Goal: Task Accomplishment & Management: Manage account settings

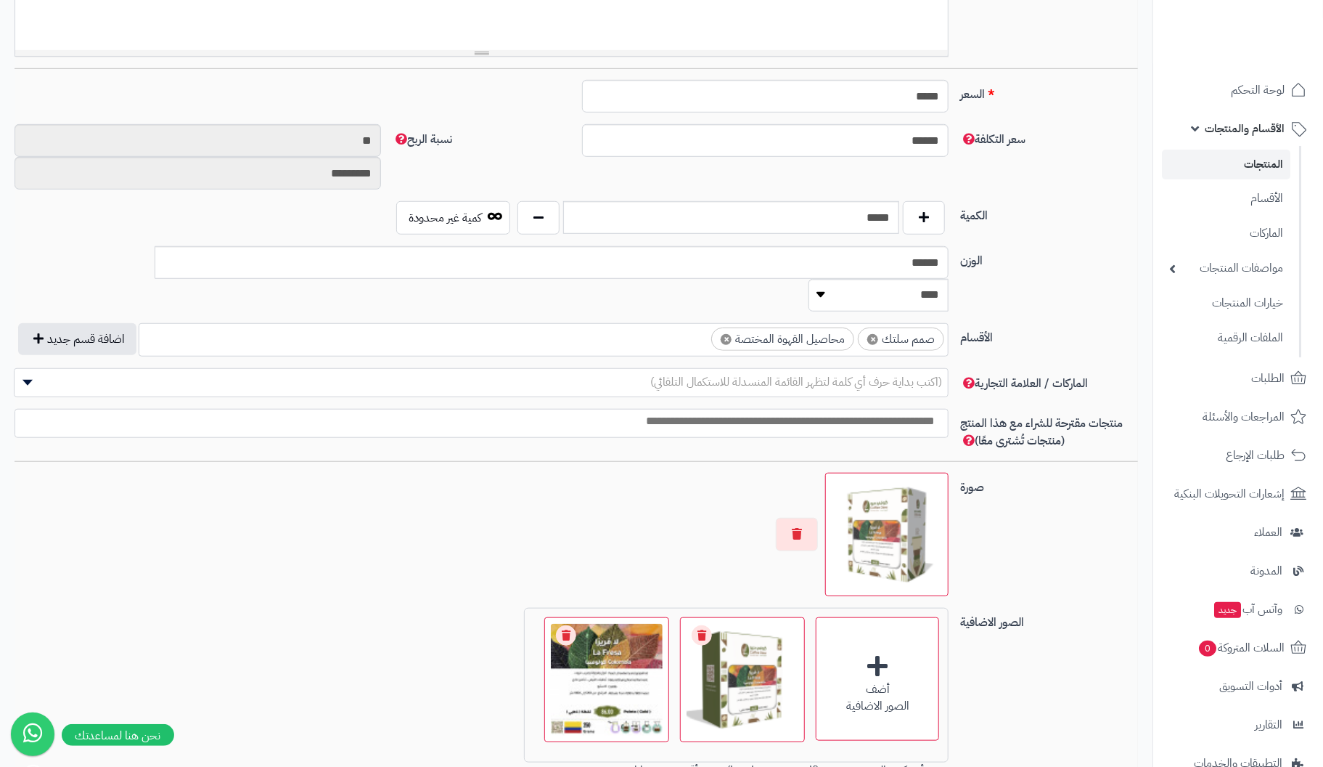
scroll to position [508, 0]
click at [809, 278] on select "******** **** ***** *****" at bounding box center [879, 294] width 140 height 33
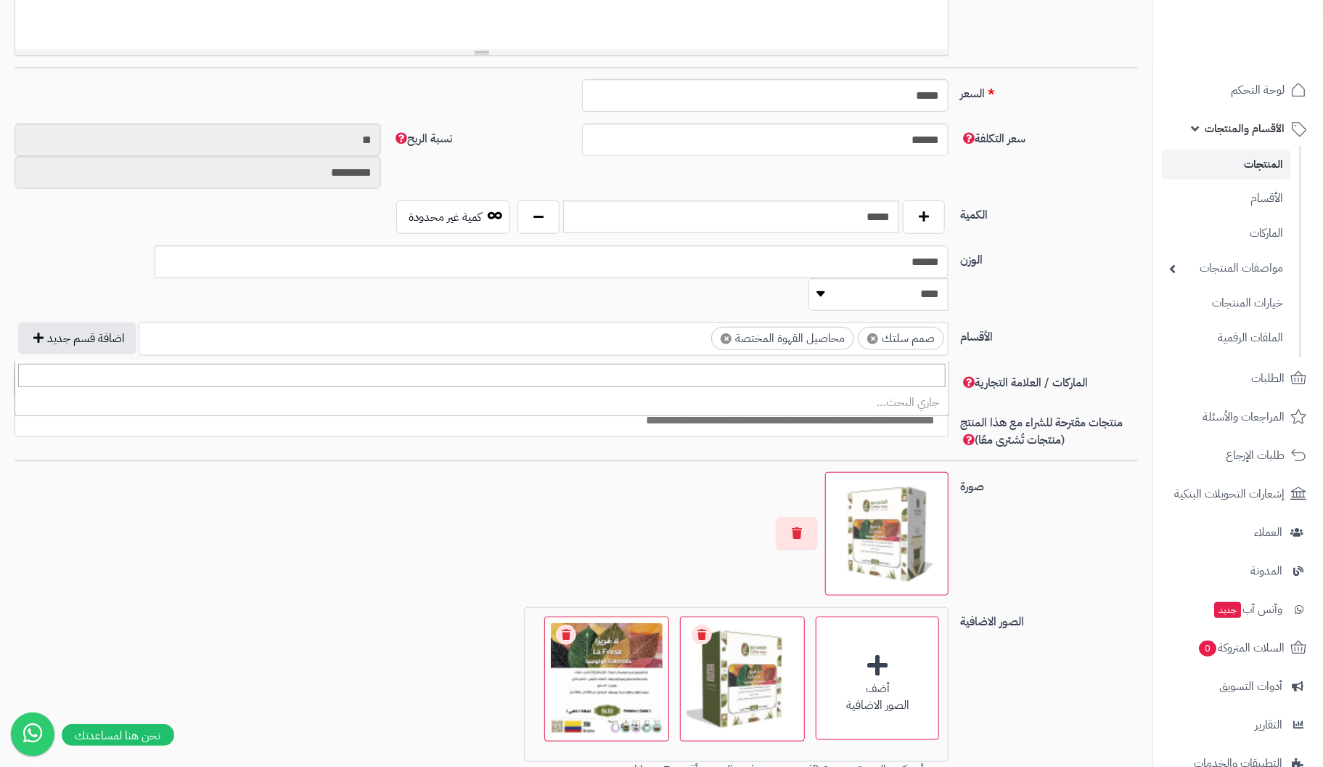
click at [560, 370] on span "(اكتب بداية حرف أي كلمة لتظهر القائمة المنسدلة للاستكمال التلقائي)" at bounding box center [482, 381] width 934 height 22
click at [1108, 273] on div "الوزن ****** ******** **** ***** *****" at bounding box center [576, 283] width 1135 height 77
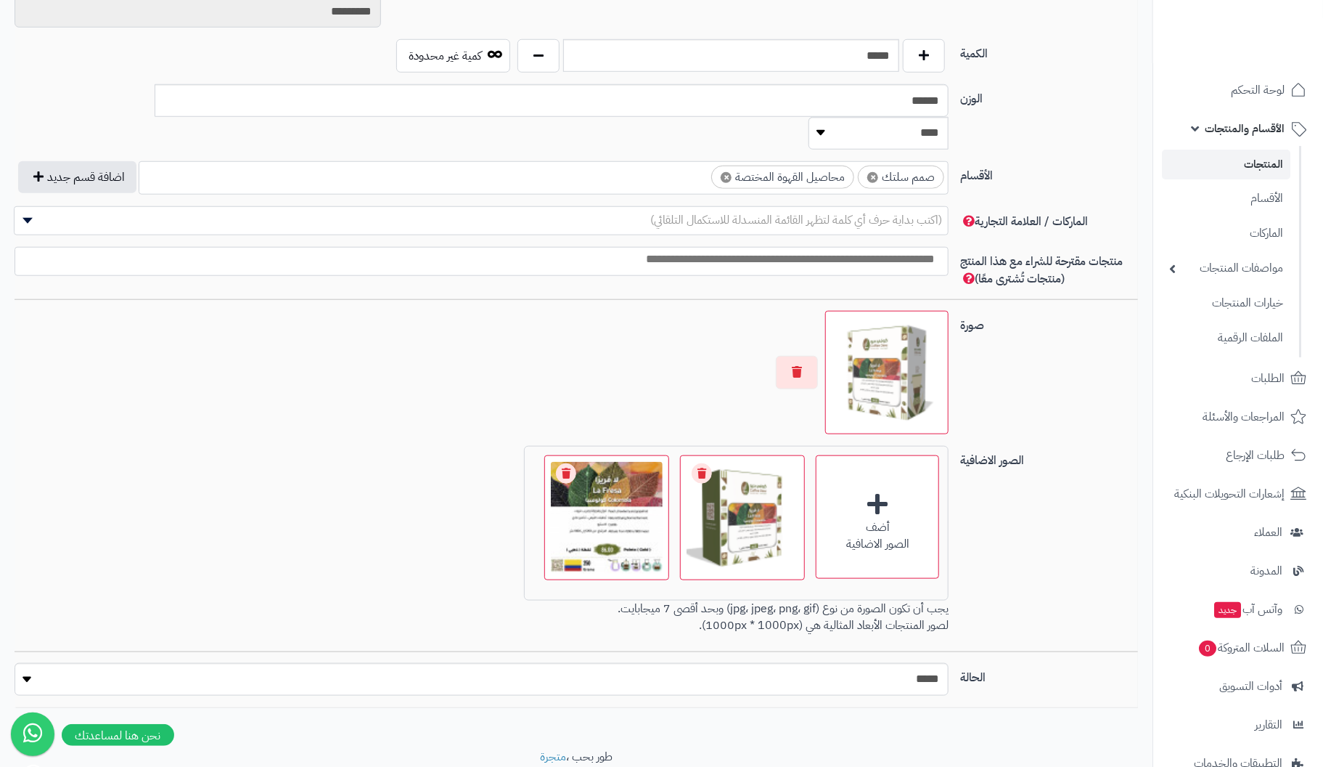
scroll to position [685, 0]
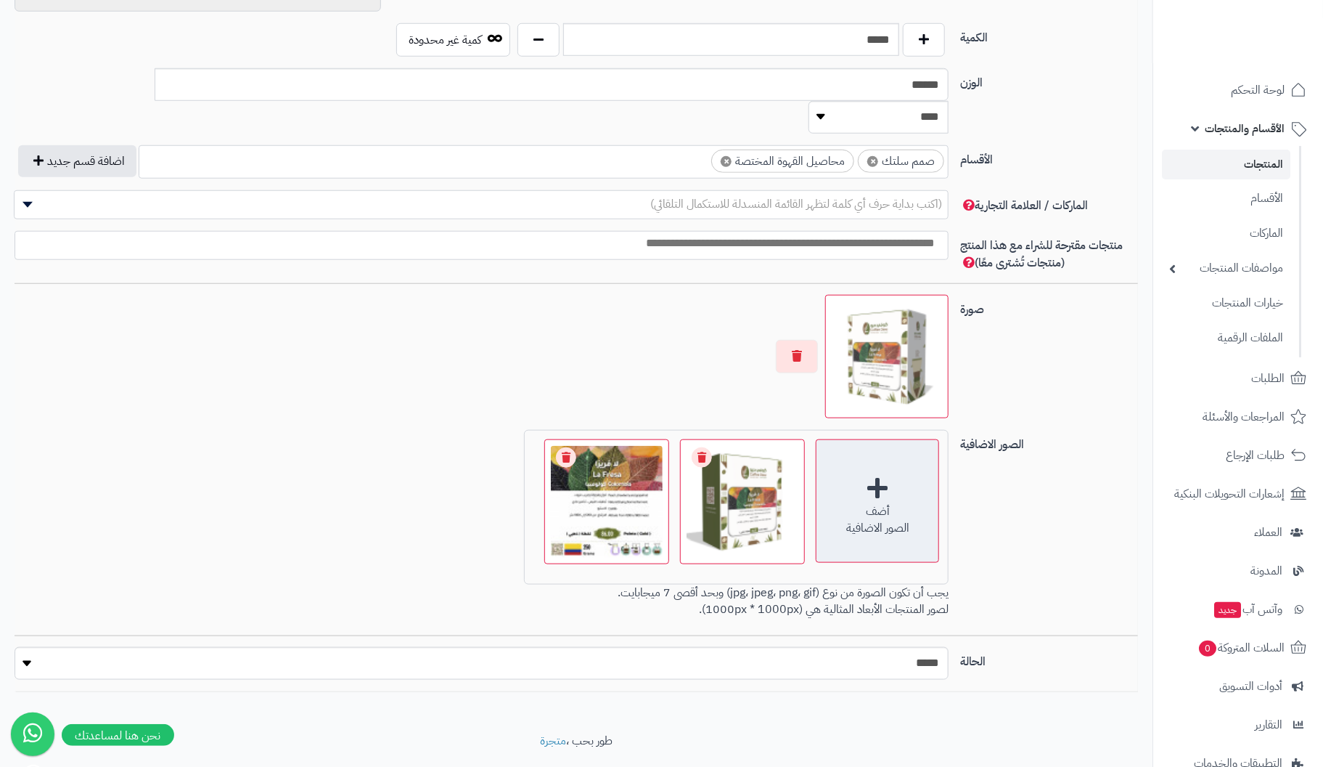
click at [875, 520] on div "الصور الاضافية" at bounding box center [878, 528] width 122 height 17
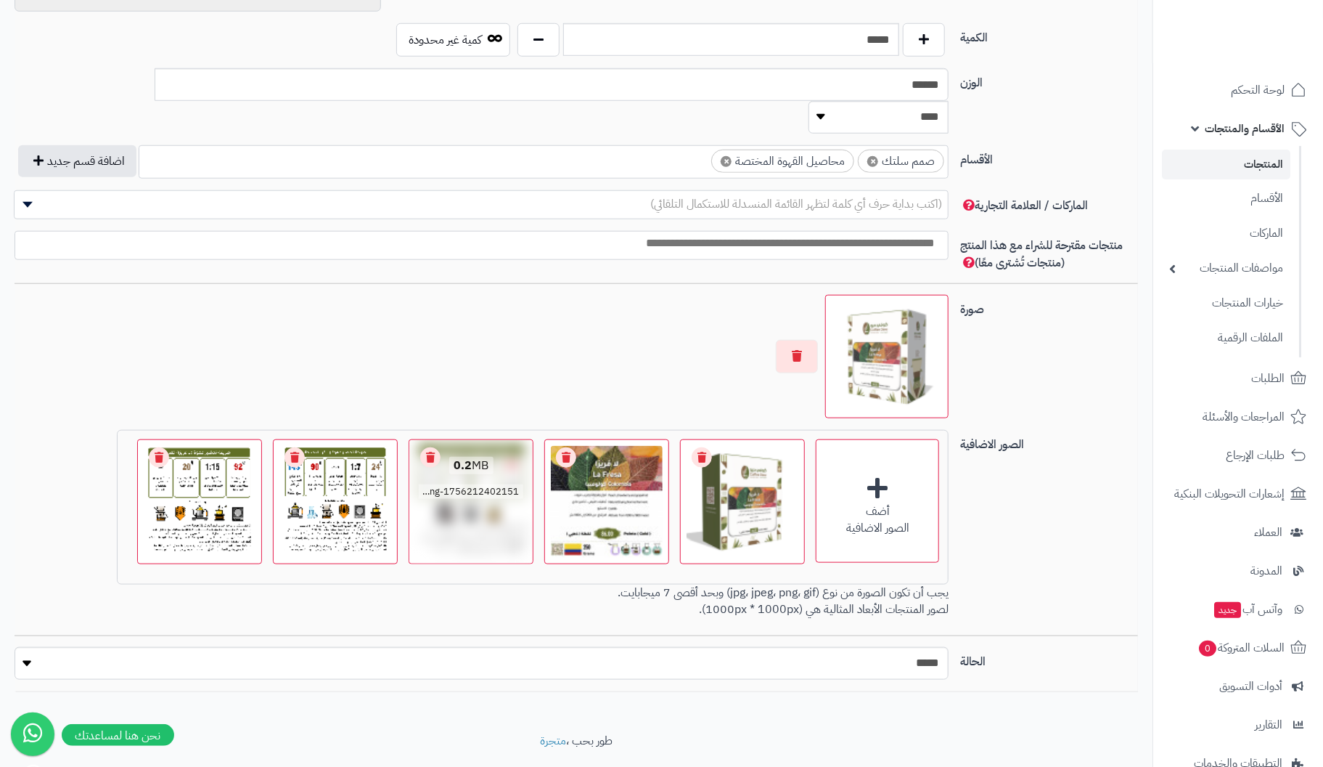
click at [454, 492] on img at bounding box center [471, 502] width 118 height 118
click at [347, 499] on img at bounding box center [336, 502] width 118 height 118
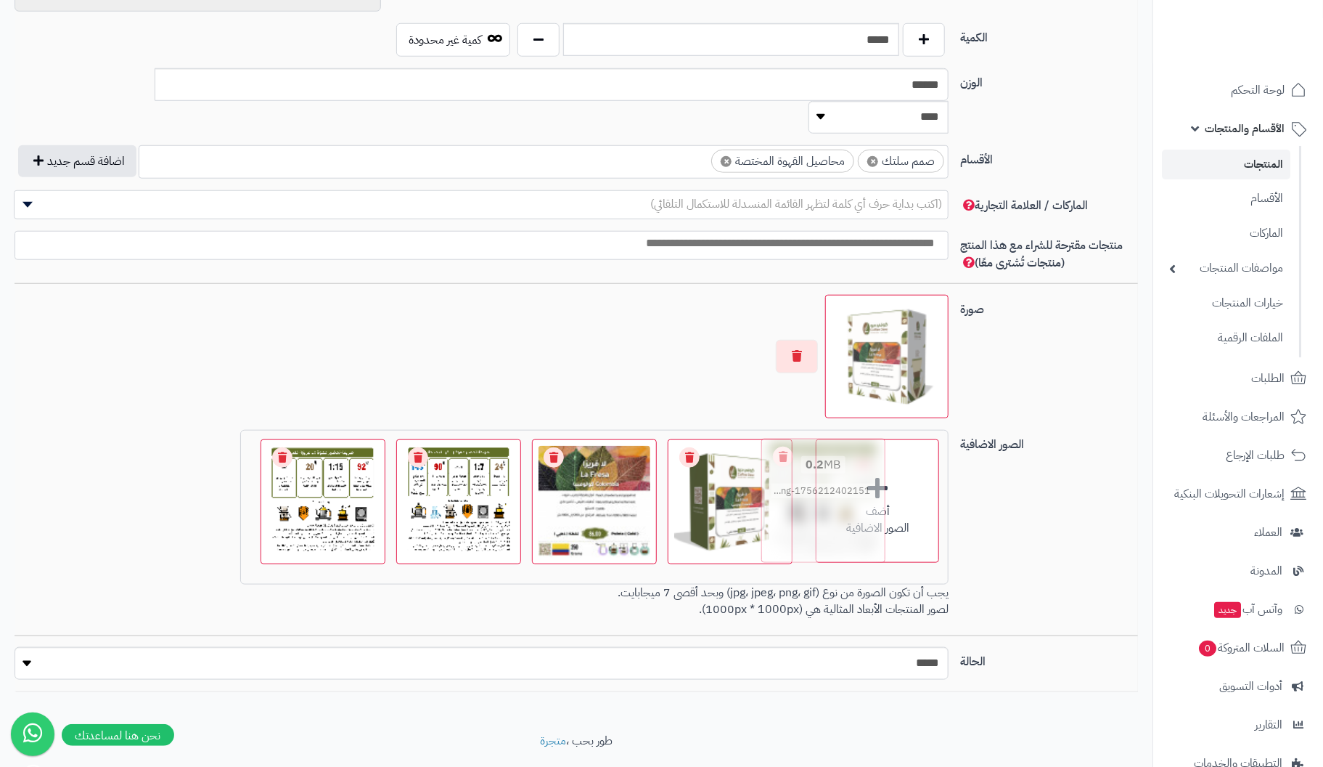
drag, startPoint x: 425, startPoint y: 480, endPoint x: 775, endPoint y: 478, distance: 349.9
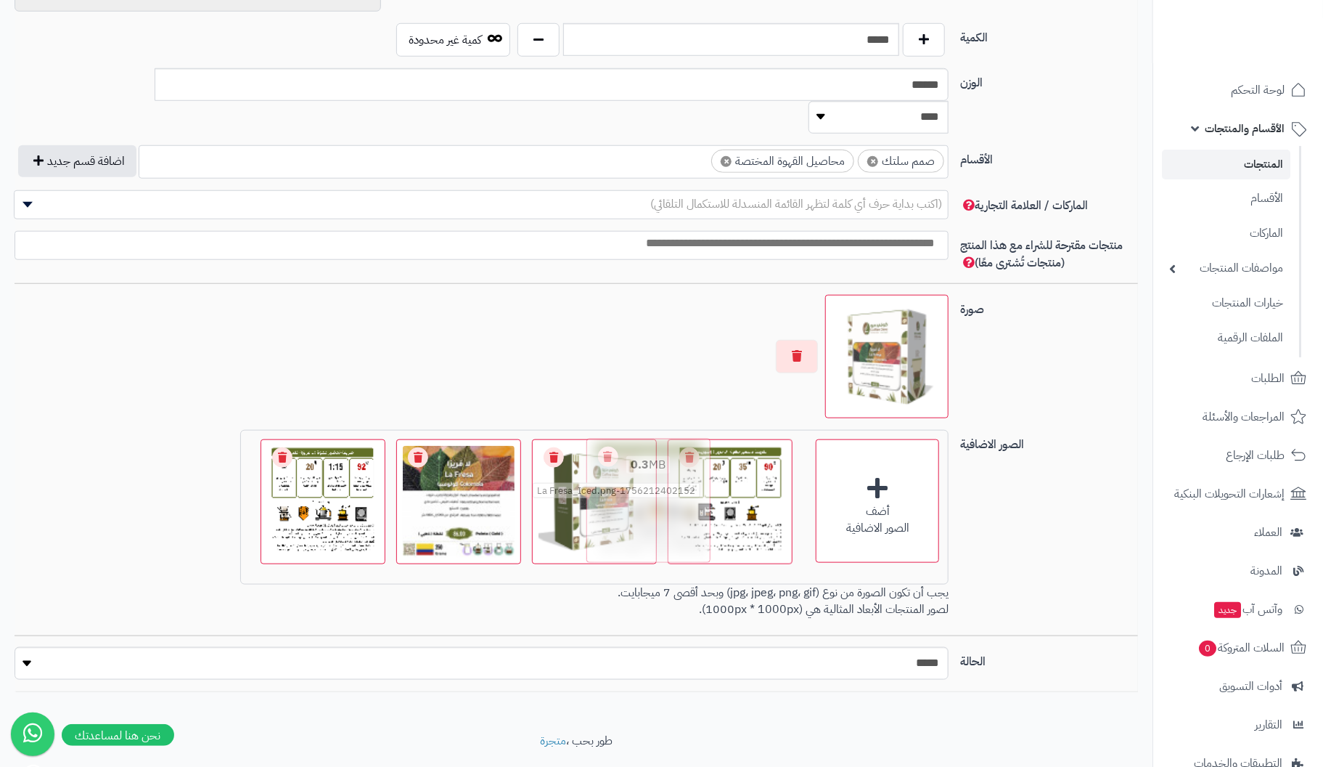
drag, startPoint x: 350, startPoint y: 464, endPoint x: 660, endPoint y: 460, distance: 310.0
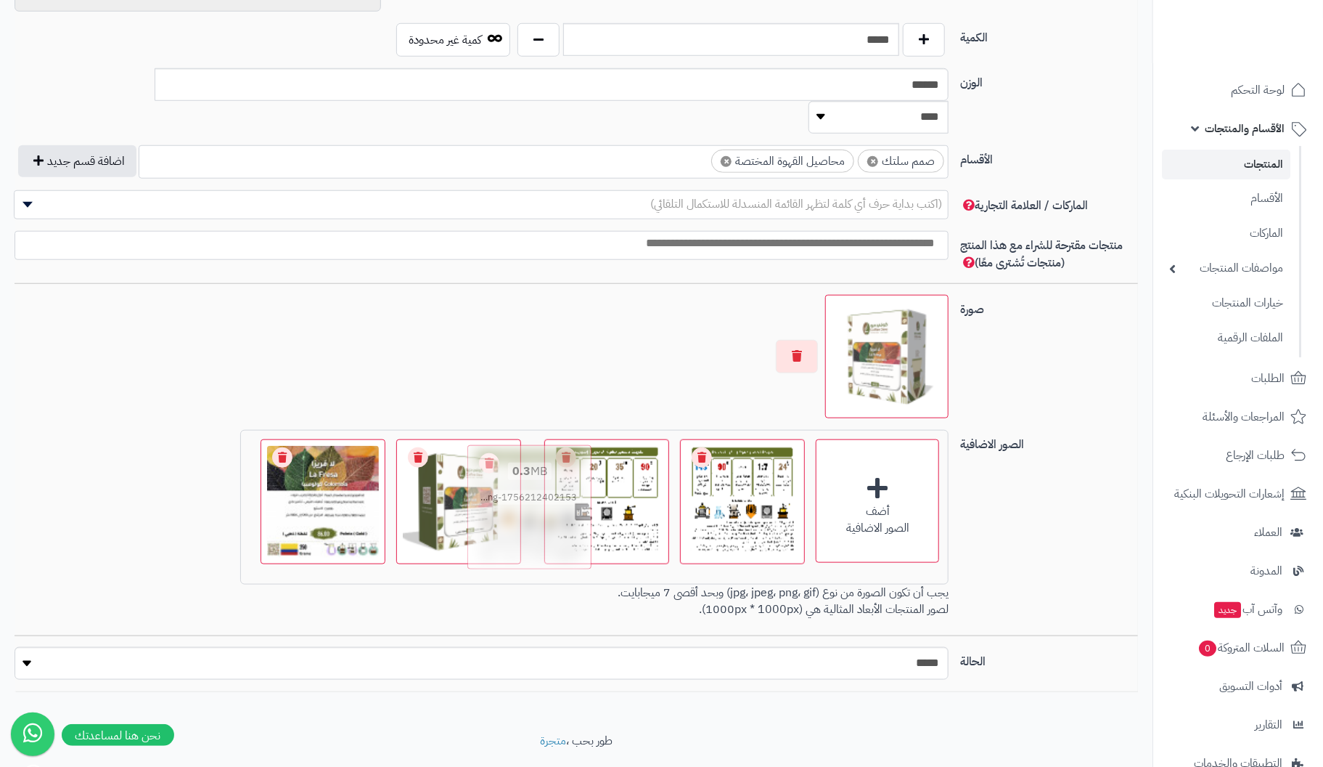
drag, startPoint x: 227, startPoint y: 468, endPoint x: 554, endPoint y: 473, distance: 326.7
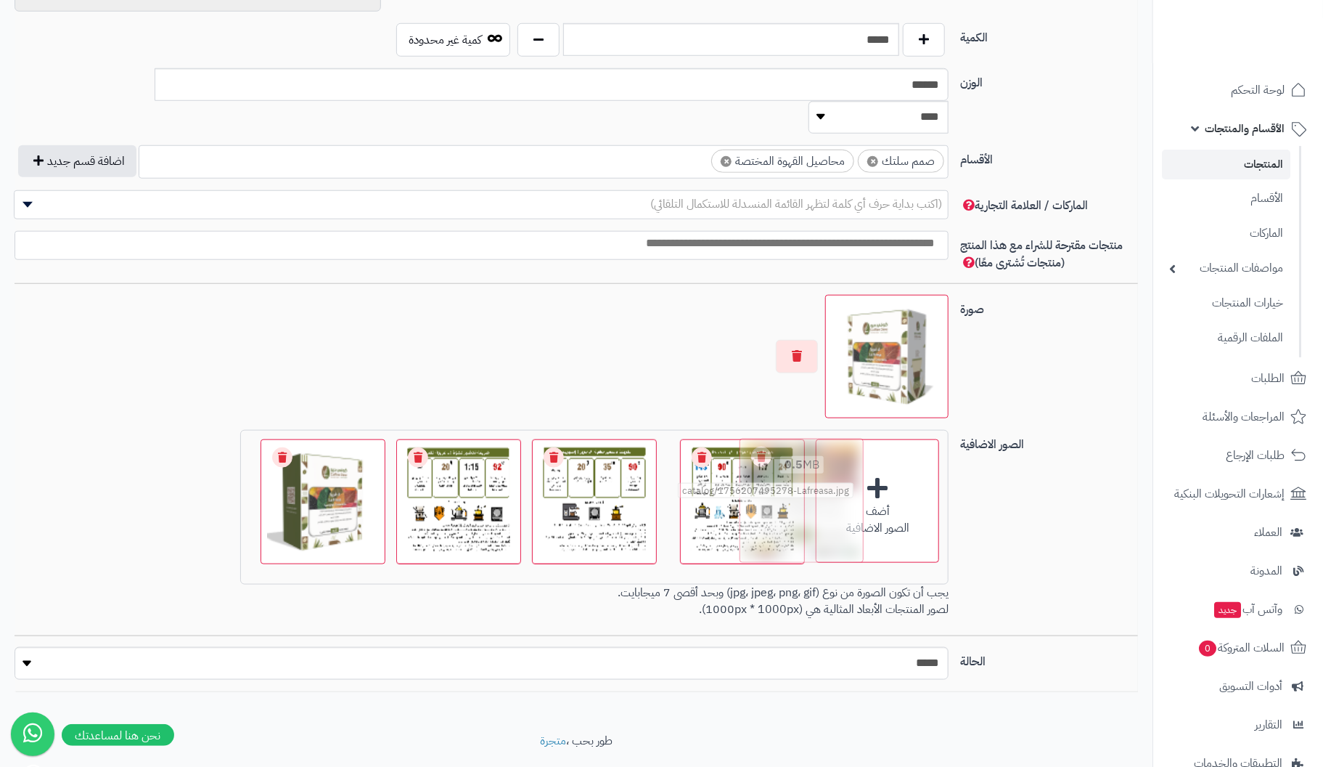
drag, startPoint x: 216, startPoint y: 465, endPoint x: 815, endPoint y: 454, distance: 599.0
drag, startPoint x: 613, startPoint y: 468, endPoint x: 785, endPoint y: 462, distance: 171.4
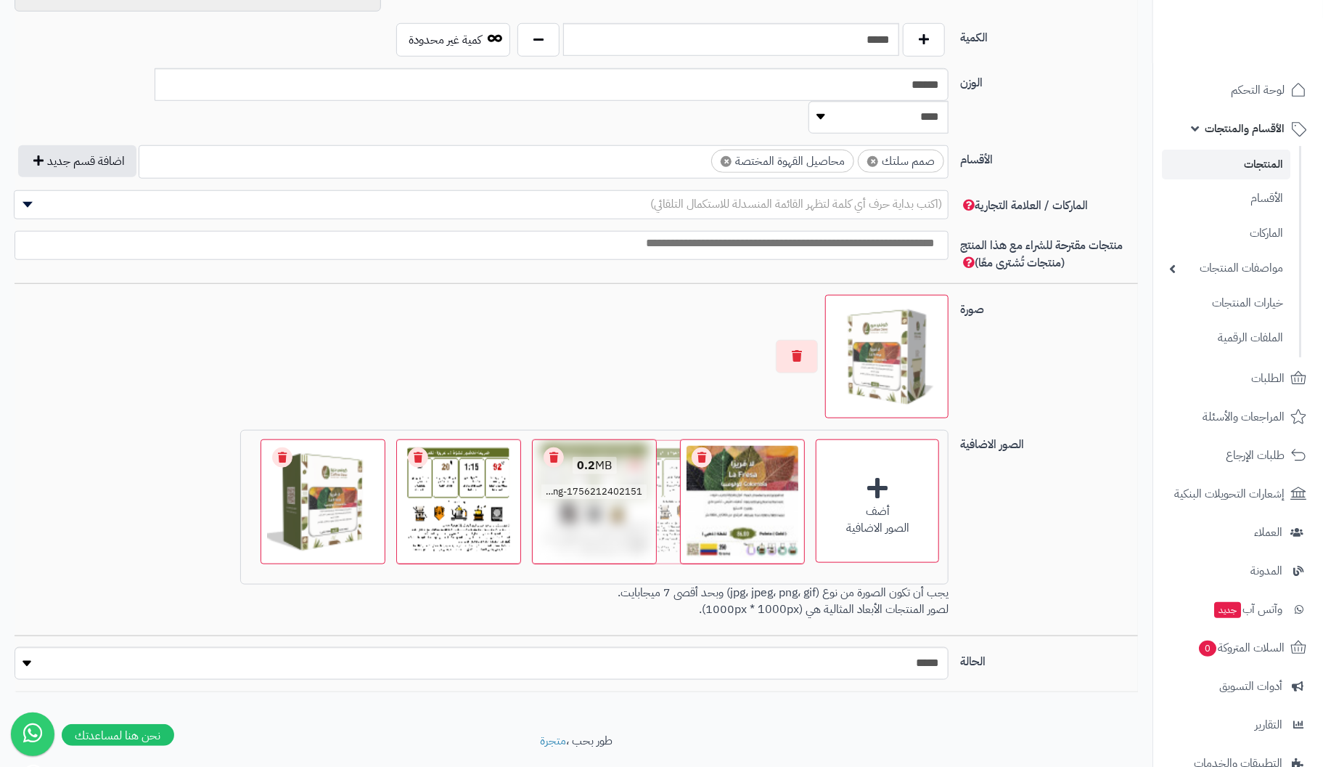
drag, startPoint x: 722, startPoint y: 442, endPoint x: 653, endPoint y: 443, distance: 69.7
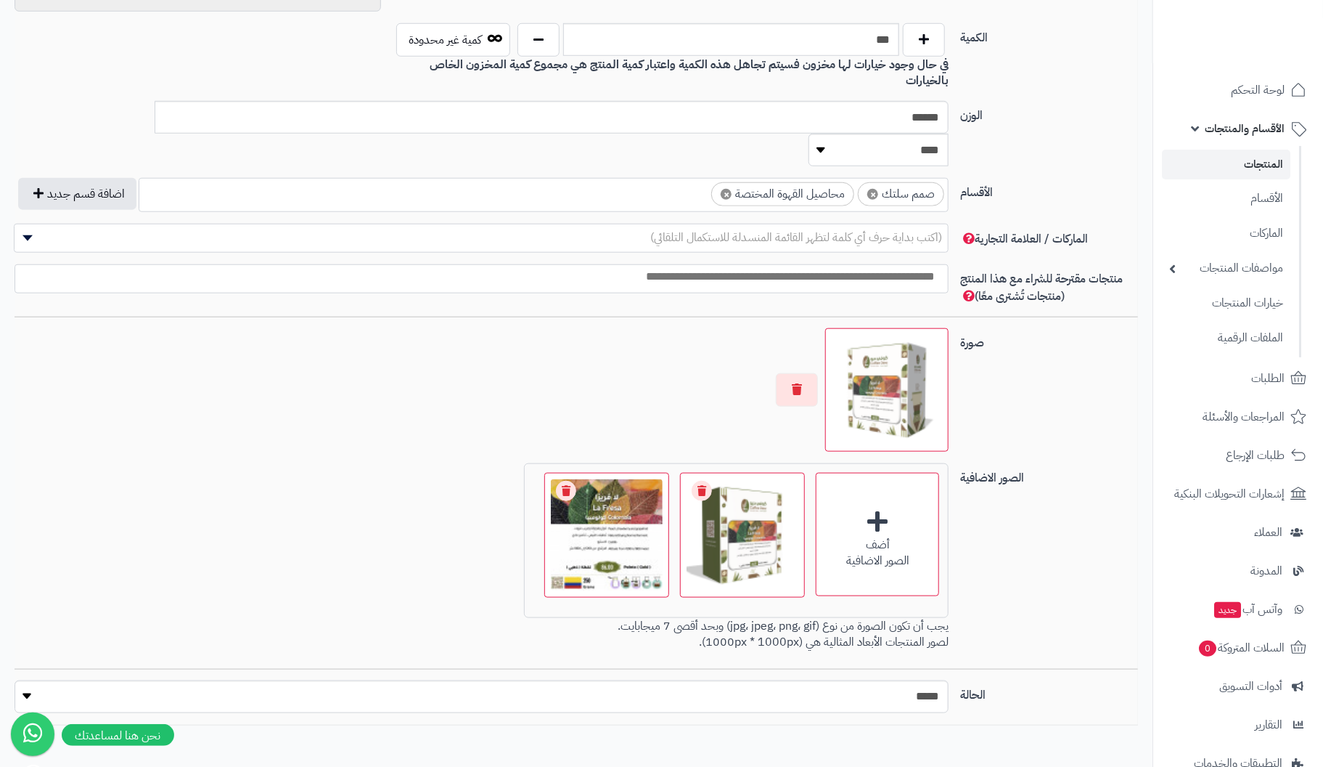
scroll to position [63, 0]
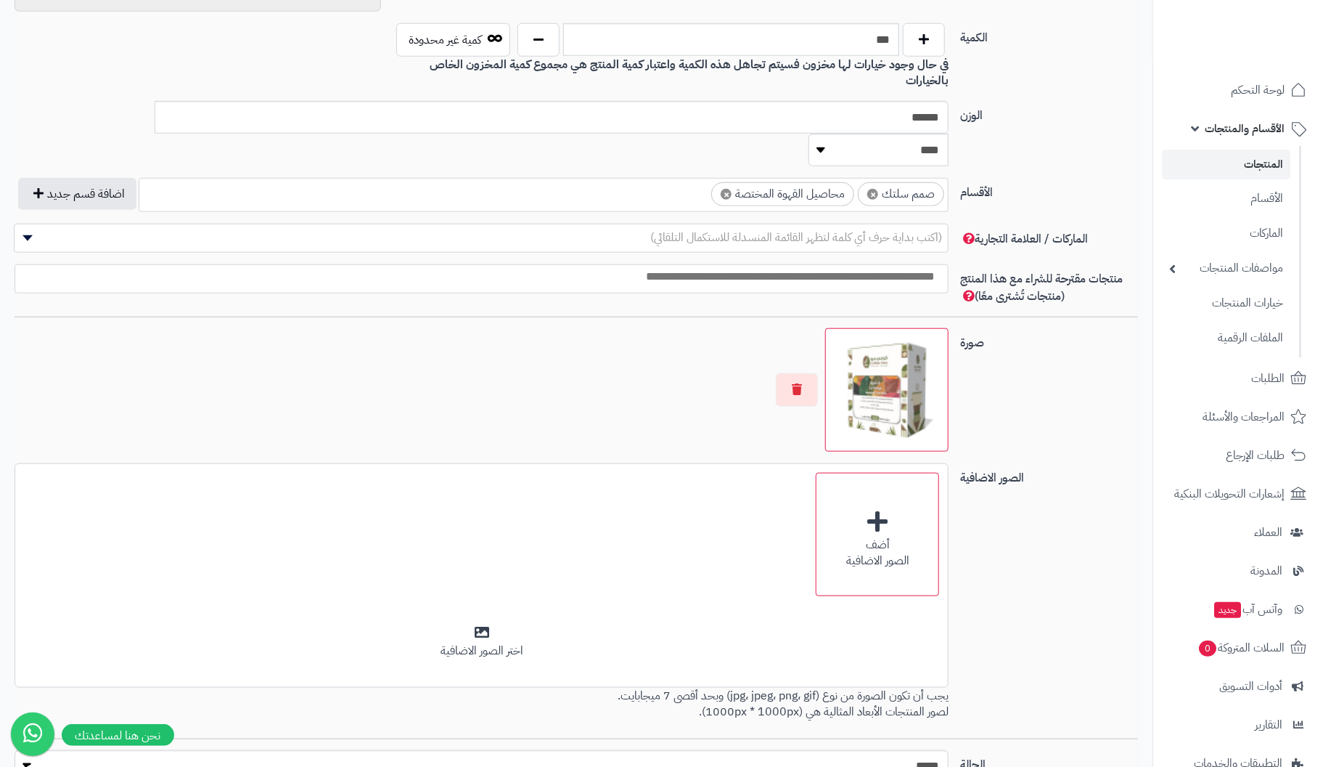
scroll to position [63, 0]
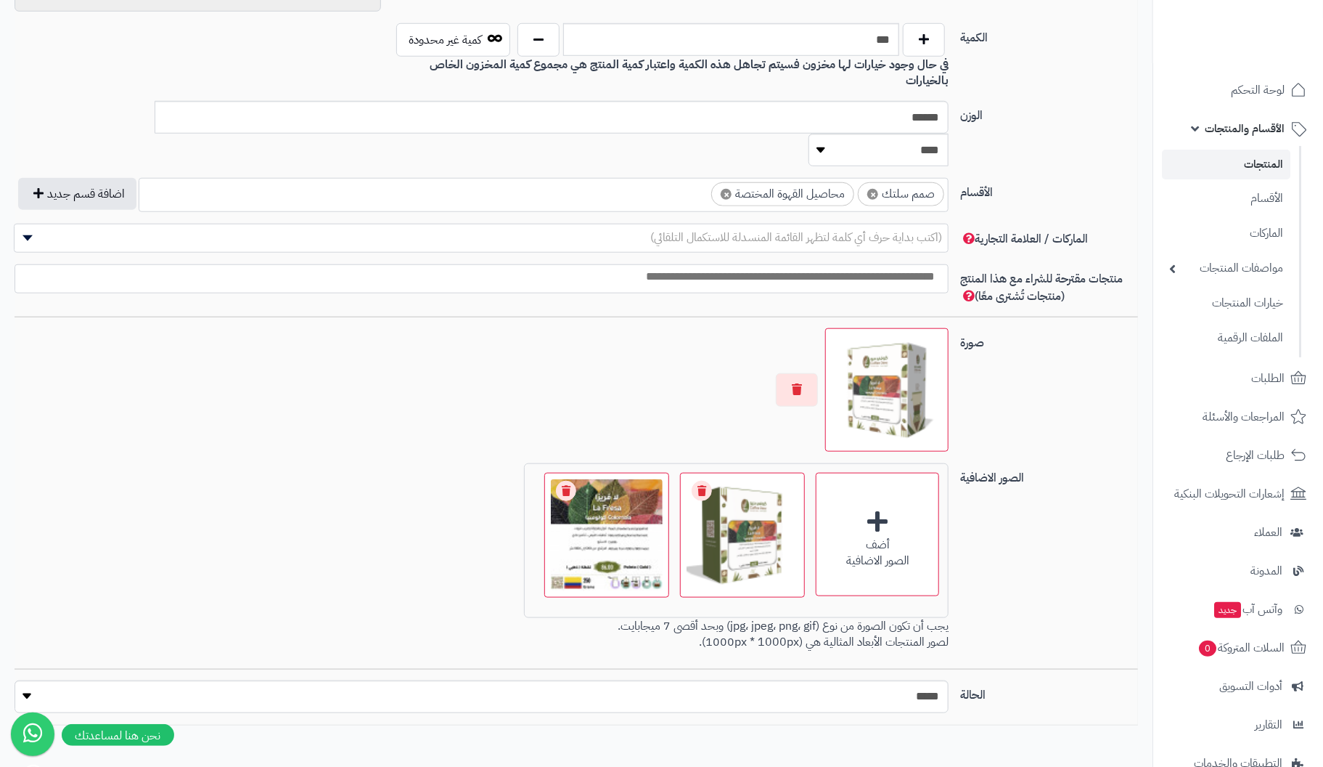
scroll to position [63, 0]
click at [876, 473] on div "أضف الصور الاضافية" at bounding box center [877, 534] width 123 height 123
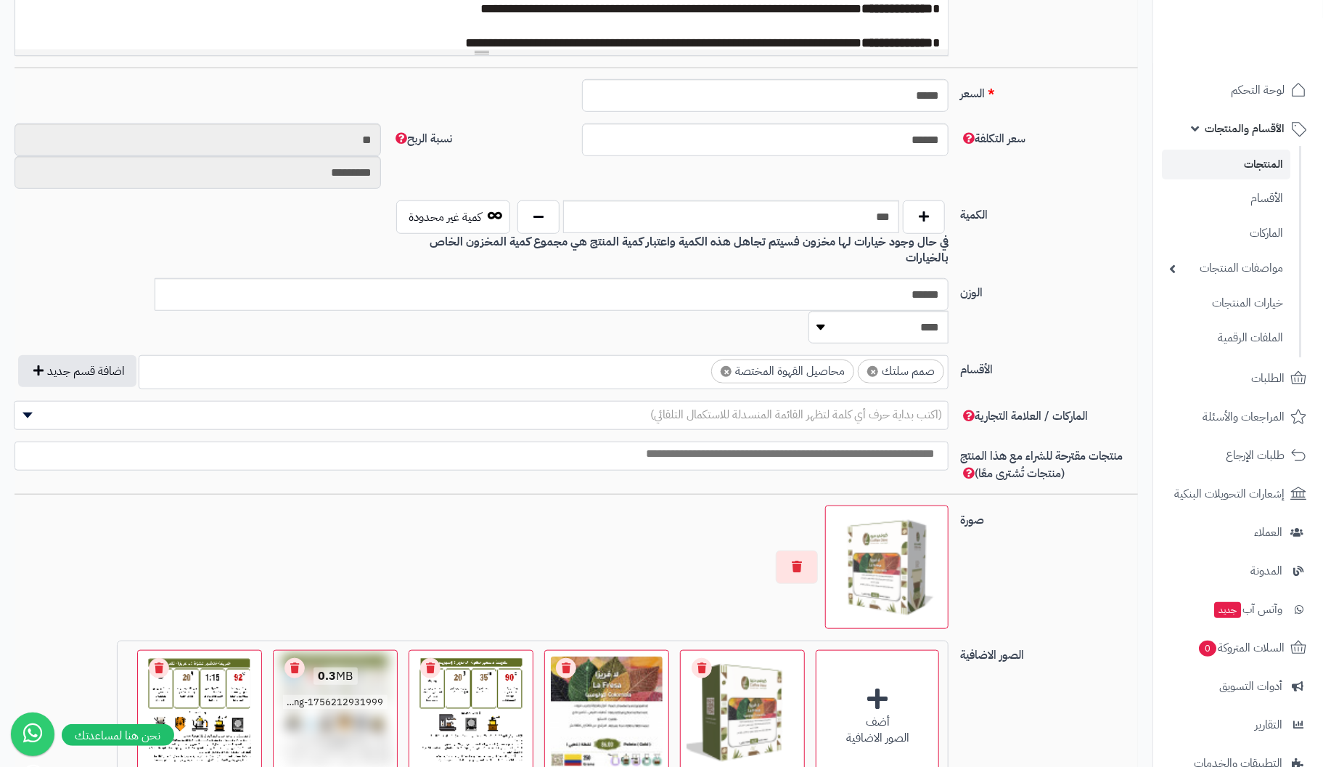
scroll to position [702, 0]
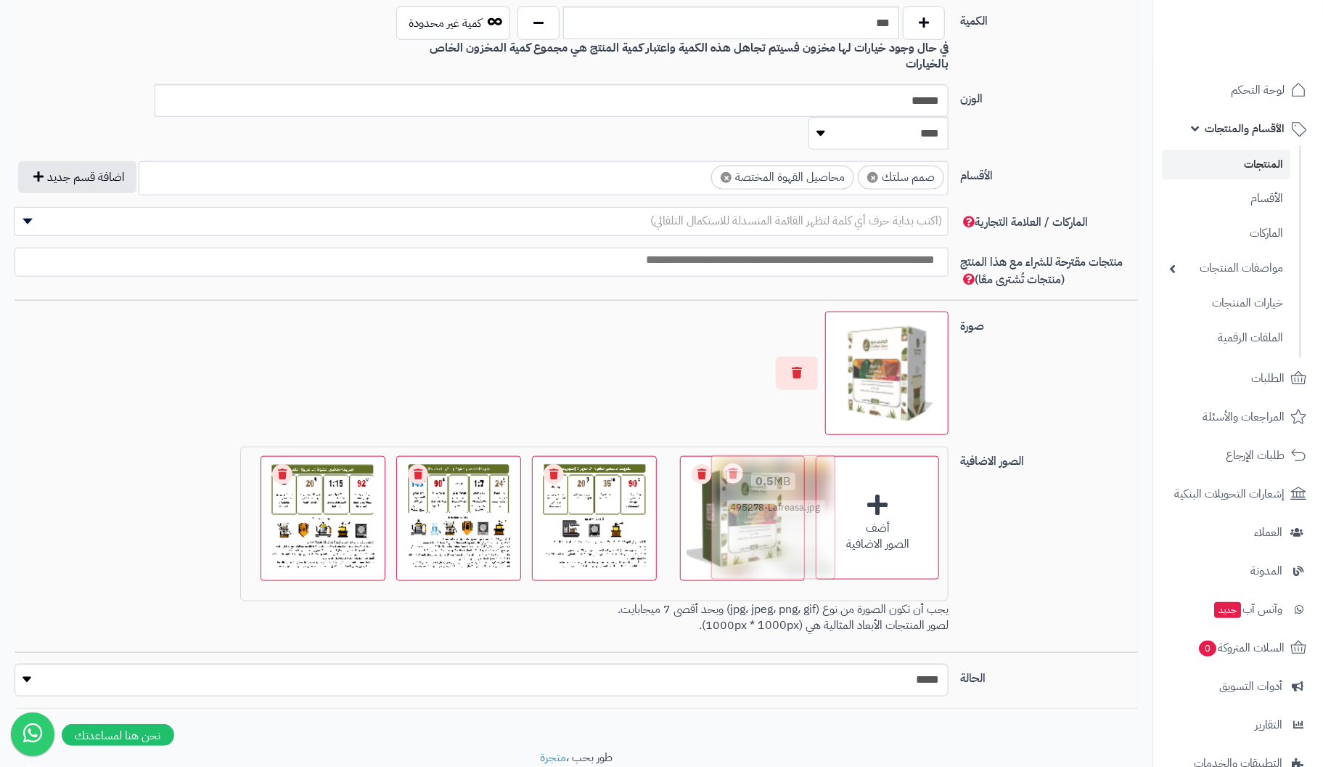
drag, startPoint x: 611, startPoint y: 484, endPoint x: 776, endPoint y: 481, distance: 164.8
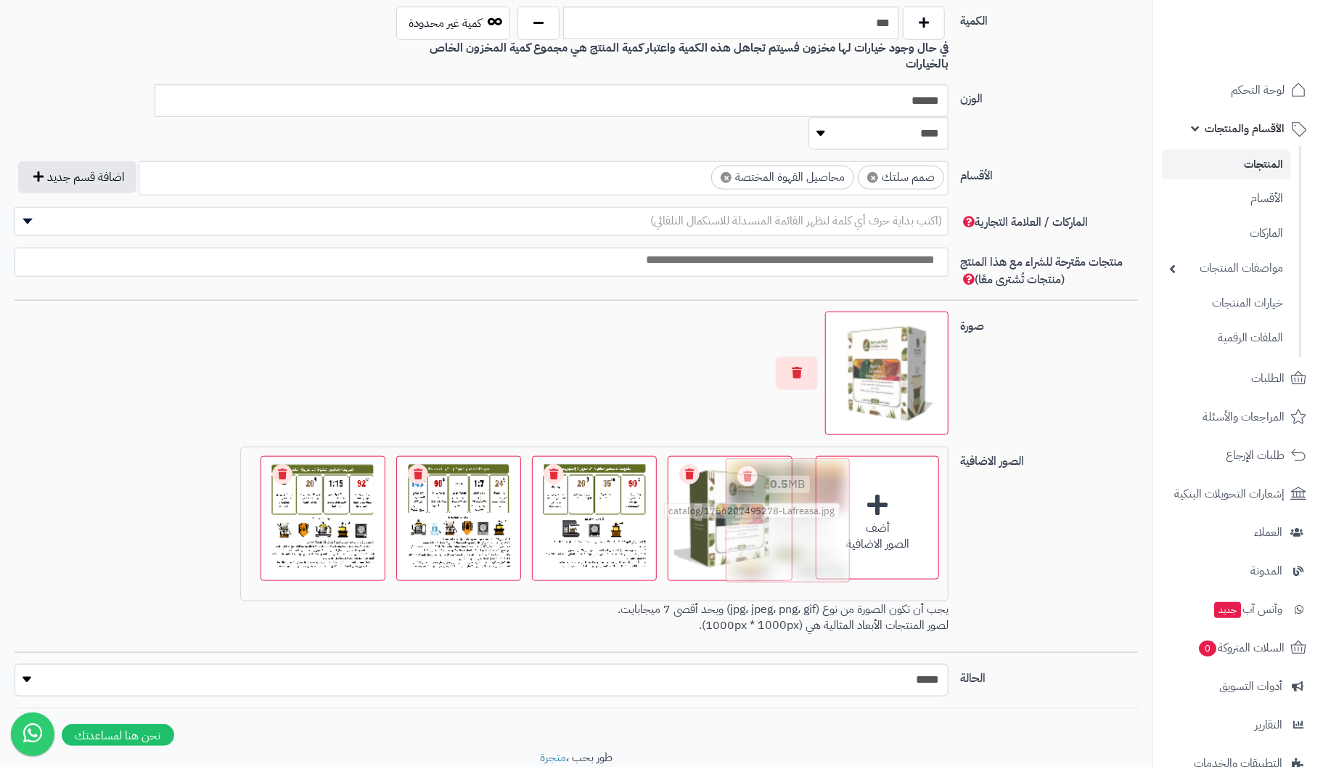
drag, startPoint x: 616, startPoint y: 460, endPoint x: 796, endPoint y: 463, distance: 179.4
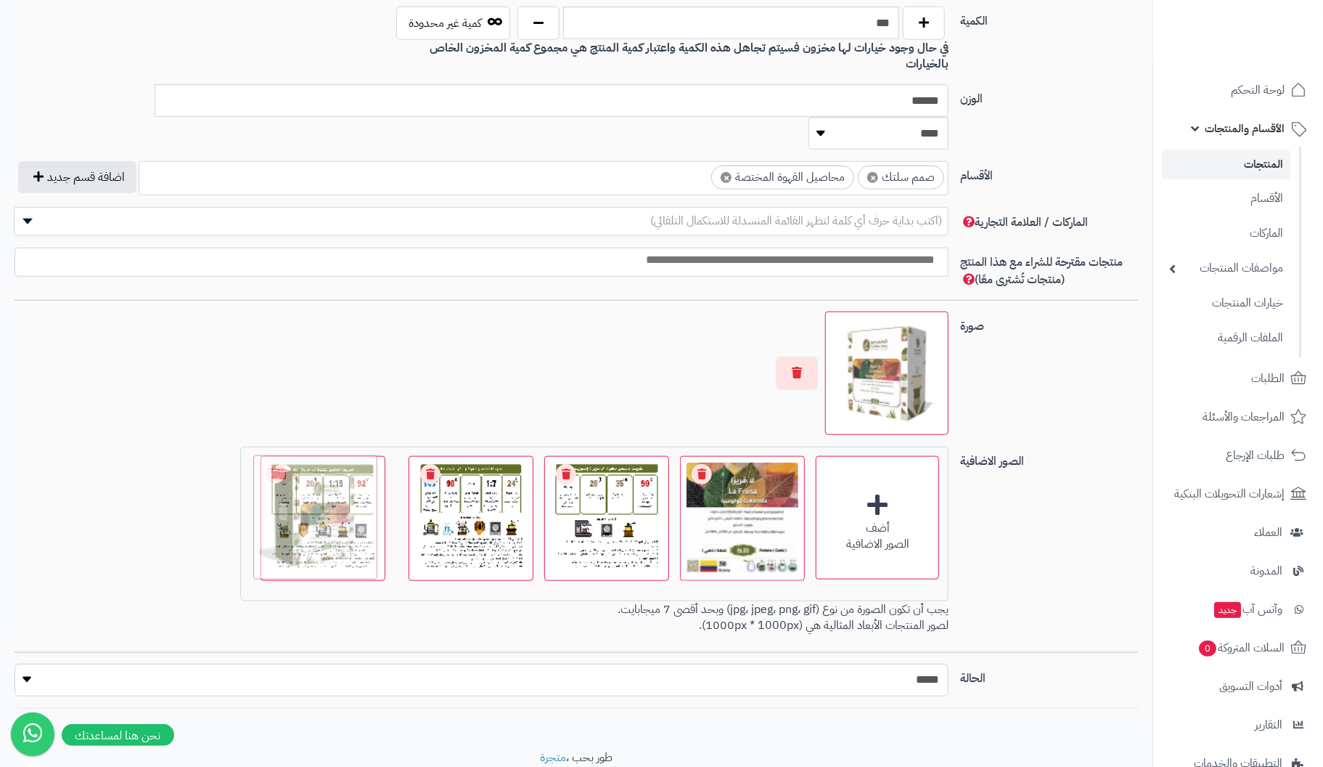
drag, startPoint x: 481, startPoint y: 454, endPoint x: 147, endPoint y: 435, distance: 335.2
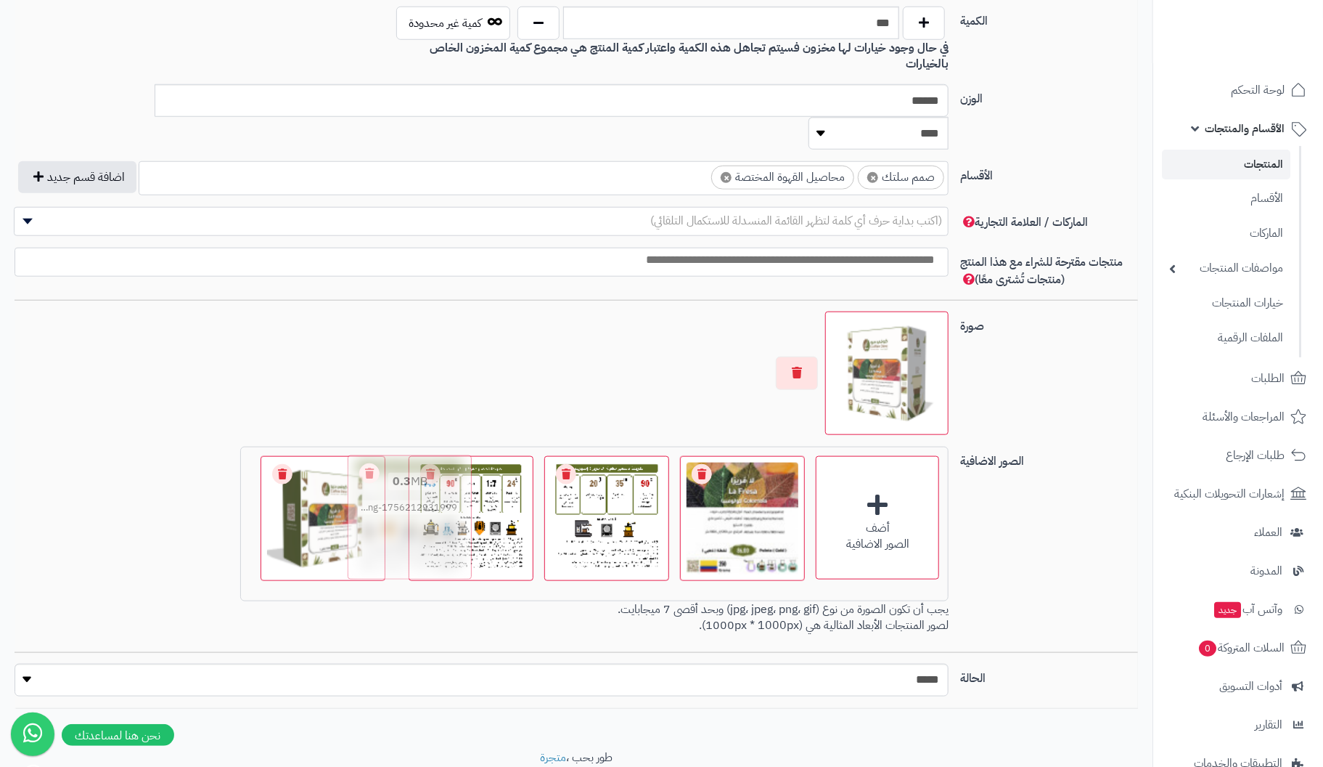
drag, startPoint x: 205, startPoint y: 468, endPoint x: 412, endPoint y: 463, distance: 206.9
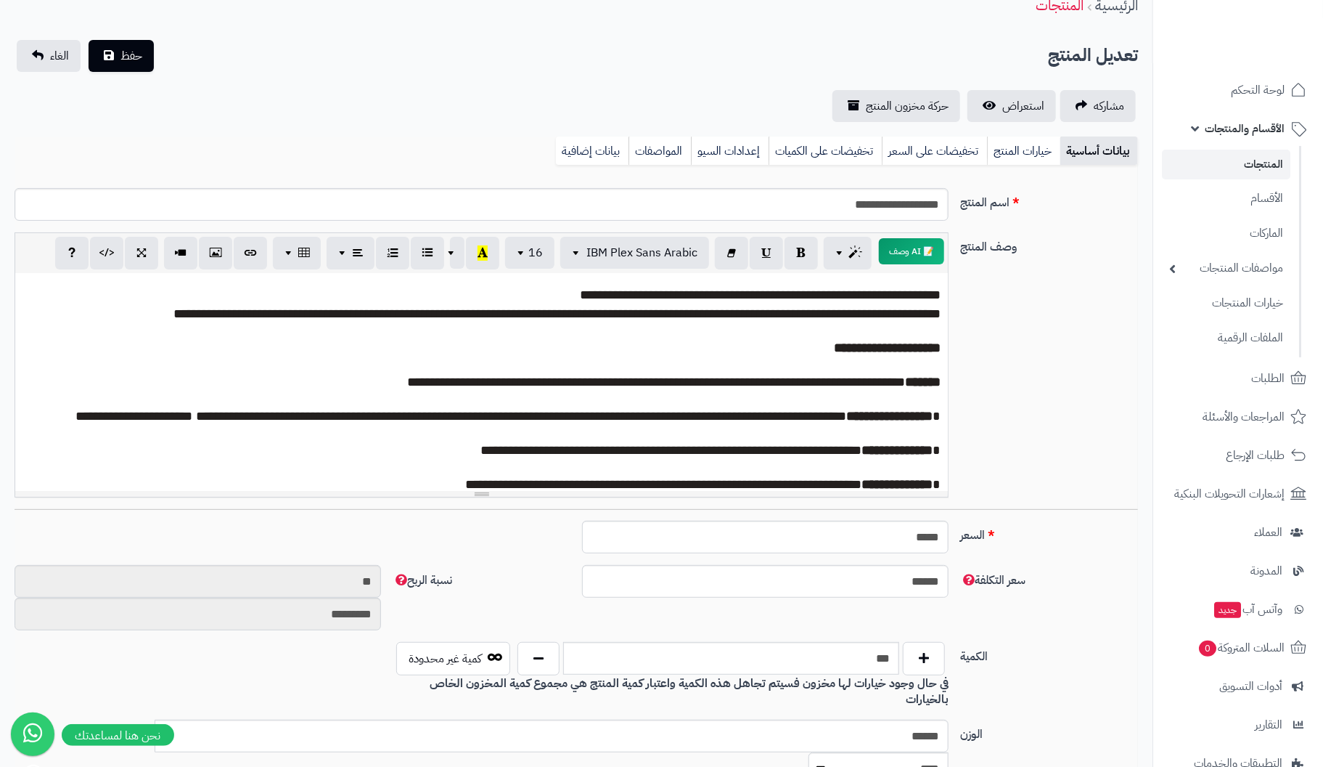
scroll to position [0, 0]
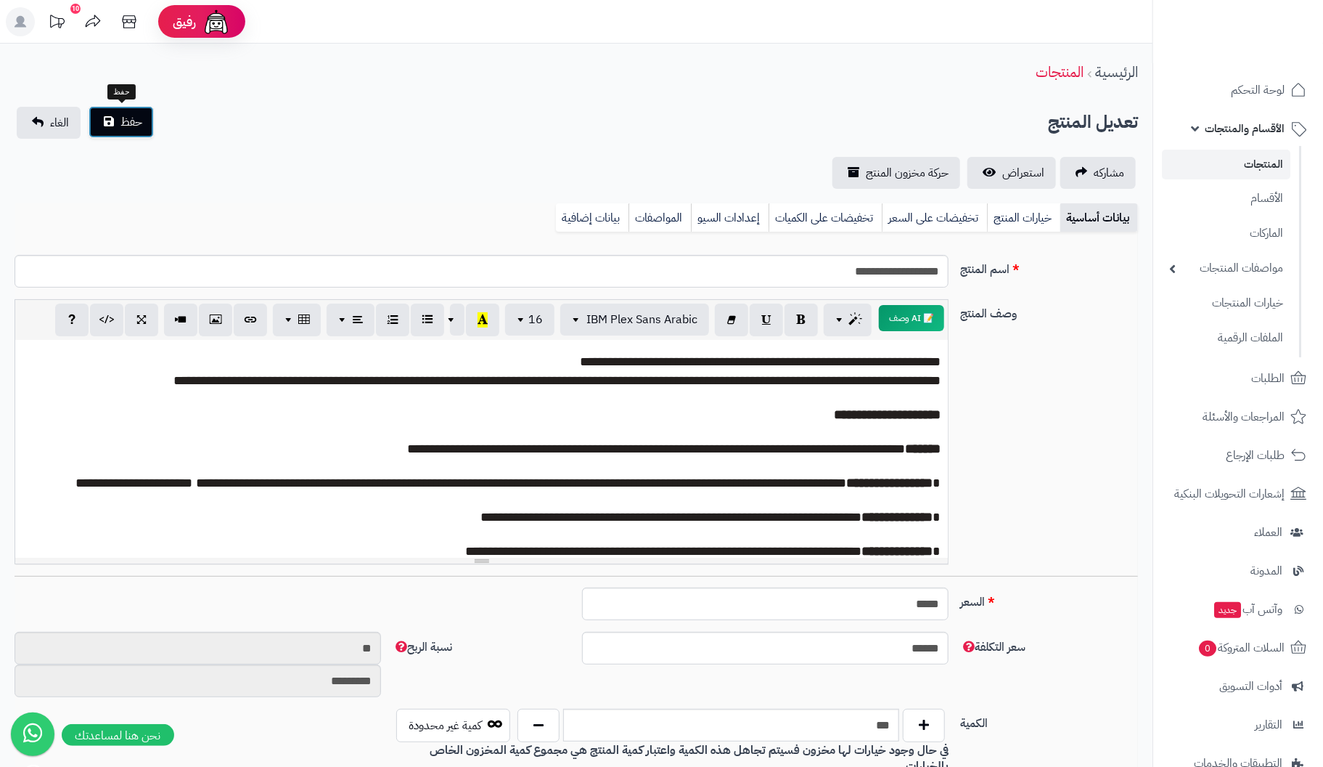
click at [128, 125] on span "حفظ" at bounding box center [132, 121] width 22 height 17
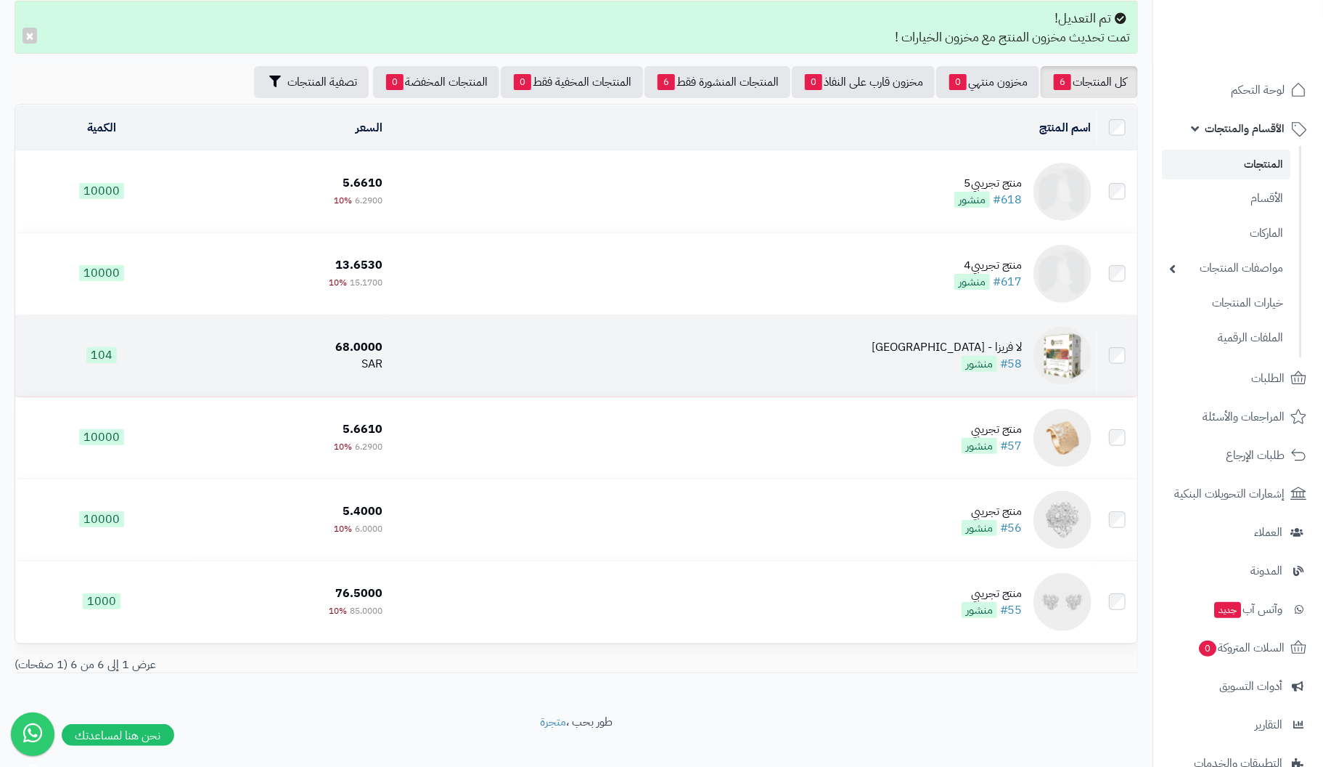
scroll to position [123, 0]
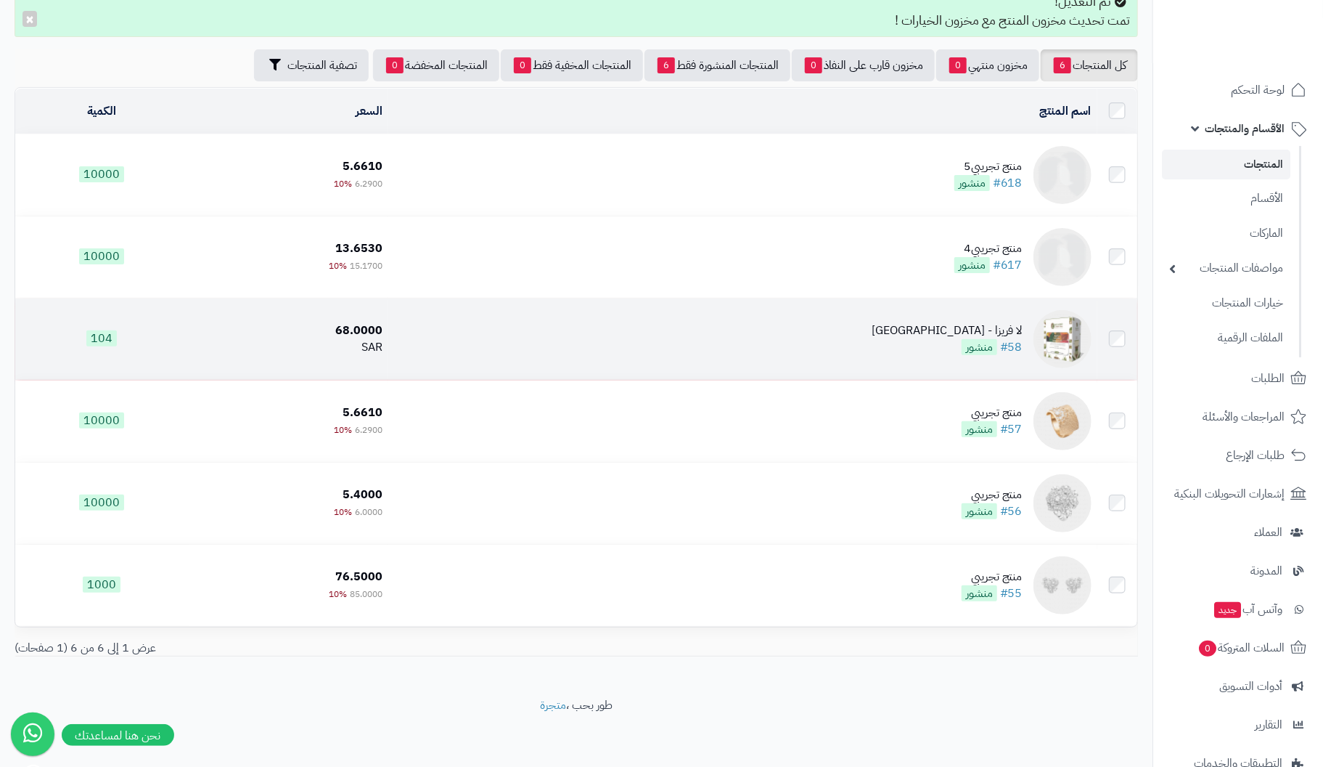
click at [911, 340] on td "لا فريزا - كولومبيا #58 منشور" at bounding box center [742, 338] width 709 height 81
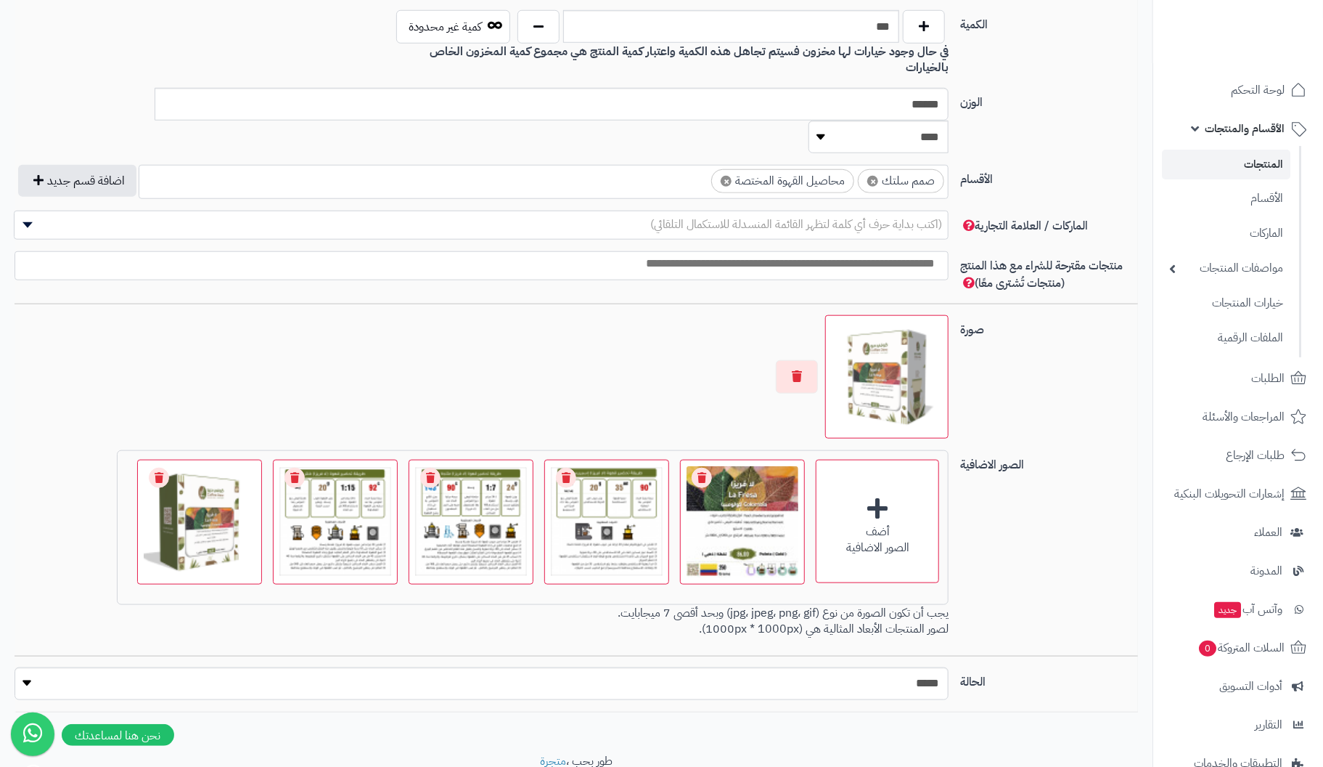
scroll to position [702, 0]
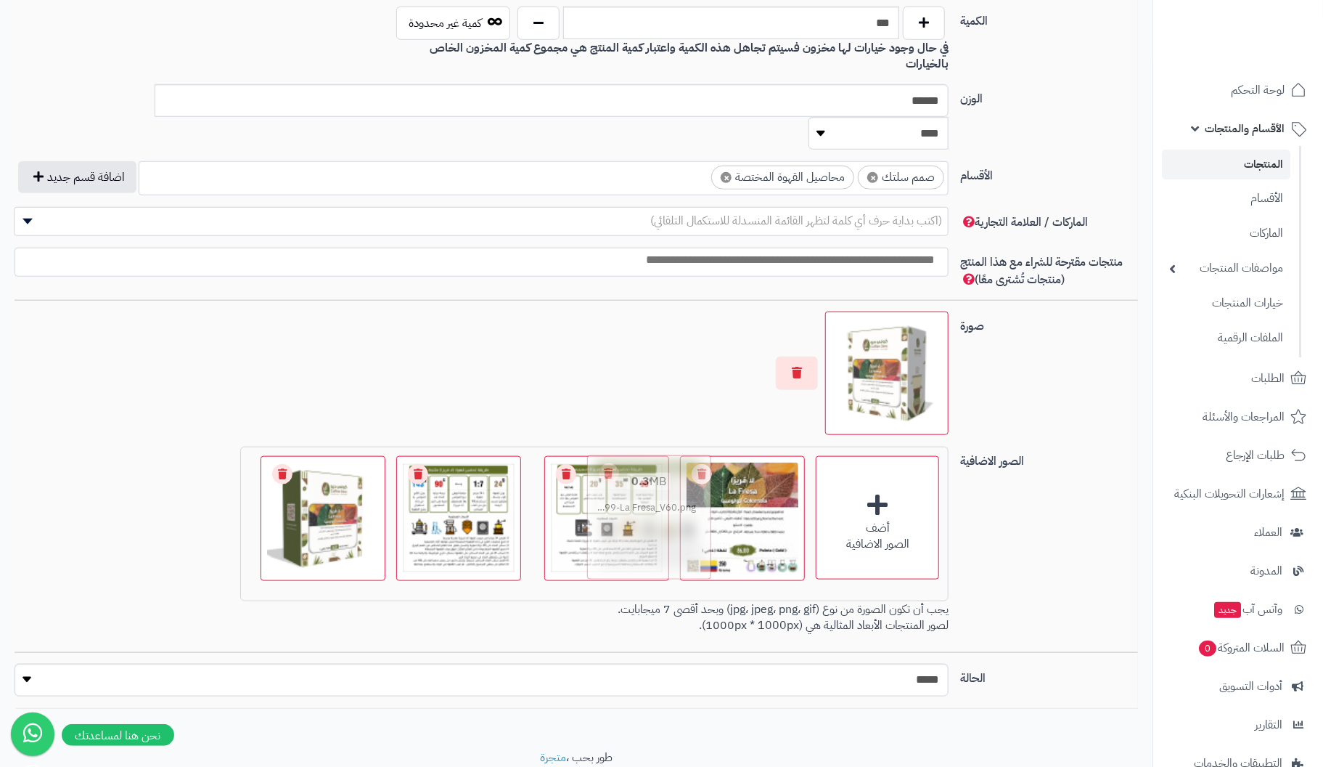
drag, startPoint x: 352, startPoint y: 463, endPoint x: 663, endPoint y: 462, distance: 310.7
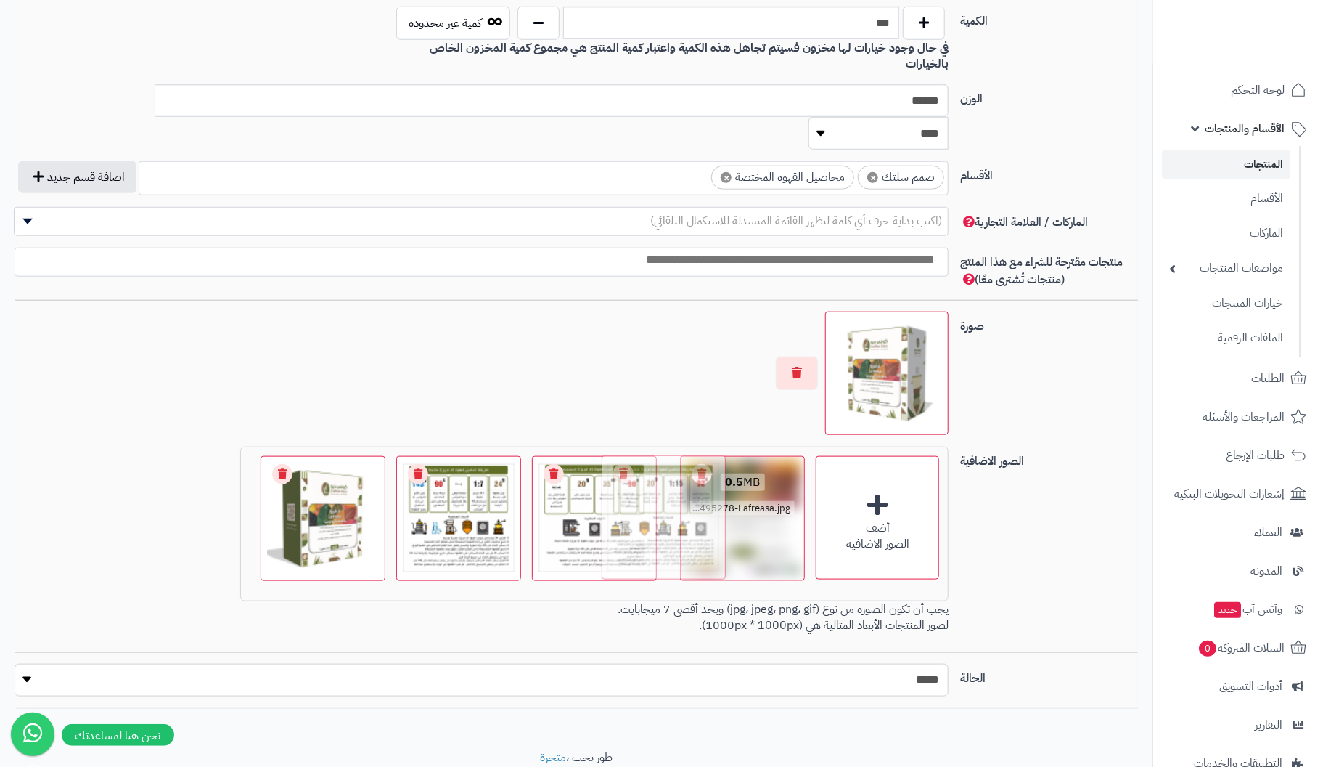
drag, startPoint x: 511, startPoint y: 485, endPoint x: 703, endPoint y: 476, distance: 192.6
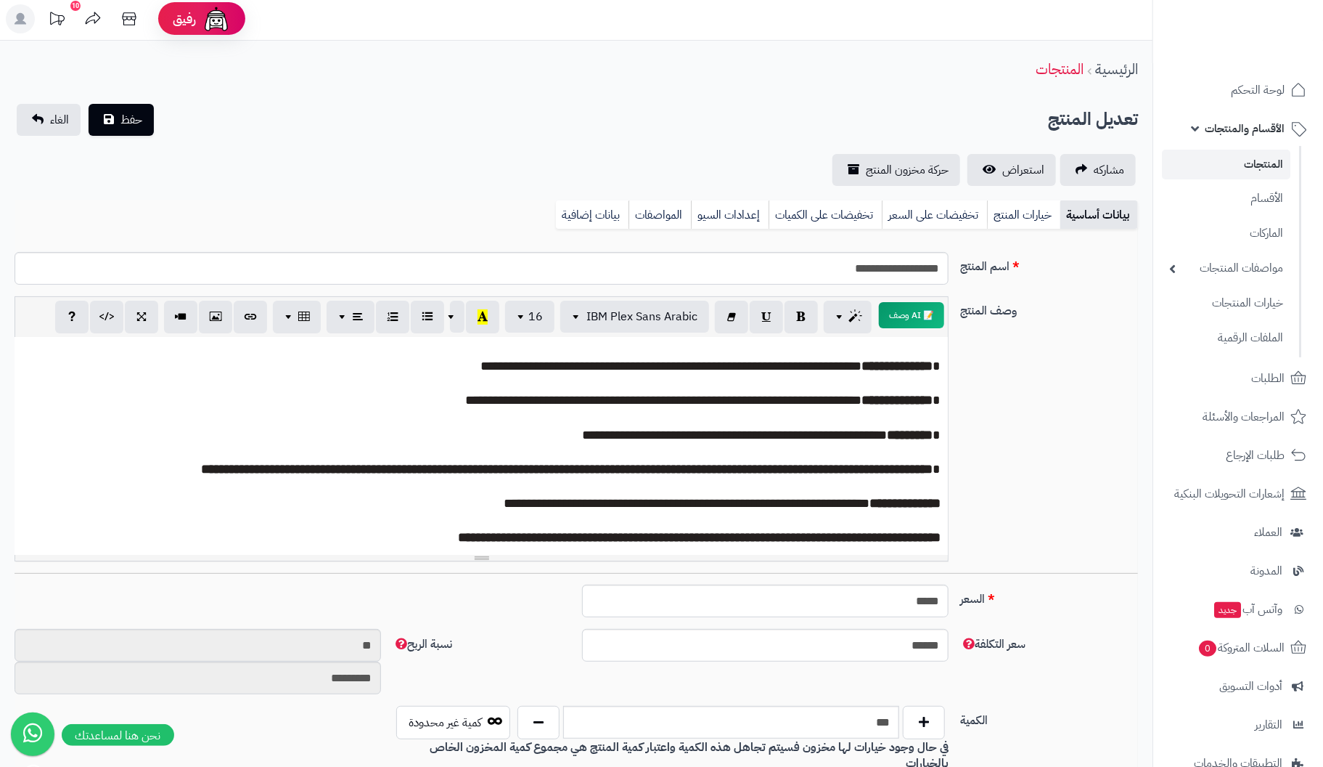
scroll to position [0, 0]
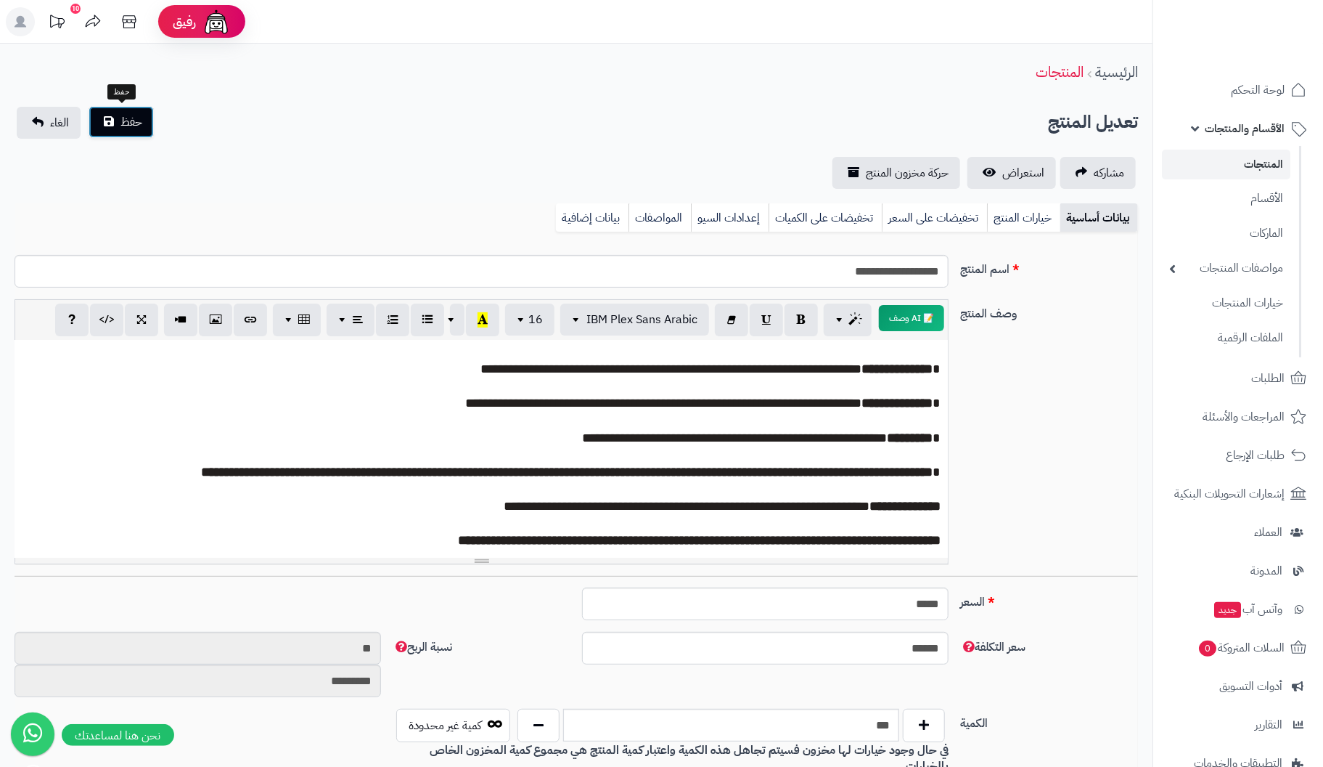
click at [131, 114] on span "حفظ" at bounding box center [132, 121] width 22 height 17
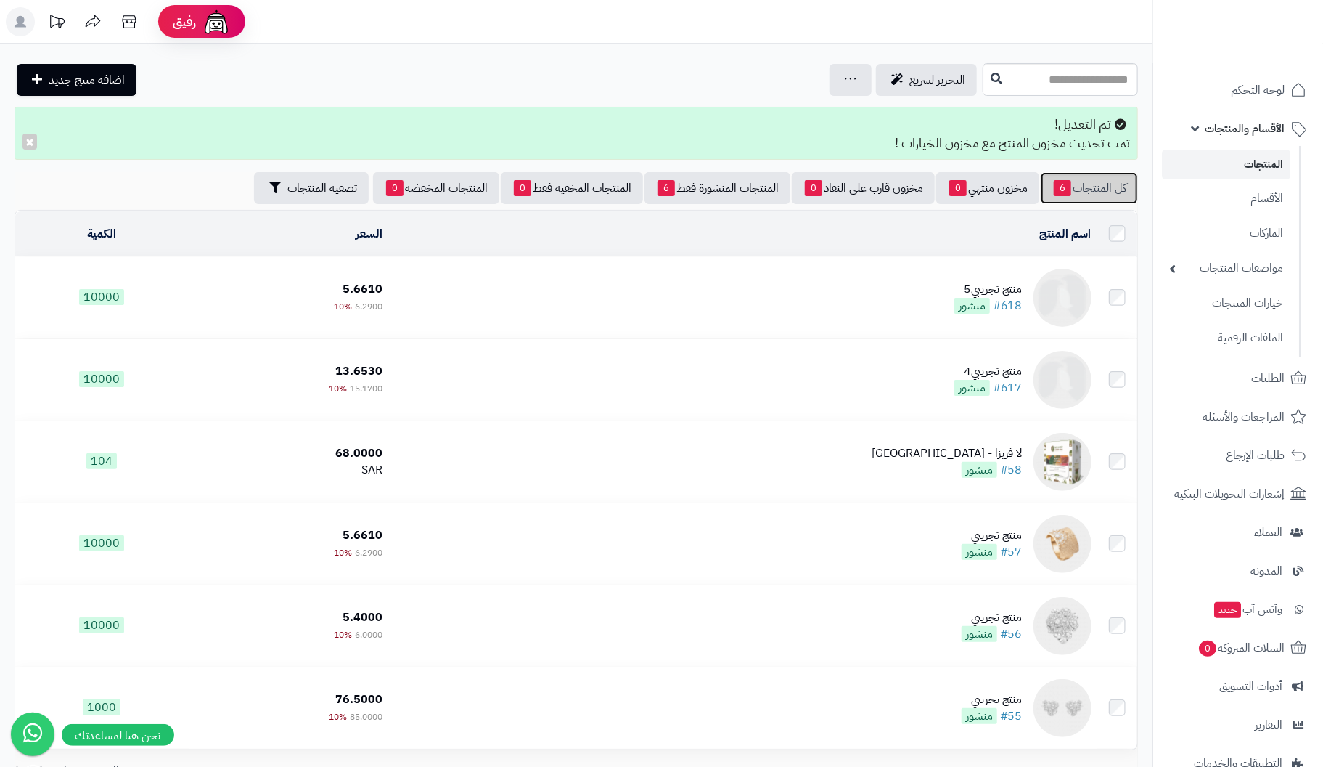
click at [1096, 181] on link "كل المنتجات 6" at bounding box center [1089, 188] width 97 height 32
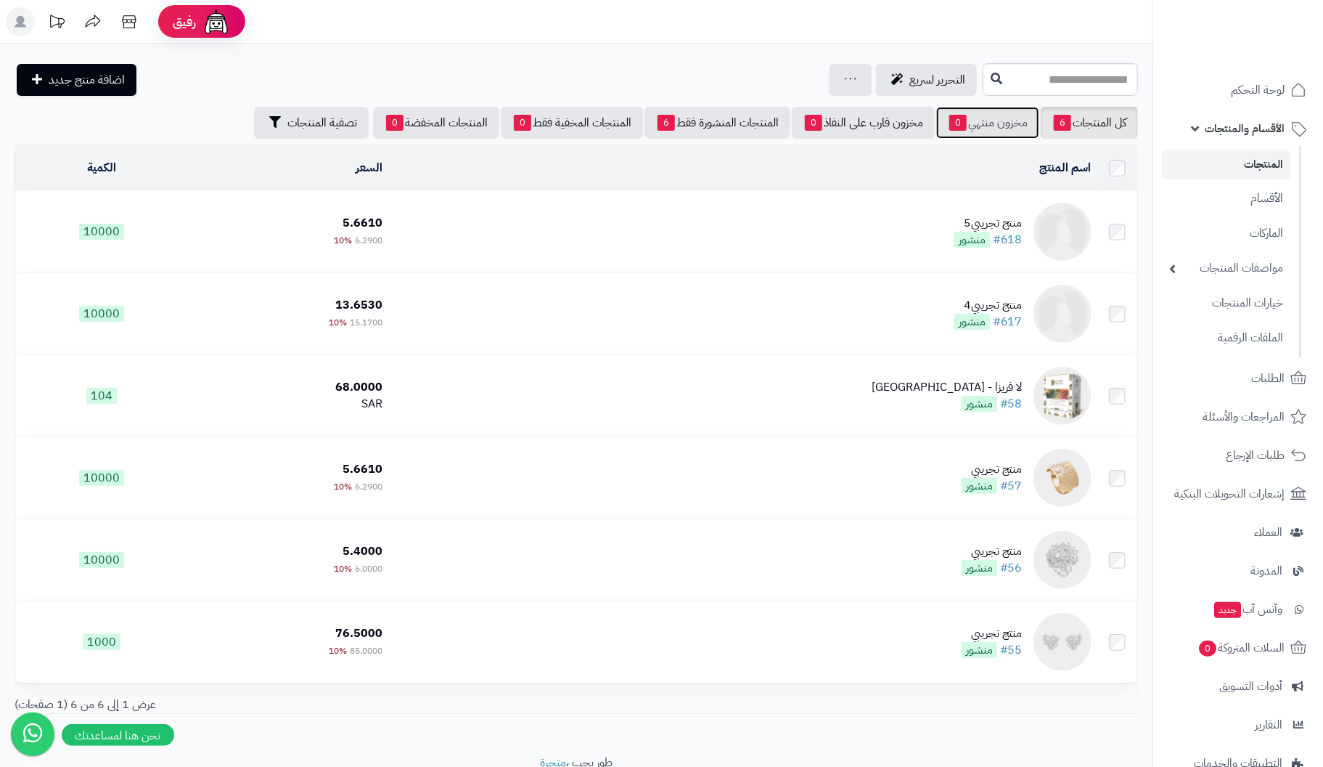
click at [1000, 127] on link "مخزون منتهي 0" at bounding box center [988, 123] width 103 height 32
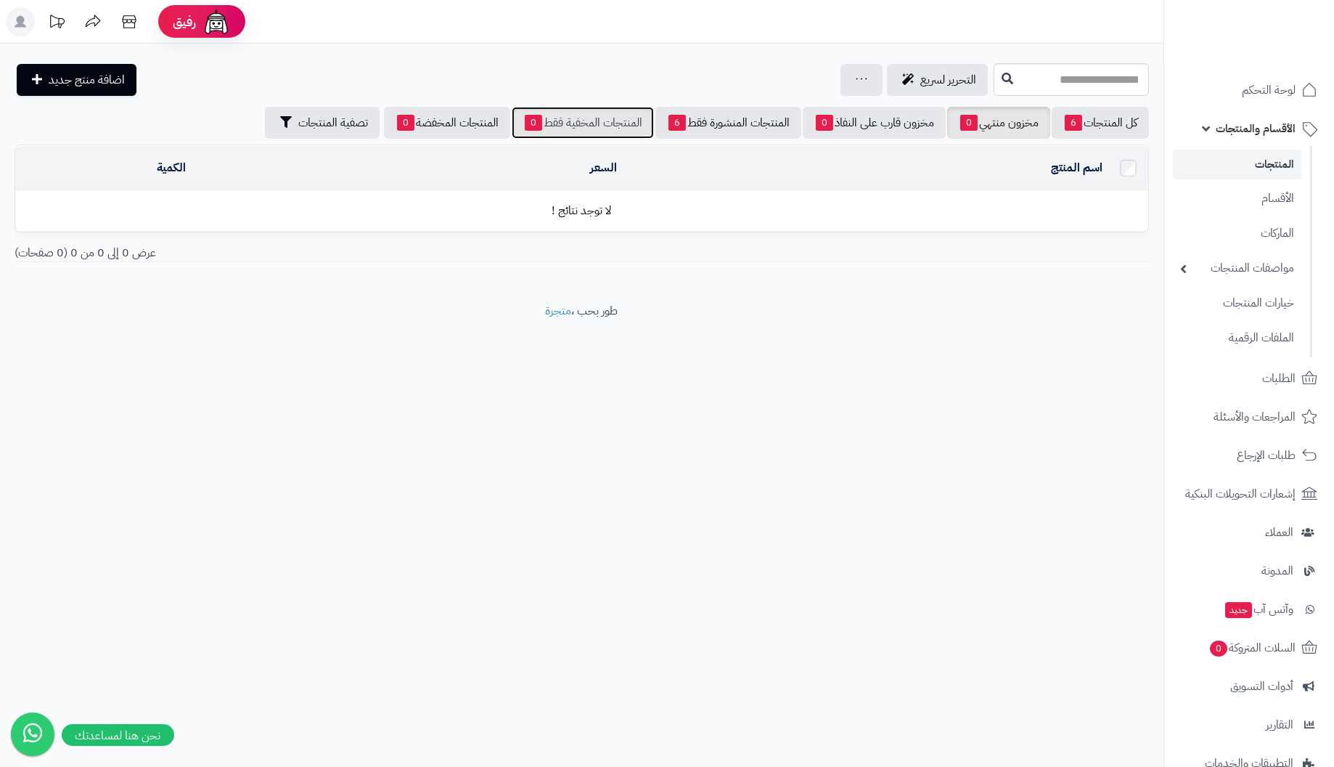
click at [575, 126] on link "المنتجات المخفية فقط 0" at bounding box center [583, 123] width 142 height 32
click at [311, 123] on span "تصفية المنتجات" at bounding box center [333, 121] width 70 height 17
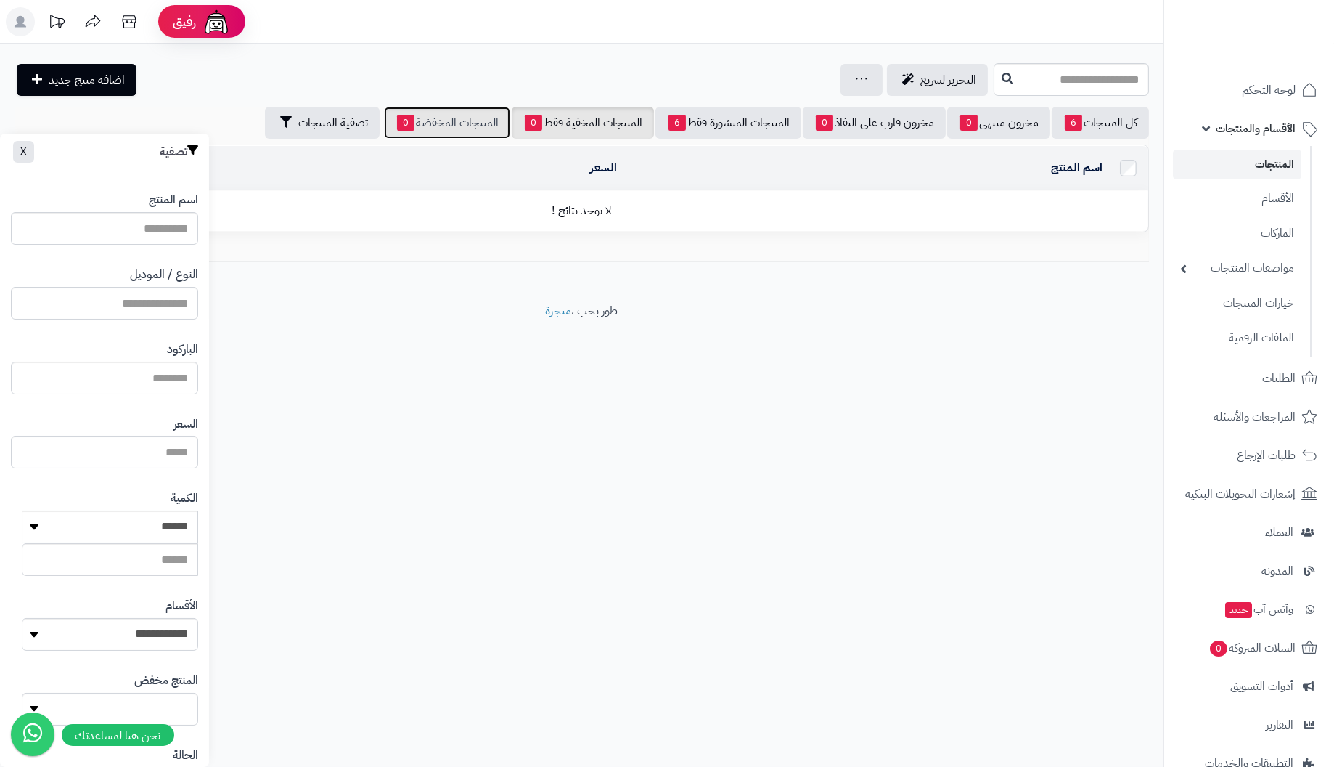
drag, startPoint x: 441, startPoint y: 125, endPoint x: 481, endPoint y: 113, distance: 42.5
click at [441, 125] on link "المنتجات المخفضة 0" at bounding box center [447, 123] width 126 height 32
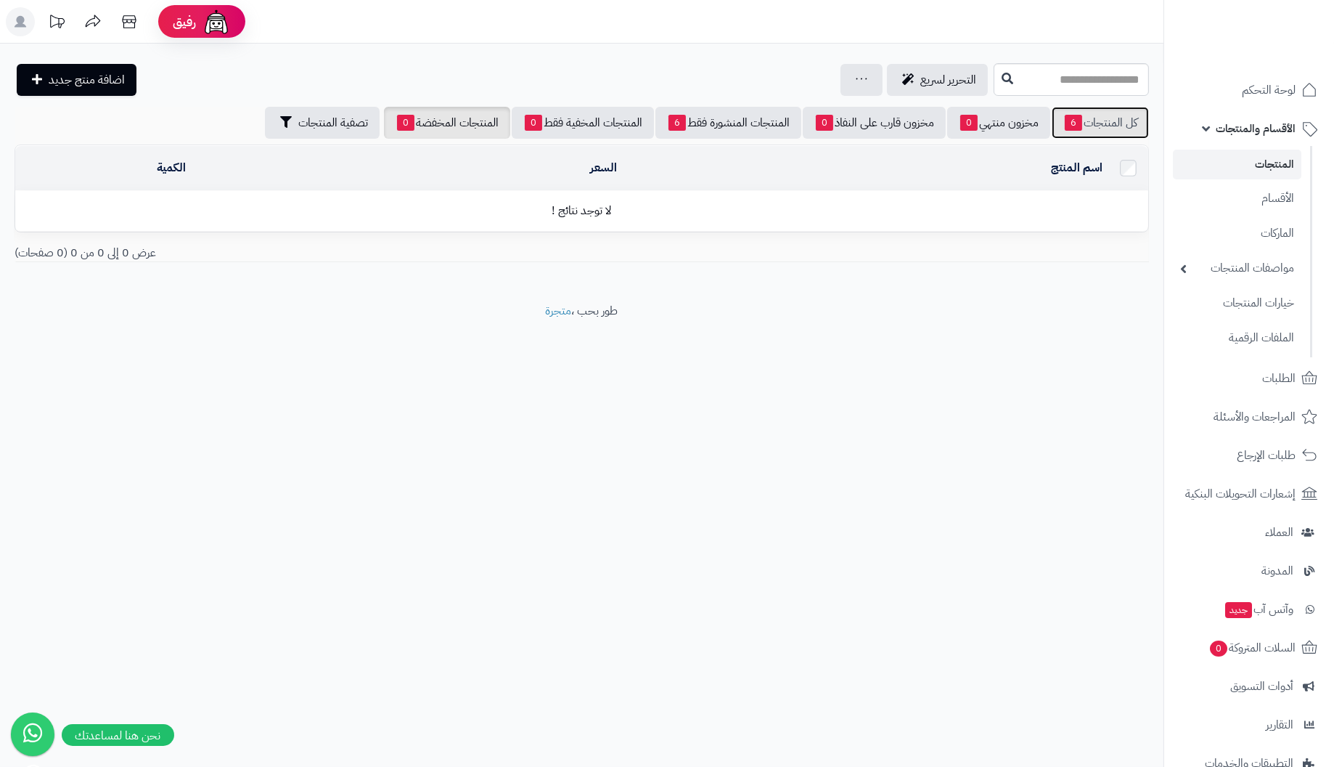
click at [1128, 121] on link "كل المنتجات 6" at bounding box center [1100, 123] width 97 height 32
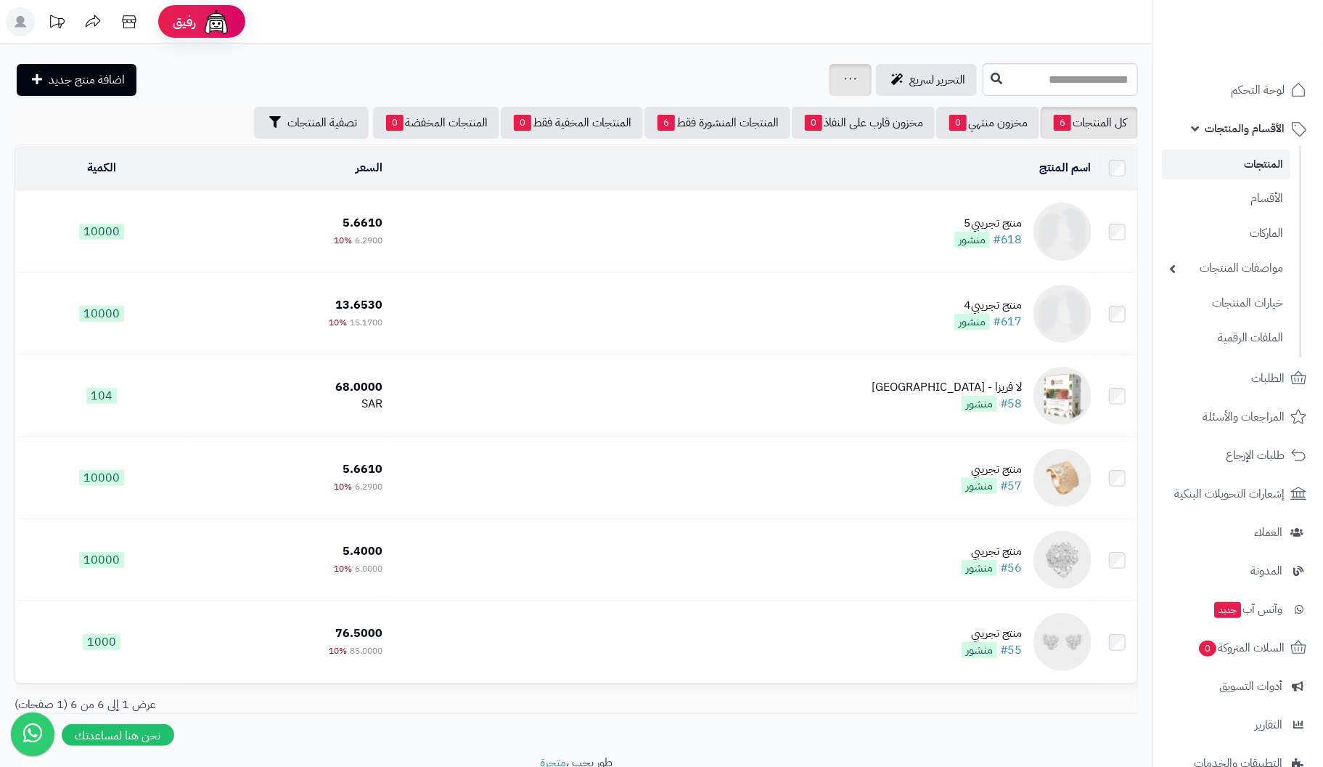
click at [845, 72] on link at bounding box center [851, 79] width 12 height 17
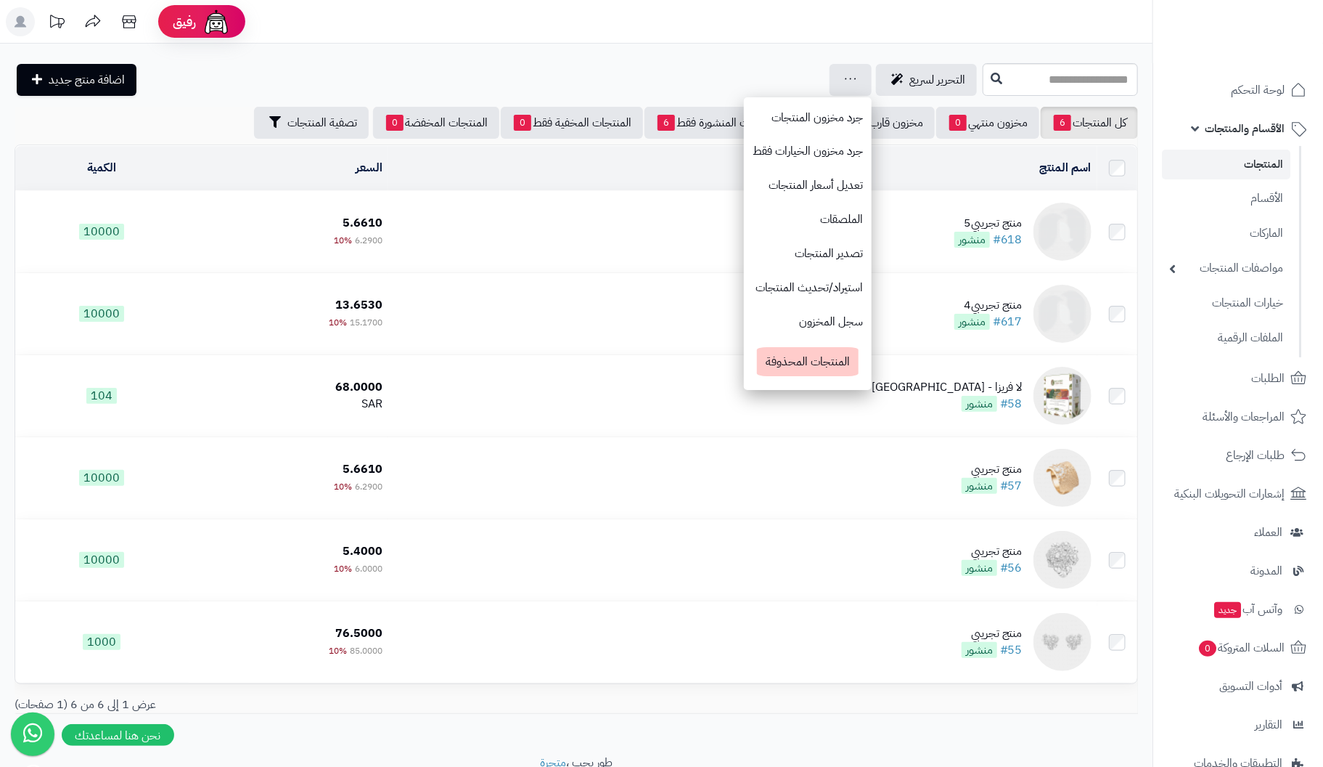
click at [860, 24] on header "رفيق ! الطلبات معالجة مكتمل إرجاع المنتجات العملاء المتواجدون الان 1 عملاء منتظ…" at bounding box center [661, 22] width 1323 height 44
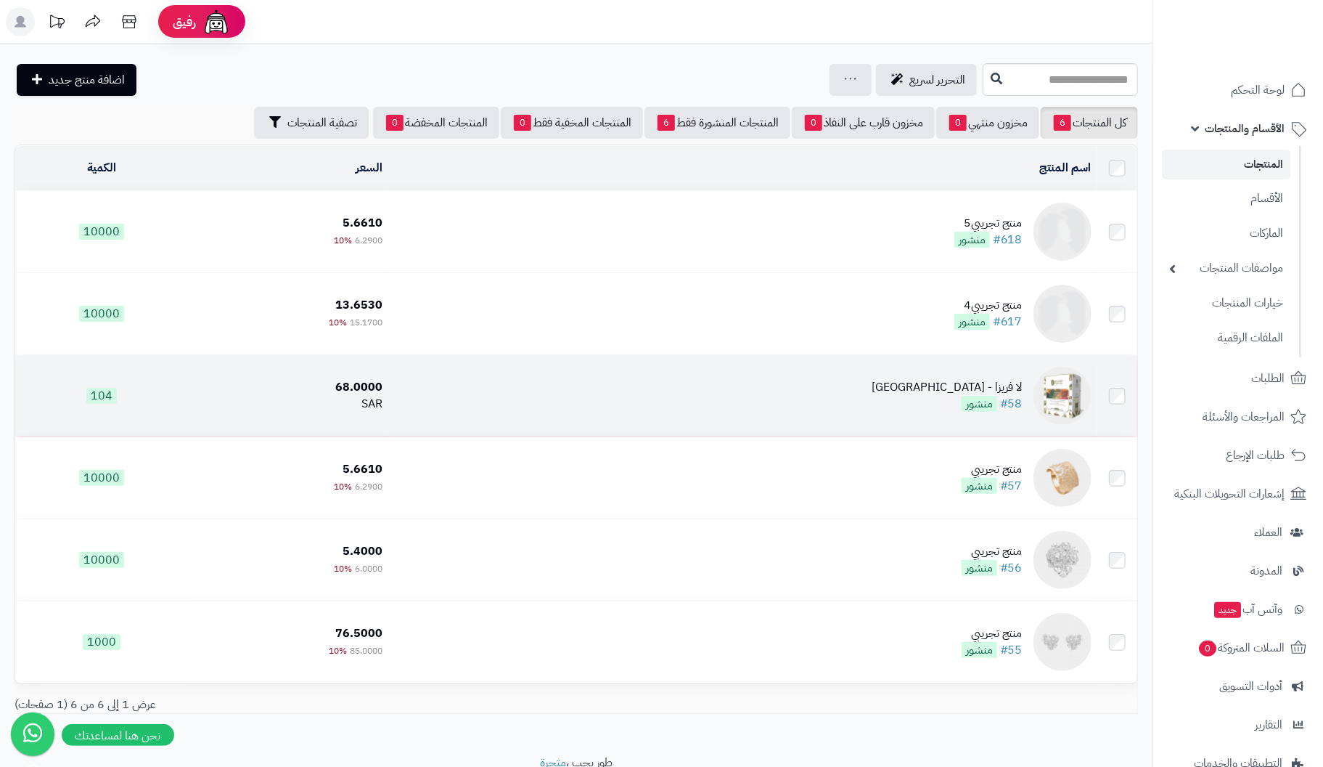
click at [1006, 391] on div "لا فريزا - [GEOGRAPHIC_DATA]" at bounding box center [947, 387] width 151 height 17
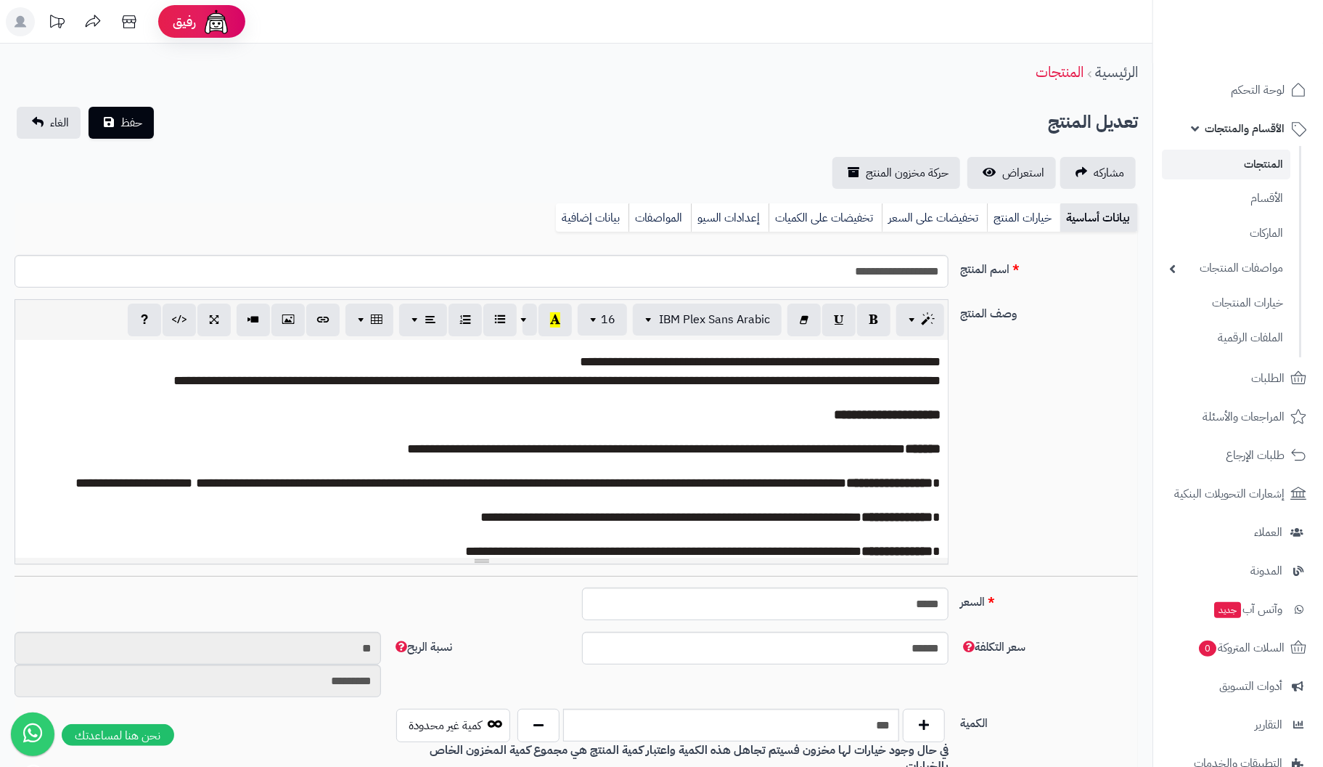
scroll to position [63, 0]
drag, startPoint x: 849, startPoint y: 368, endPoint x: 1333, endPoint y: 277, distance: 491.9
click at [860, 364] on font "**********" at bounding box center [760, 361] width 361 height 13
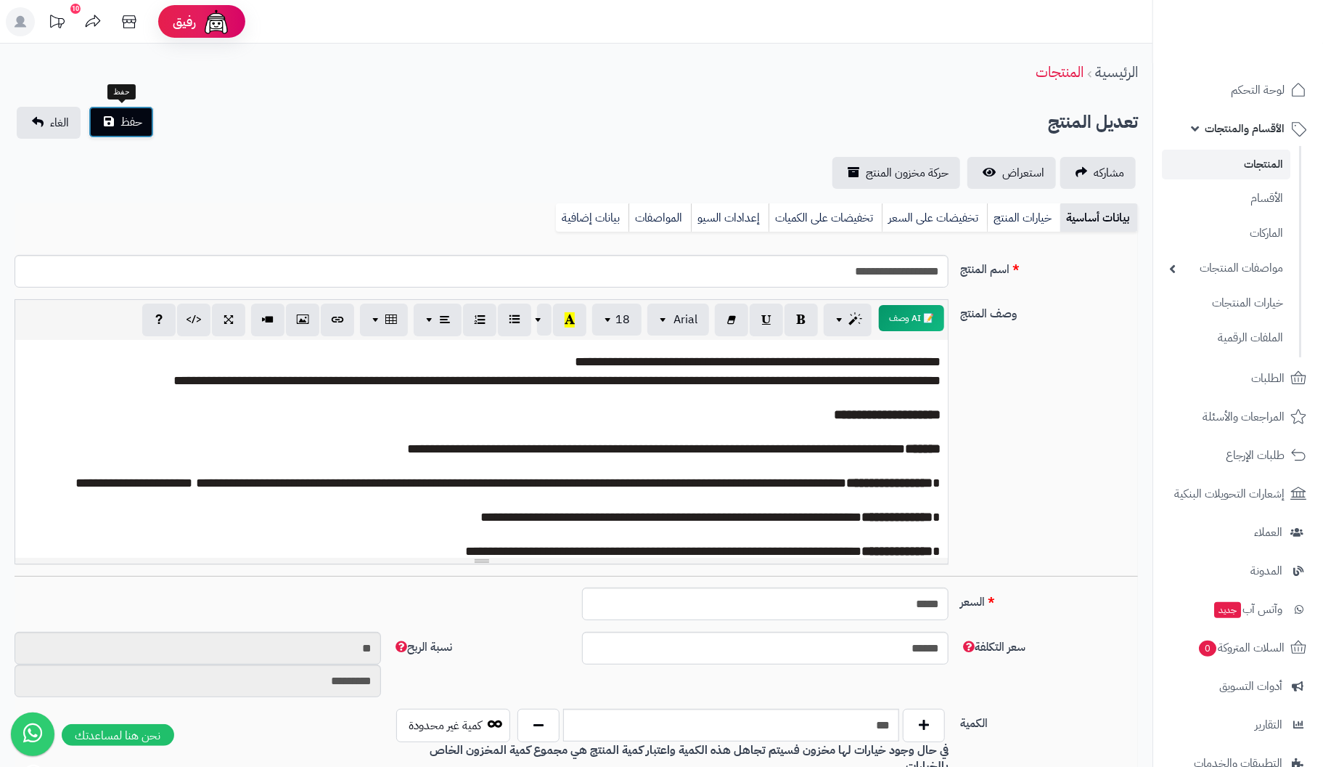
click at [108, 120] on button "حفظ" at bounding box center [121, 122] width 65 height 32
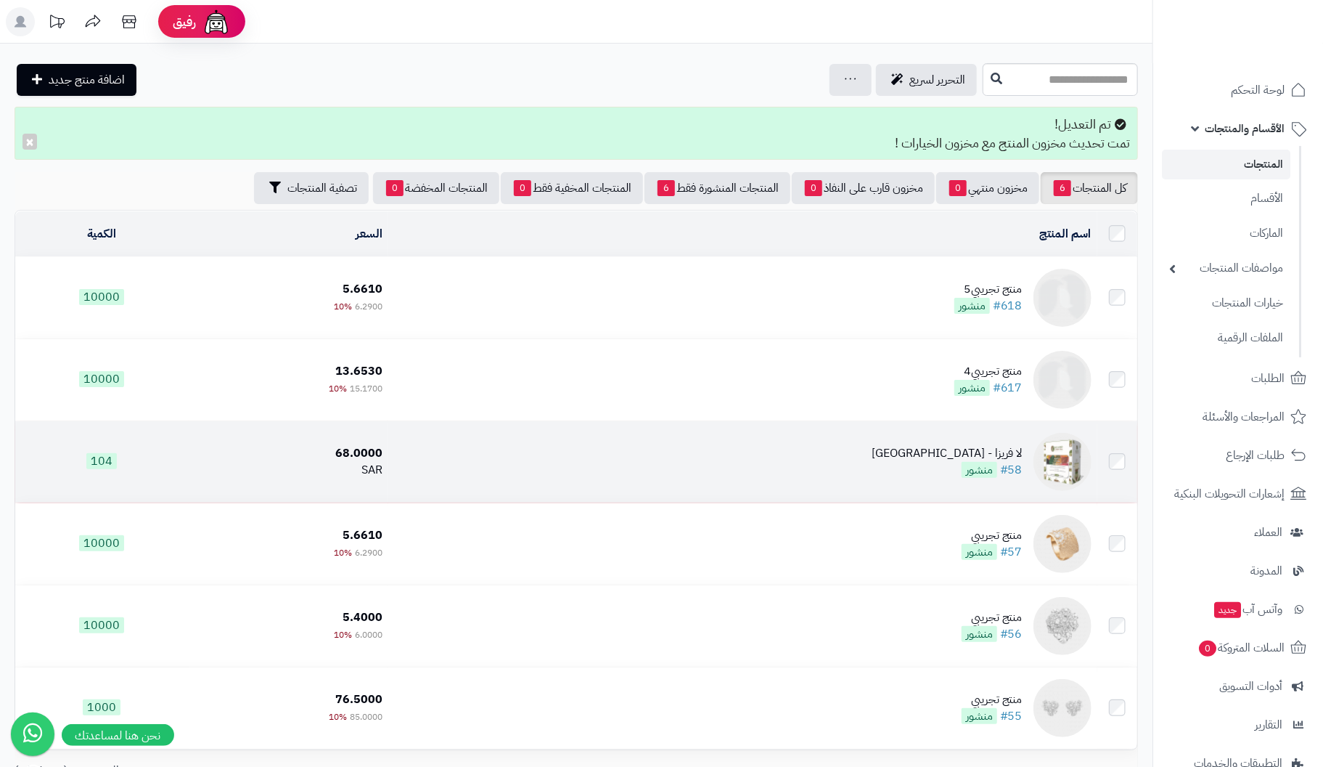
click at [917, 469] on td "لا فريزا - [GEOGRAPHIC_DATA] #58 منشور" at bounding box center [742, 461] width 709 height 81
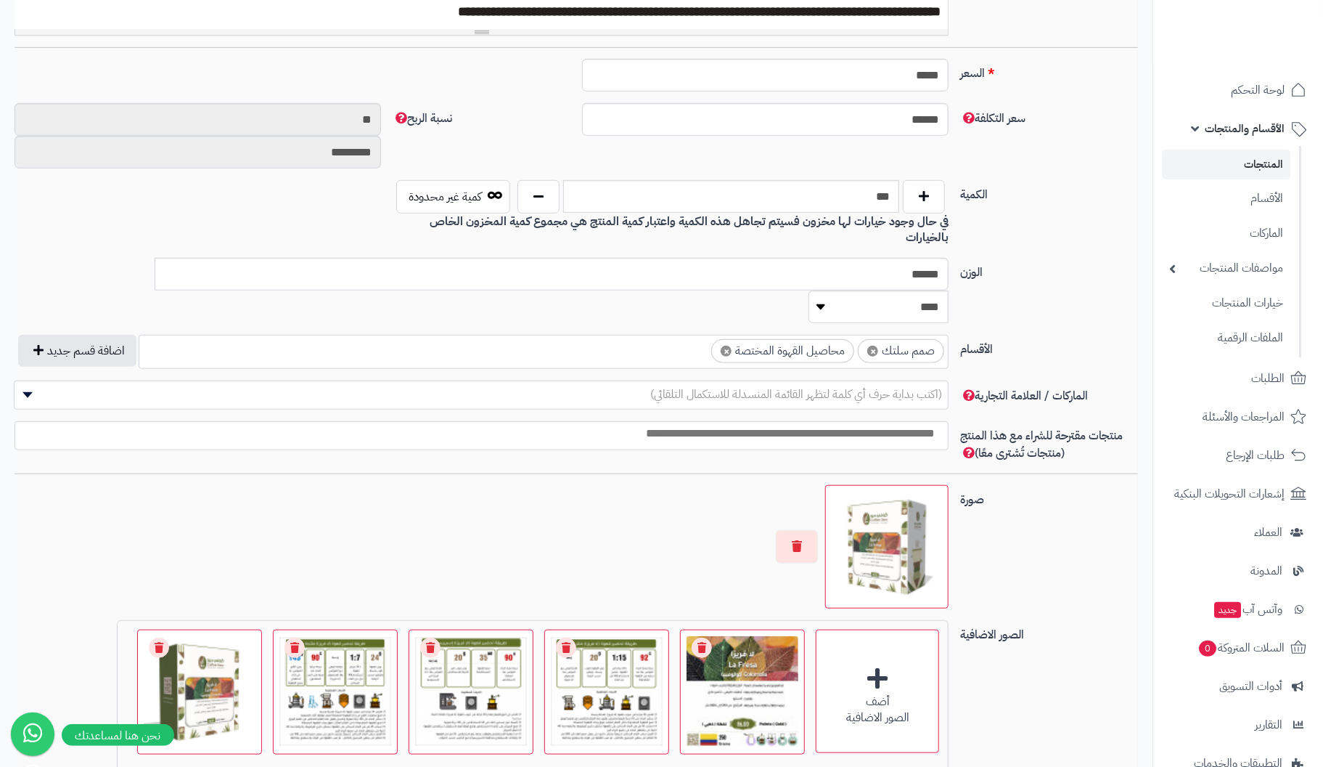
scroll to position [580, 0]
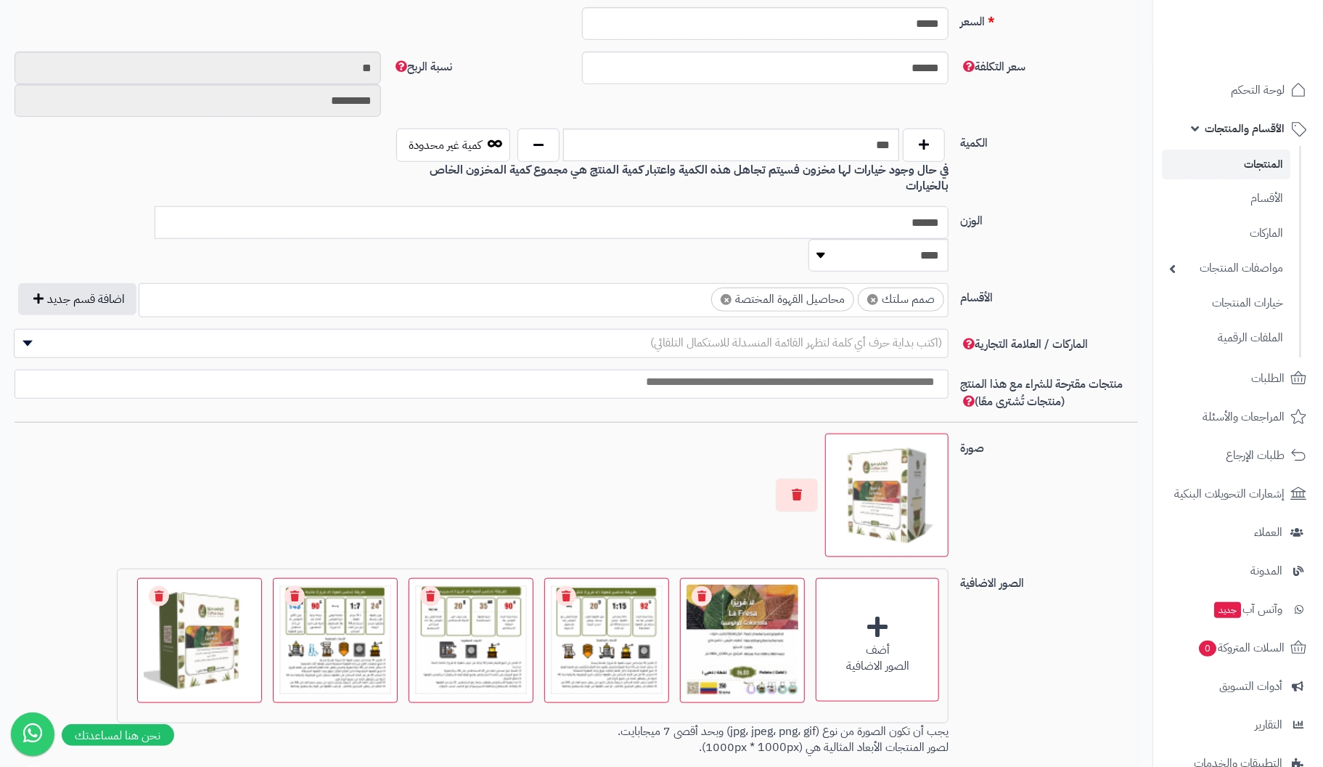
click at [667, 206] on input "******" at bounding box center [552, 222] width 794 height 33
click at [1085, 206] on label "الوزن" at bounding box center [1049, 217] width 189 height 23
click at [949, 206] on input "******" at bounding box center [552, 222] width 794 height 33
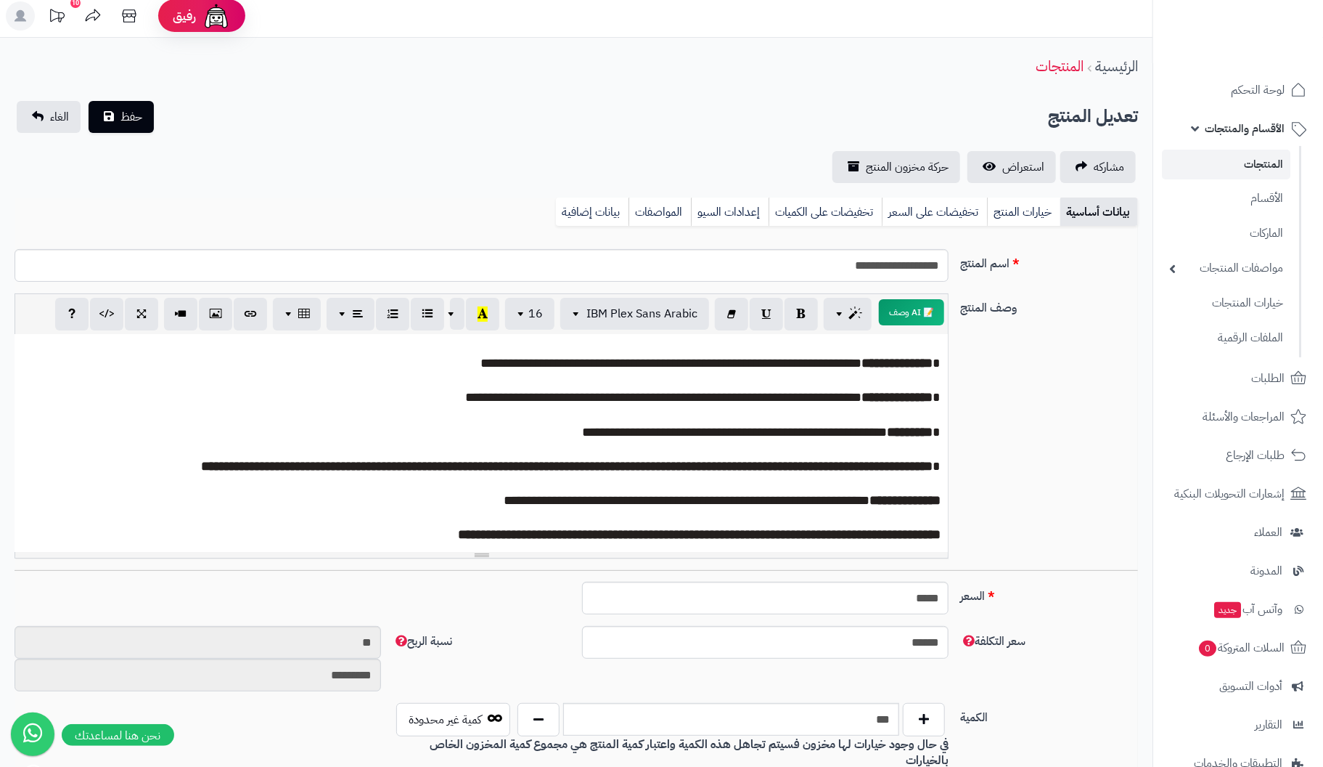
scroll to position [0, 0]
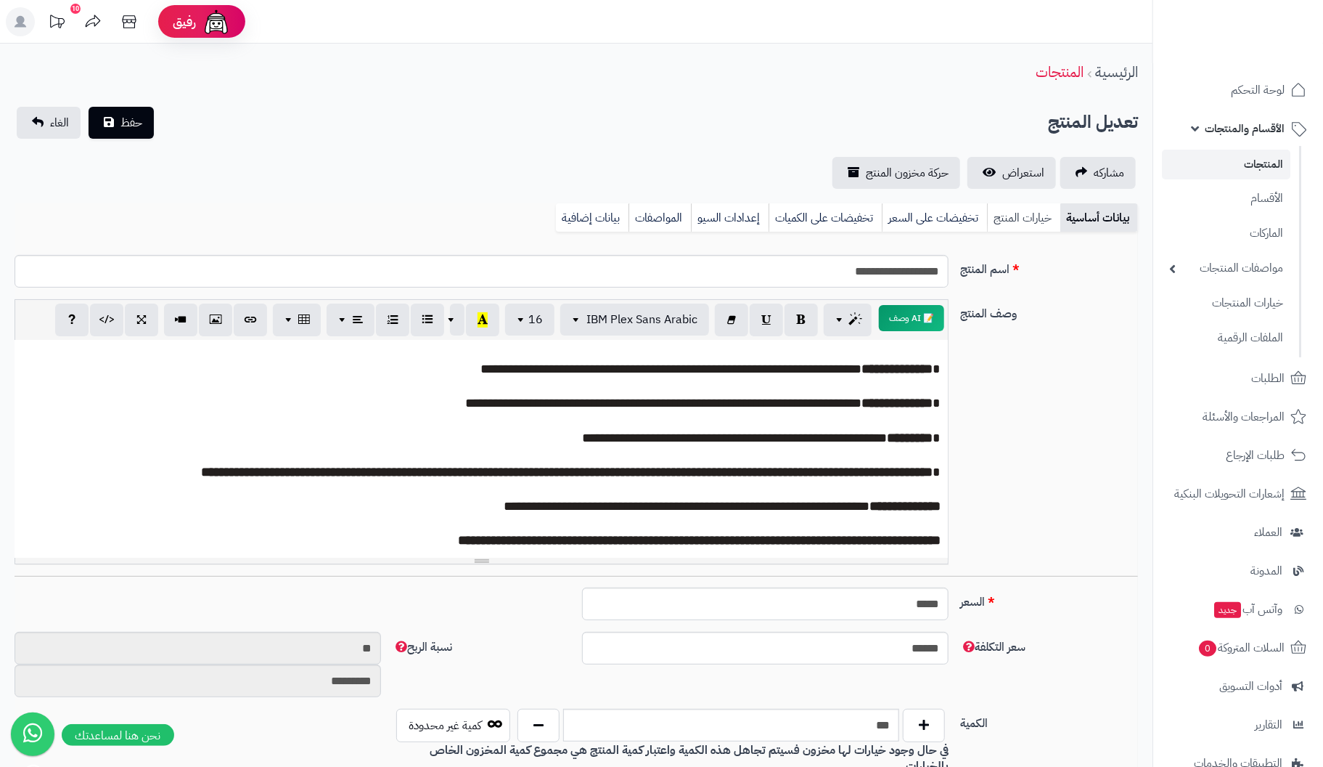
click at [1036, 221] on link "خيارات المنتج" at bounding box center [1023, 217] width 73 height 29
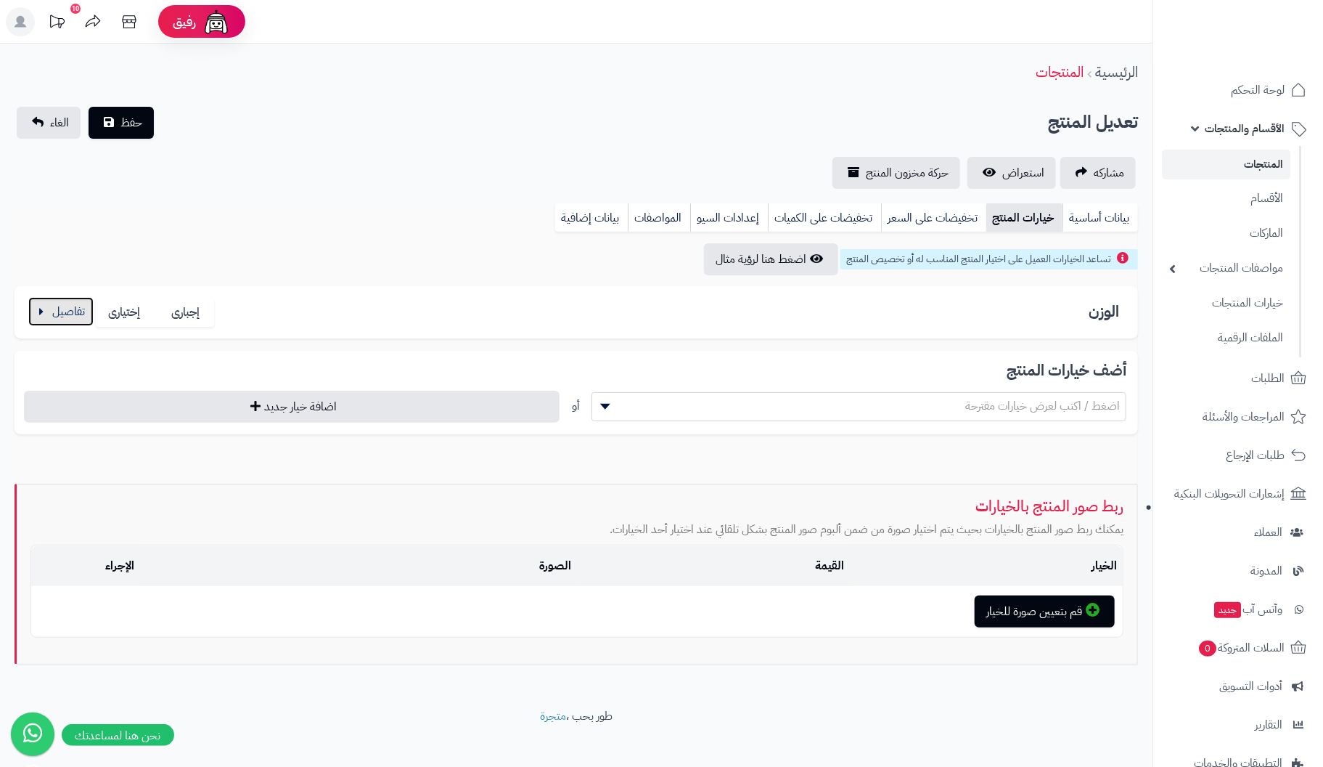
click at [64, 315] on button "button" at bounding box center [60, 311] width 65 height 29
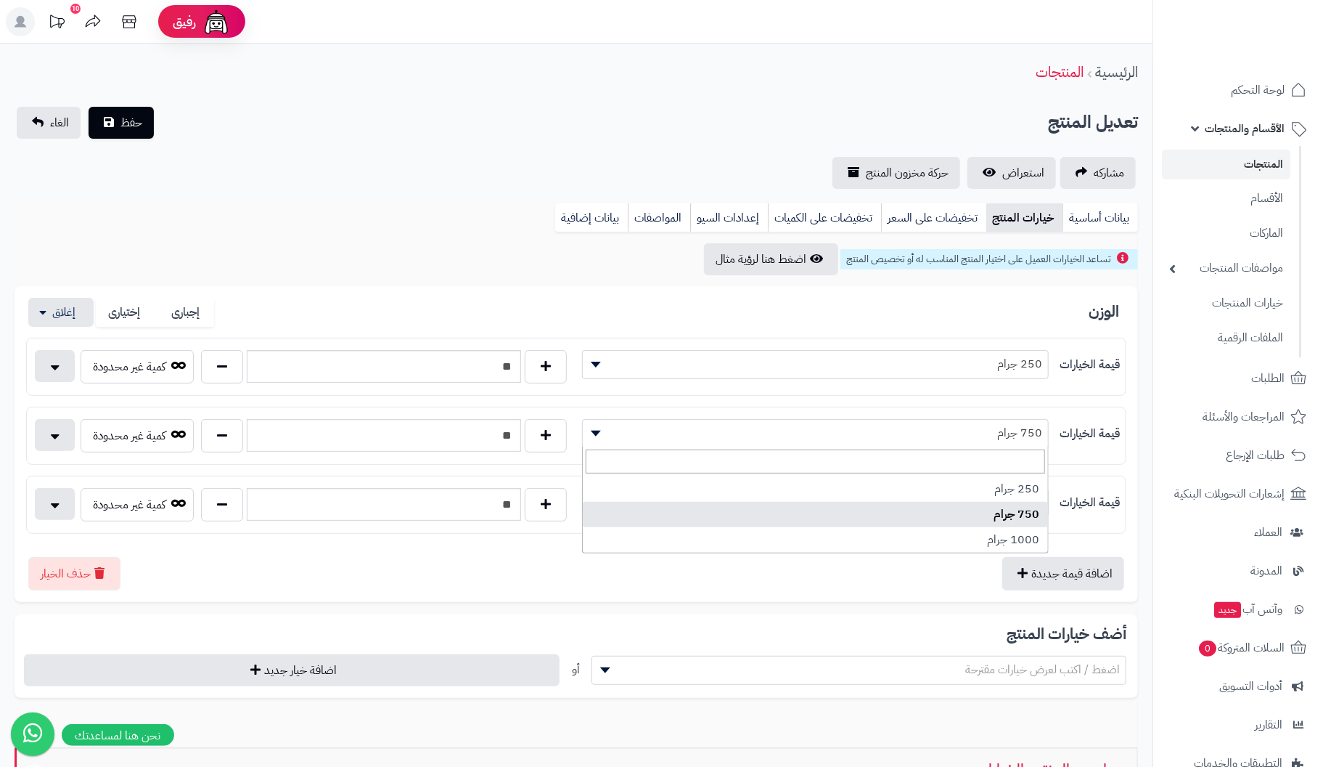
click at [977, 431] on span "750 جرام" at bounding box center [815, 433] width 465 height 22
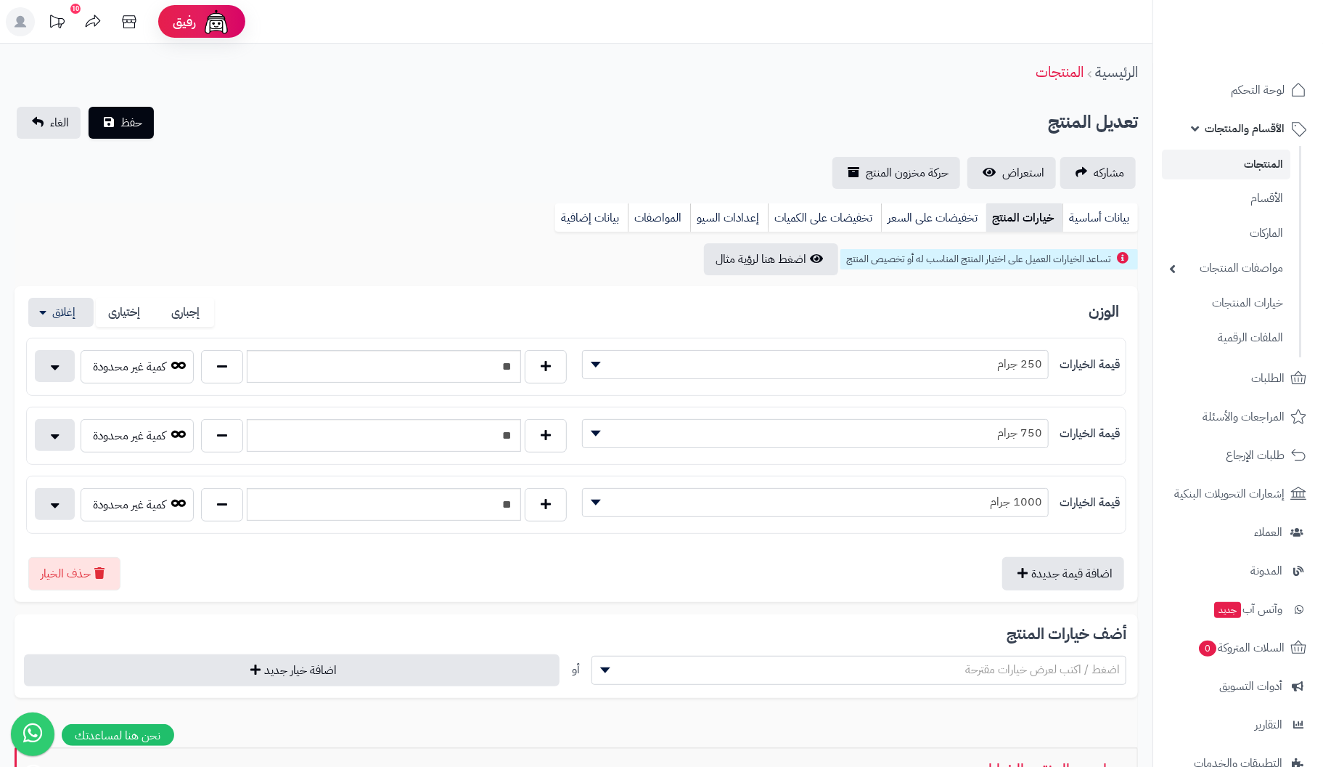
click at [974, 404] on div "قيمة الخيارات ******** ******** ********* 250 جرام ** كمية غير محدودة السعر الس…" at bounding box center [576, 436] width 1101 height 196
click at [1036, 430] on span "750 جرام" at bounding box center [815, 433] width 465 height 22
click at [988, 407] on div "قيمة الخيارات ******** ******** ********* 750 جرام ** كمية غير محدودة السعر الس…" at bounding box center [576, 436] width 1101 height 58
click at [1261, 301] on link "خيارات المنتجات" at bounding box center [1226, 302] width 128 height 30
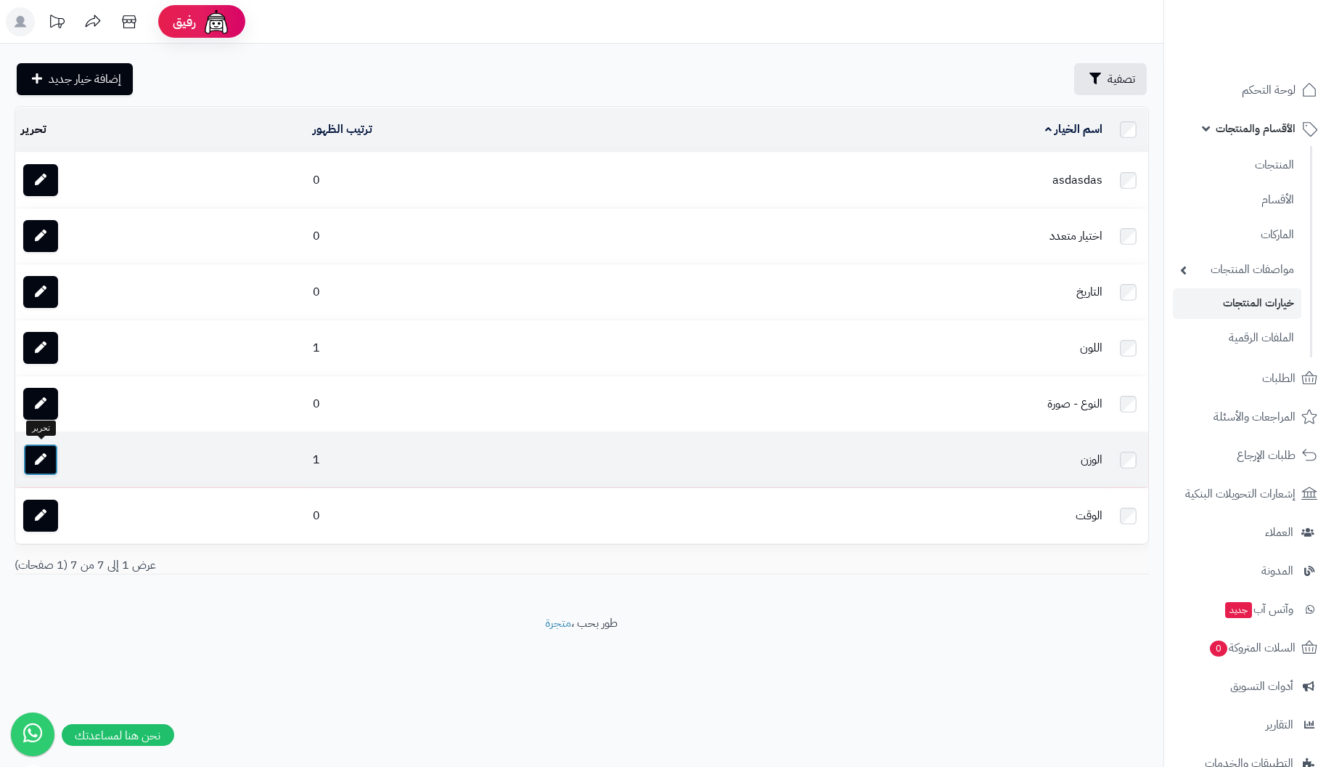
click at [44, 461] on icon at bounding box center [41, 459] width 12 height 12
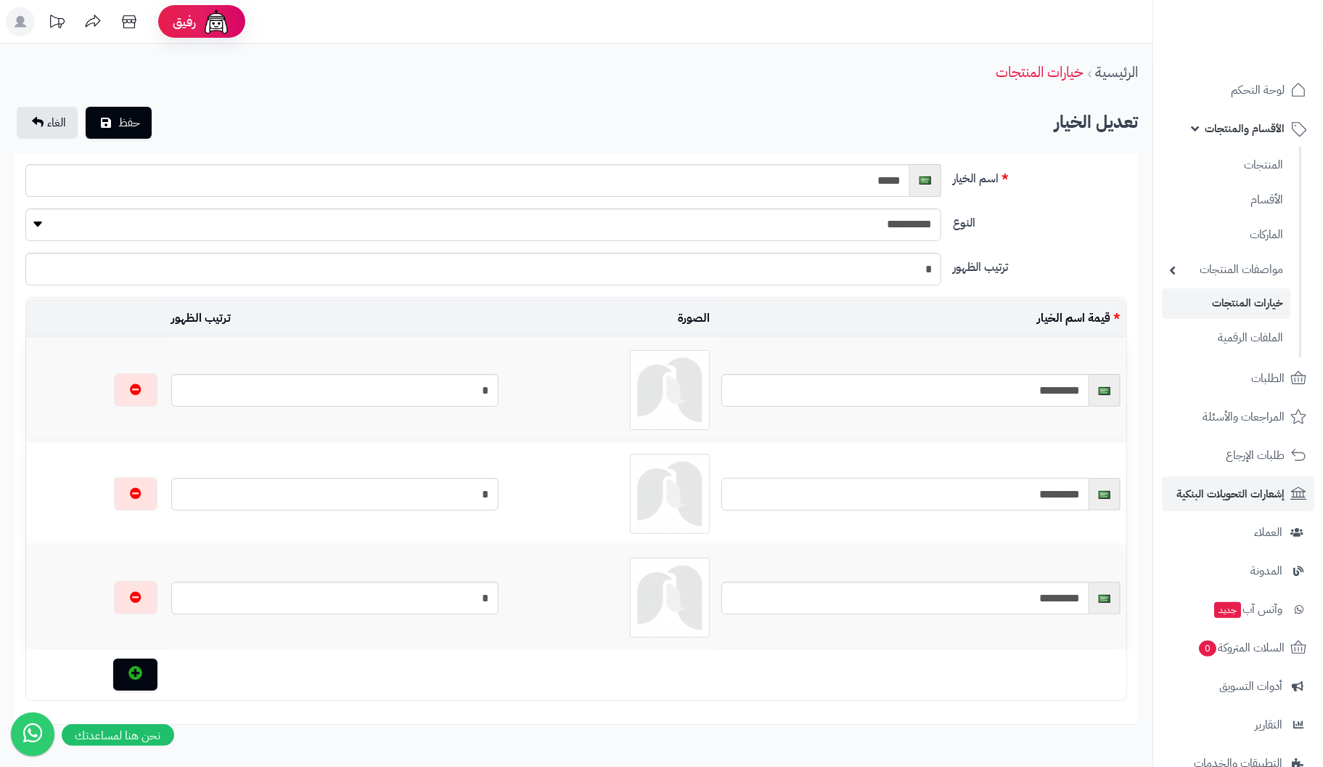
drag, startPoint x: 1033, startPoint y: 497, endPoint x: 1198, endPoint y: 490, distance: 164.9
click at [1198, 490] on div "**********" at bounding box center [661, 419] width 1323 height 838
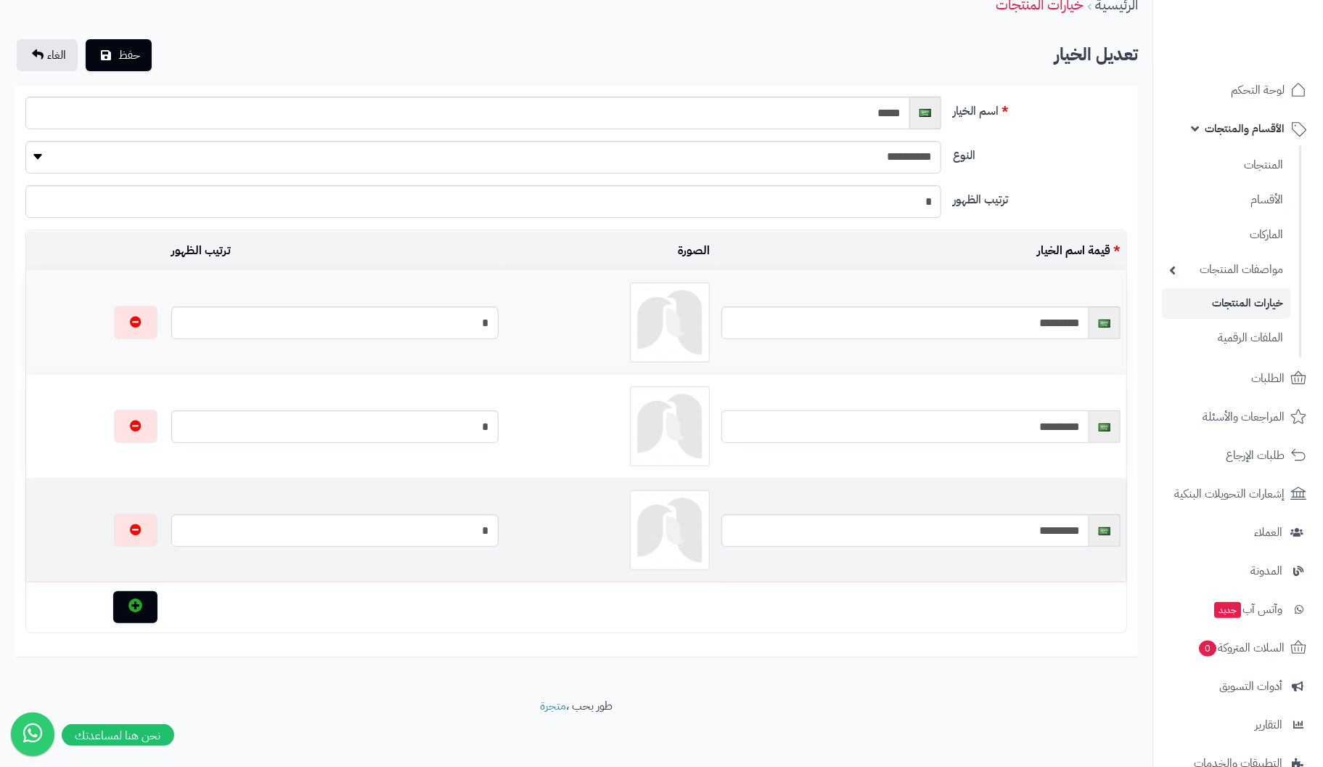
scroll to position [70, 0]
type input "********"
click at [128, 605] on icon "button" at bounding box center [135, 602] width 14 height 14
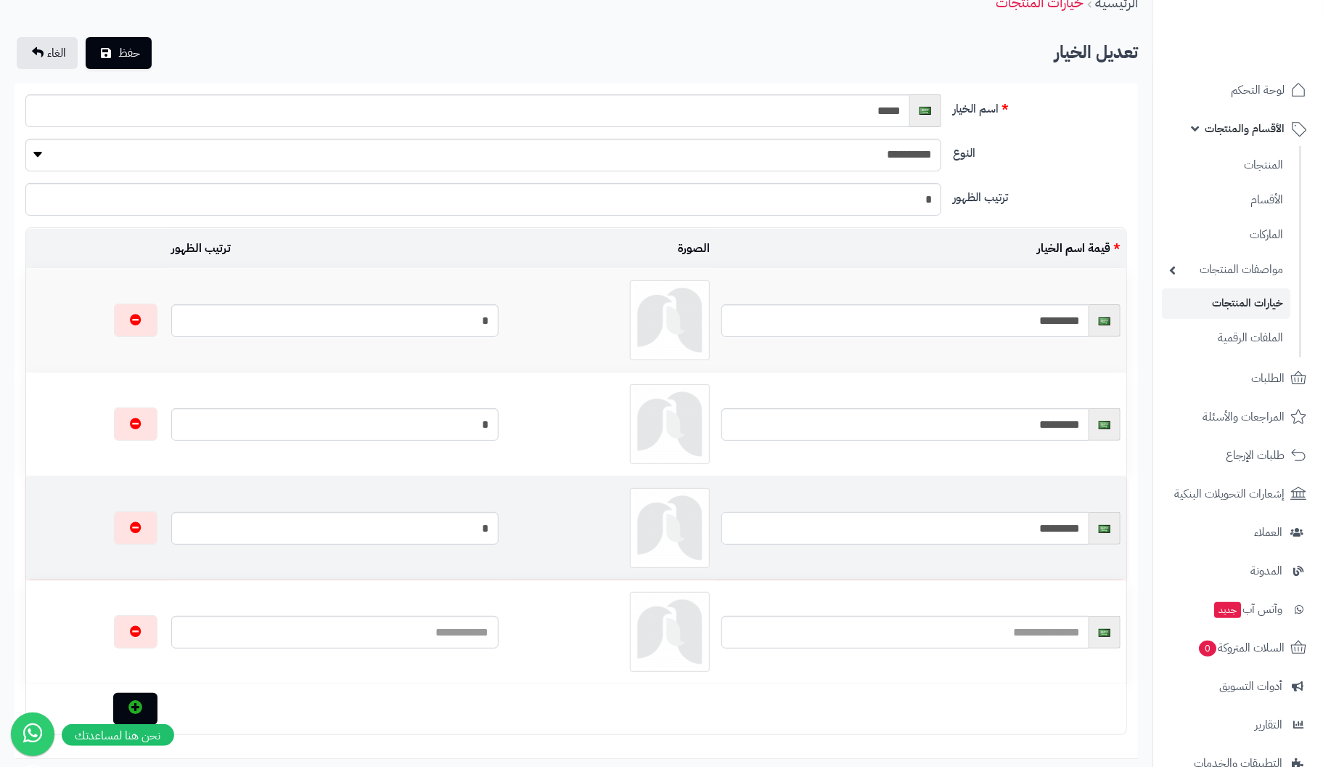
click at [1023, 523] on input "*********" at bounding box center [906, 528] width 368 height 33
drag, startPoint x: 497, startPoint y: 523, endPoint x: 587, endPoint y: 523, distance: 90.8
click at [587, 523] on tr "********* *" at bounding box center [576, 527] width 1101 height 103
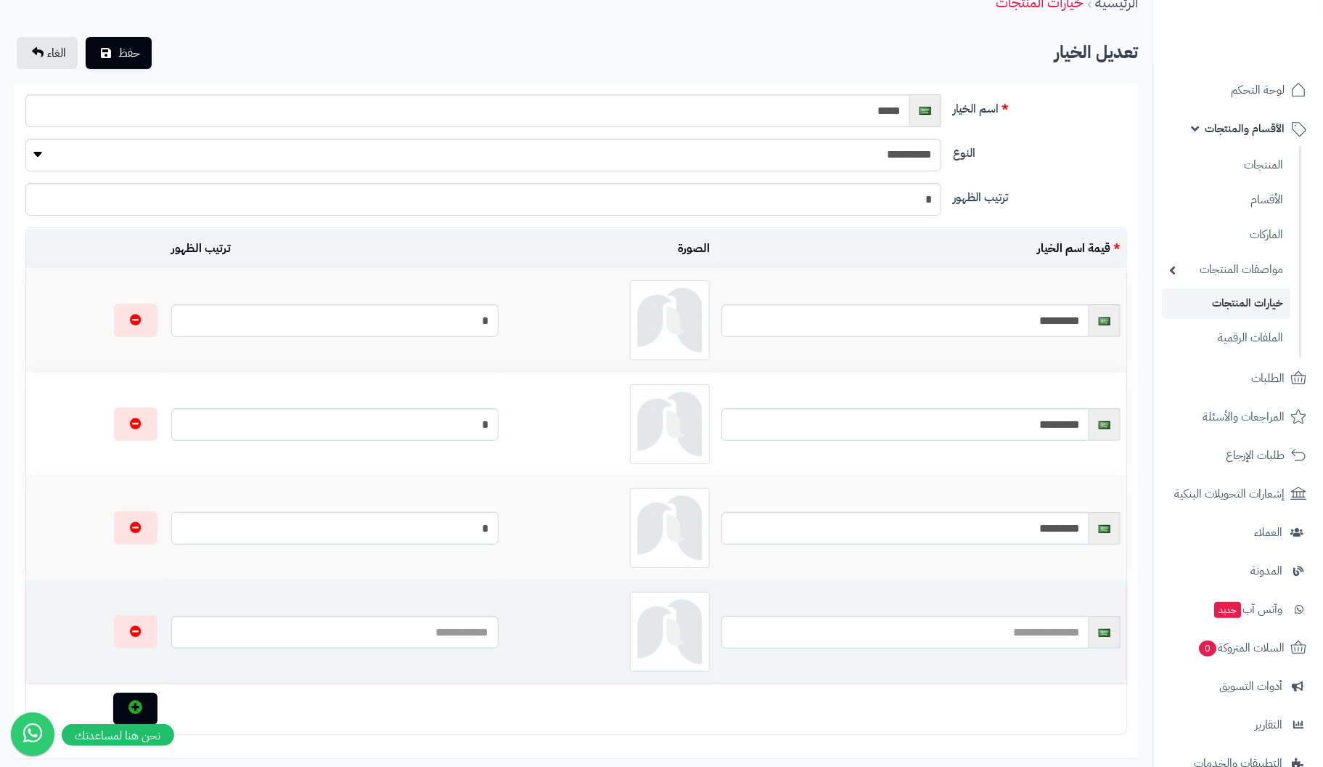
type input "*"
click at [499, 632] on input "text" at bounding box center [334, 632] width 327 height 33
type input "*"
click at [1068, 632] on input "text" at bounding box center [906, 632] width 368 height 33
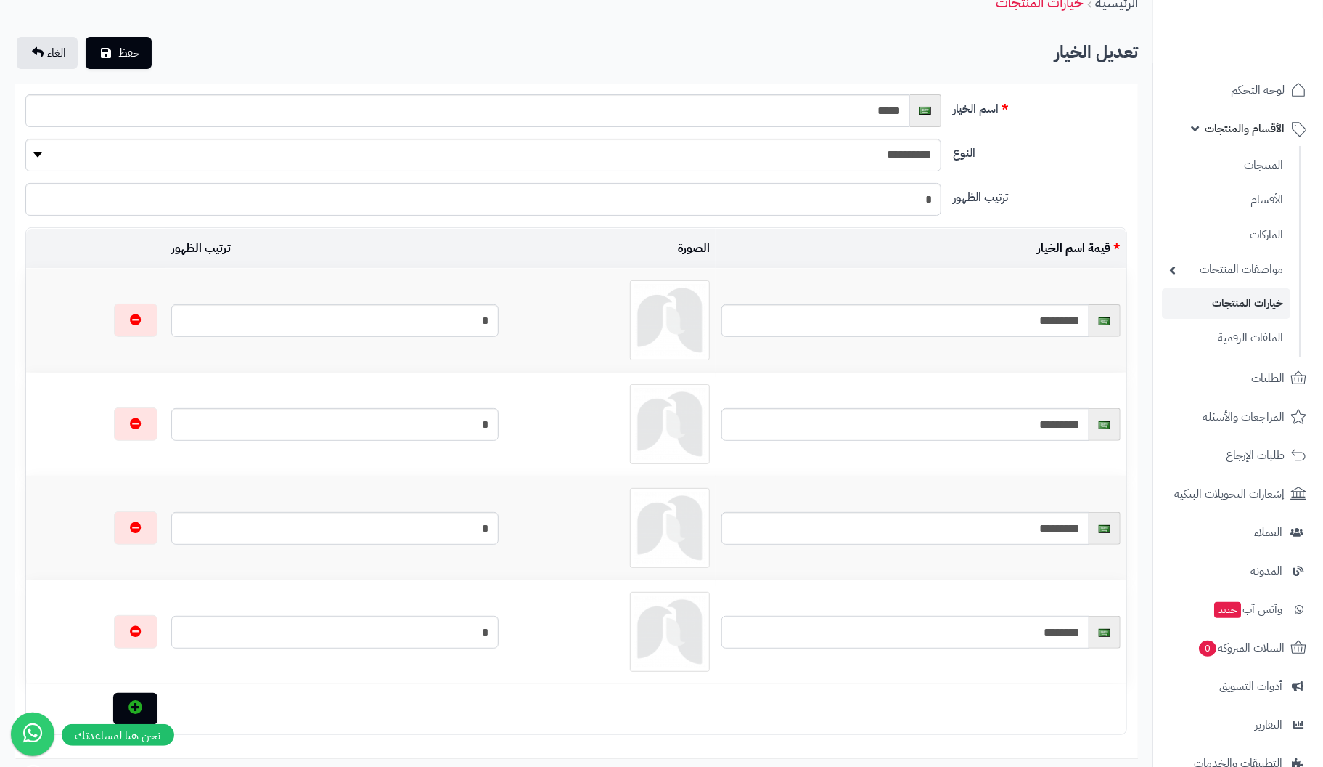
type input "********"
click at [322, 27] on div "**********" at bounding box center [576, 386] width 1153 height 825
click at [121, 54] on span "حفظ" at bounding box center [129, 52] width 22 height 17
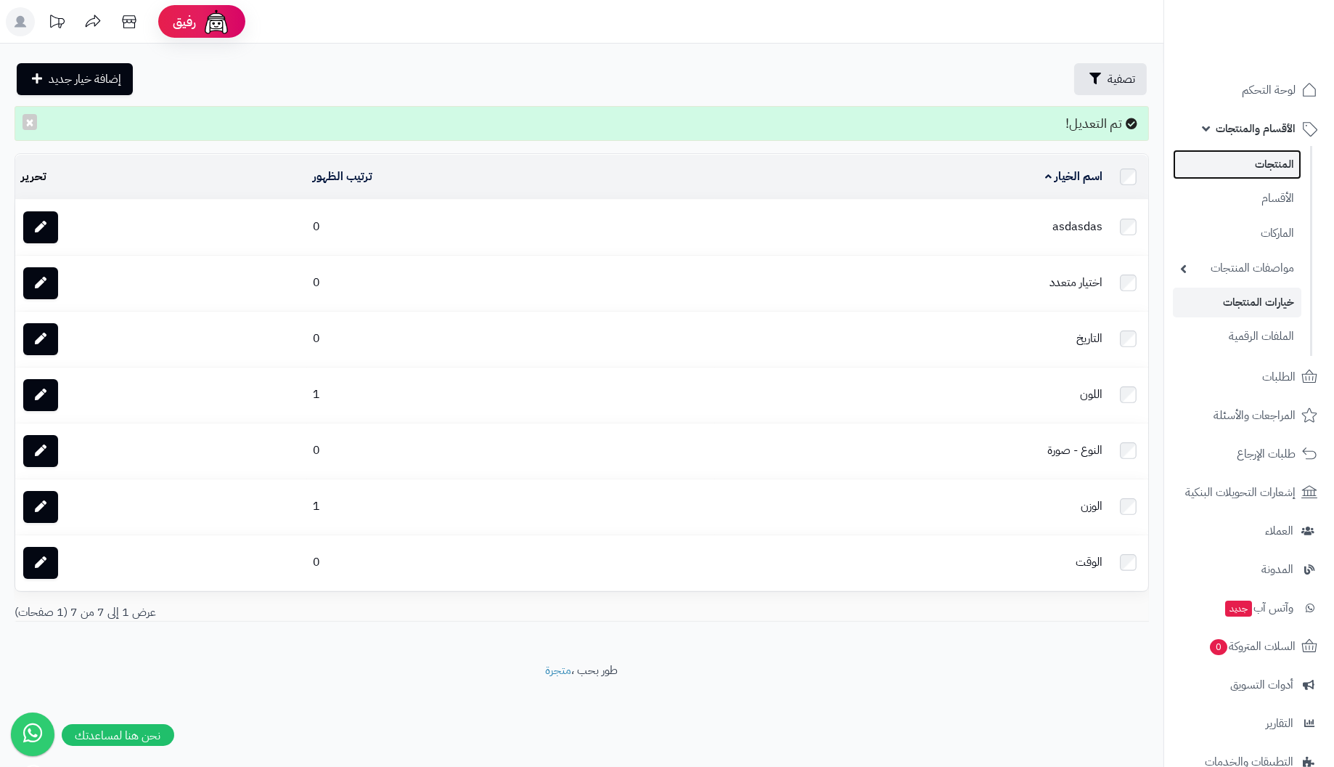
click at [1286, 163] on link "المنتجات" at bounding box center [1237, 165] width 128 height 30
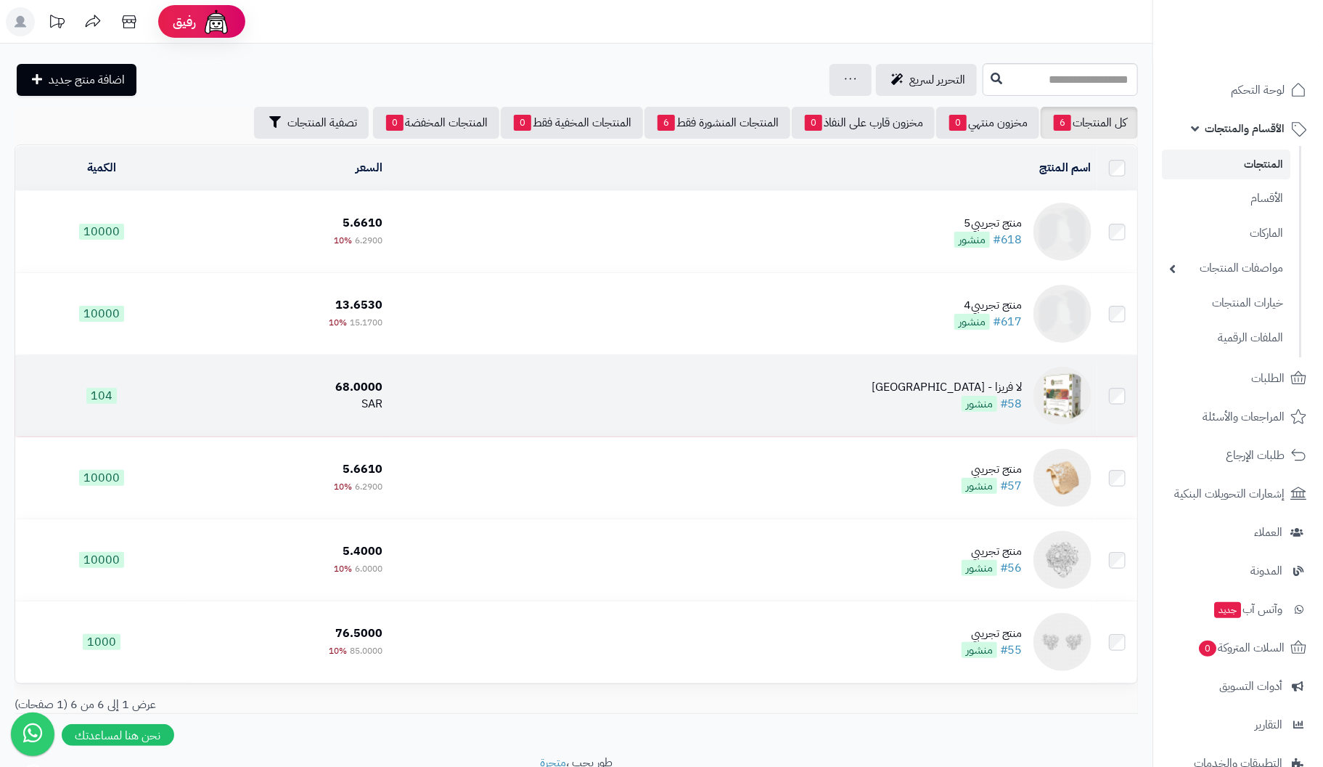
click at [986, 392] on div "لا فريزا - [GEOGRAPHIC_DATA]" at bounding box center [947, 387] width 151 height 17
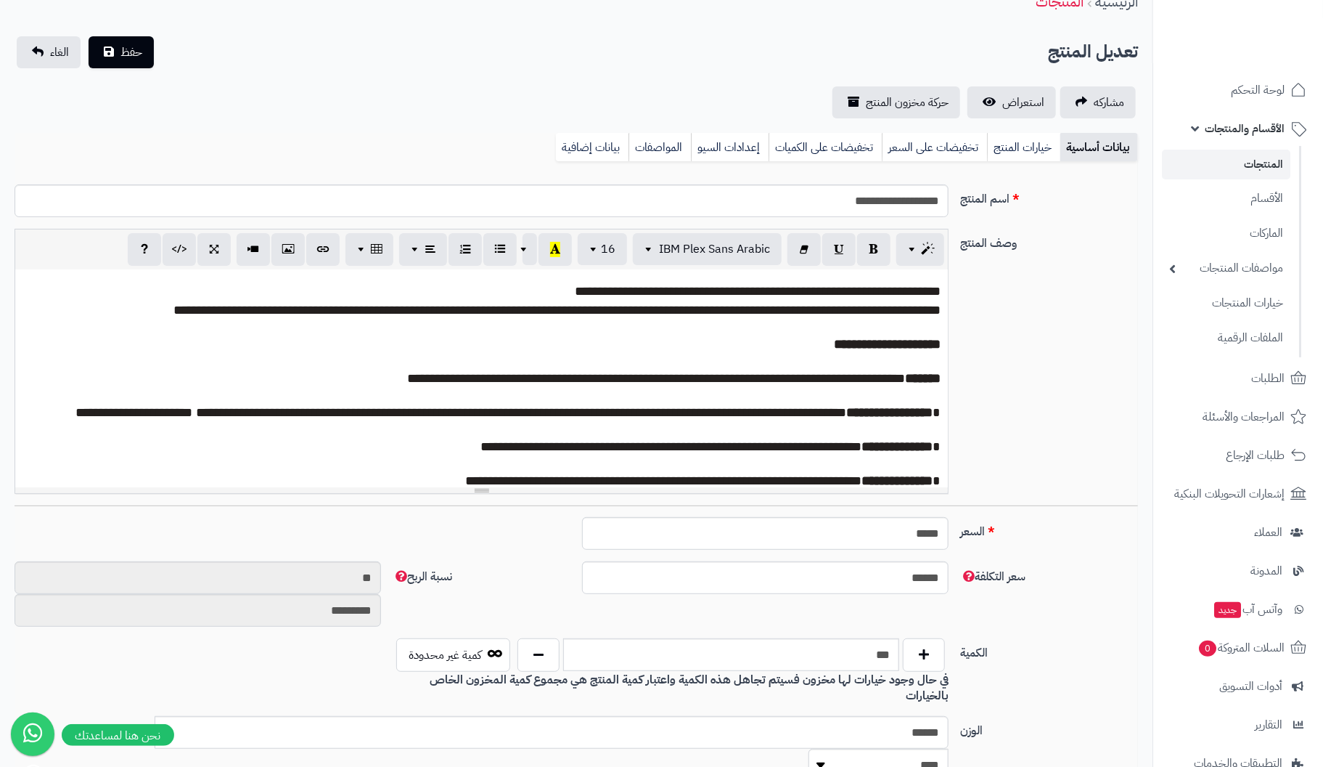
scroll to position [73, 0]
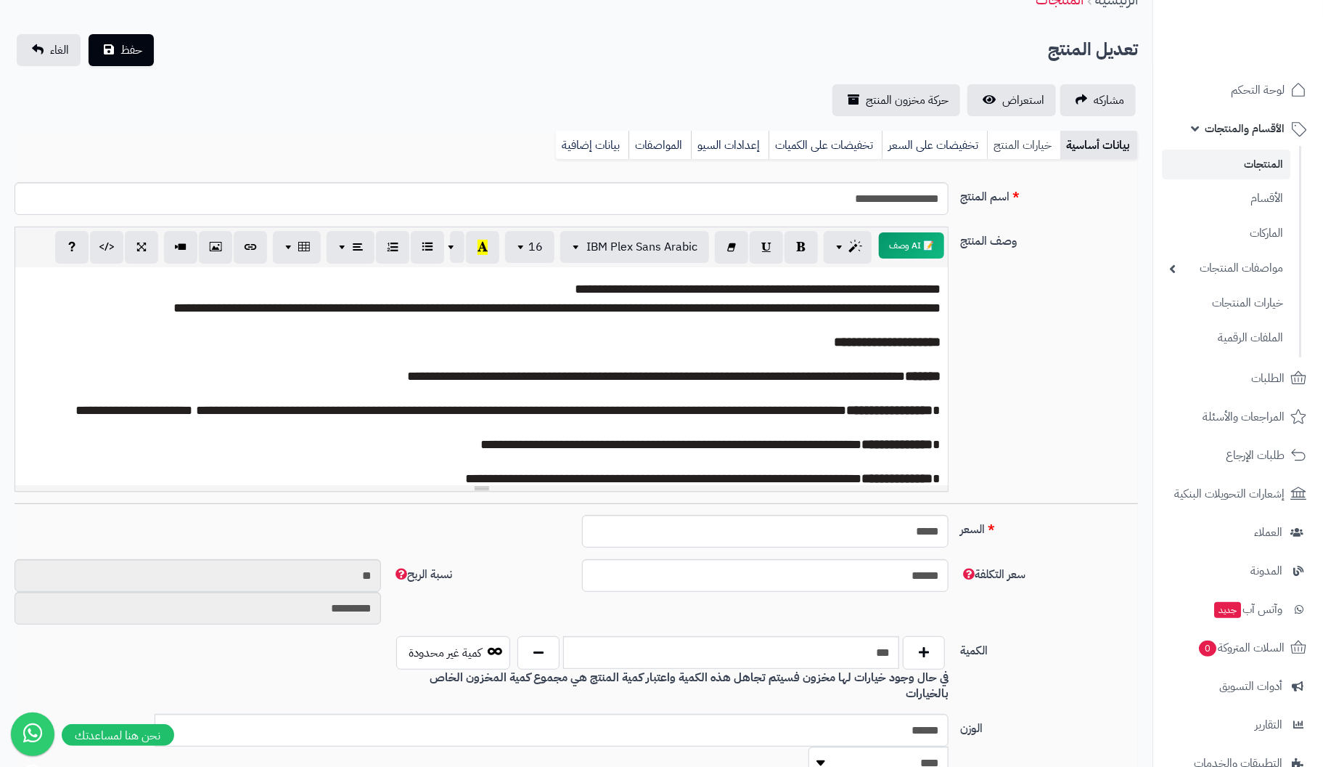
click at [1035, 147] on link "خيارات المنتج" at bounding box center [1023, 145] width 73 height 29
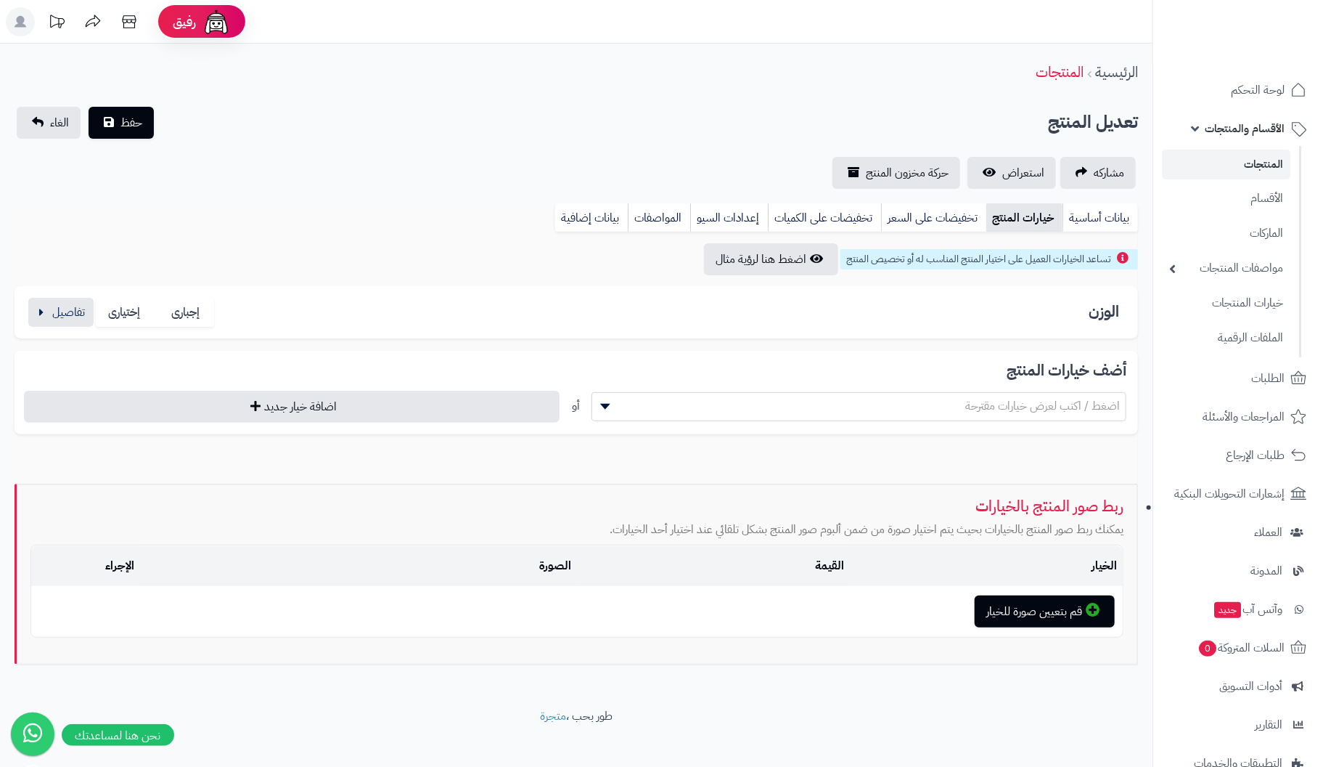
scroll to position [0, 0]
click at [69, 312] on button "button" at bounding box center [60, 311] width 65 height 29
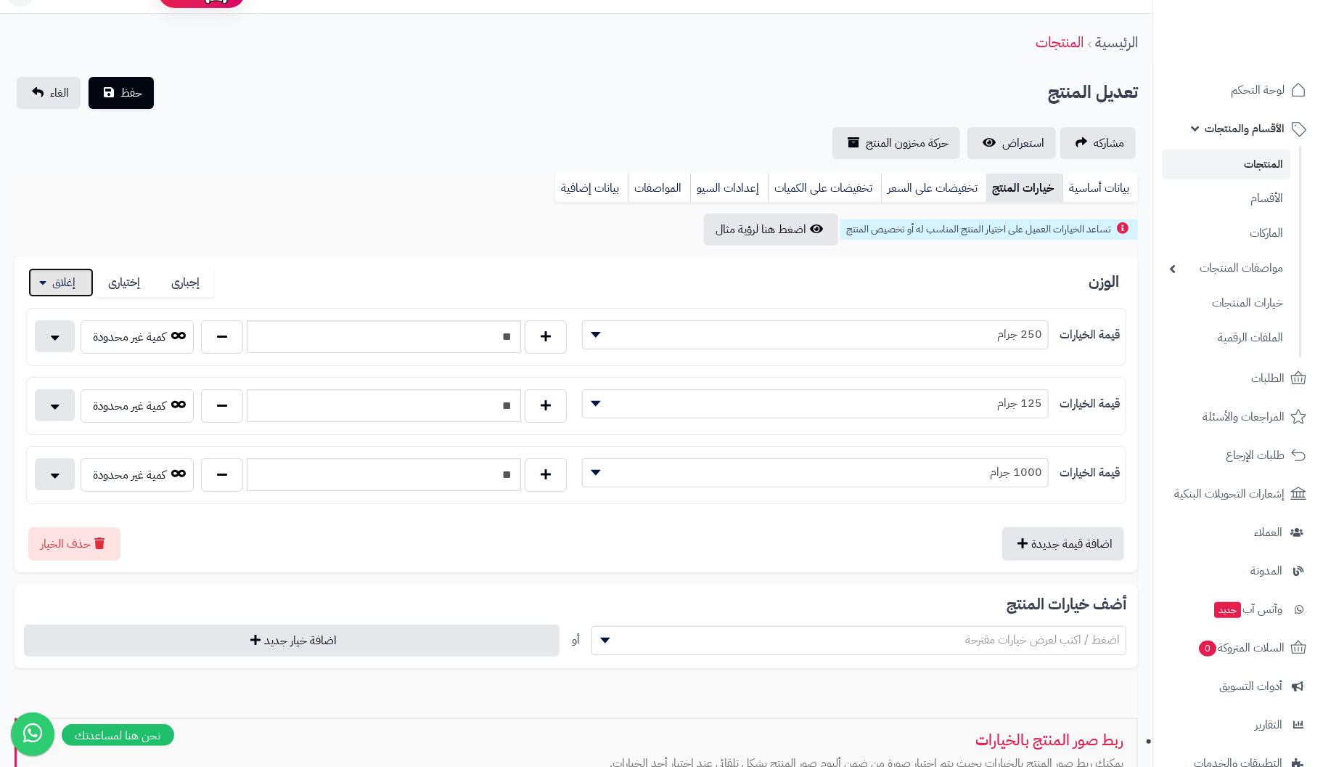
scroll to position [73, 0]
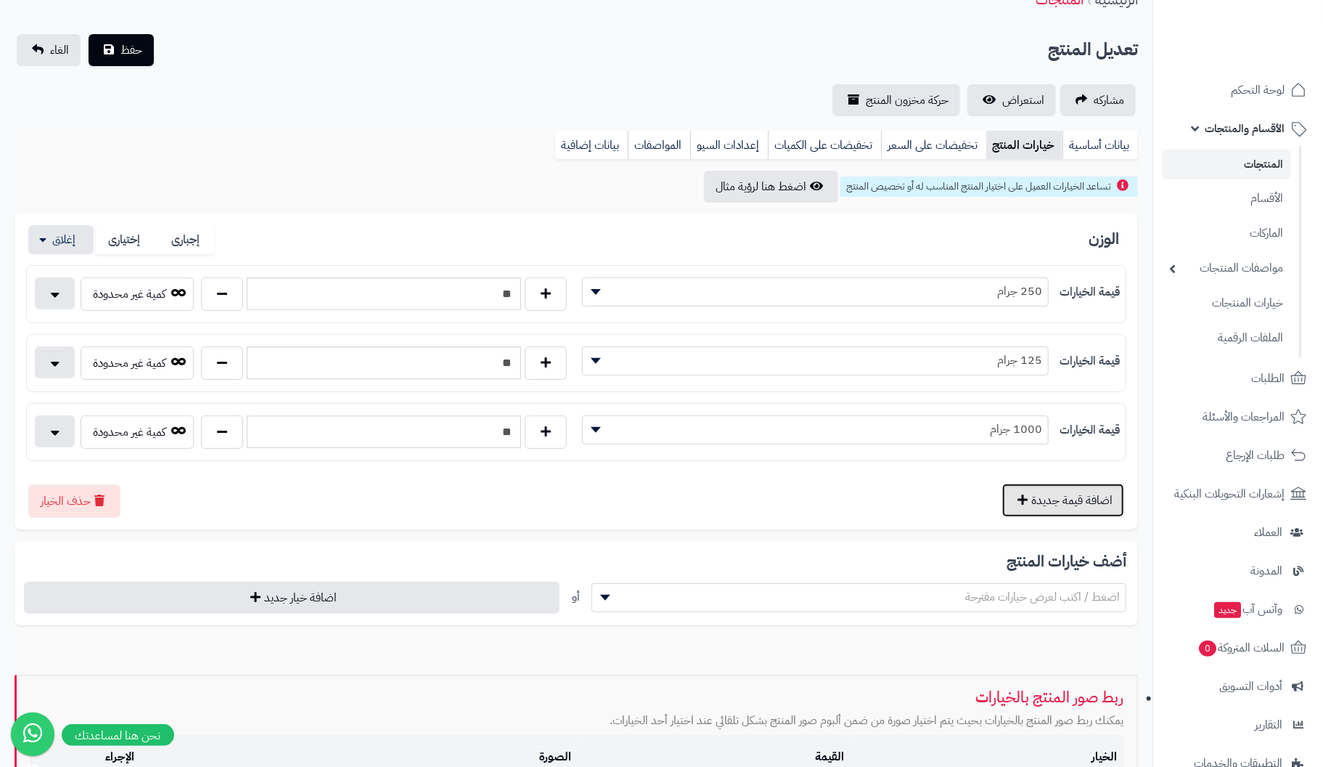
click at [1078, 494] on button "اضافة قيمة جديدة" at bounding box center [1064, 500] width 122 height 33
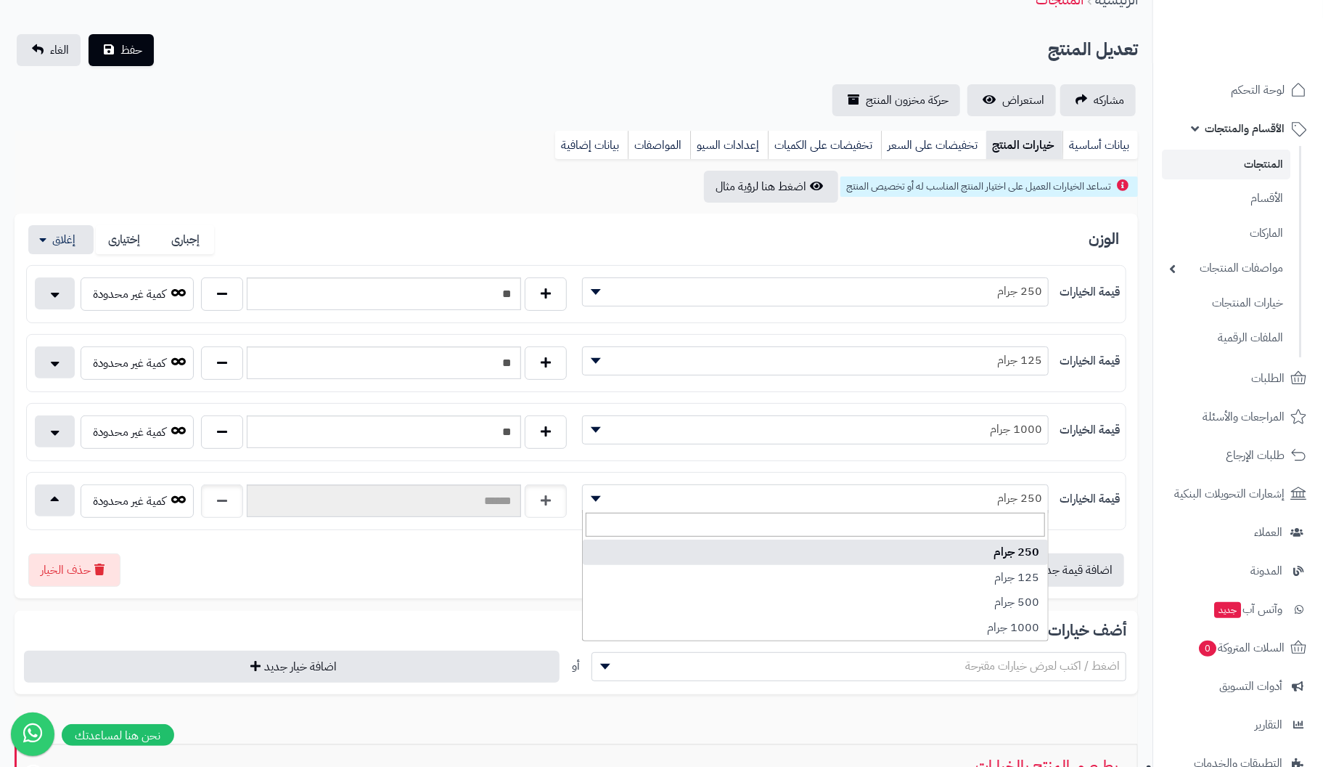
click at [591, 496] on b at bounding box center [596, 499] width 10 height 6
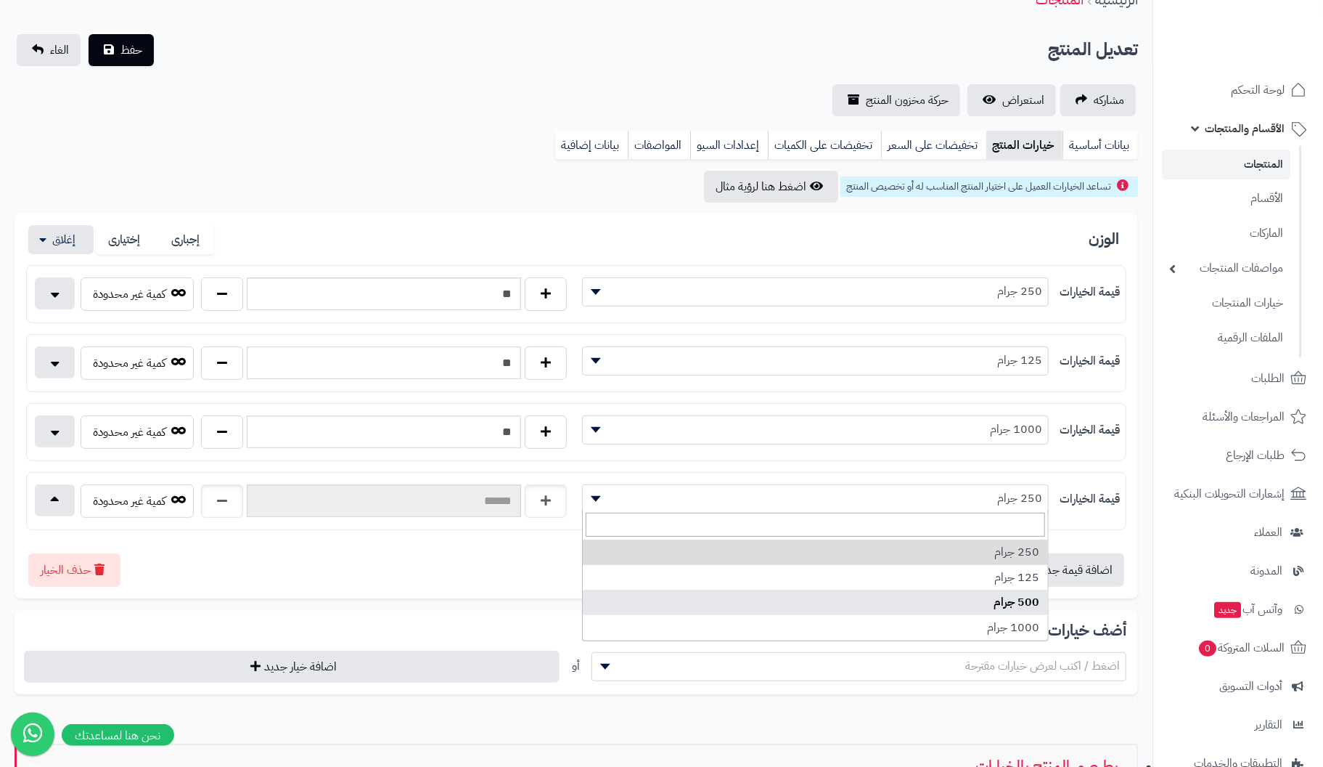
select select "***"
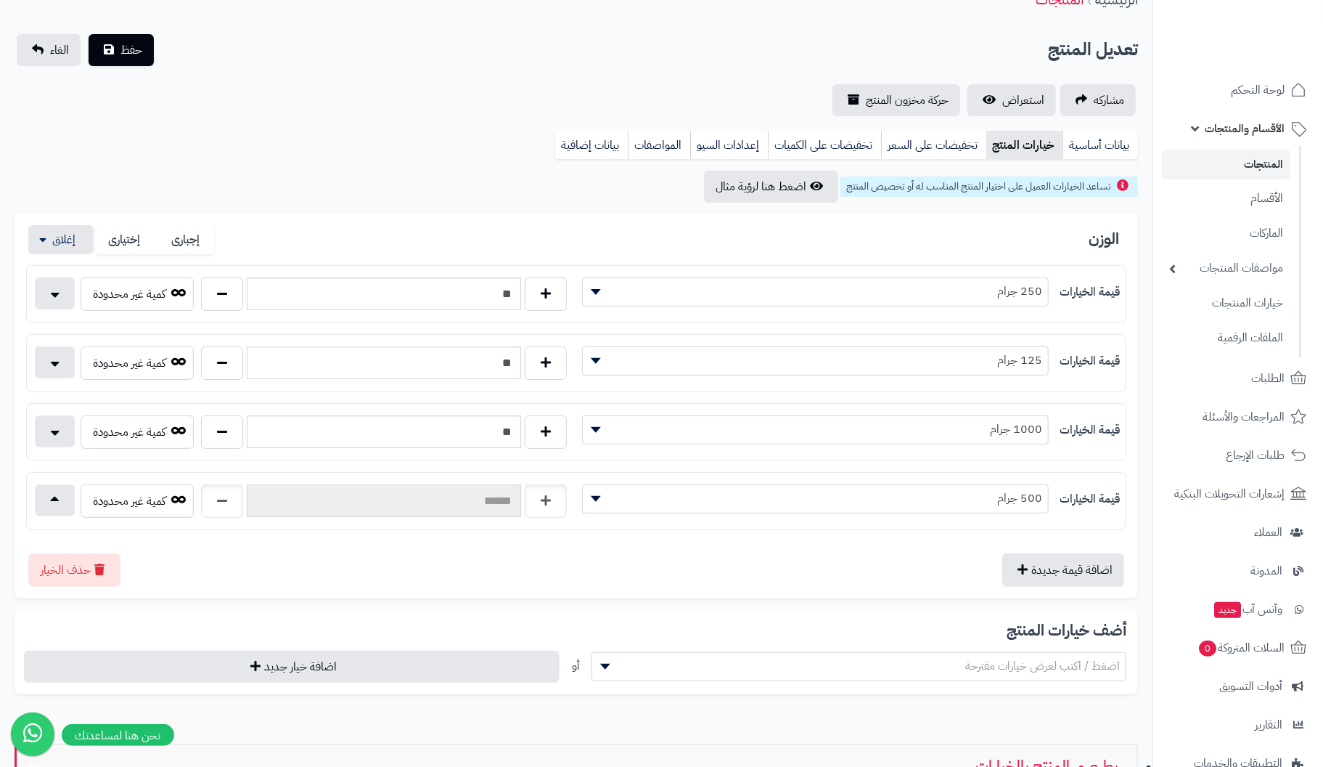
drag, startPoint x: 475, startPoint y: 502, endPoint x: 443, endPoint y: 502, distance: 31.9
click at [473, 502] on input "text" at bounding box center [384, 500] width 274 height 33
click at [471, 493] on input "text" at bounding box center [384, 500] width 274 height 33
click at [504, 499] on input "text" at bounding box center [384, 500] width 274 height 33
click at [500, 497] on input "text" at bounding box center [384, 500] width 274 height 33
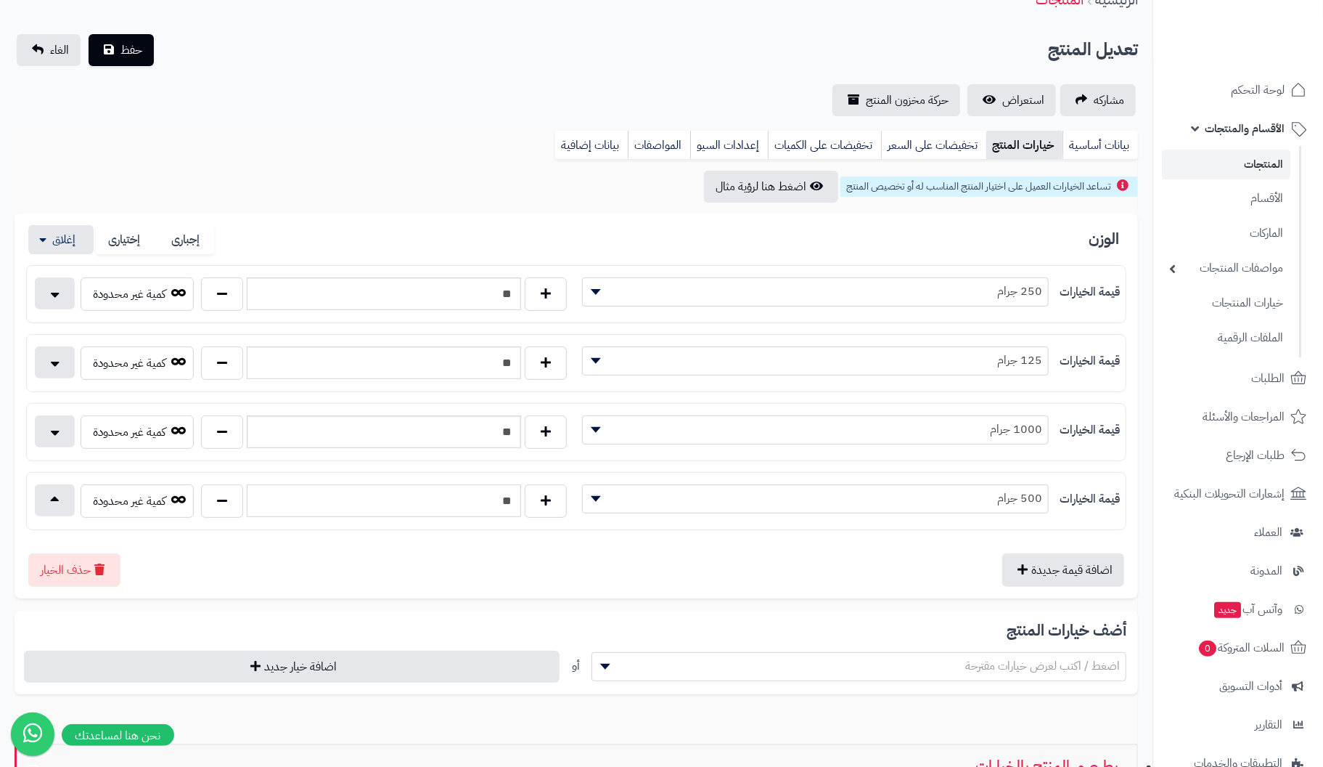
type input "**"
click at [478, 434] on input "**" at bounding box center [384, 431] width 274 height 33
drag, startPoint x: 478, startPoint y: 434, endPoint x: 658, endPoint y: 452, distance: 180.2
click at [658, 452] on div "قيمة الخيارات ******** ******** ******** ********* 1000 جرام ** كمية غير محدودة…" at bounding box center [576, 432] width 1101 height 58
type input "*"
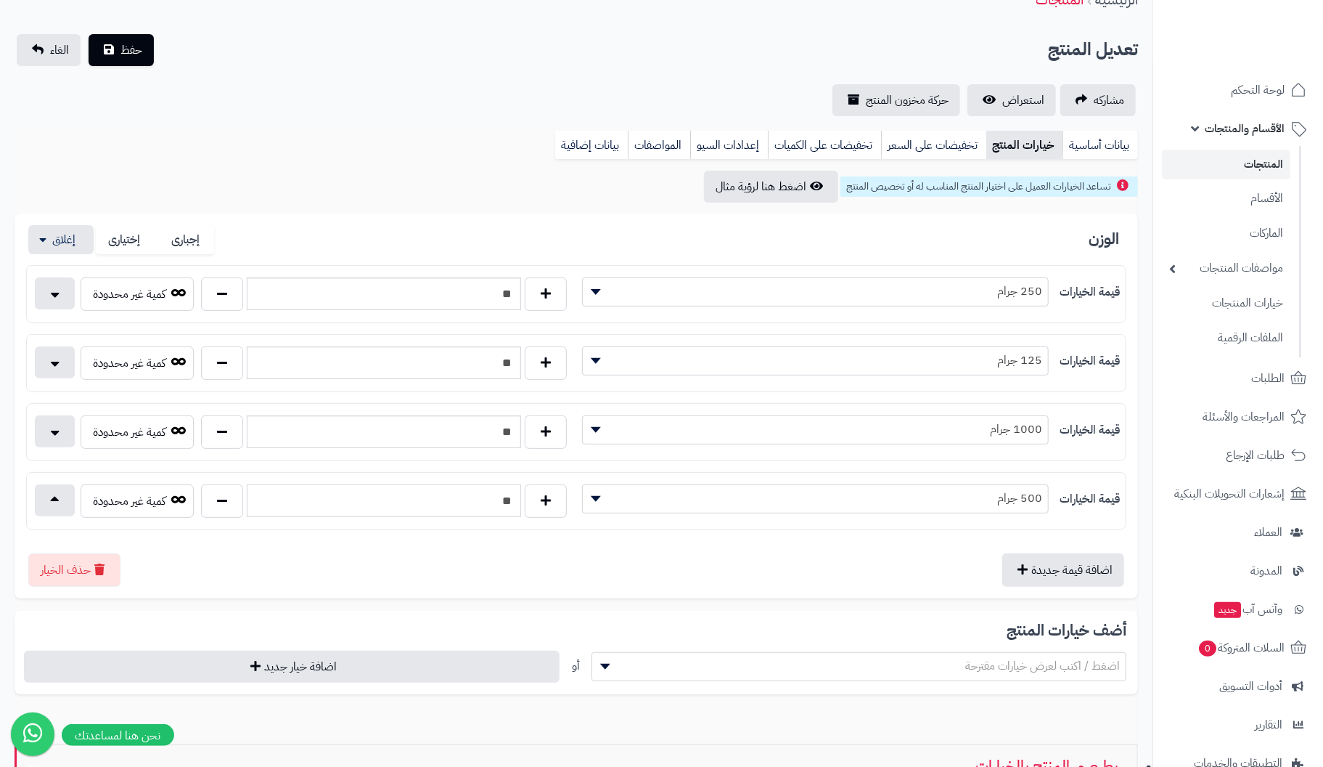
drag, startPoint x: 488, startPoint y: 491, endPoint x: 666, endPoint y: 490, distance: 178.6
click at [666, 490] on div "قيمة الخيارات ******** ******** ******** ********* 500 جرام ** كمية غير محدودة" at bounding box center [576, 500] width 1099 height 45
drag, startPoint x: 476, startPoint y: 438, endPoint x: 746, endPoint y: 428, distance: 270.3
click at [746, 428] on div "قيمة الخيارات ******** ******** ******** ********* 1000 جرام ** كمية غير محدودة" at bounding box center [576, 431] width 1099 height 45
type input "**"
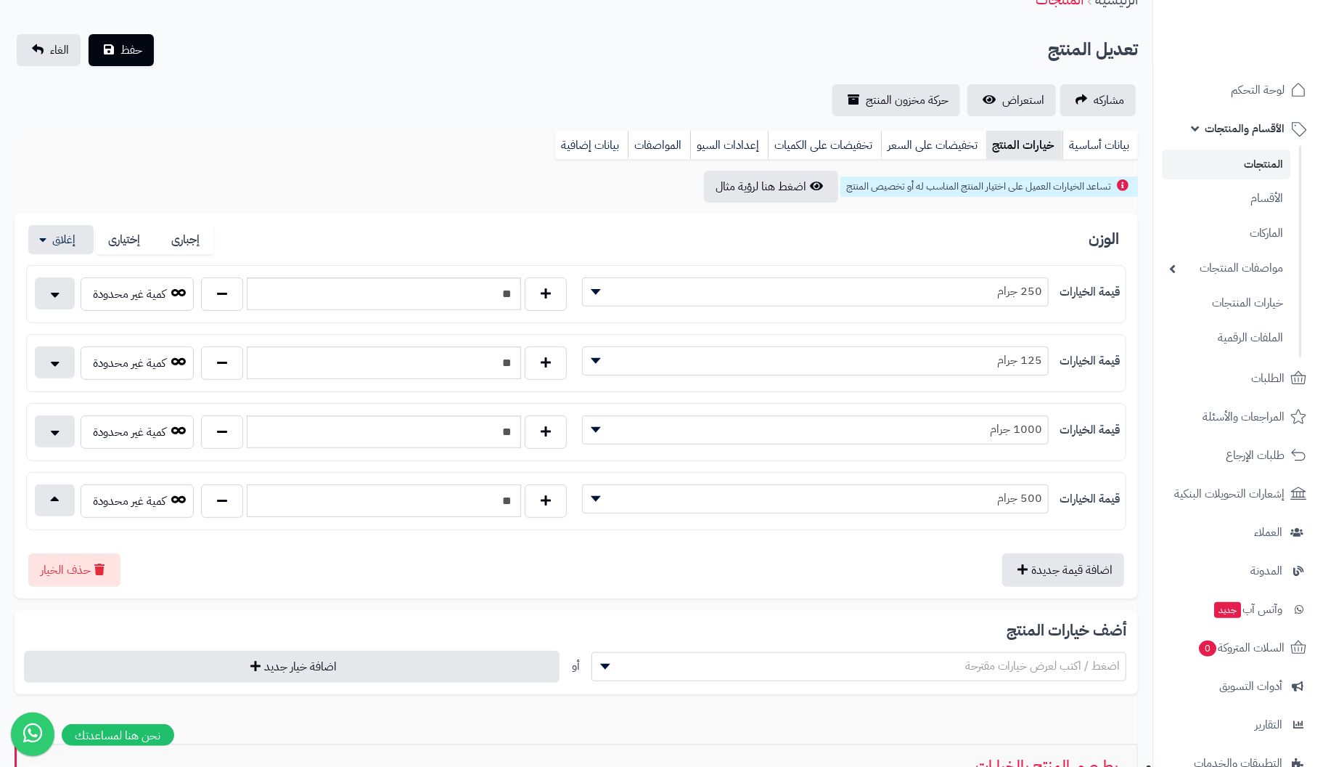
click at [484, 489] on input "**" at bounding box center [384, 500] width 274 height 33
drag, startPoint x: 484, startPoint y: 493, endPoint x: 841, endPoint y: 499, distance: 358.0
click at [841, 499] on div "قيمة الخيارات ******** ******** ******** ********* 500 جرام ** كمية غير محدودة" at bounding box center [576, 500] width 1099 height 45
type input "**"
drag, startPoint x: 477, startPoint y: 357, endPoint x: 682, endPoint y: 357, distance: 205.5
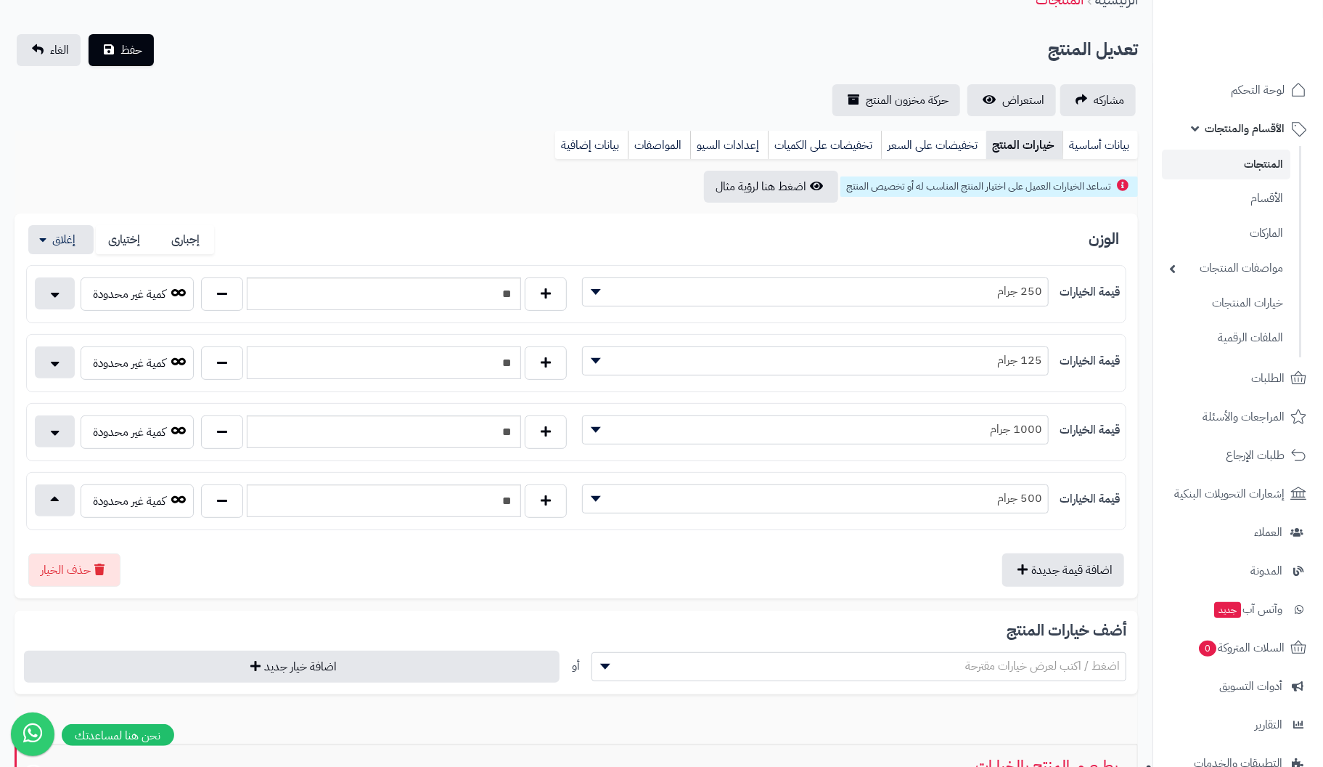
click at [682, 357] on div "قيمة الخيارات ******** ******** ******** ********* 125 جرام ** كمية غير محدودة" at bounding box center [576, 362] width 1099 height 45
type input "**"
drag, startPoint x: 472, startPoint y: 295, endPoint x: 732, endPoint y: 295, distance: 259.9
click at [732, 295] on div "قيمة الخيارات ******** ******** ******** ********* 250 جرام ** كمية غير محدودة" at bounding box center [576, 294] width 1099 height 45
type input "**"
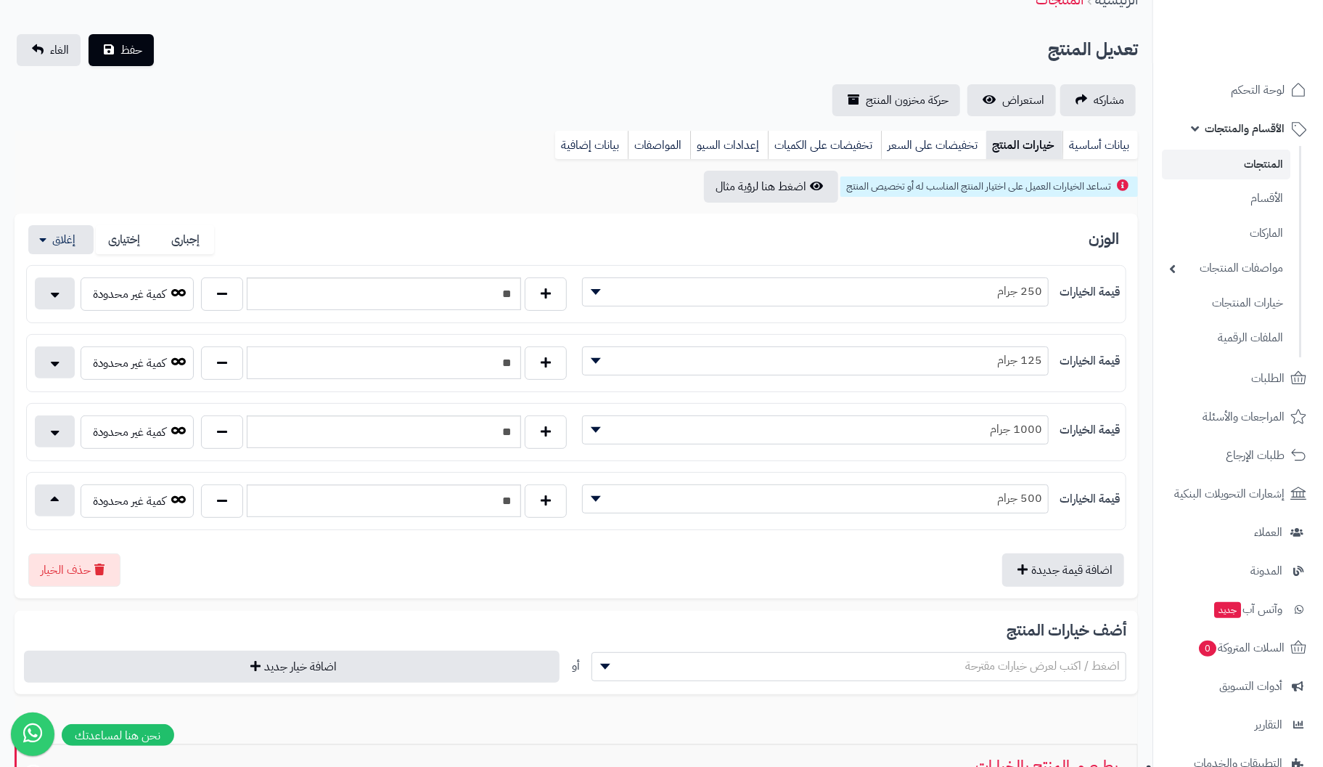
click at [473, 368] on input "**" at bounding box center [384, 362] width 274 height 33
click at [135, 54] on span "حفظ" at bounding box center [132, 49] width 22 height 17
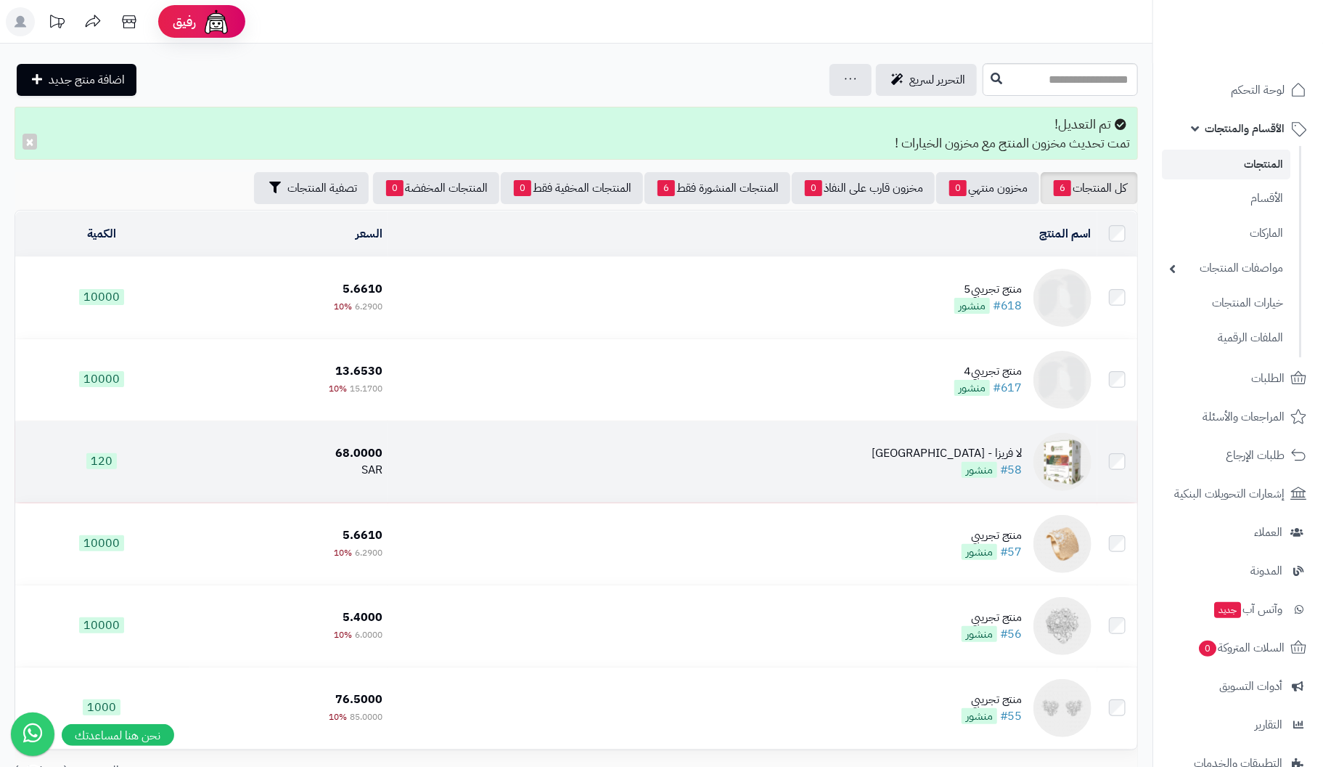
click at [961, 462] on div "لا فريزا - [GEOGRAPHIC_DATA] #58 منشور" at bounding box center [947, 461] width 151 height 33
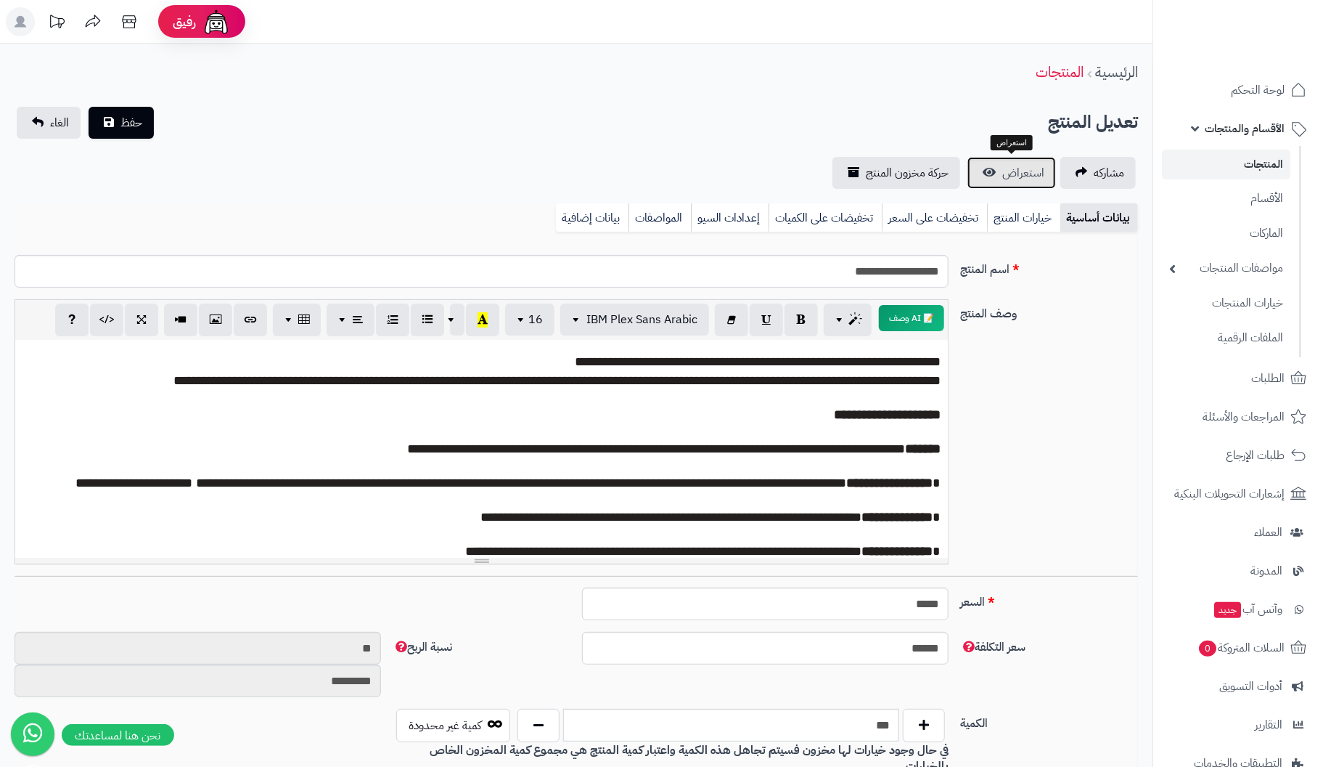
click at [1019, 177] on span "استعراض" at bounding box center [1024, 172] width 42 height 17
click at [1027, 218] on link "خيارات المنتج" at bounding box center [1023, 217] width 73 height 29
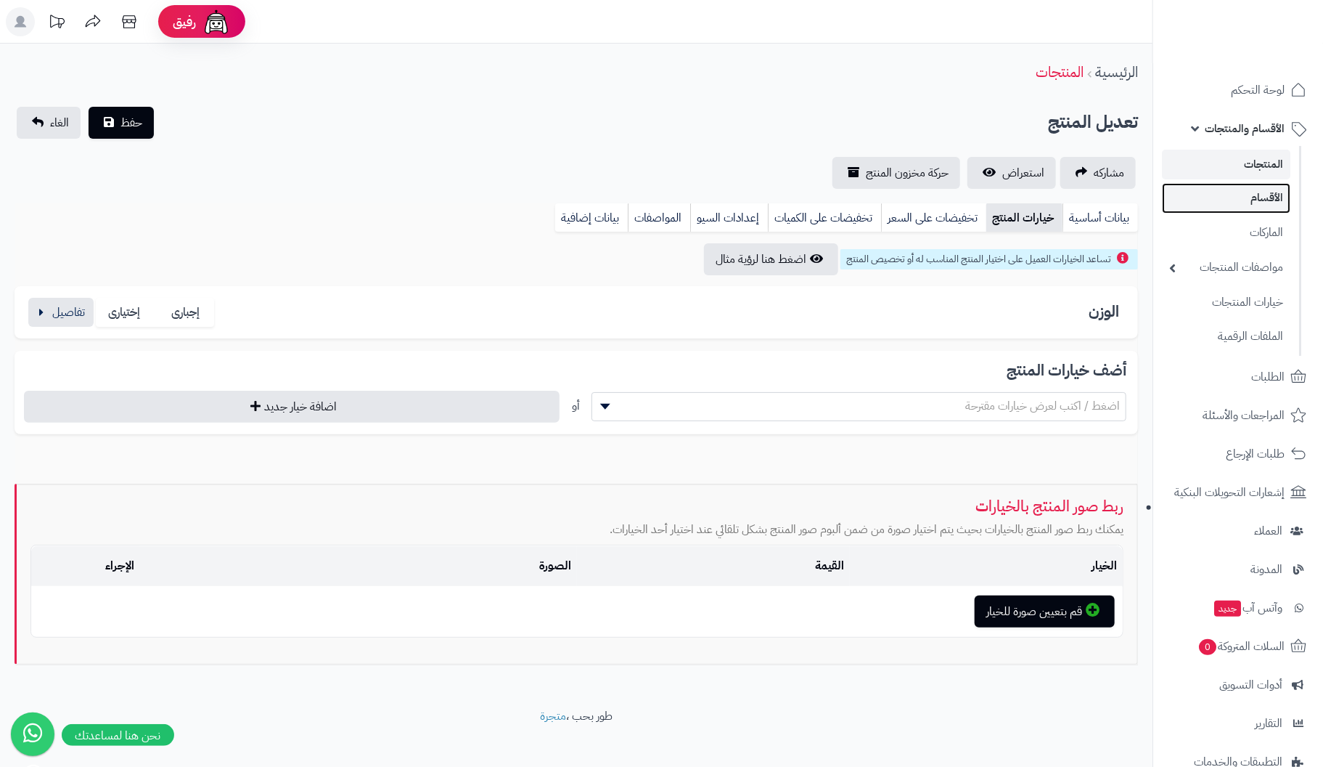
click at [1267, 191] on link "الأقسام" at bounding box center [1226, 198] width 128 height 30
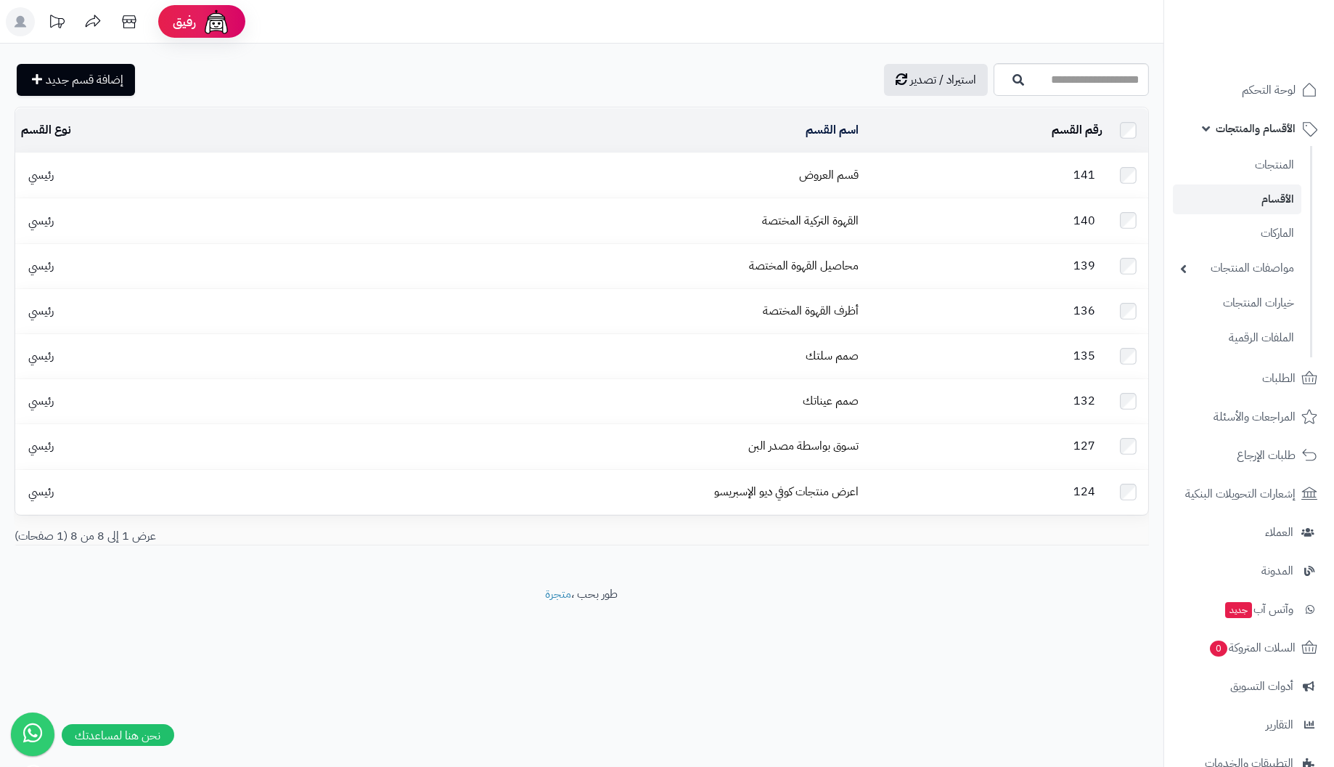
click at [1284, 128] on span "الأقسام والمنتجات" at bounding box center [1256, 128] width 80 height 20
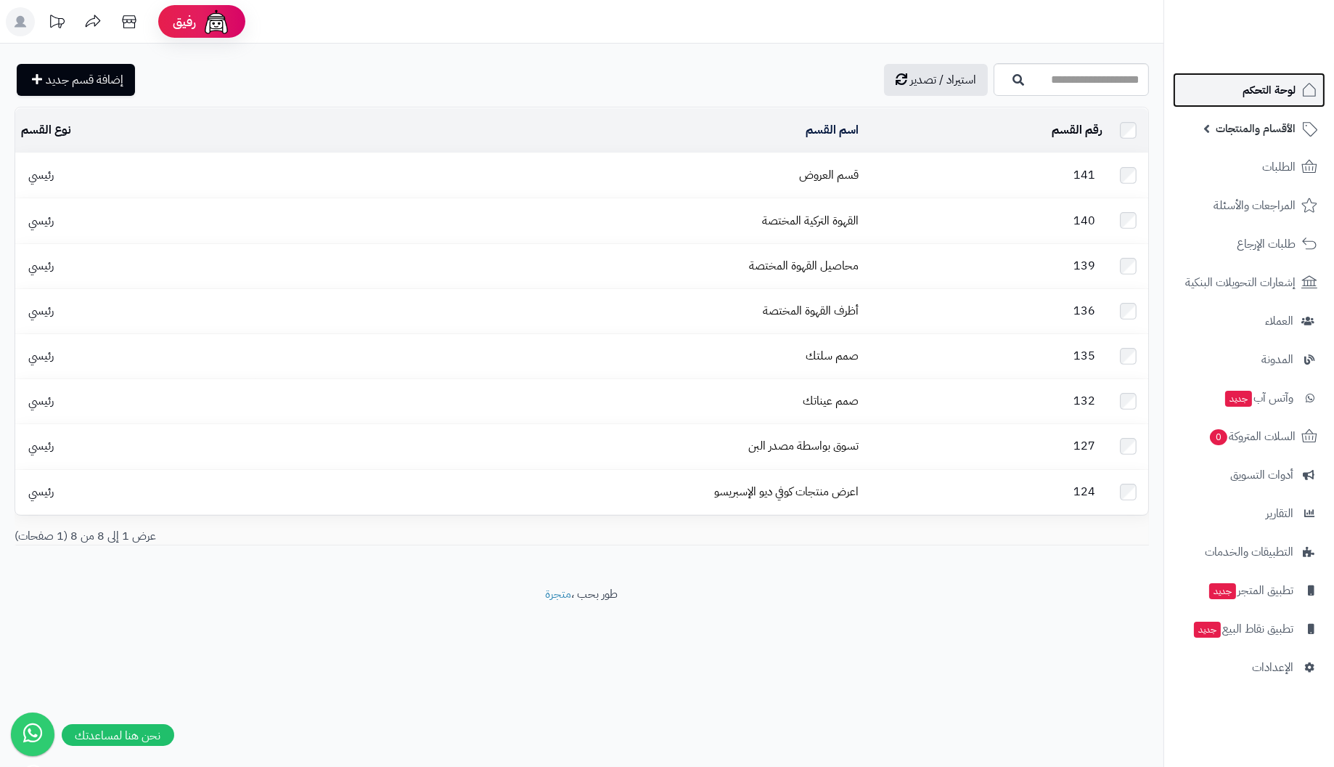
click at [1280, 87] on span "لوحة التحكم" at bounding box center [1269, 90] width 53 height 20
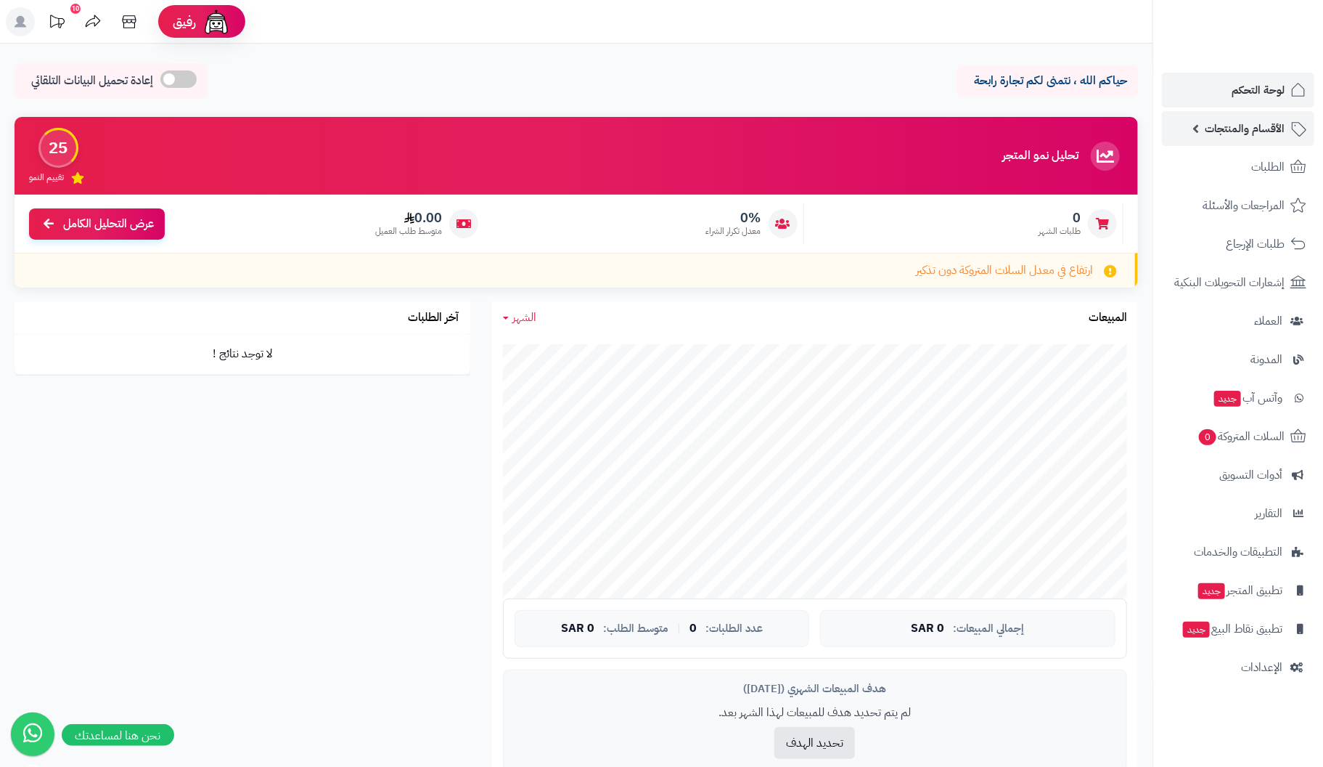
click at [1247, 128] on span "الأقسام والمنتجات" at bounding box center [1245, 128] width 80 height 20
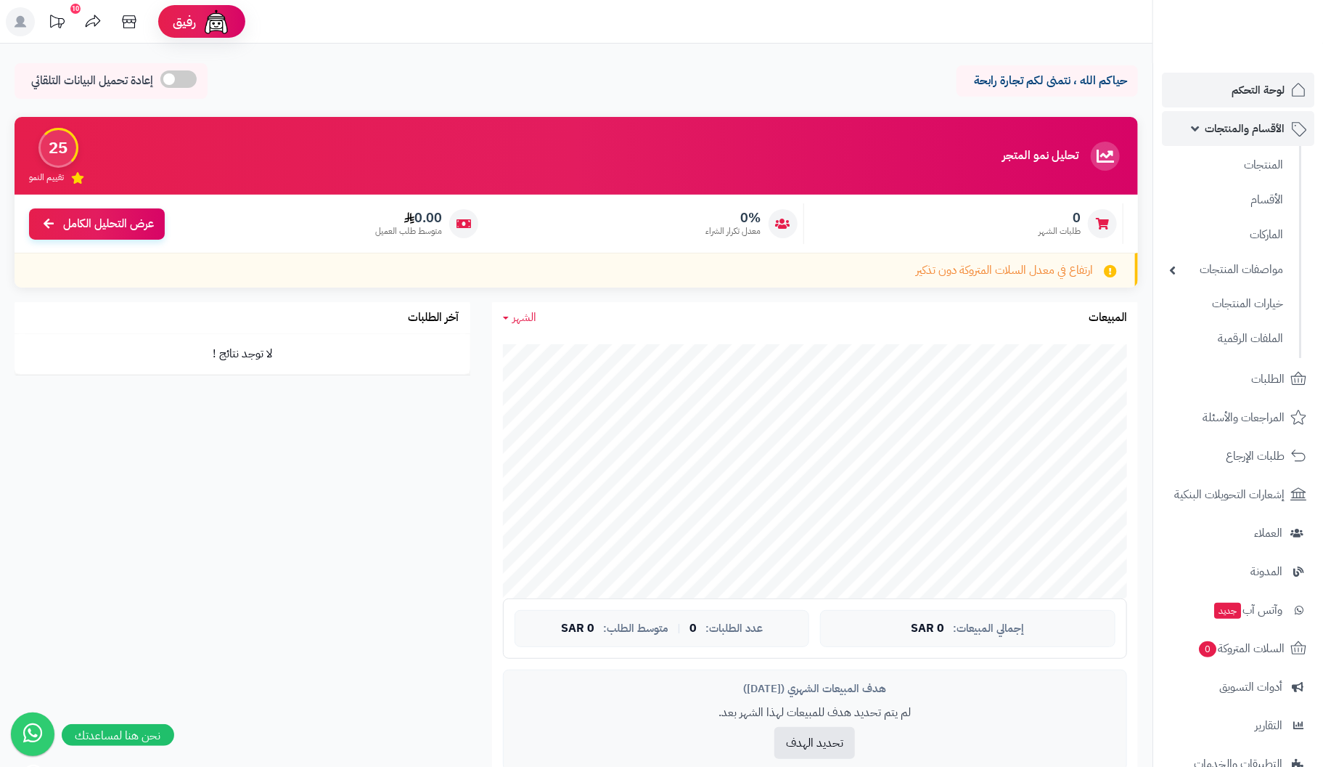
click at [1268, 126] on span "الأقسام والمنتجات" at bounding box center [1245, 128] width 80 height 20
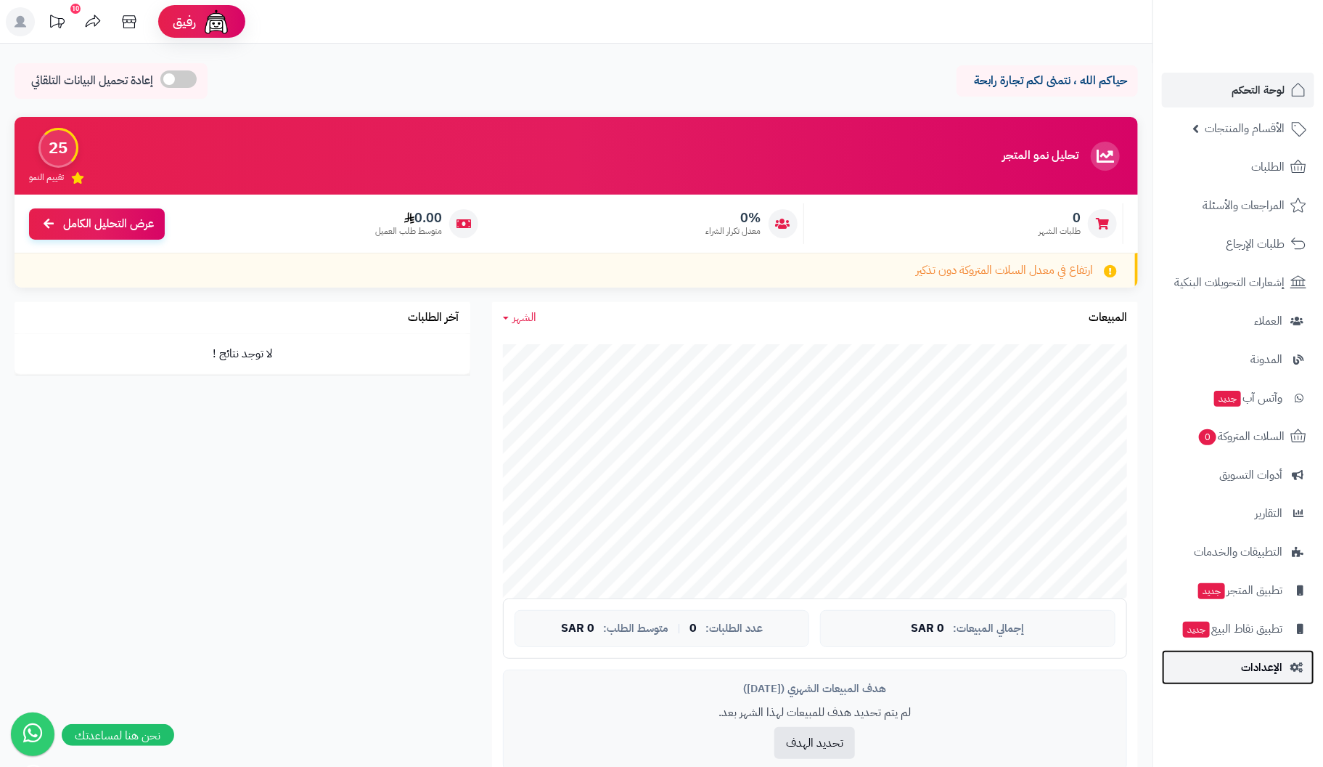
click at [1254, 665] on span "الإعدادات" at bounding box center [1261, 667] width 41 height 20
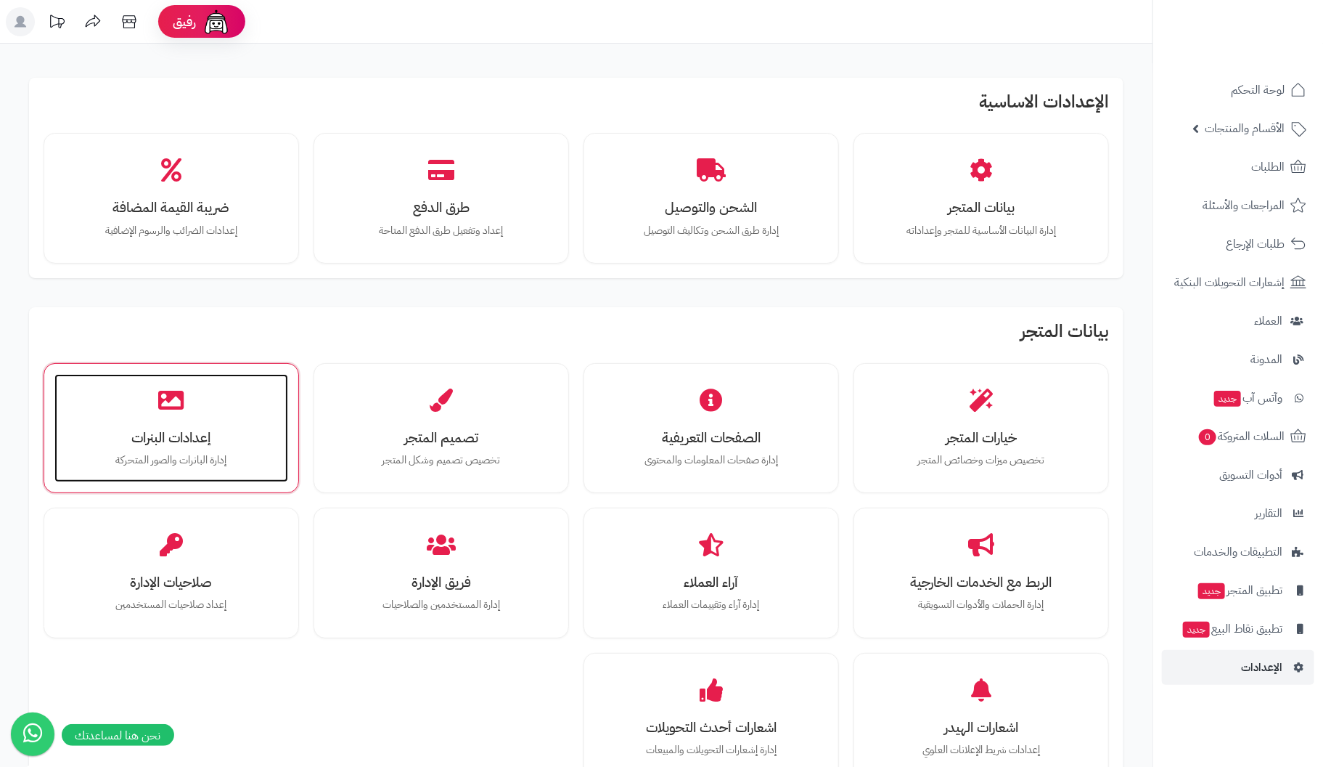
click at [165, 445] on h3 "إعدادات البنرات" at bounding box center [171, 437] width 205 height 15
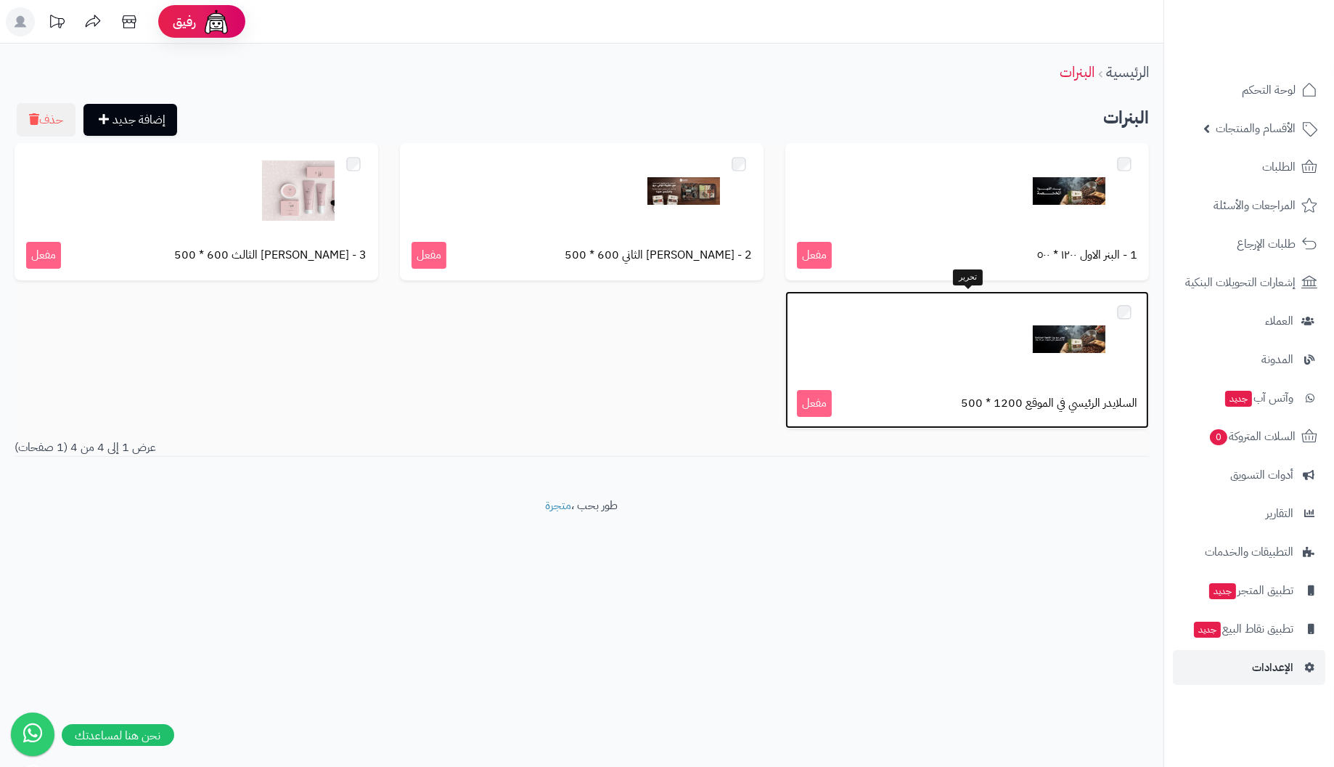
click at [1078, 340] on img at bounding box center [1069, 339] width 73 height 73
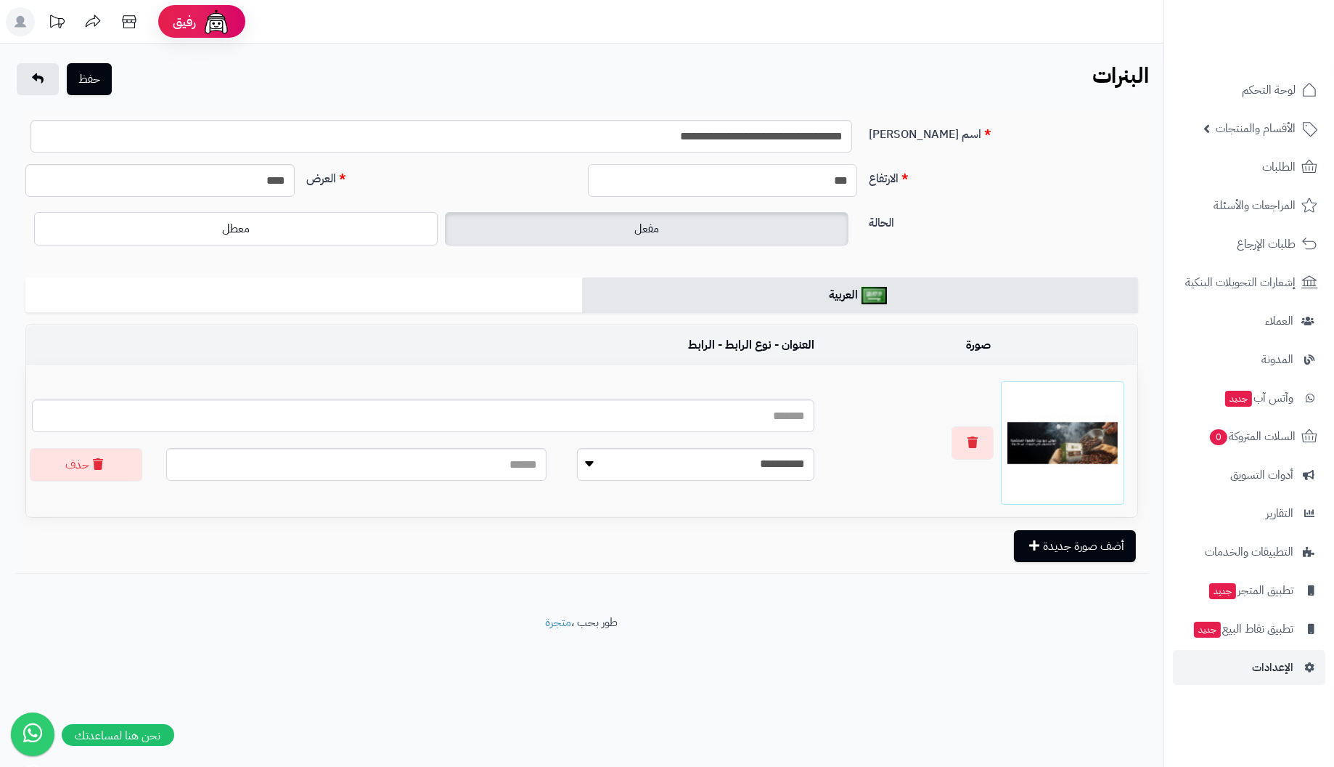
click at [799, 176] on input "***" at bounding box center [722, 180] width 269 height 33
click at [217, 185] on input "****" at bounding box center [159, 180] width 269 height 33
click at [1079, 446] on img at bounding box center [1063, 443] width 110 height 110
drag, startPoint x: 227, startPoint y: 175, endPoint x: 419, endPoint y: 175, distance: 192.4
click at [419, 175] on div "الارتفاع *** العرض ****" at bounding box center [582, 186] width 1125 height 44
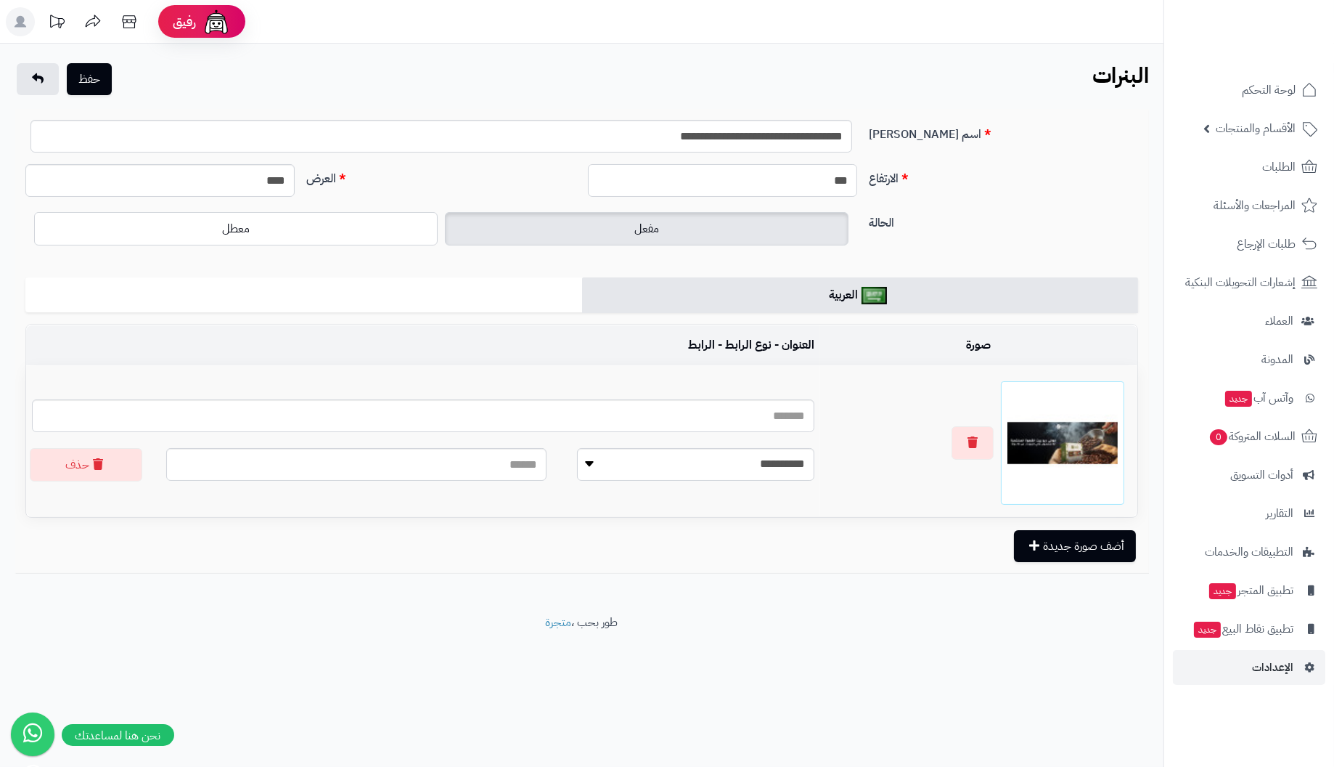
drag, startPoint x: 806, startPoint y: 176, endPoint x: 1101, endPoint y: 183, distance: 295.6
click at [924, 176] on div "الارتفاع *** العرض ****" at bounding box center [582, 186] width 1125 height 44
click at [759, 178] on input "***" at bounding box center [722, 180] width 269 height 33
click at [609, 134] on input "**********" at bounding box center [441, 136] width 822 height 33
click at [351, 459] on input "text" at bounding box center [356, 464] width 380 height 33
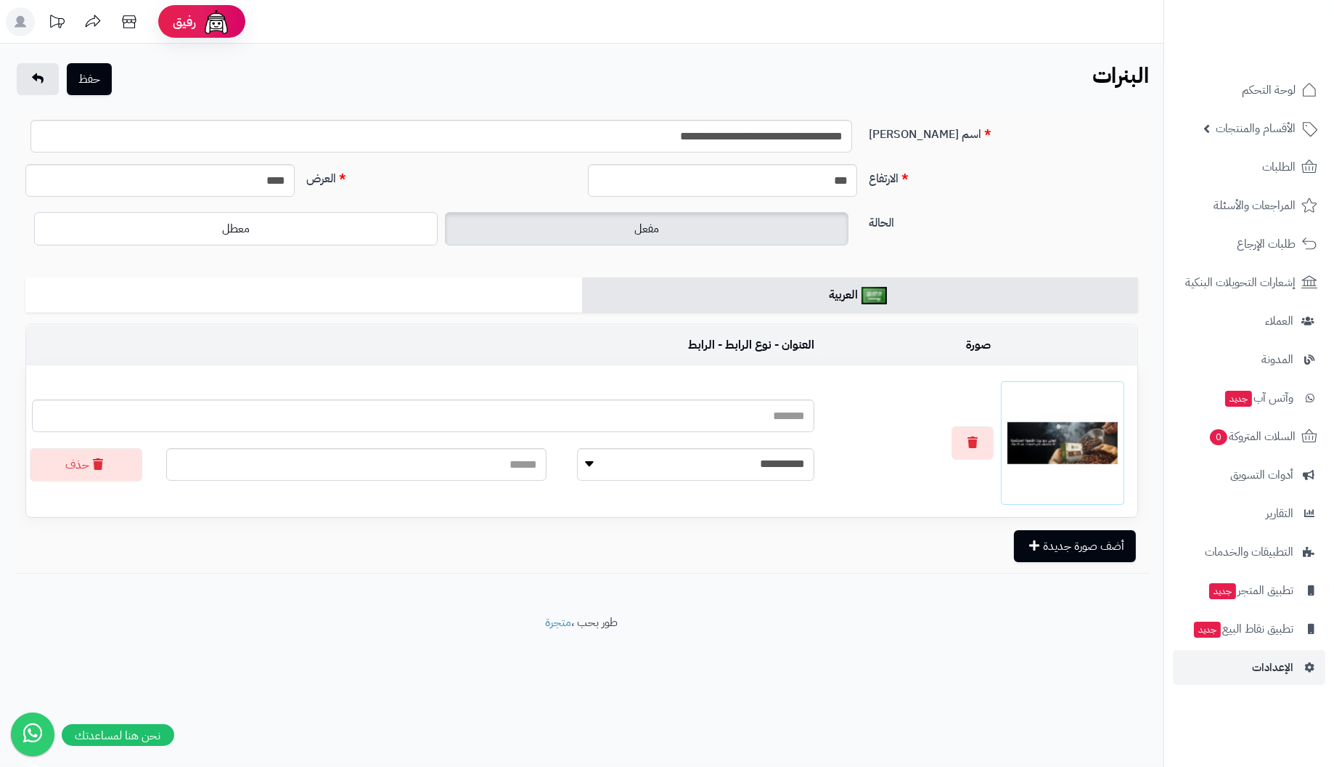
click at [1088, 393] on img at bounding box center [1063, 443] width 110 height 110
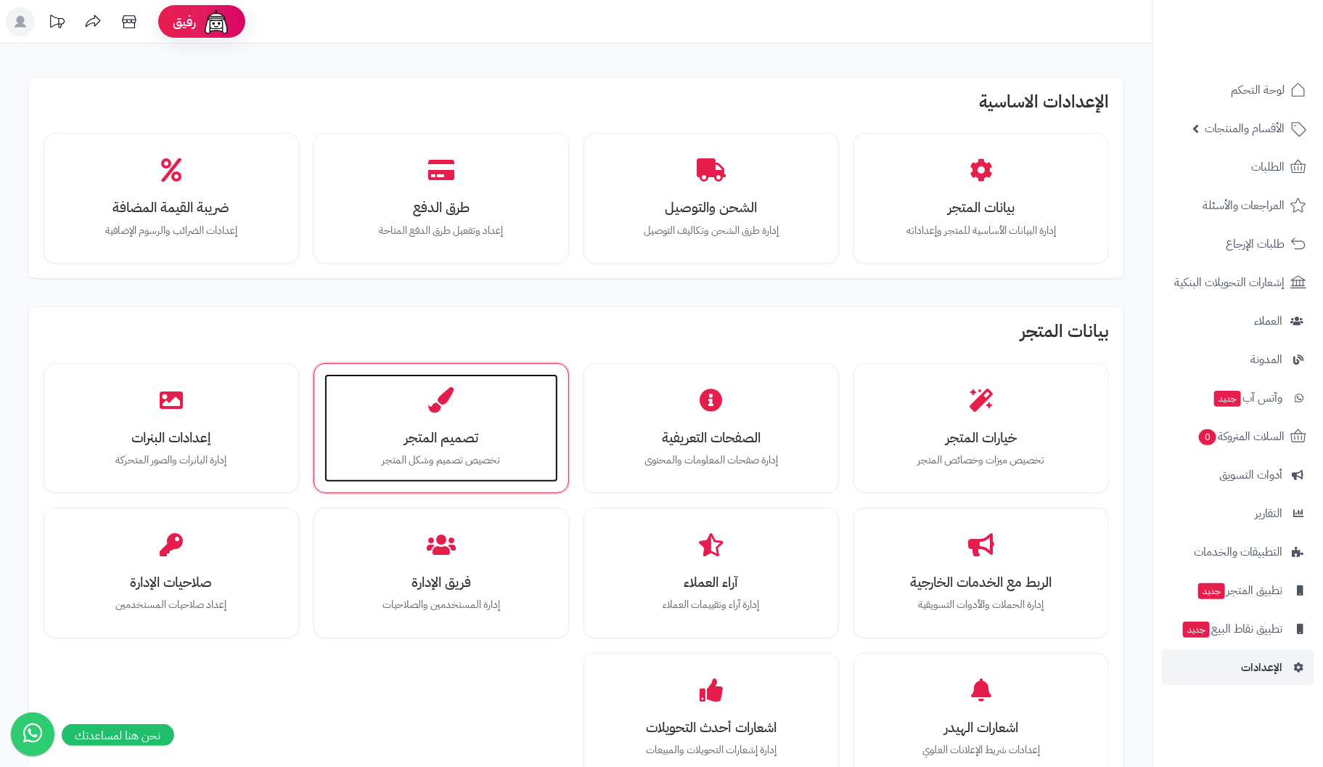
click at [465, 439] on h3 "تصميم المتجر" at bounding box center [441, 437] width 205 height 15
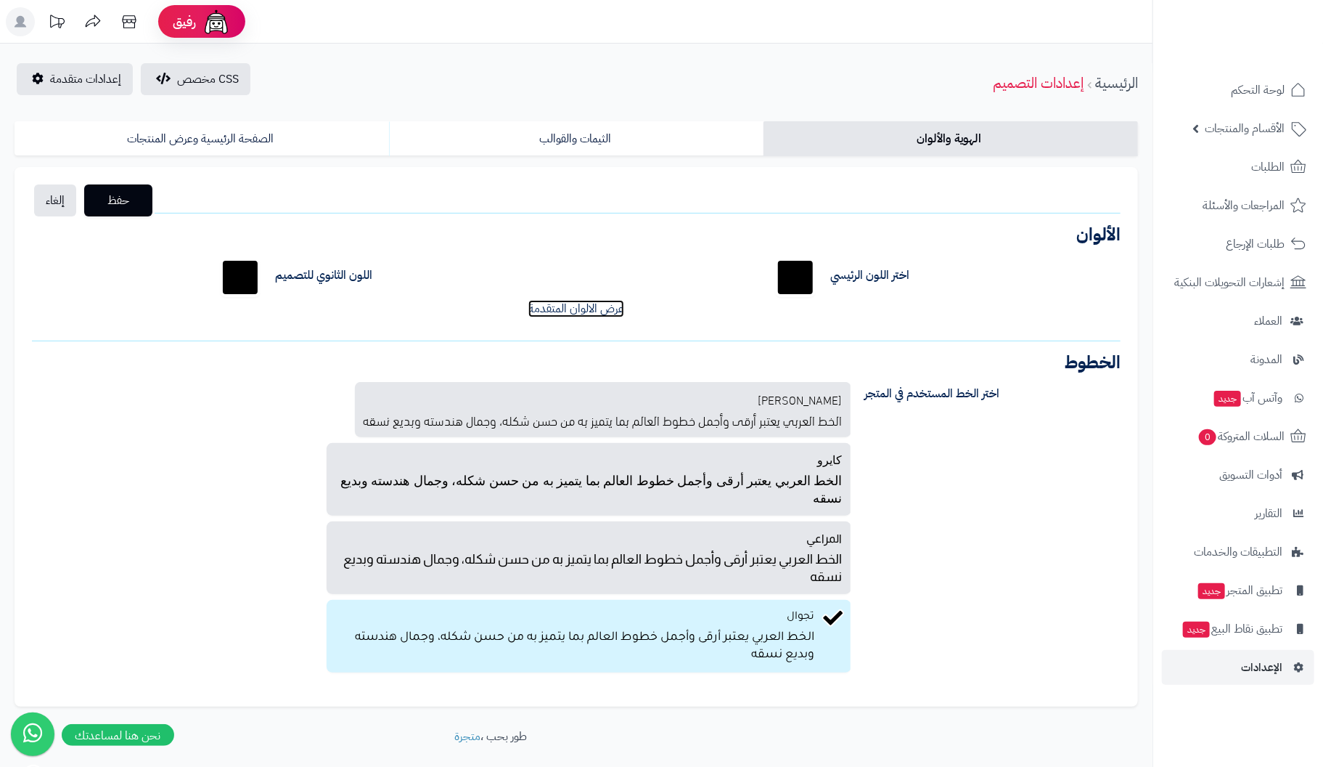
click at [579, 307] on link "عرض الالوان المتقدمة" at bounding box center [577, 308] width 96 height 17
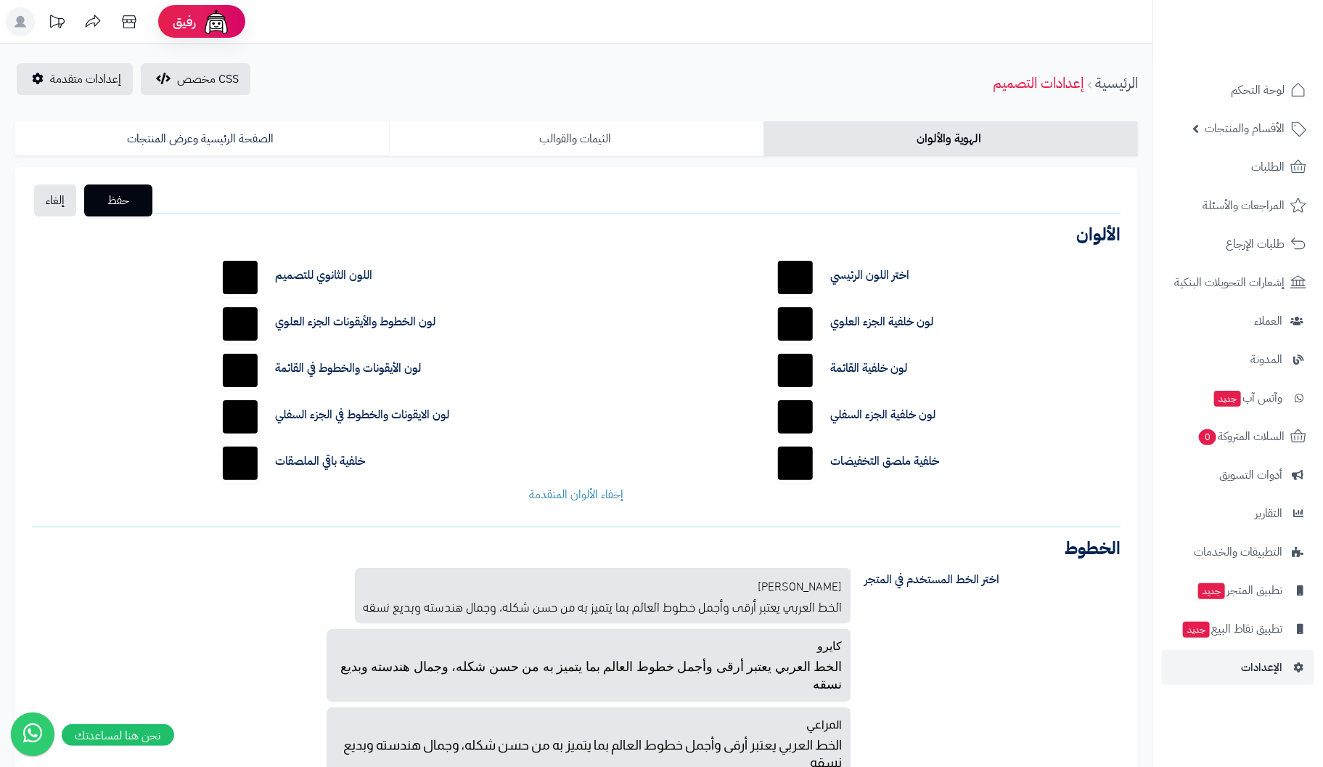
click at [594, 142] on link "الثيمات والقوالب" at bounding box center [576, 138] width 375 height 35
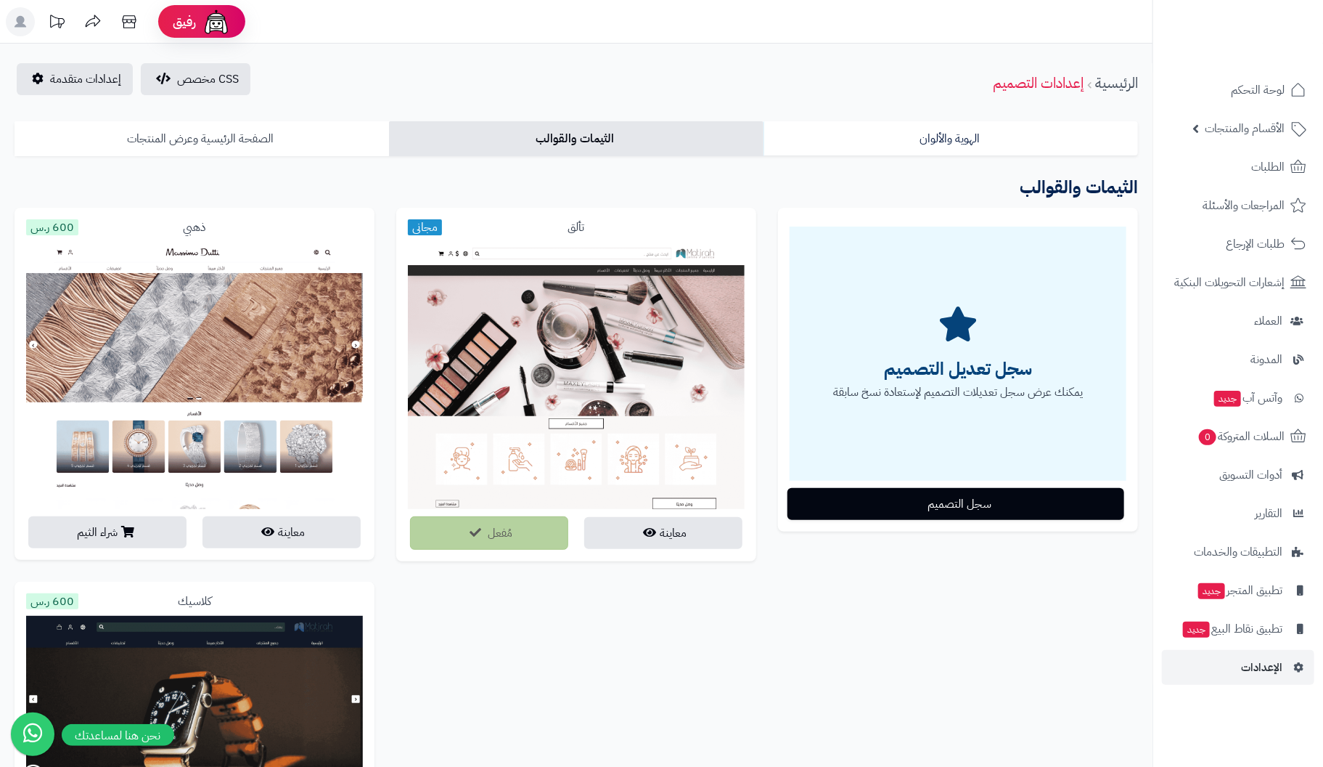
click at [247, 131] on link "الصفحة الرئيسية وعرض المنتجات" at bounding box center [202, 138] width 375 height 35
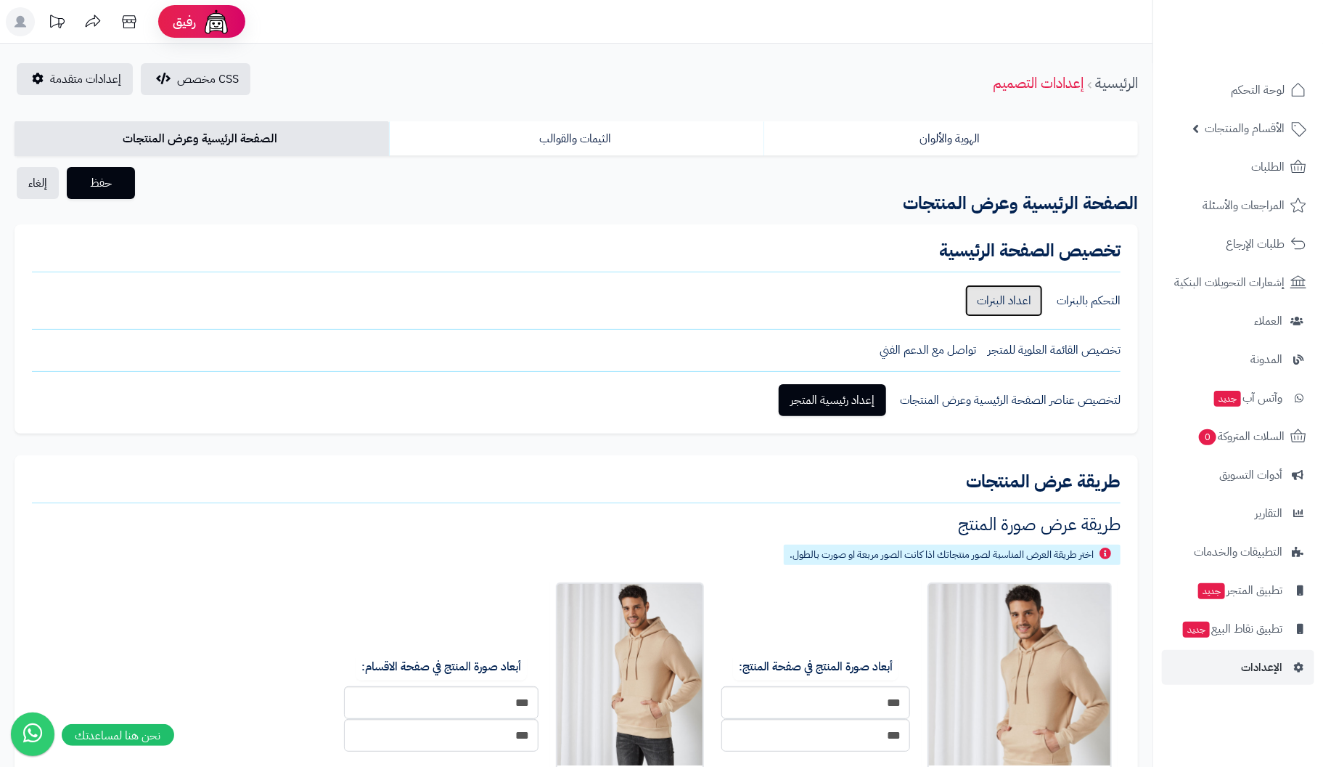
click at [1005, 304] on link "اعداد البنرات" at bounding box center [1005, 301] width 78 height 32
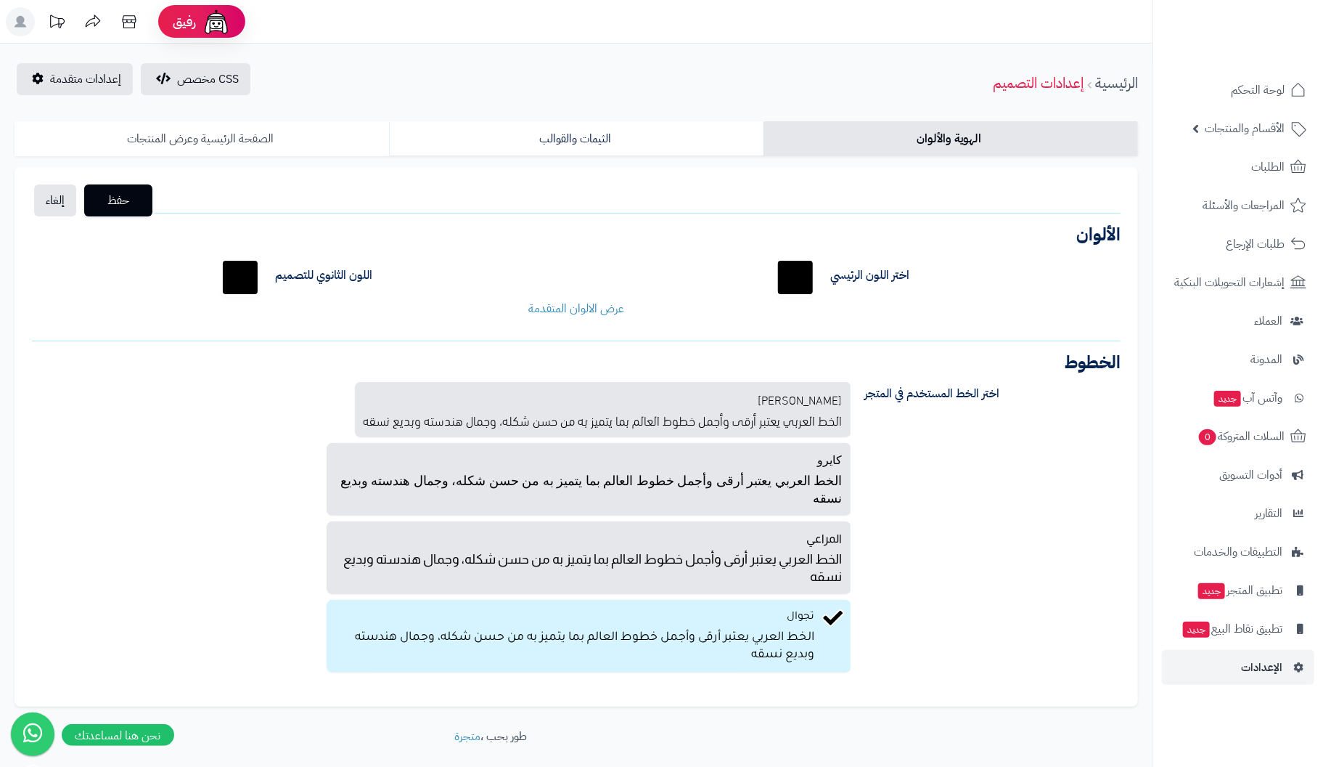
click at [185, 140] on link "الصفحة الرئيسية وعرض المنتجات" at bounding box center [202, 138] width 375 height 35
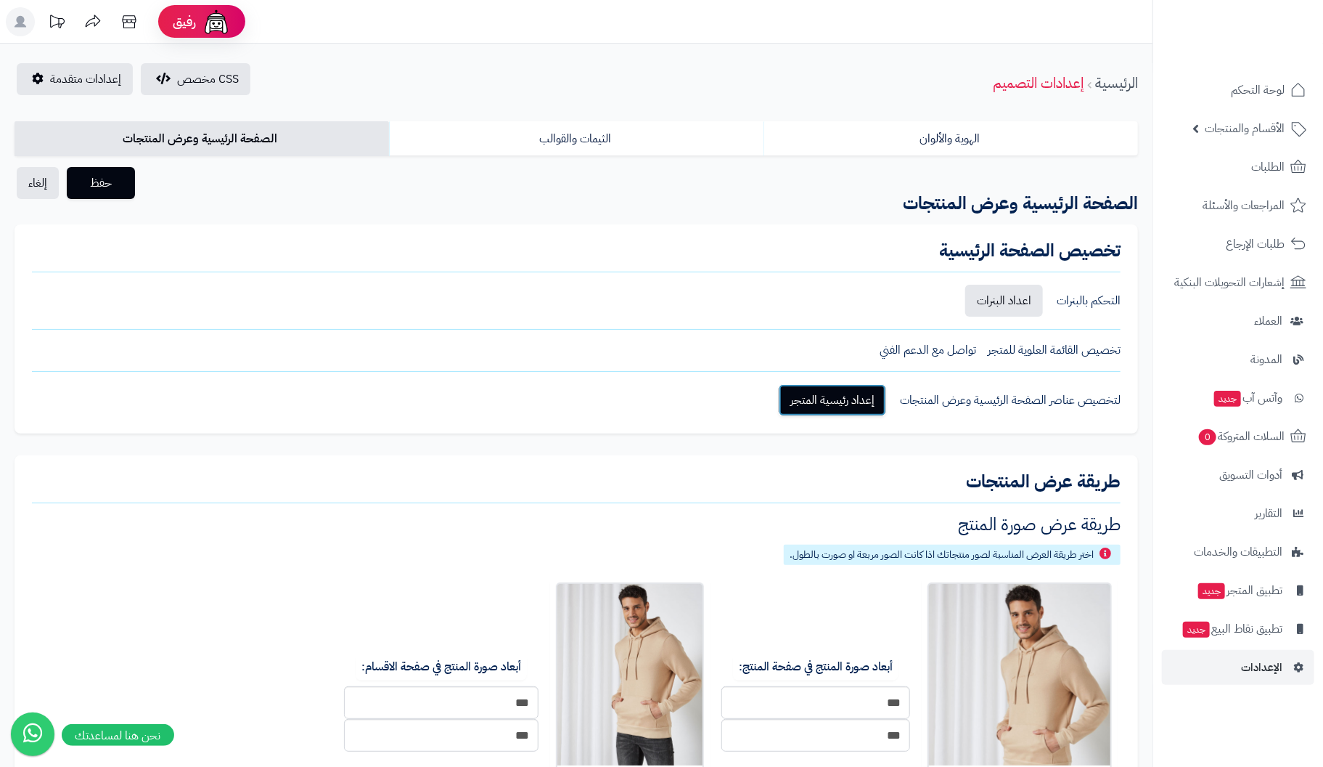
click at [809, 401] on link "إعداد رئيسية المتجر" at bounding box center [832, 400] width 107 height 32
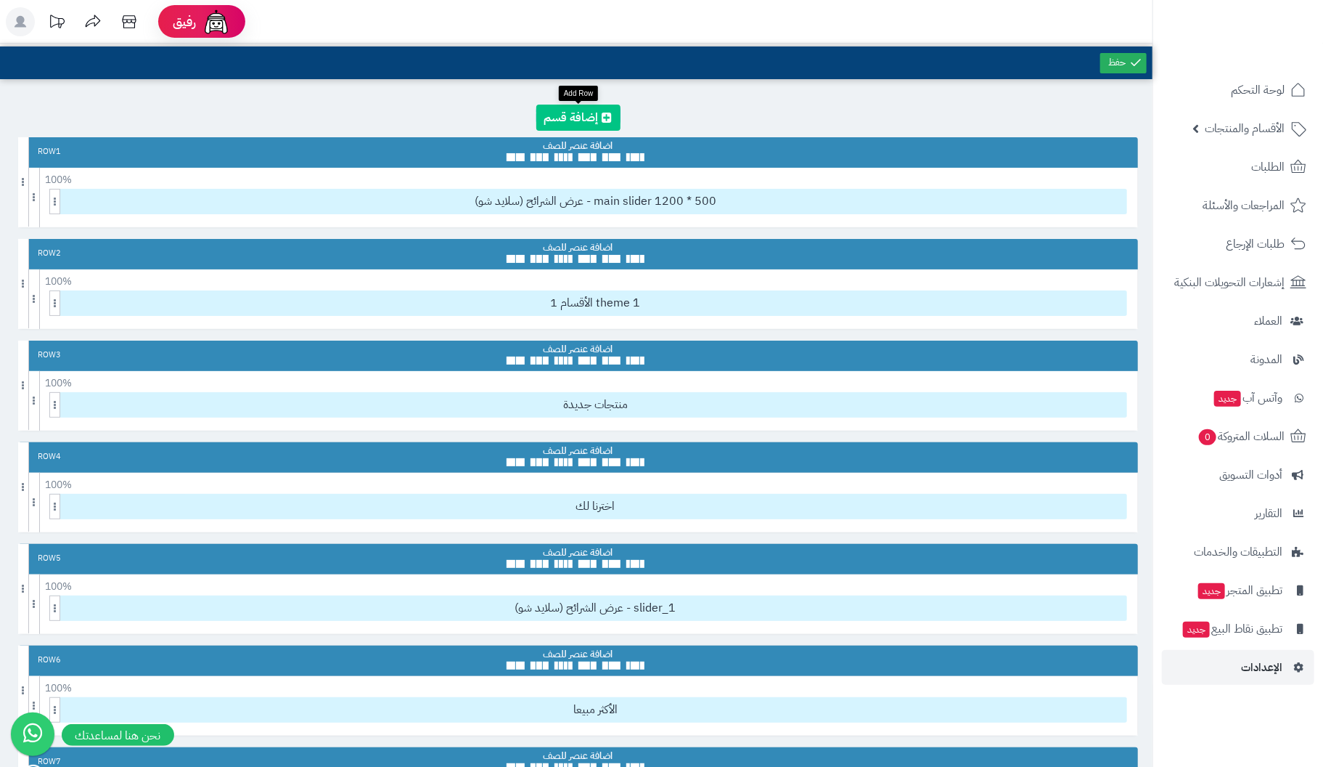
click at [575, 112] on link at bounding box center [578, 118] width 84 height 26
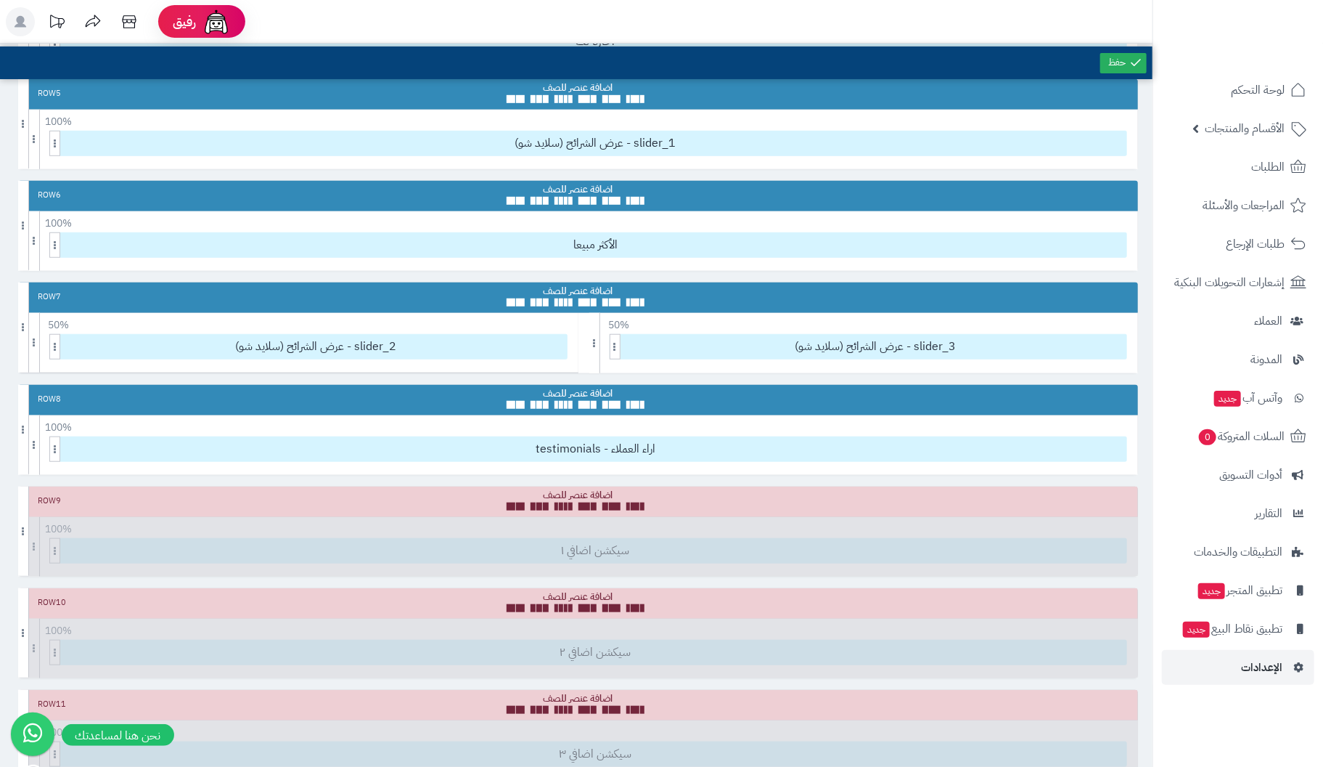
scroll to position [1057, 0]
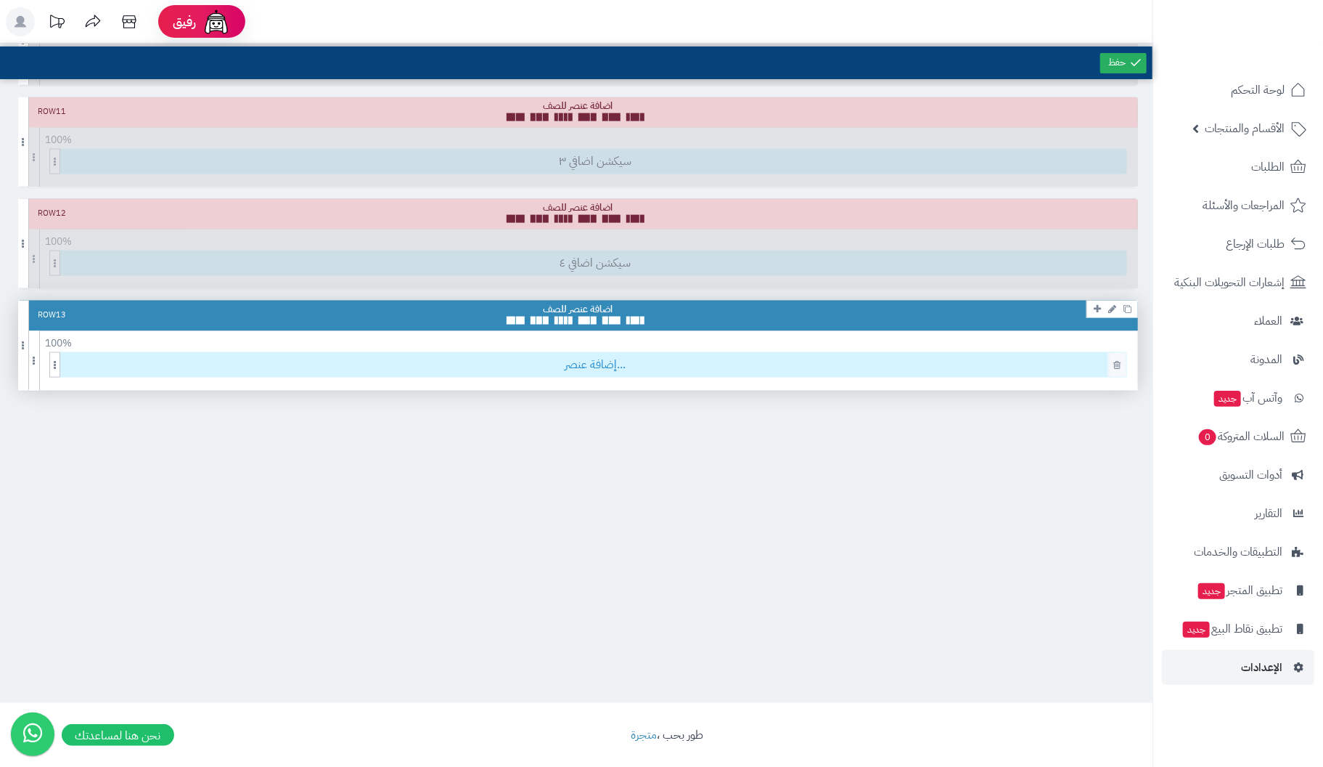
click at [609, 353] on span "إضافة عنصر..." at bounding box center [596, 365] width 1062 height 24
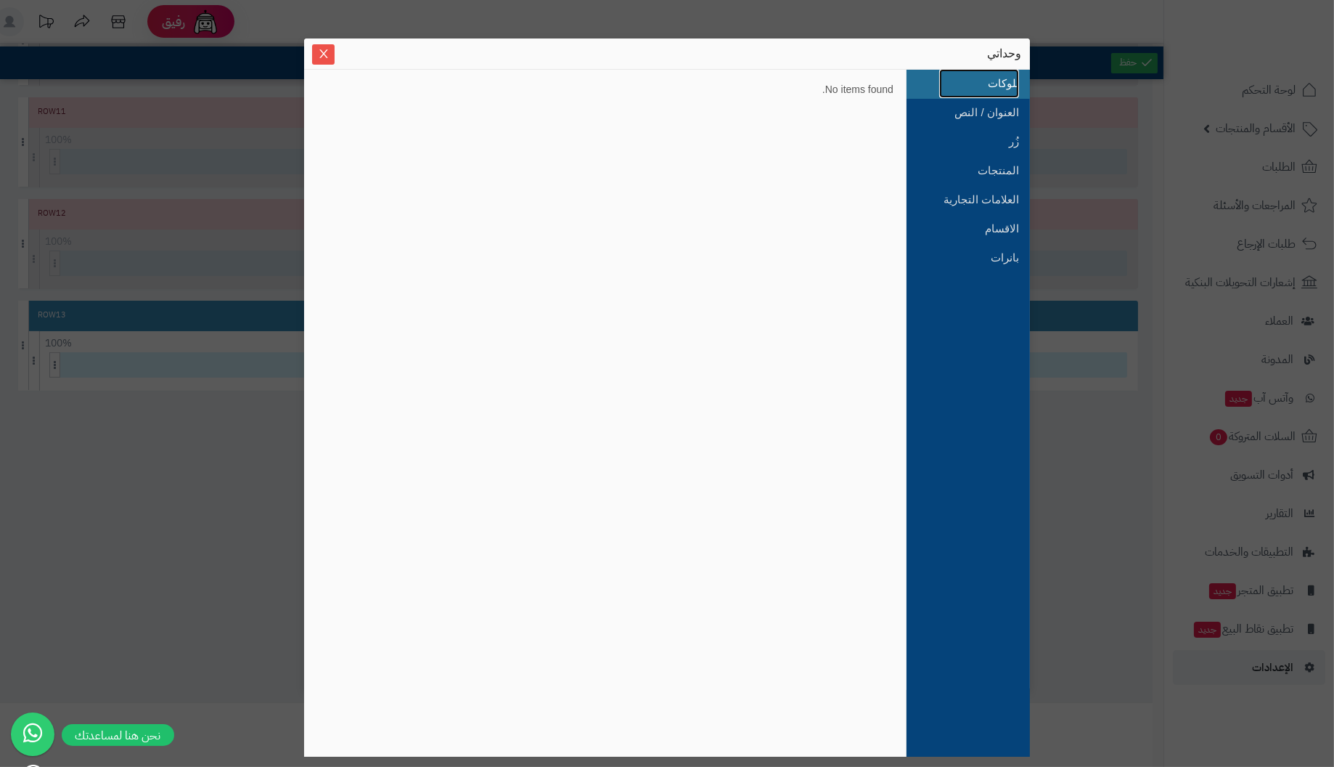
click at [1014, 80] on link "بلوكات" at bounding box center [979, 83] width 80 height 29
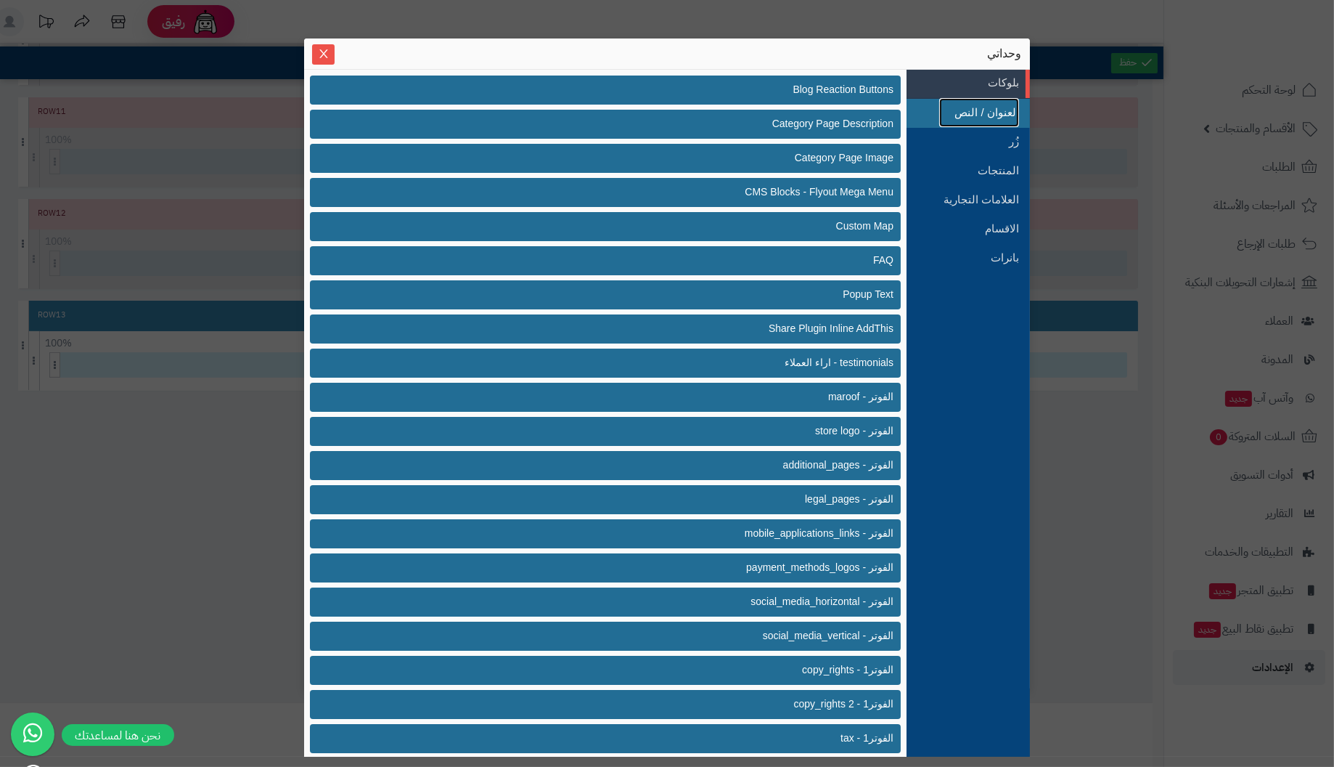
click at [995, 107] on link "العنوان / النص" at bounding box center [979, 112] width 80 height 29
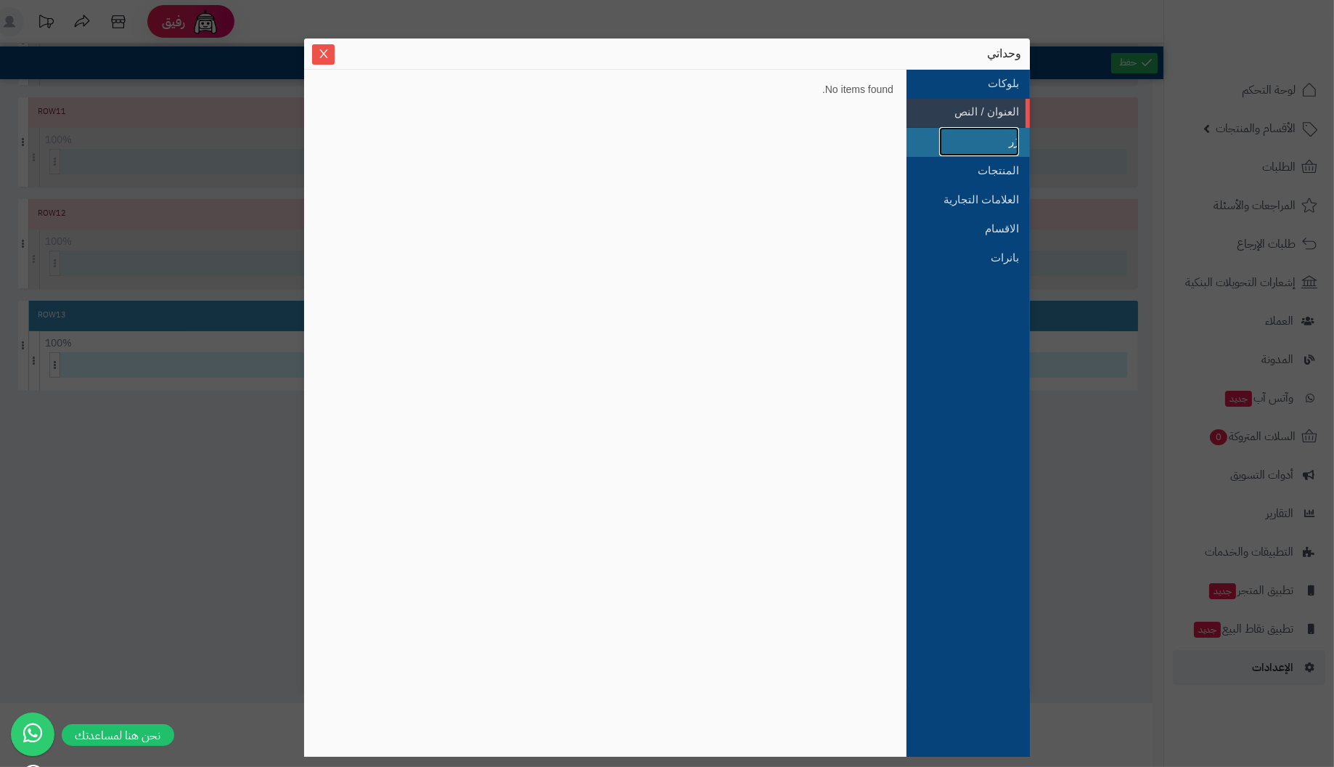
click at [1018, 141] on link "زُر" at bounding box center [979, 141] width 80 height 29
click at [1005, 159] on link "المنتجات" at bounding box center [979, 170] width 80 height 29
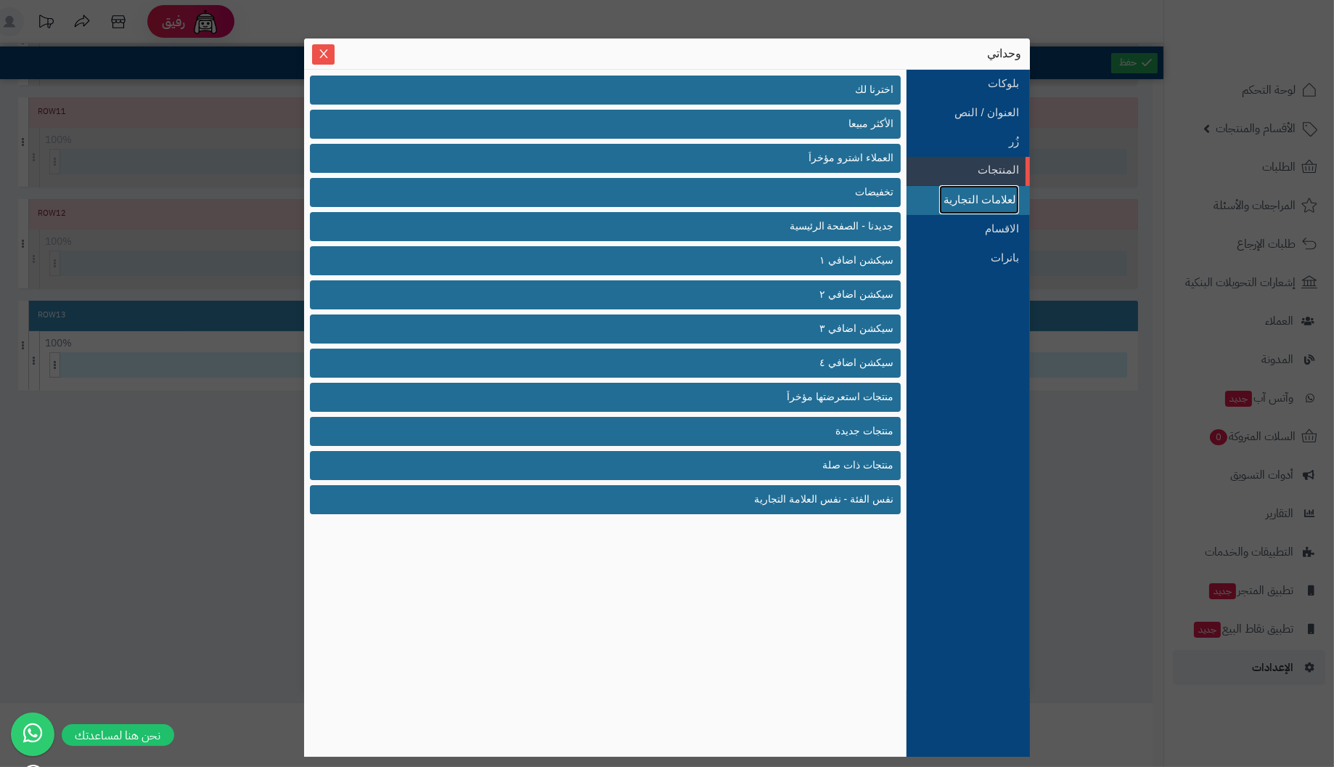
click at [1005, 192] on link "العلامات التجارية" at bounding box center [979, 199] width 80 height 29
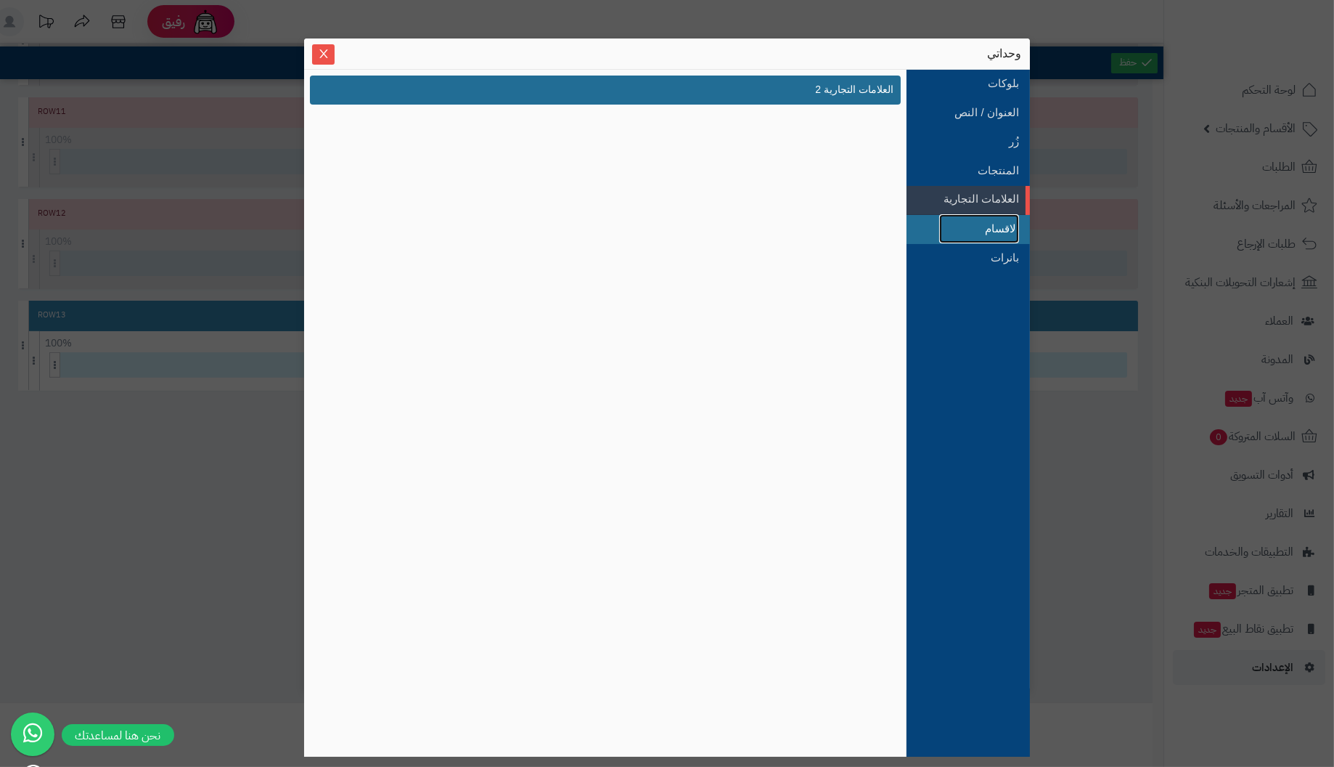
click at [1007, 227] on link "الاقسام" at bounding box center [979, 228] width 80 height 29
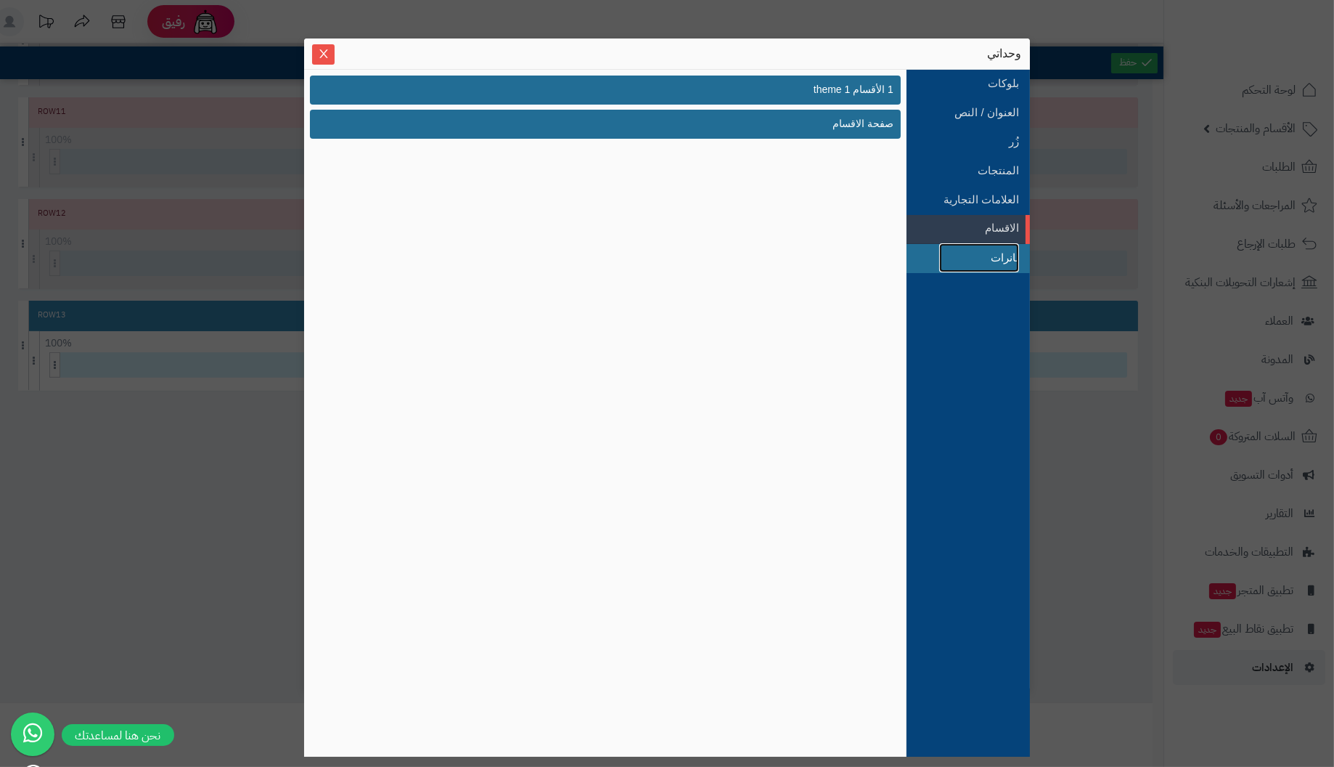
click at [1003, 253] on link "بانرات" at bounding box center [979, 257] width 80 height 29
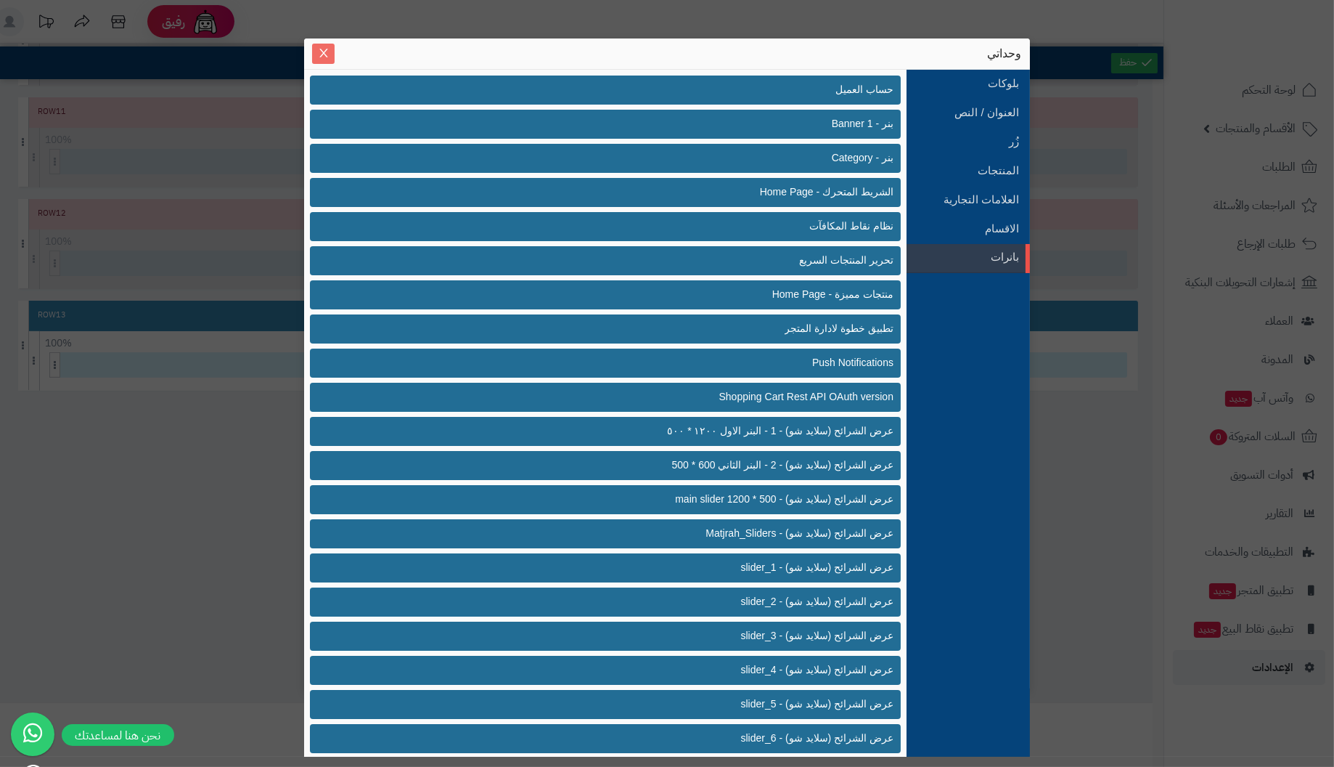
click at [327, 49] on icon "Close" at bounding box center [324, 53] width 12 height 12
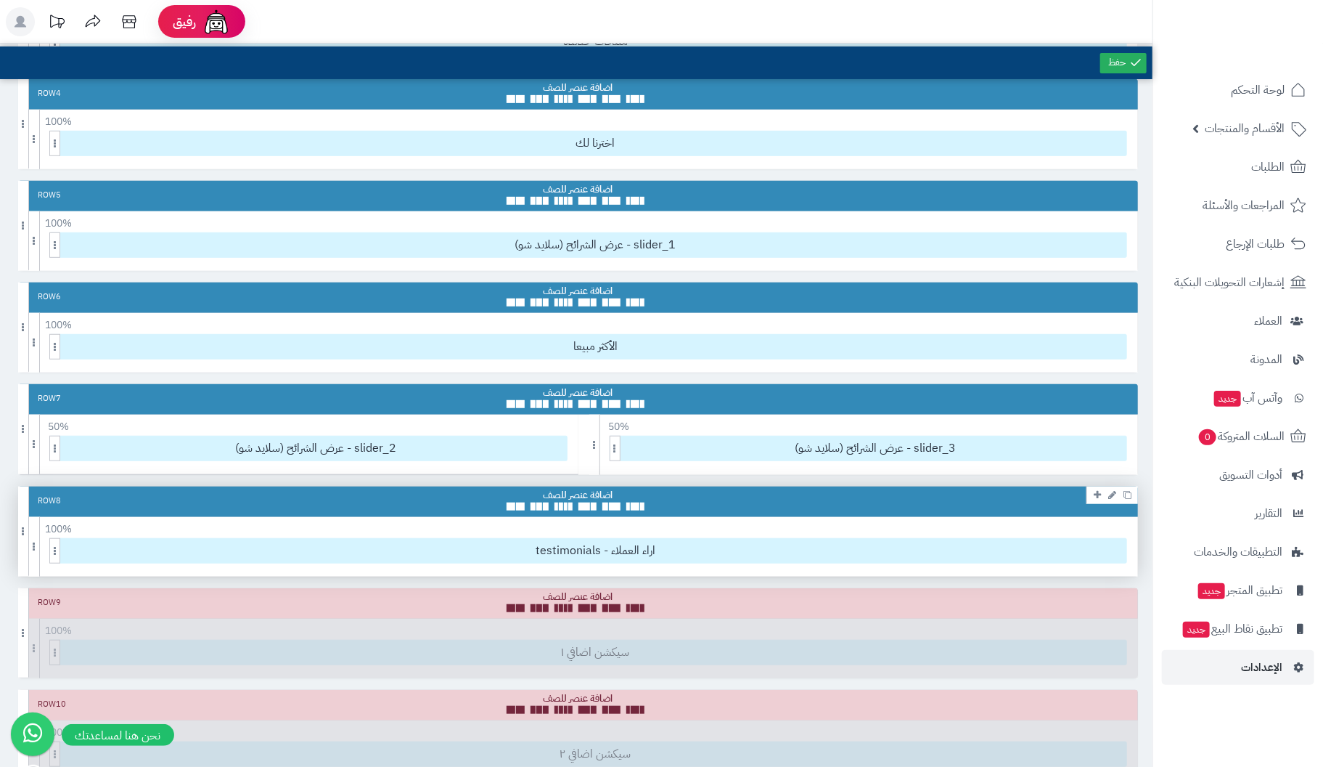
scroll to position [0, 0]
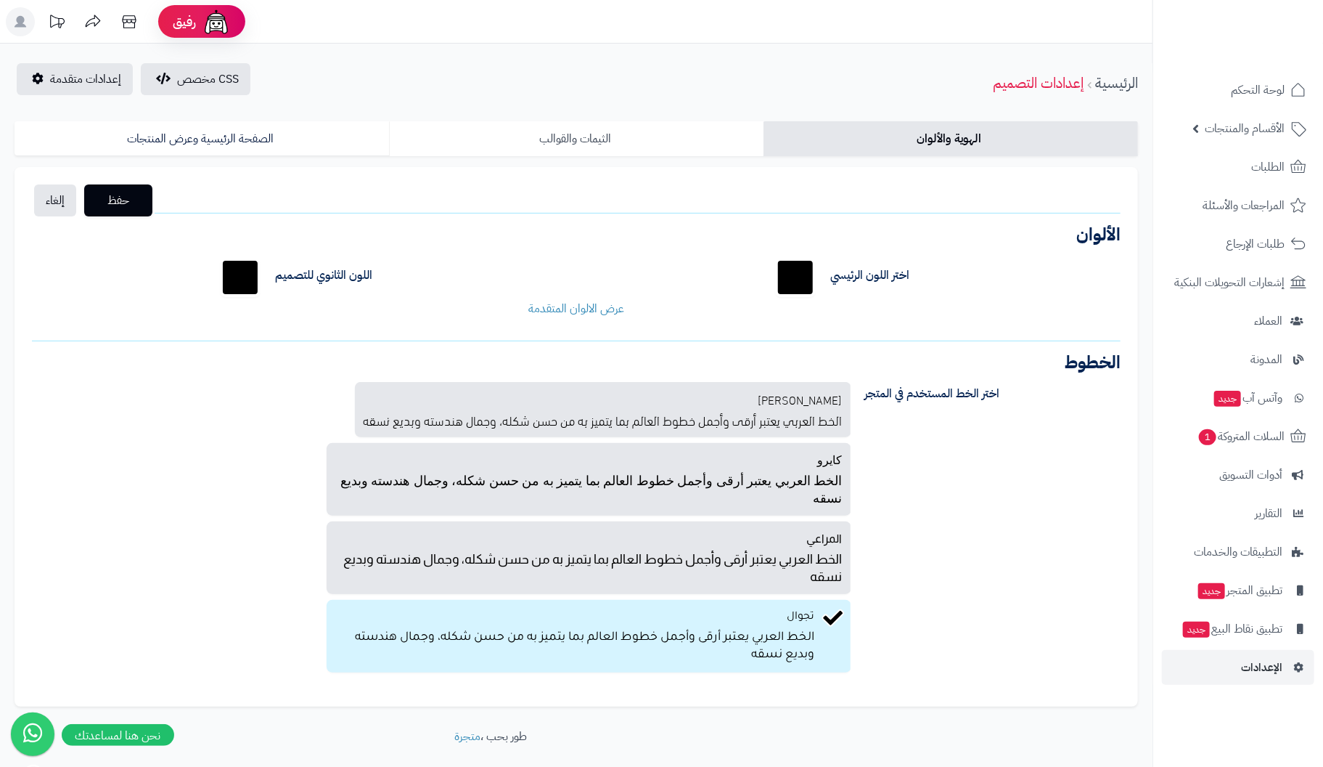
click at [582, 127] on link "الثيمات والقوالب" at bounding box center [576, 138] width 375 height 35
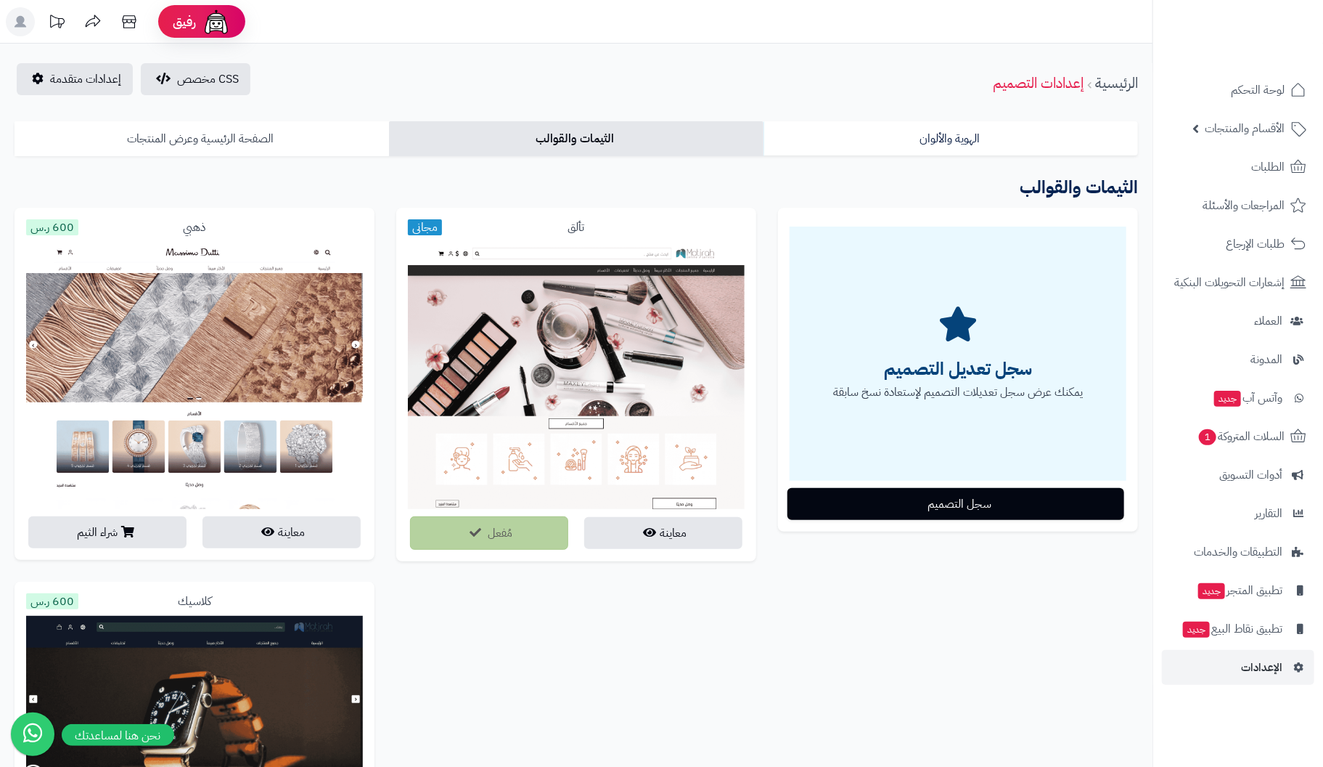
click at [221, 139] on link "الصفحة الرئيسية وعرض المنتجات" at bounding box center [202, 138] width 375 height 35
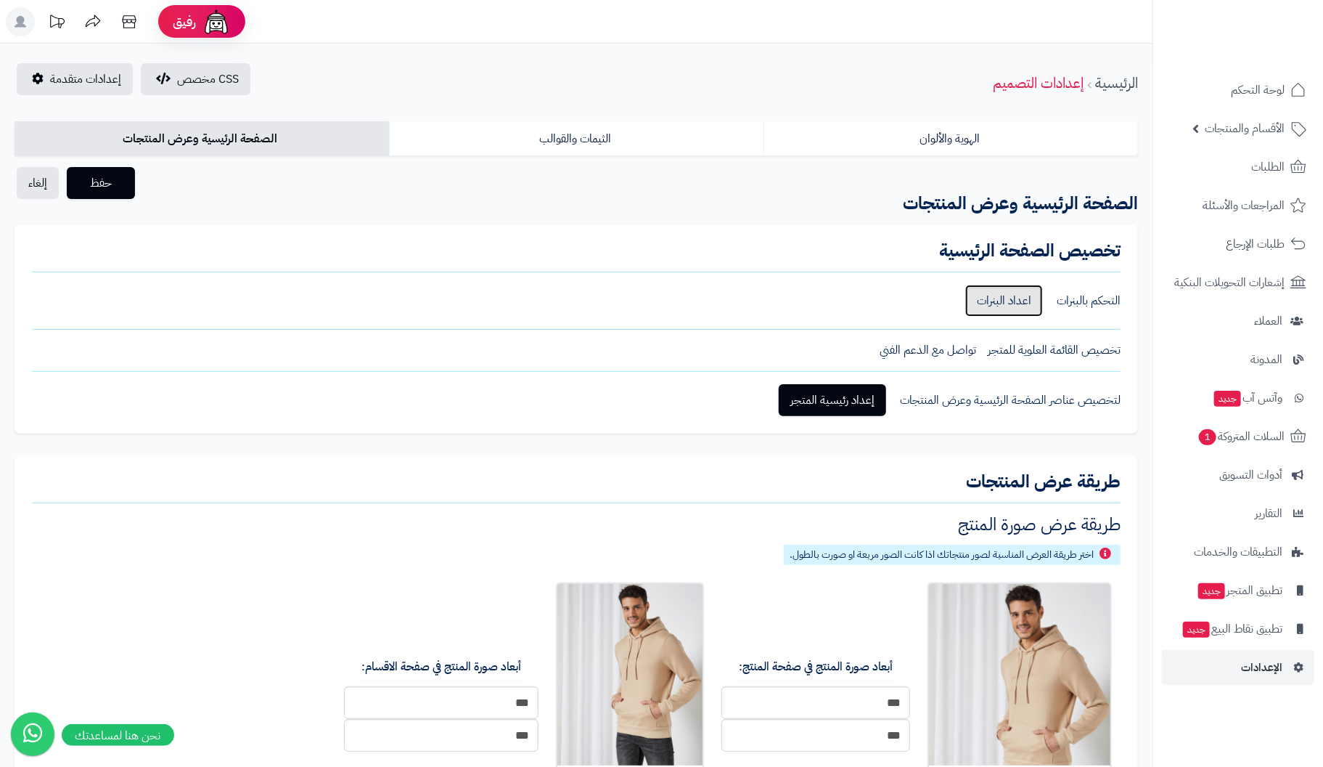
click at [1018, 298] on link "اعداد البنرات" at bounding box center [1005, 301] width 78 height 32
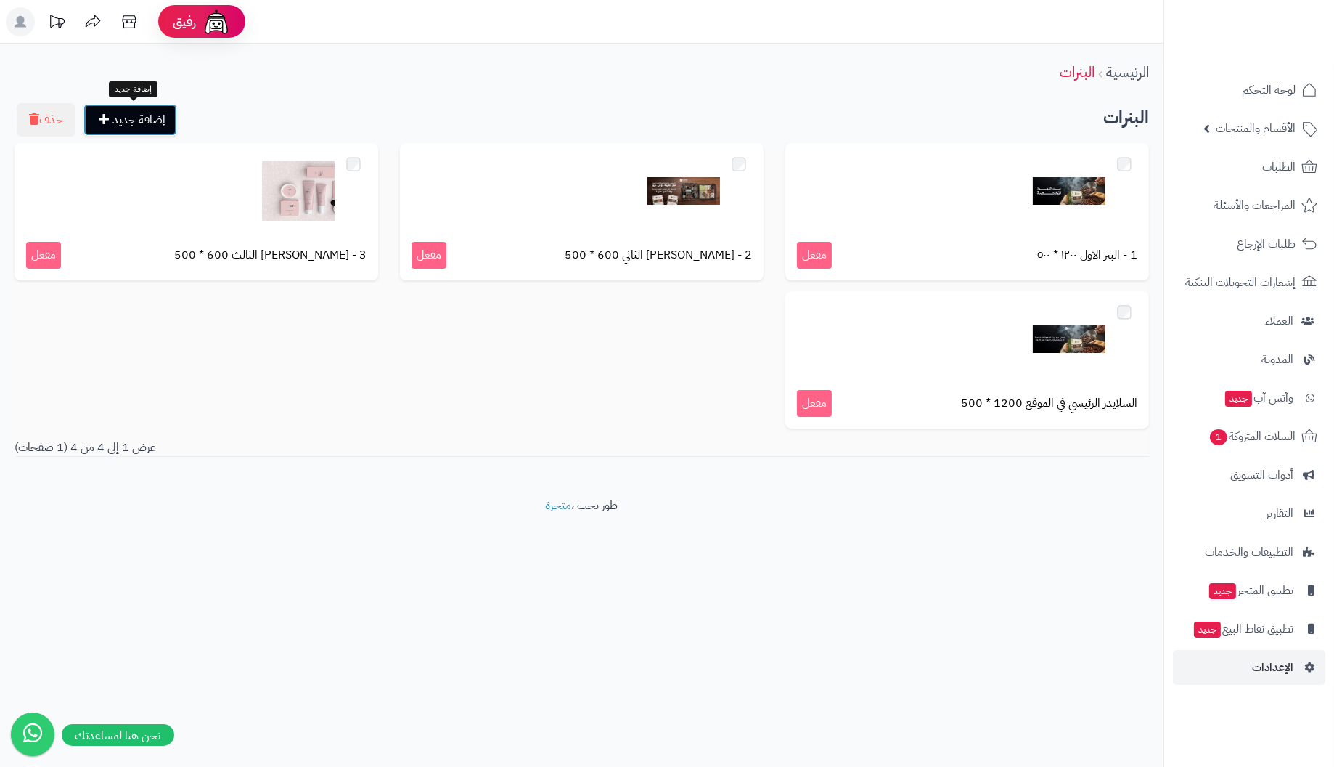
click at [143, 111] on link "إضافة جديد" at bounding box center [130, 120] width 94 height 32
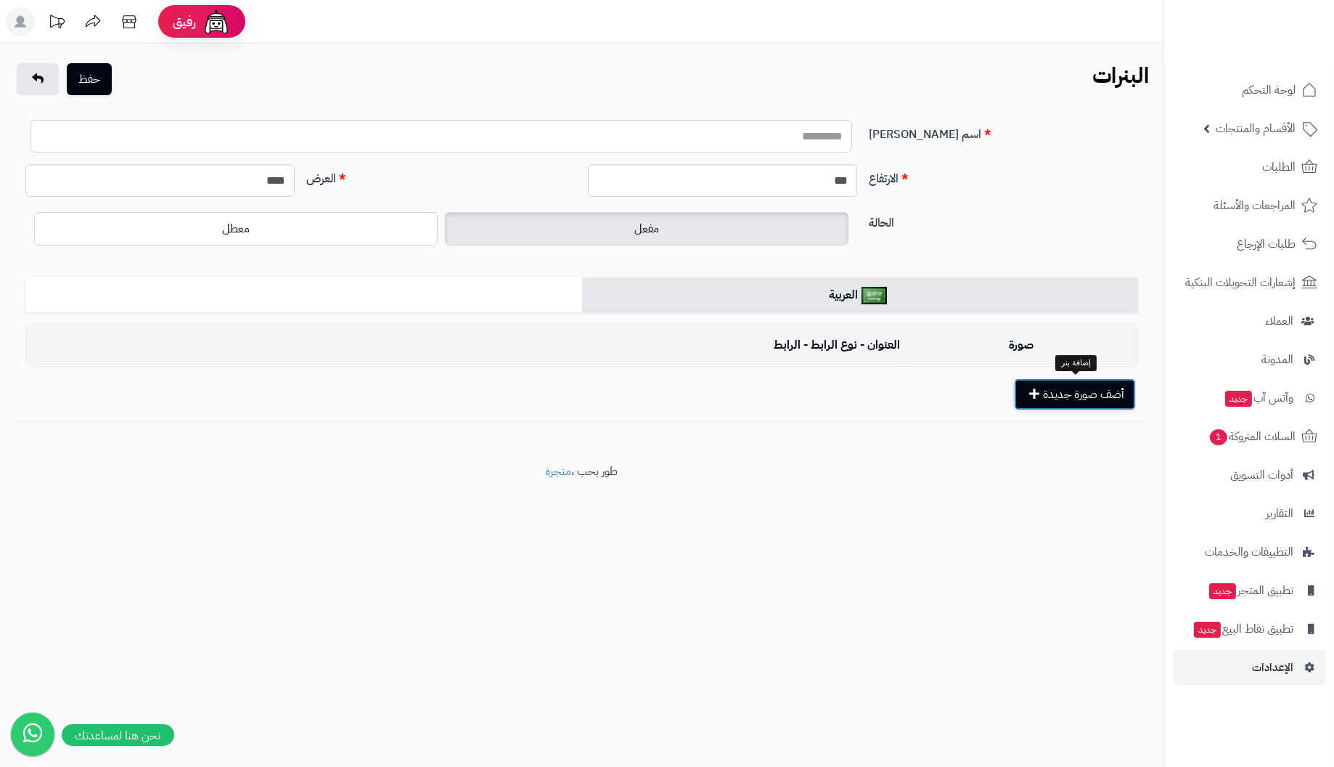
click at [1068, 398] on button "أضف صورة جديدة" at bounding box center [1075, 394] width 122 height 32
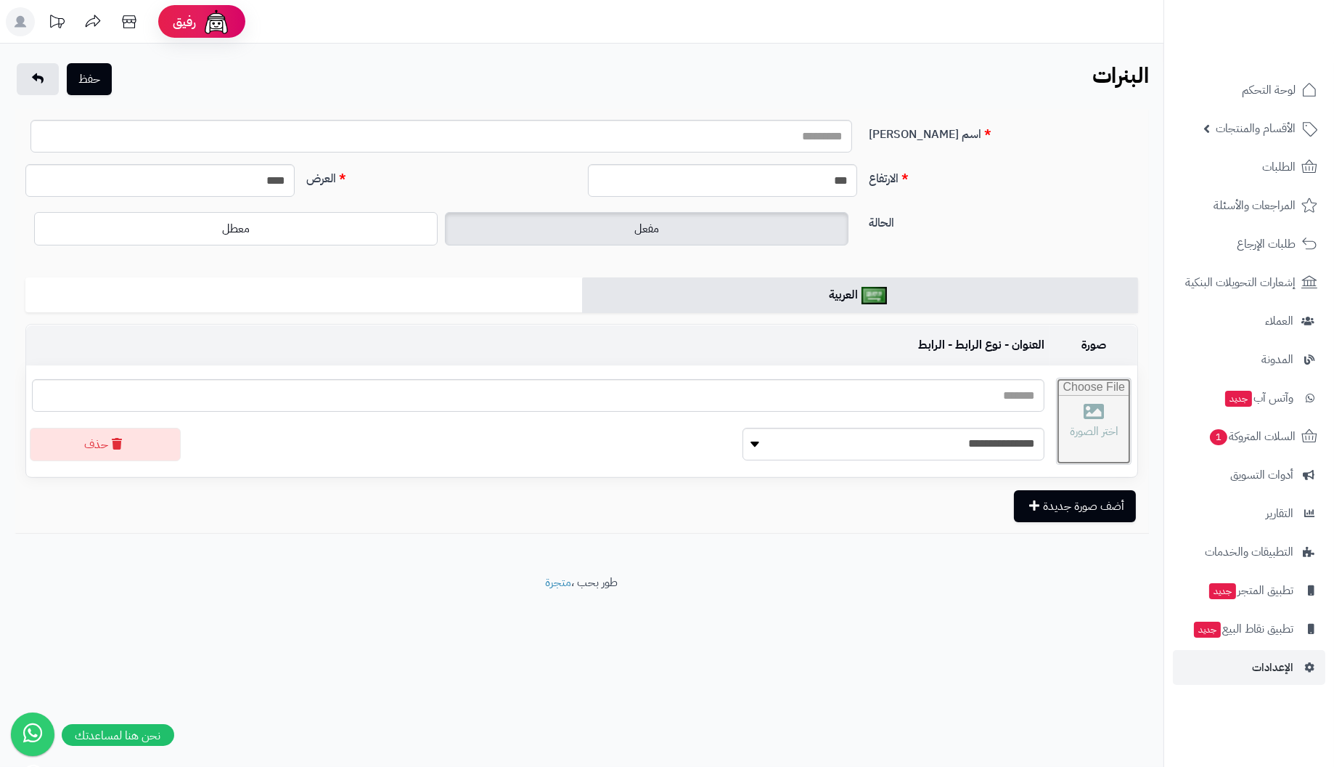
click at [1057, 425] on input "file" at bounding box center [1094, 421] width 74 height 86
type input "**********"
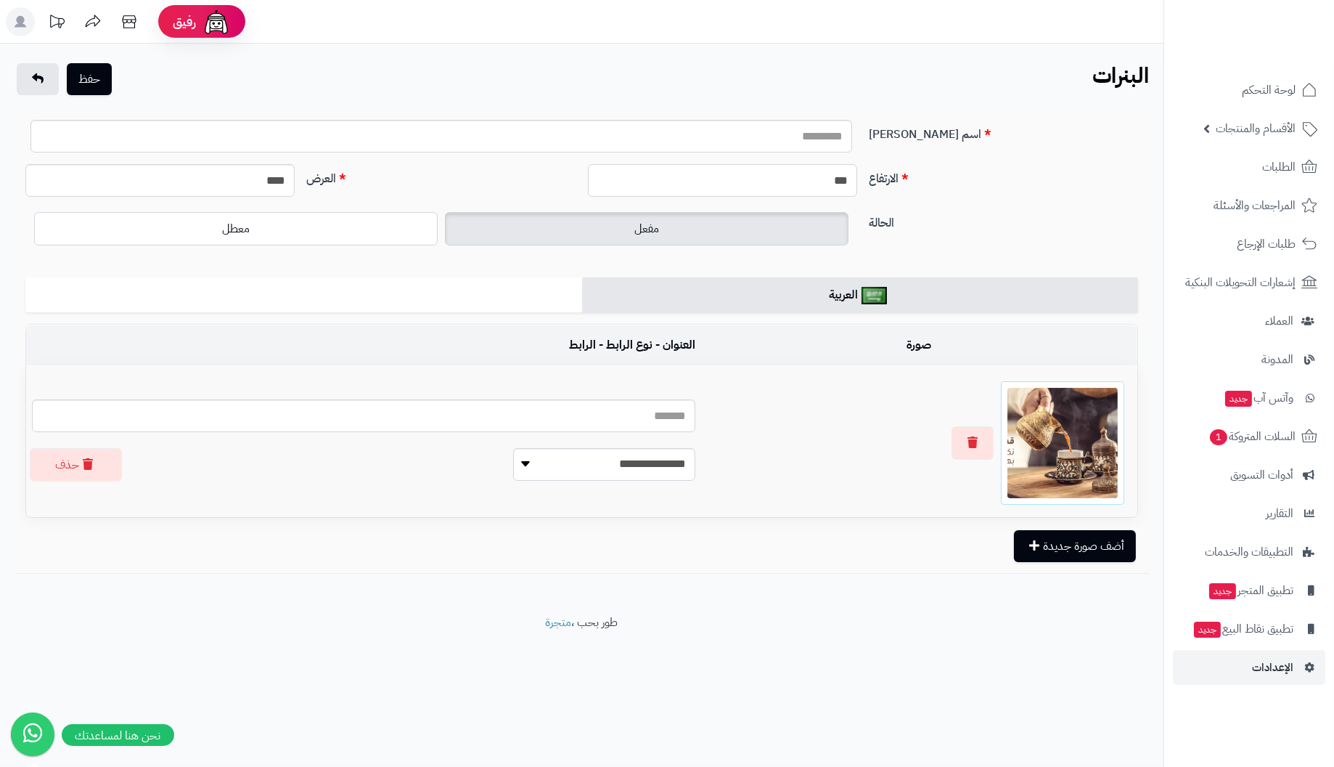
drag, startPoint x: 814, startPoint y: 181, endPoint x: 1006, endPoint y: 173, distance: 192.6
click at [1006, 173] on div "الارتفاع *** العرض ****" at bounding box center [582, 186] width 1125 height 44
type input "***"
drag, startPoint x: 243, startPoint y: 176, endPoint x: 418, endPoint y: 180, distance: 175.0
click at [418, 180] on div "الارتفاع *** العرض ****" at bounding box center [582, 186] width 1125 height 44
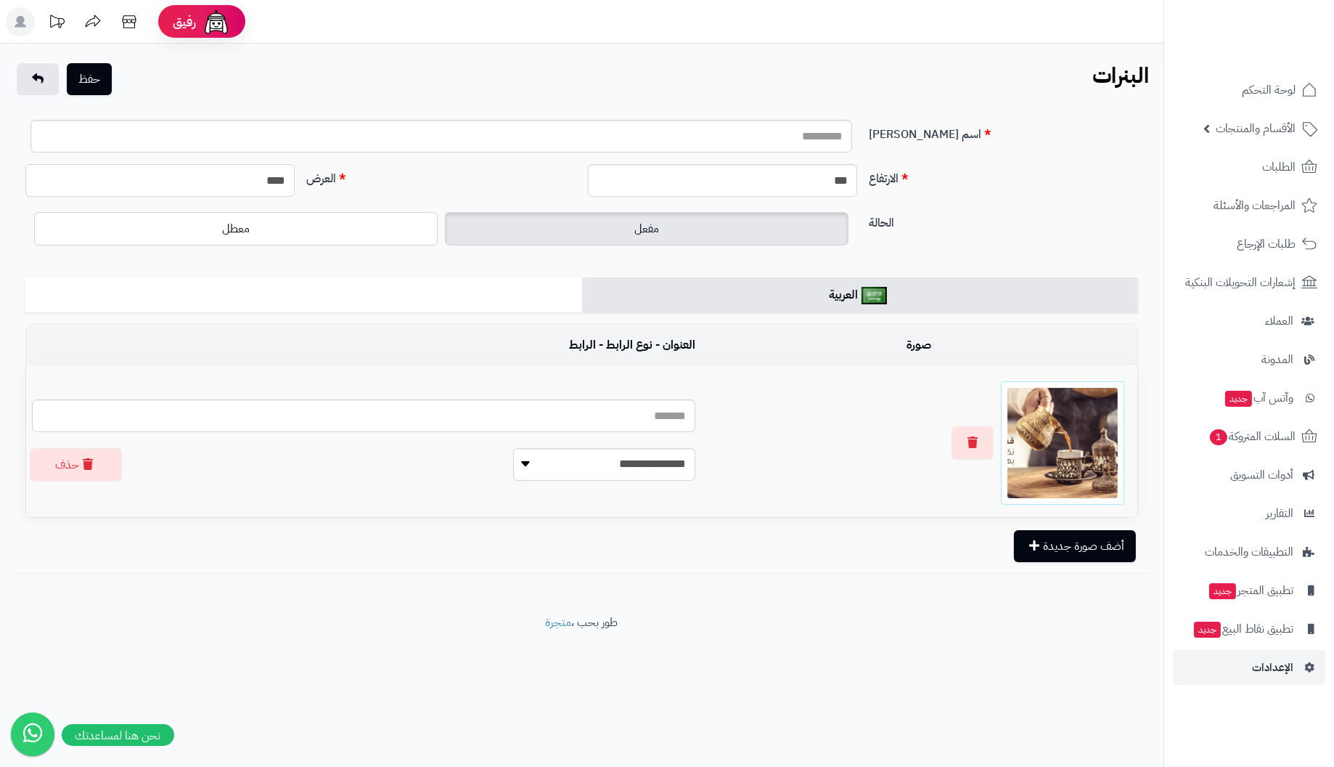
type input "****"
click at [474, 136] on input "اسم [PERSON_NAME]" at bounding box center [441, 136] width 822 height 33
drag, startPoint x: 782, startPoint y: 134, endPoint x: 960, endPoint y: 132, distance: 177.9
click at [960, 132] on div "**********" at bounding box center [582, 142] width 1125 height 44
type input "**********"
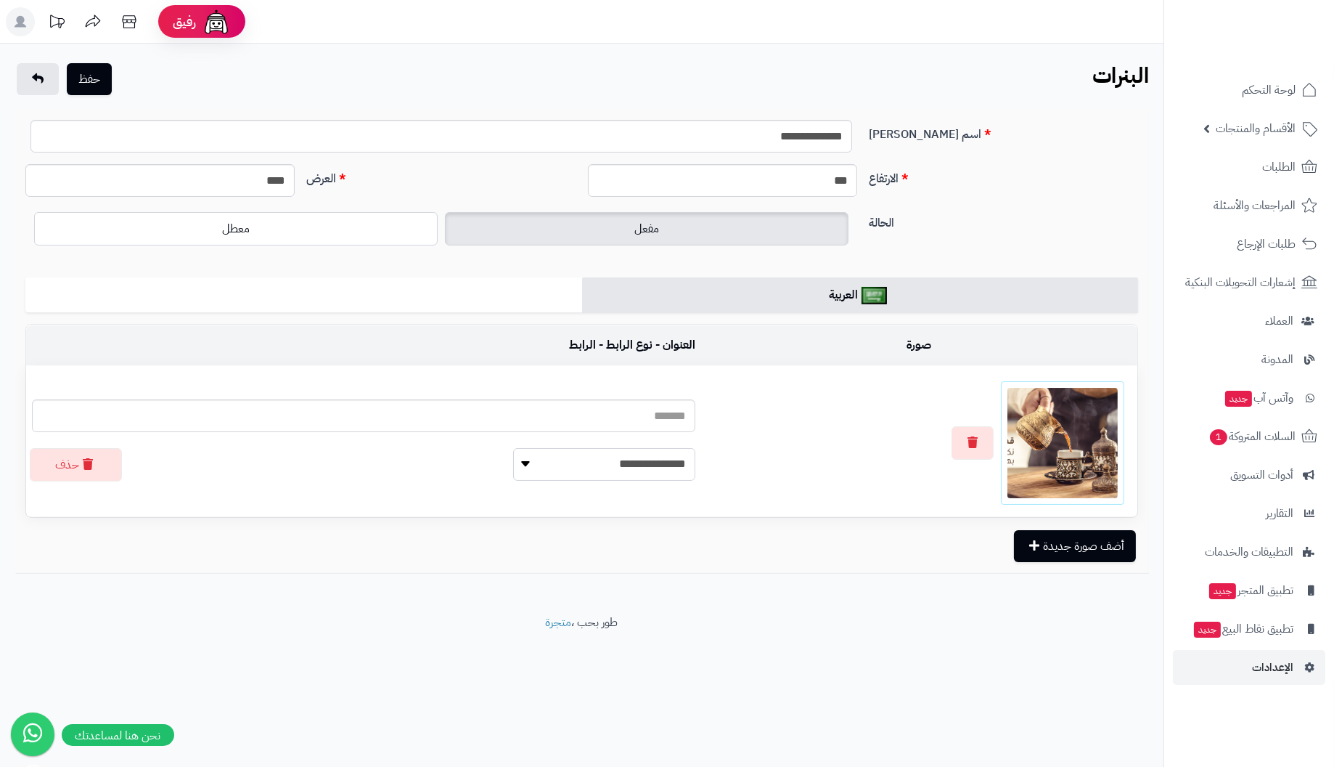
click at [590, 467] on select "**********" at bounding box center [604, 464] width 182 height 33
click at [839, 643] on footer "طور بحب ، متجرة" at bounding box center [582, 650] width 1164 height 73
click at [532, 468] on select "**********" at bounding box center [604, 464] width 182 height 33
click at [755, 600] on div "**********" at bounding box center [582, 329] width 1164 height 571
click at [99, 81] on button "حفظ" at bounding box center [89, 78] width 45 height 32
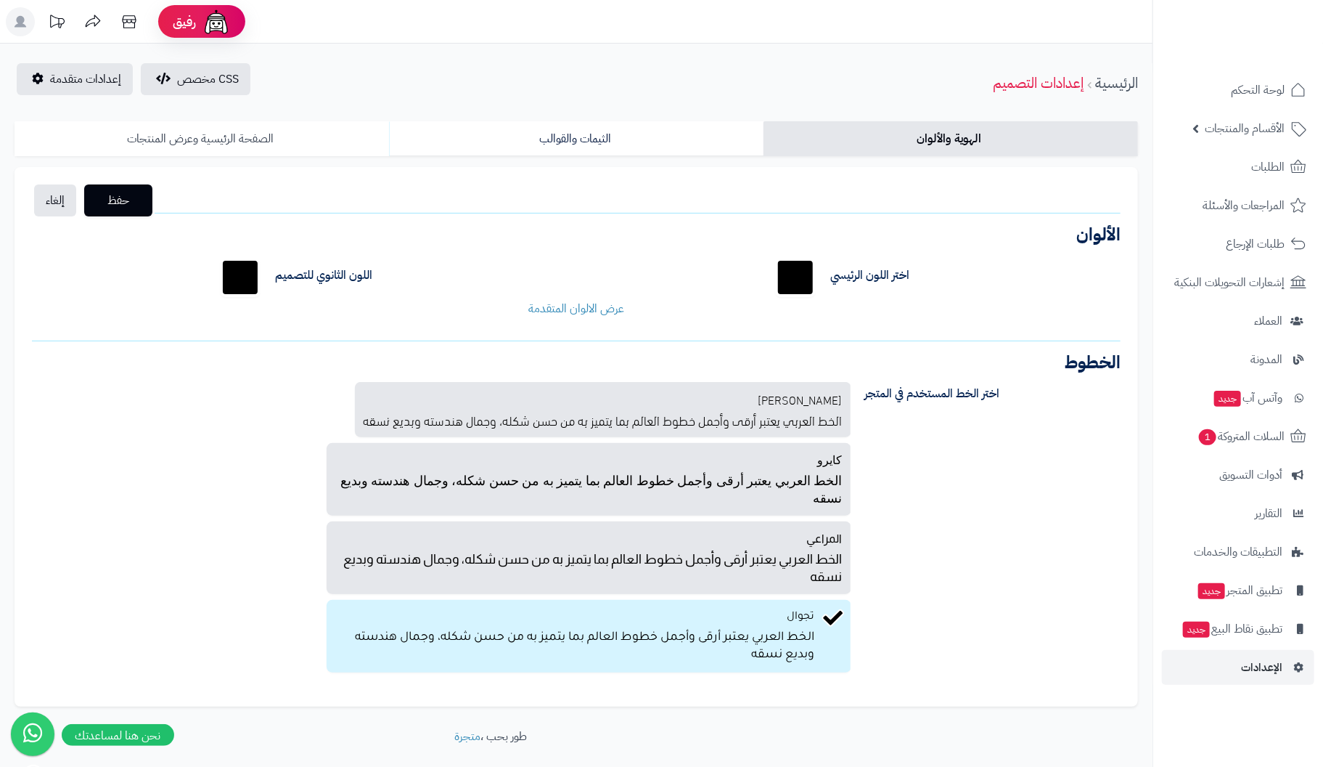
click at [209, 137] on link "الصفحة الرئيسية وعرض المنتجات" at bounding box center [202, 138] width 375 height 35
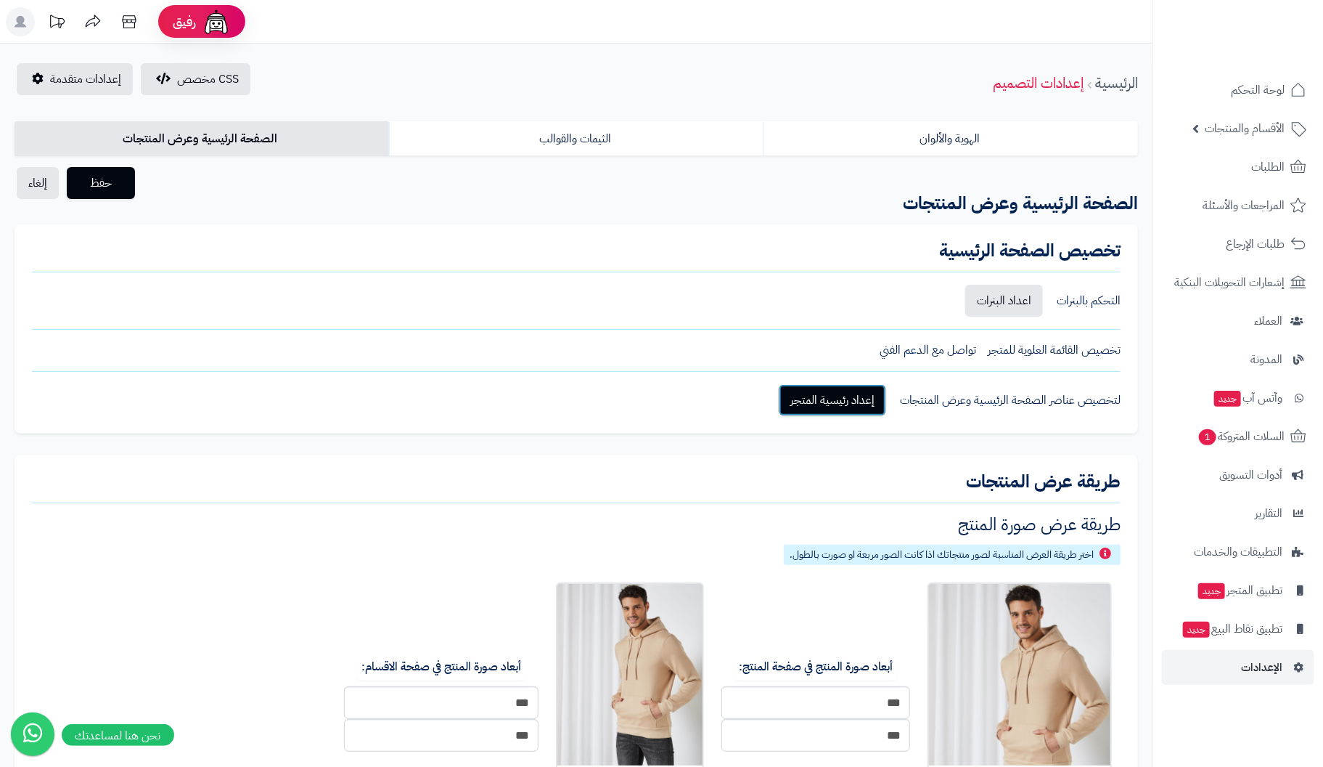
click at [852, 392] on link "إعداد رئيسية المتجر" at bounding box center [832, 400] width 107 height 32
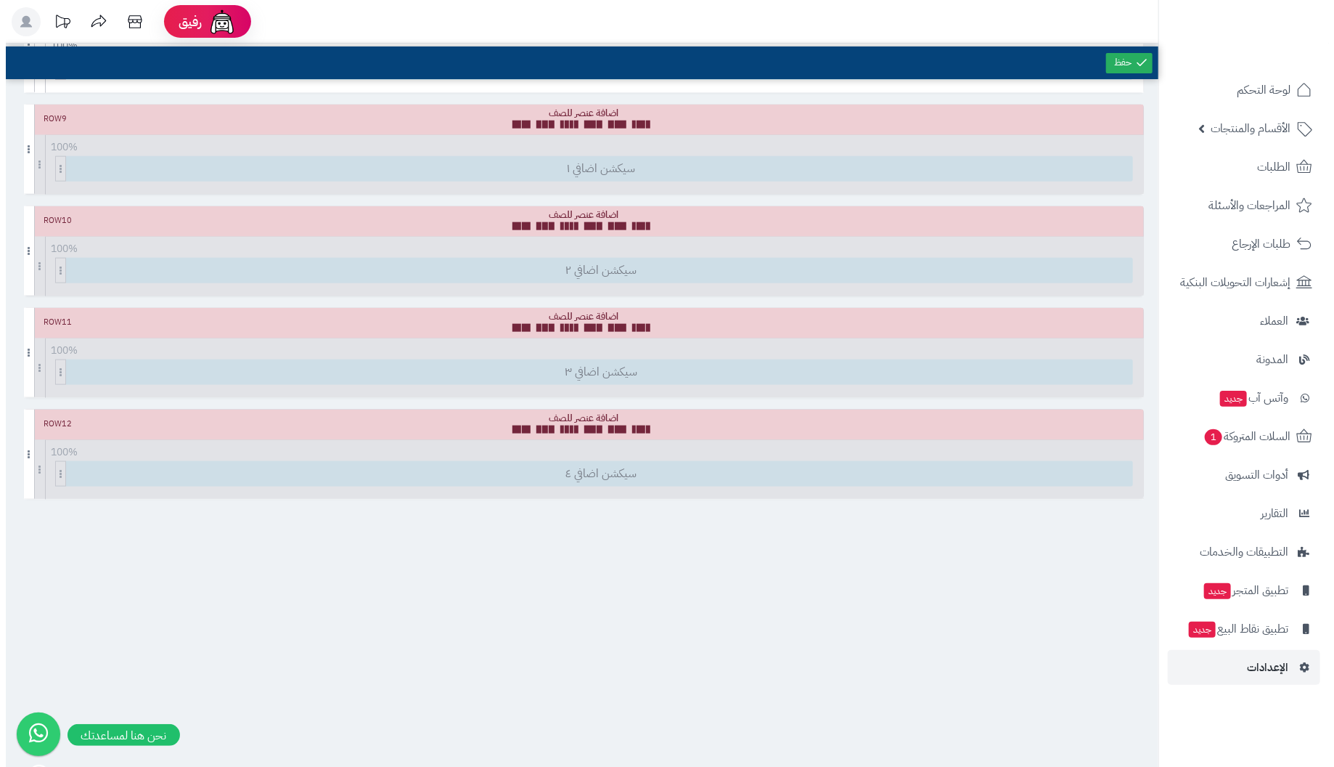
scroll to position [870, 0]
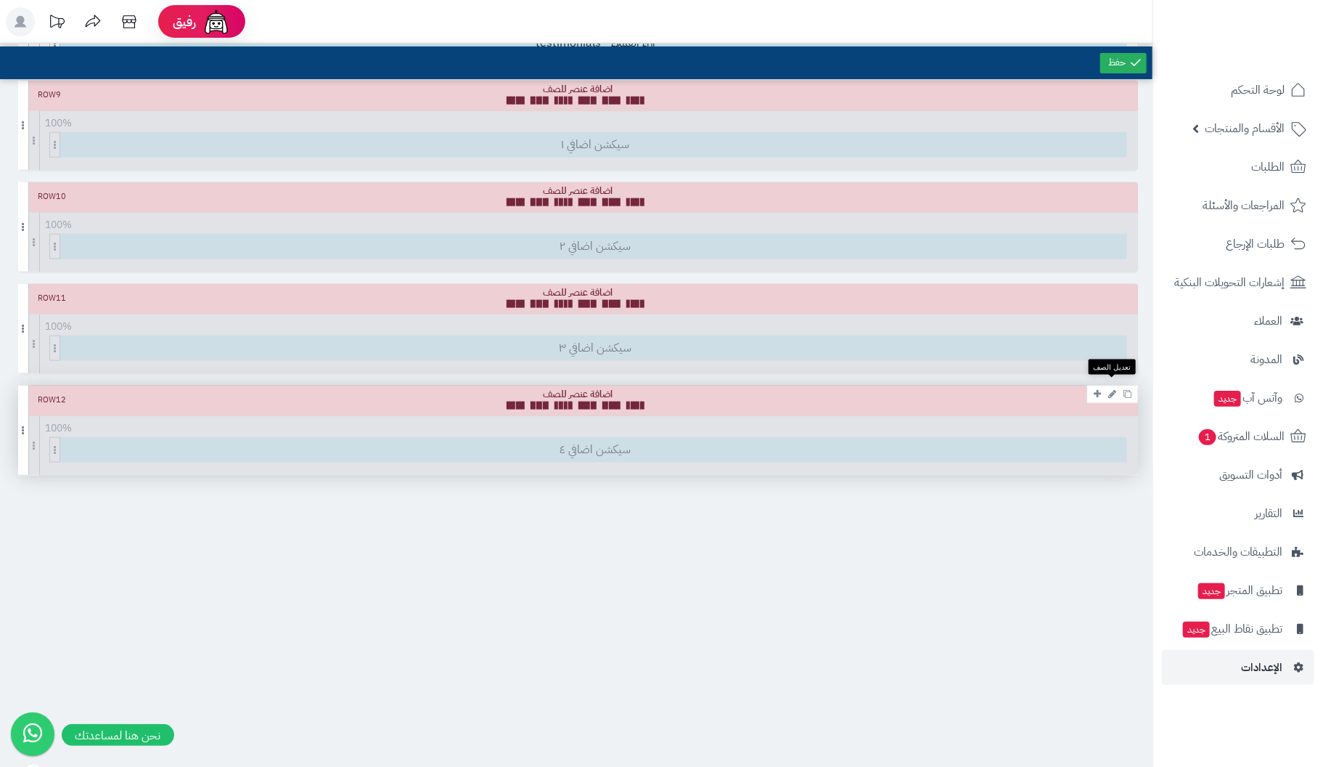
click at [1114, 389] on icon at bounding box center [1113, 393] width 8 height 9
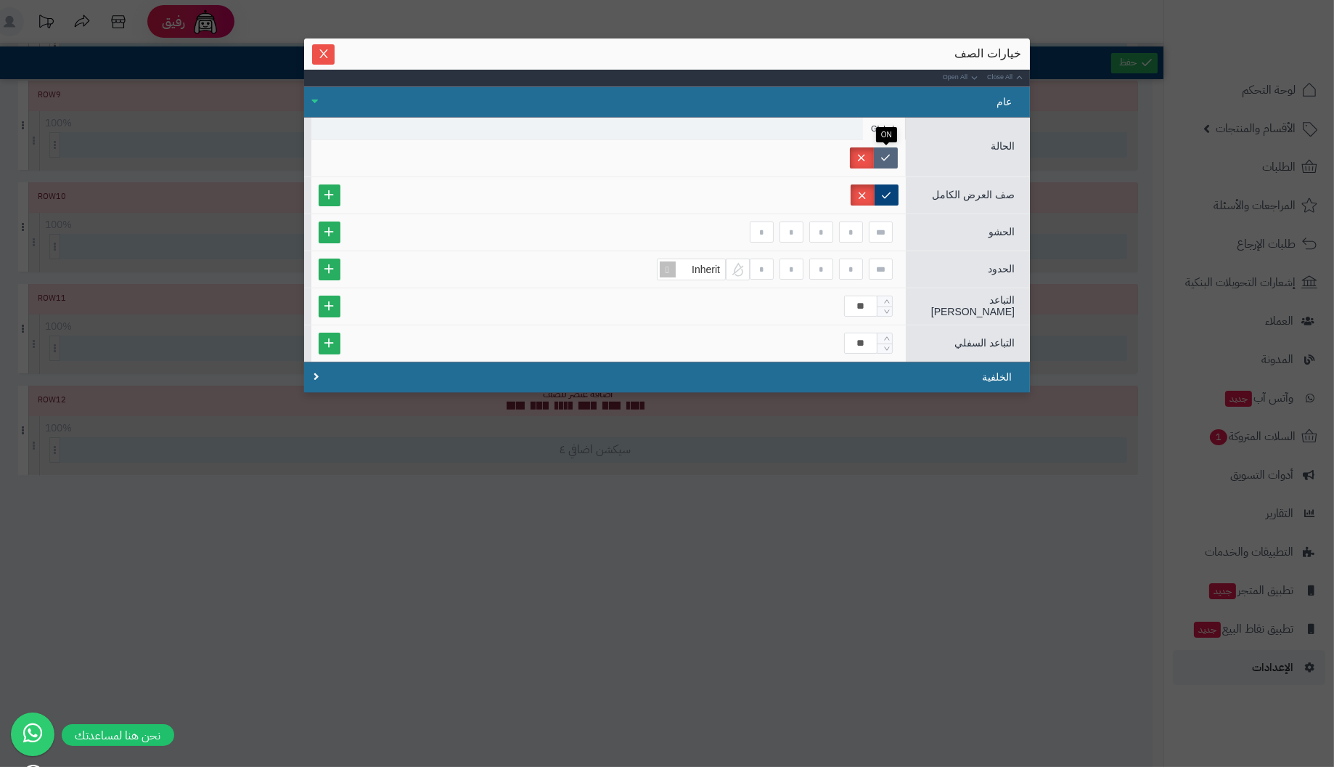
click at [887, 154] on label at bounding box center [886, 157] width 24 height 21
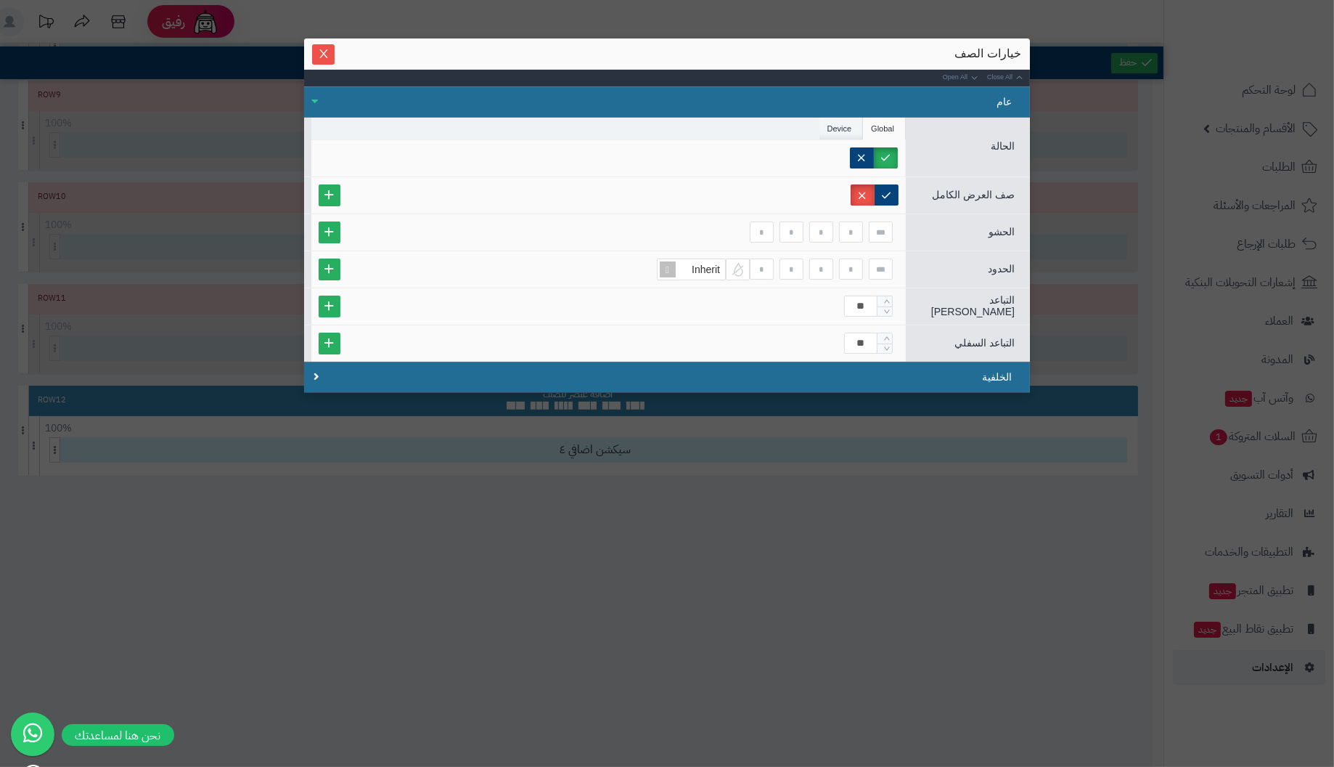
click at [846, 128] on li "Device" at bounding box center [842, 129] width 44 height 22
click at [762, 149] on label "Desktop" at bounding box center [743, 157] width 68 height 21
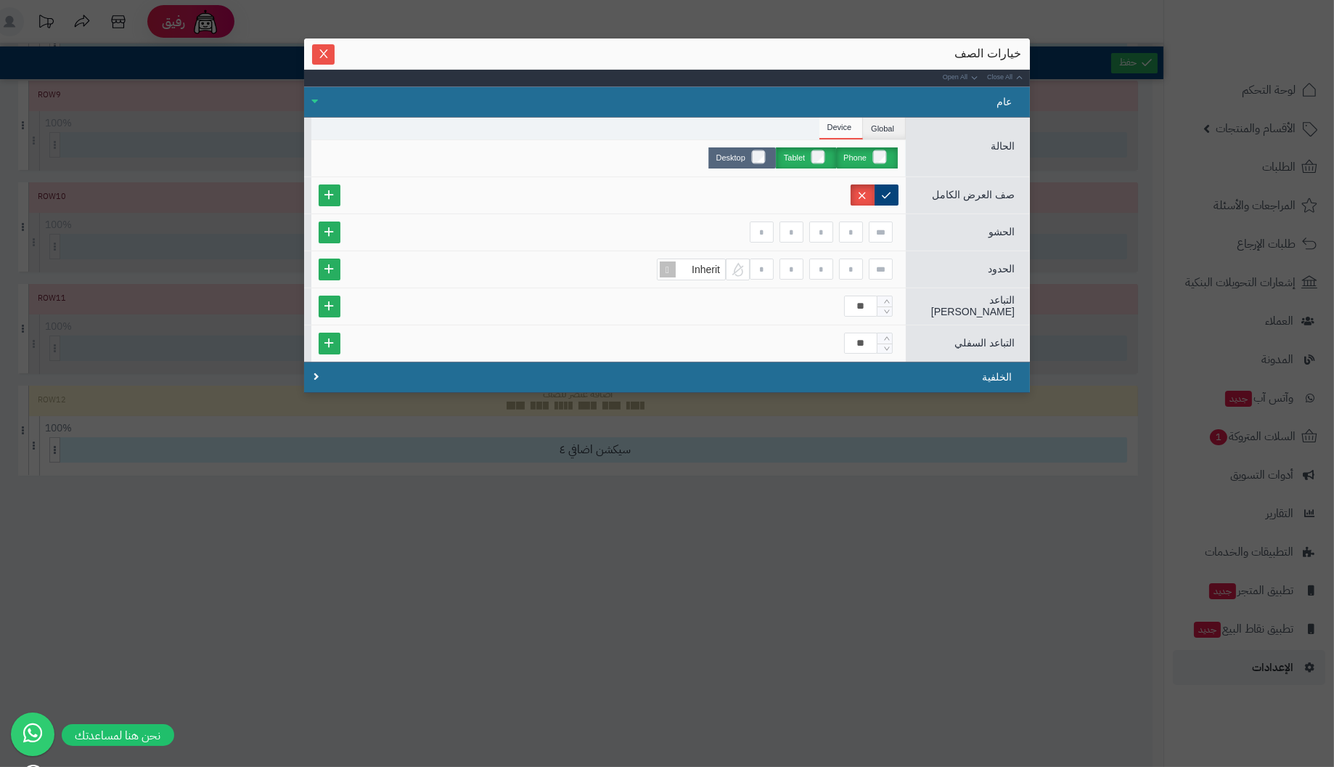
click at [762, 150] on label "Desktop" at bounding box center [743, 157] width 68 height 21
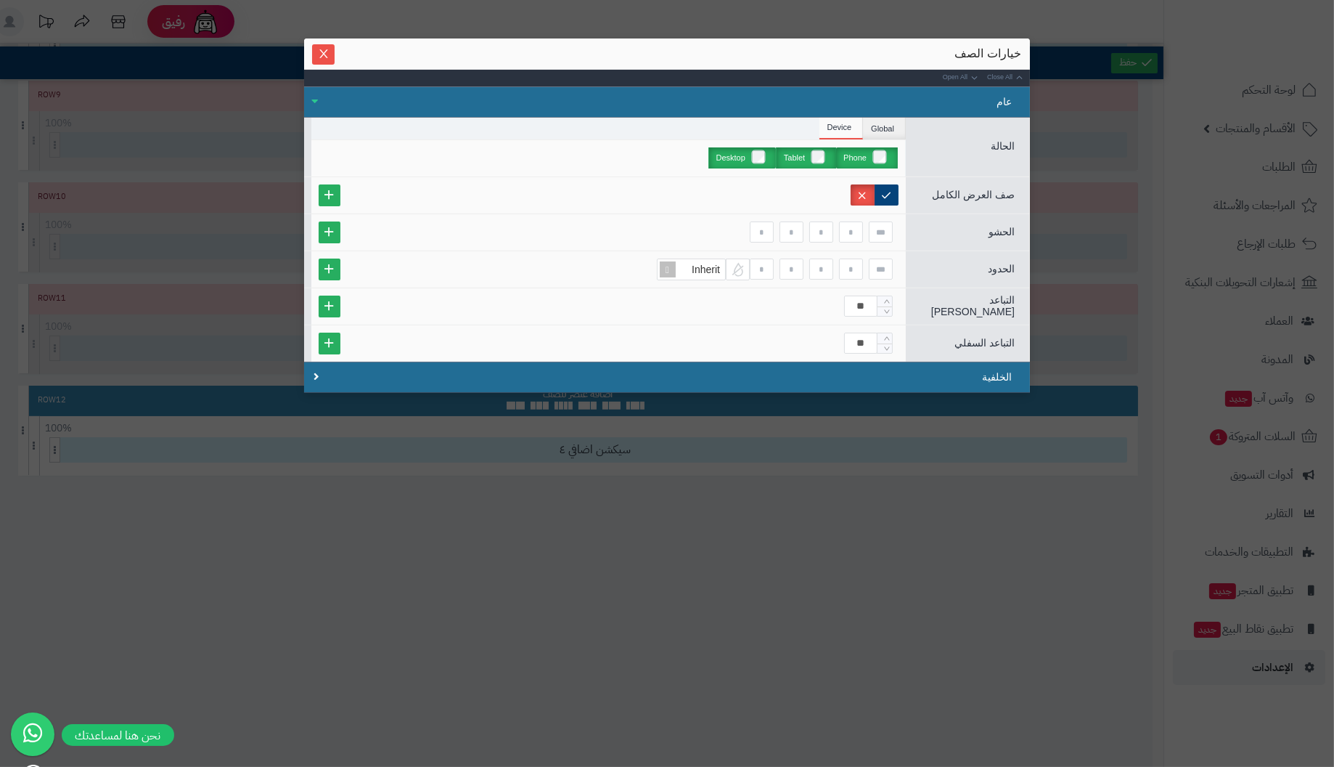
click at [886, 155] on label "Phone" at bounding box center [867, 157] width 62 height 21
click at [889, 124] on li "Global" at bounding box center [884, 129] width 43 height 22
click at [840, 126] on li "Device" at bounding box center [842, 129] width 44 height 22
click at [889, 193] on label at bounding box center [887, 194] width 24 height 21
click at [890, 192] on label at bounding box center [887, 194] width 24 height 21
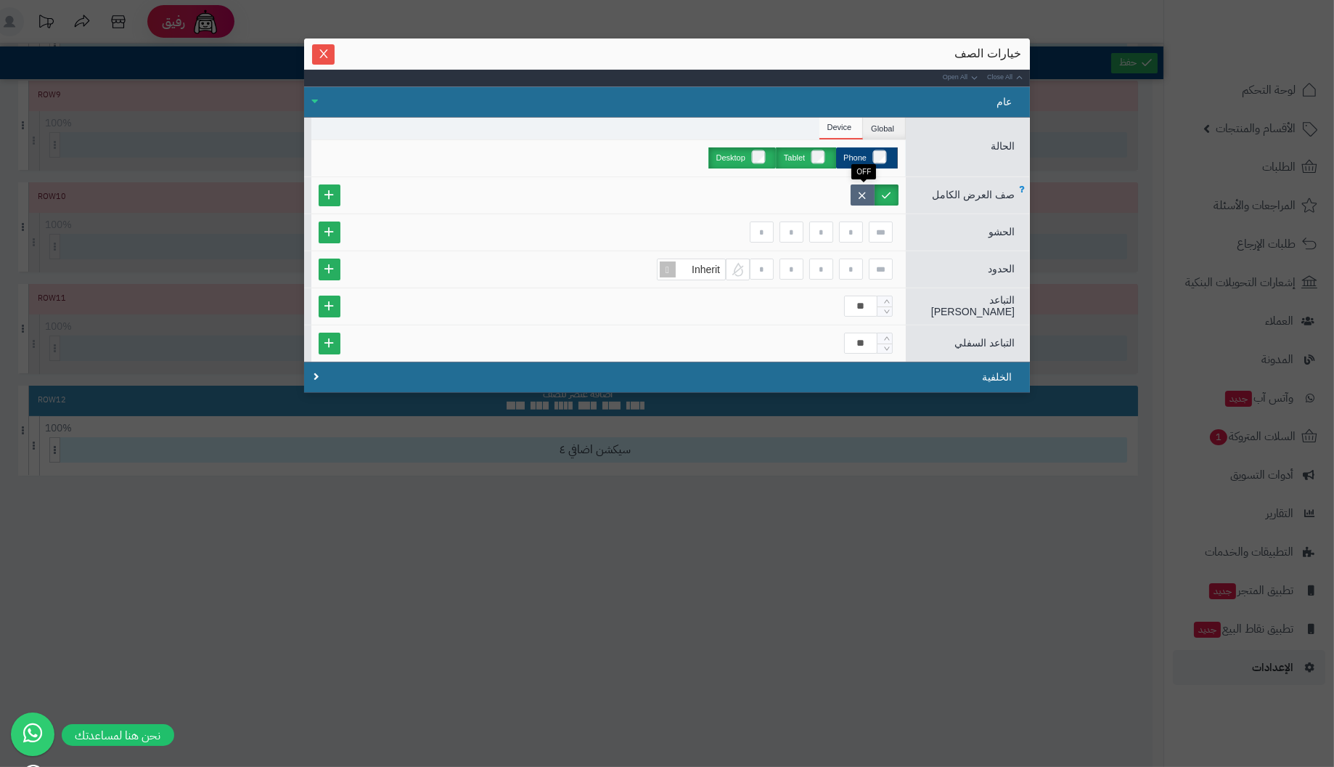
click at [862, 192] on label at bounding box center [863, 194] width 24 height 21
click at [325, 49] on icon "Close" at bounding box center [324, 53] width 12 height 12
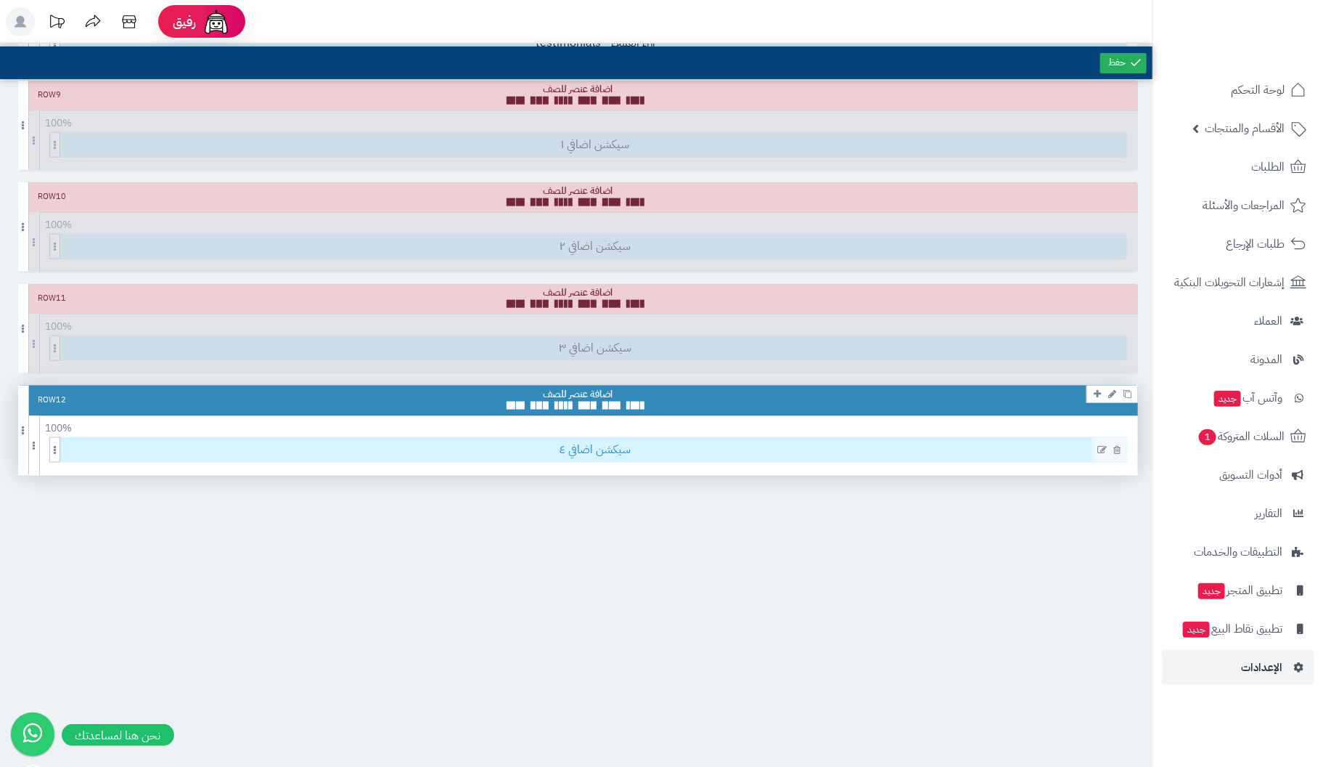
click at [610, 446] on span "سيكشن اضافي ٤" at bounding box center [596, 450] width 1062 height 24
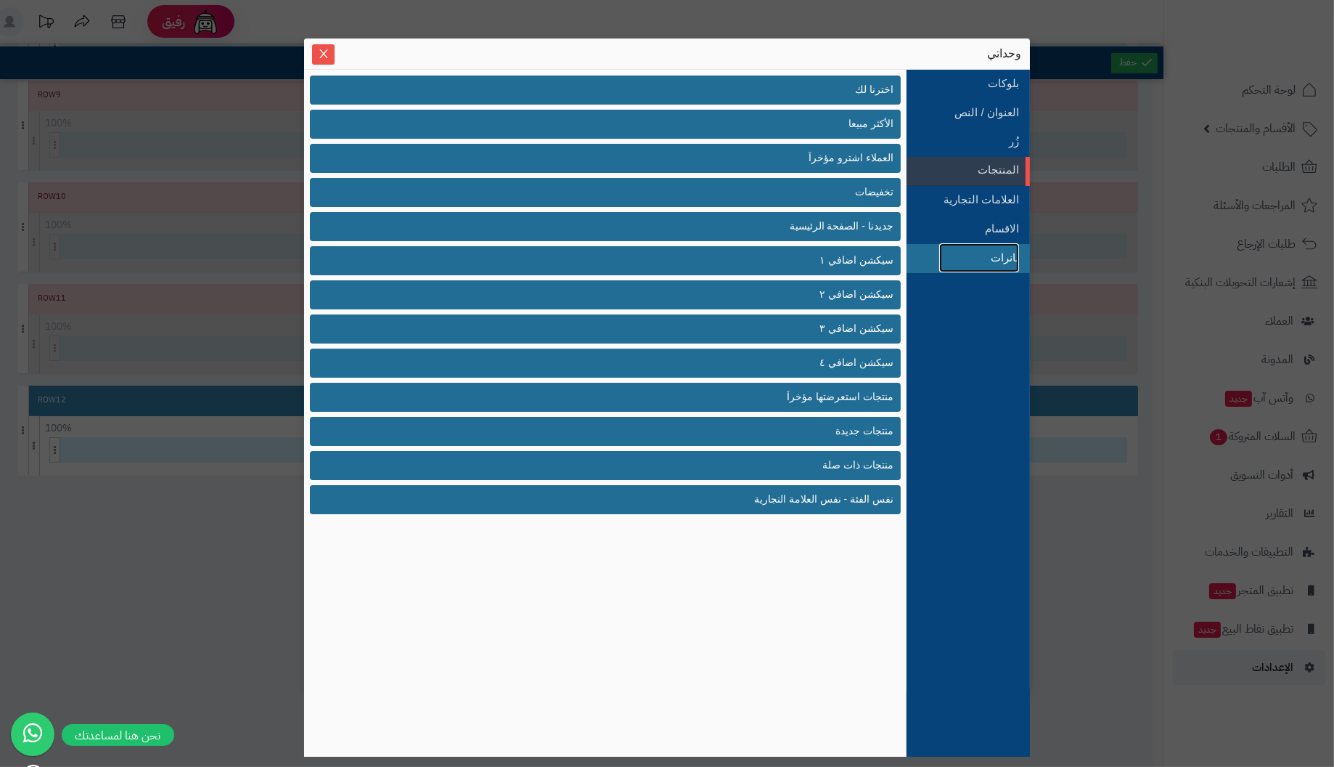
click at [983, 250] on link "بانرات" at bounding box center [979, 257] width 80 height 29
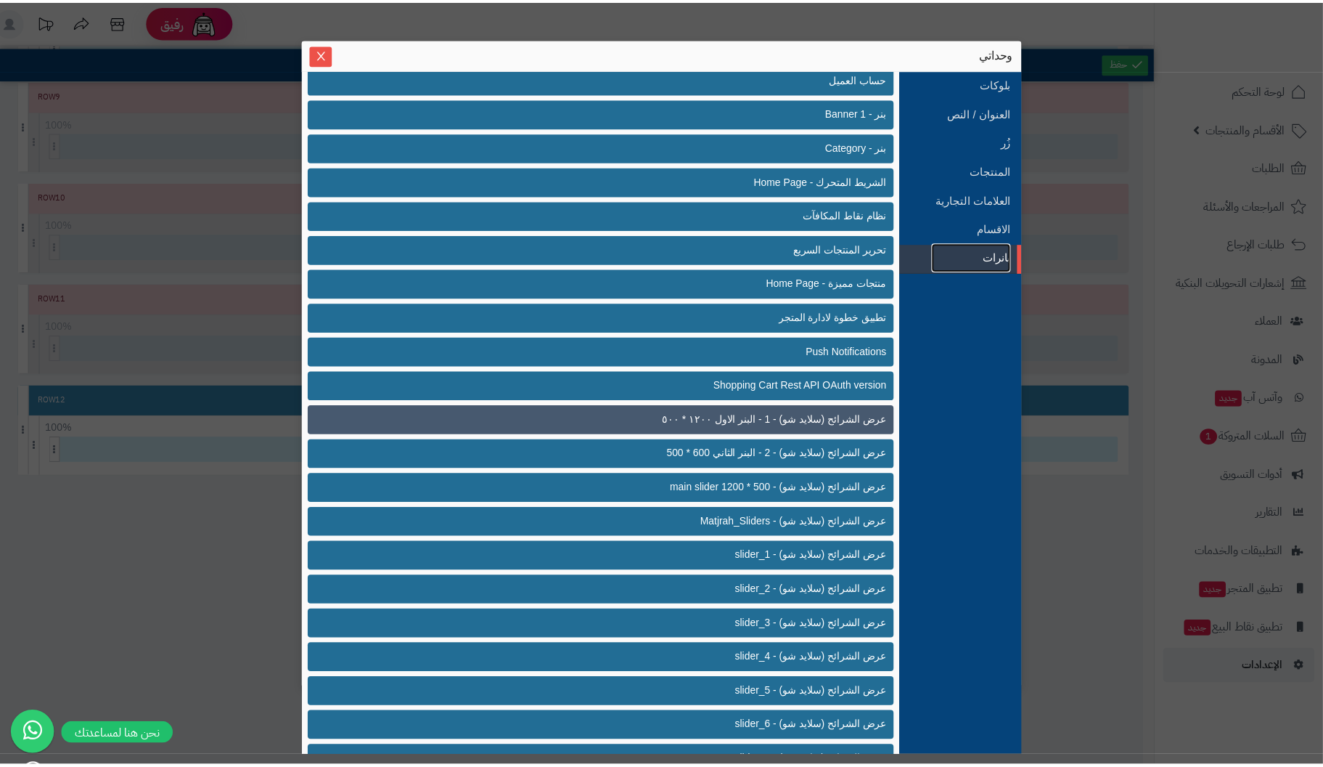
scroll to position [0, 0]
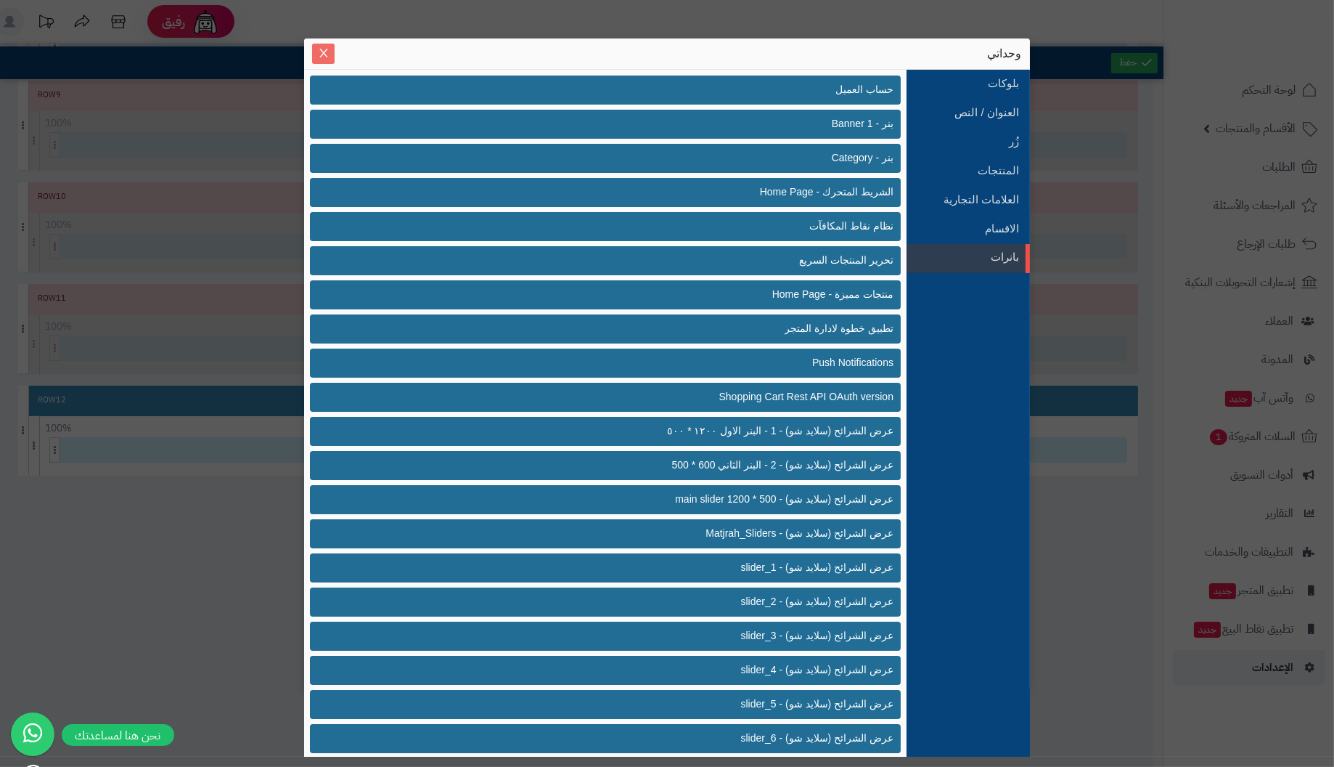
click at [318, 49] on icon "Close" at bounding box center [324, 53] width 12 height 12
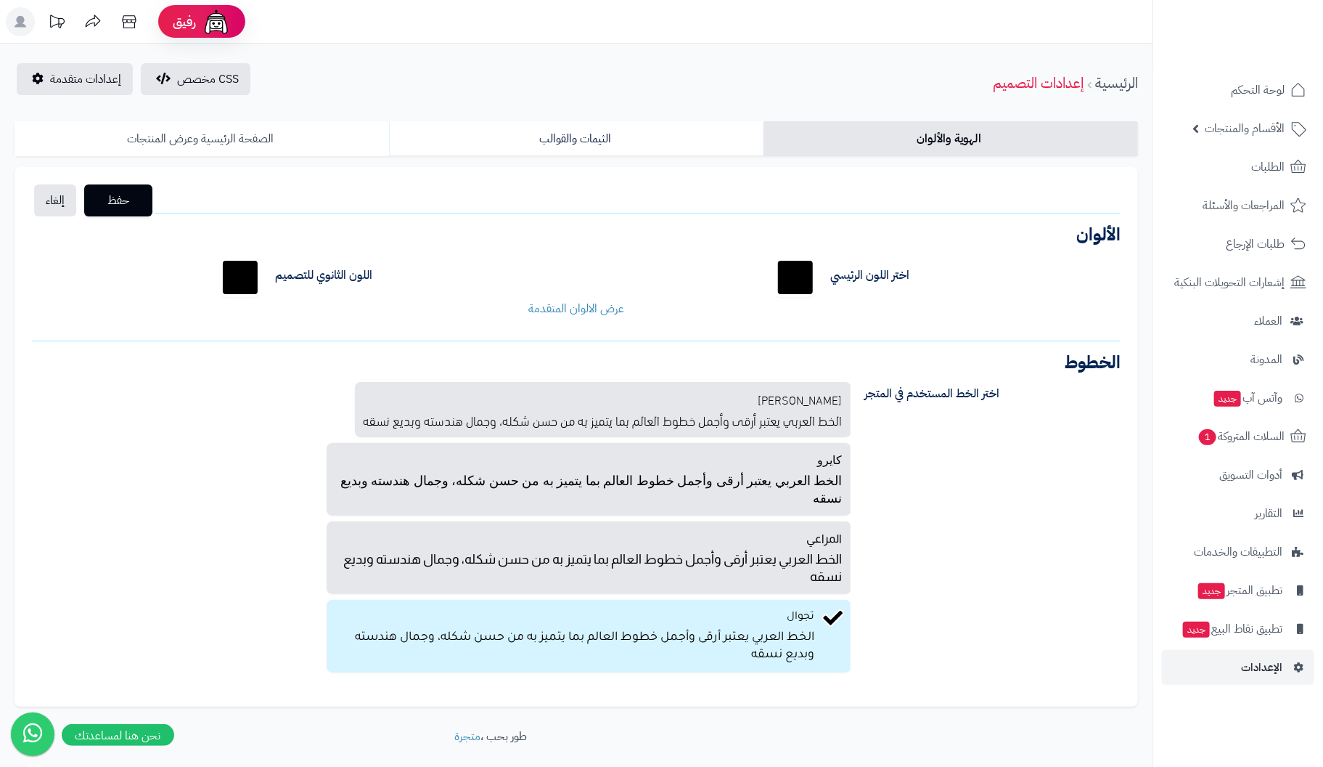
click at [234, 137] on link "الصفحة الرئيسية وعرض المنتجات" at bounding box center [202, 138] width 375 height 35
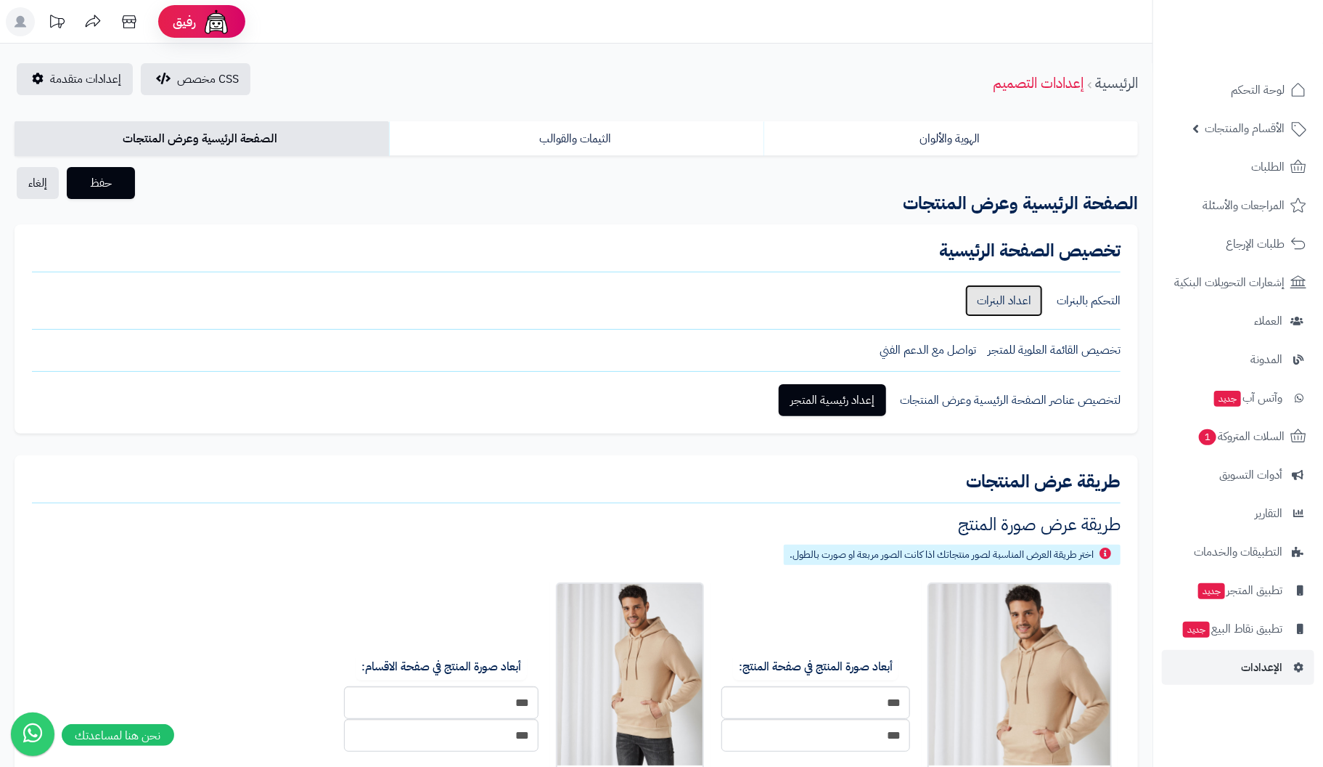
click at [998, 295] on link "اعداد البنرات" at bounding box center [1005, 301] width 78 height 32
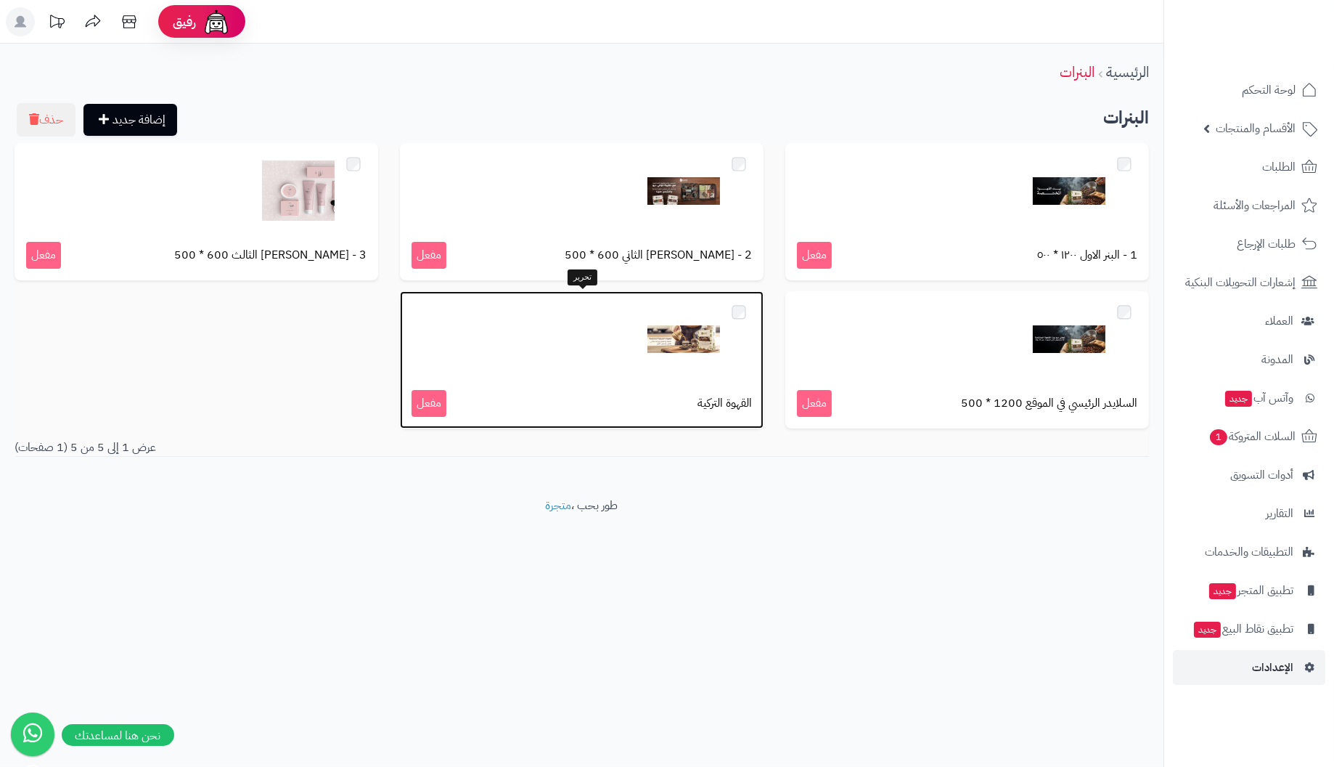
click at [654, 338] on img at bounding box center [684, 339] width 73 height 73
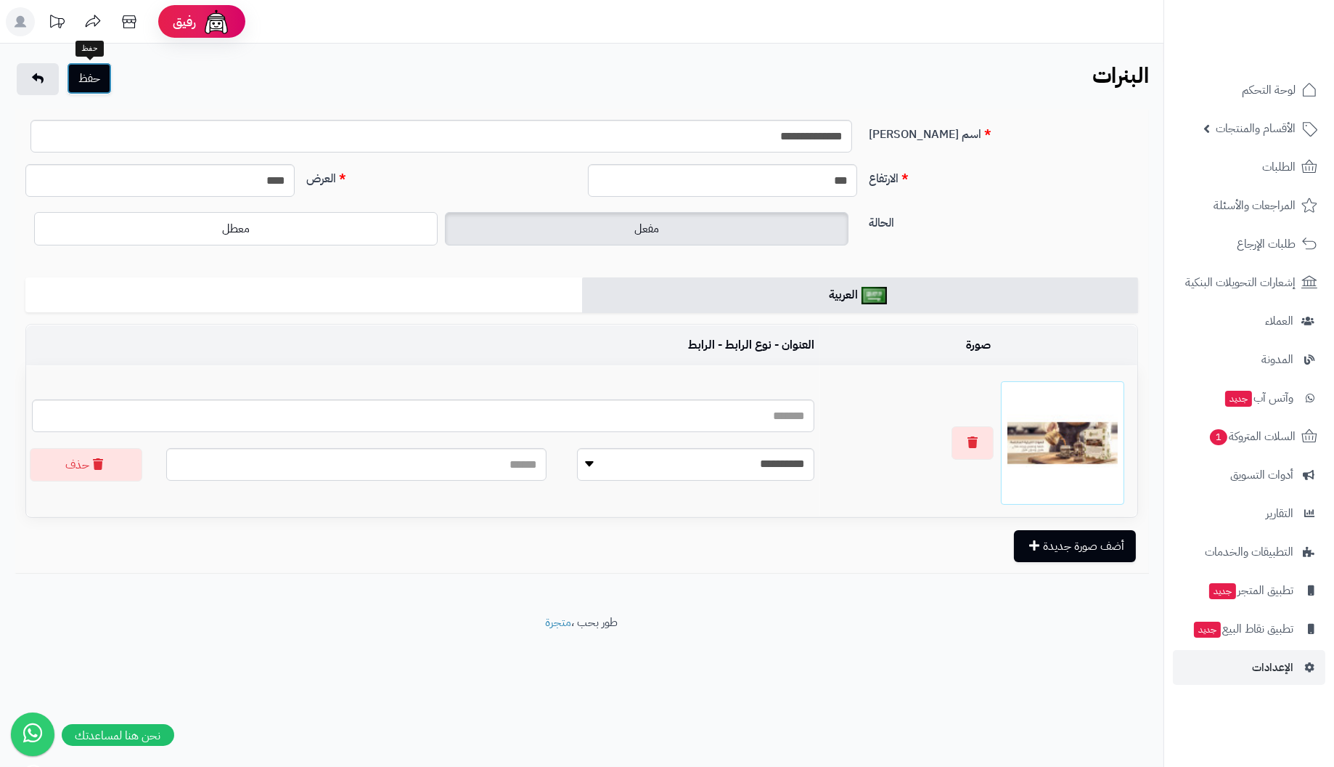
click at [89, 81] on button "حفظ" at bounding box center [89, 78] width 45 height 32
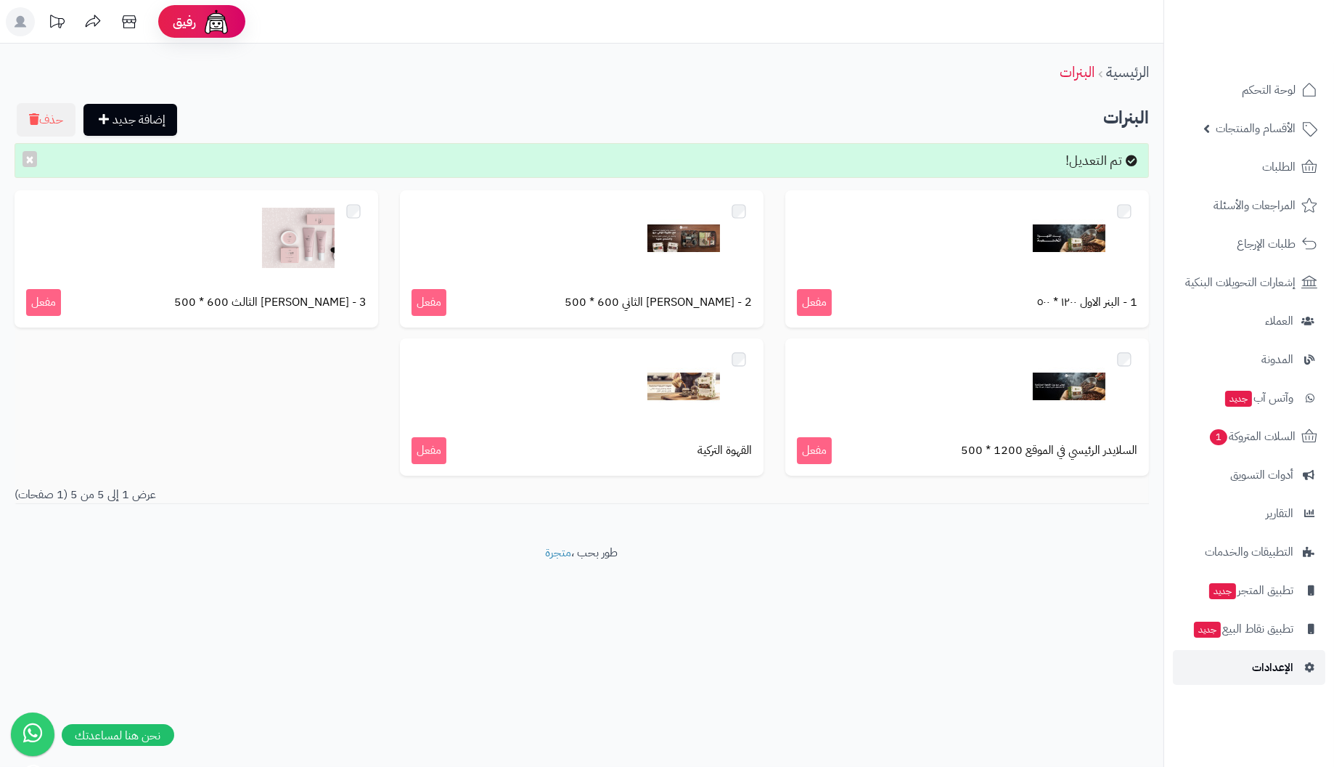
click at [1278, 660] on span "الإعدادات" at bounding box center [1272, 667] width 41 height 20
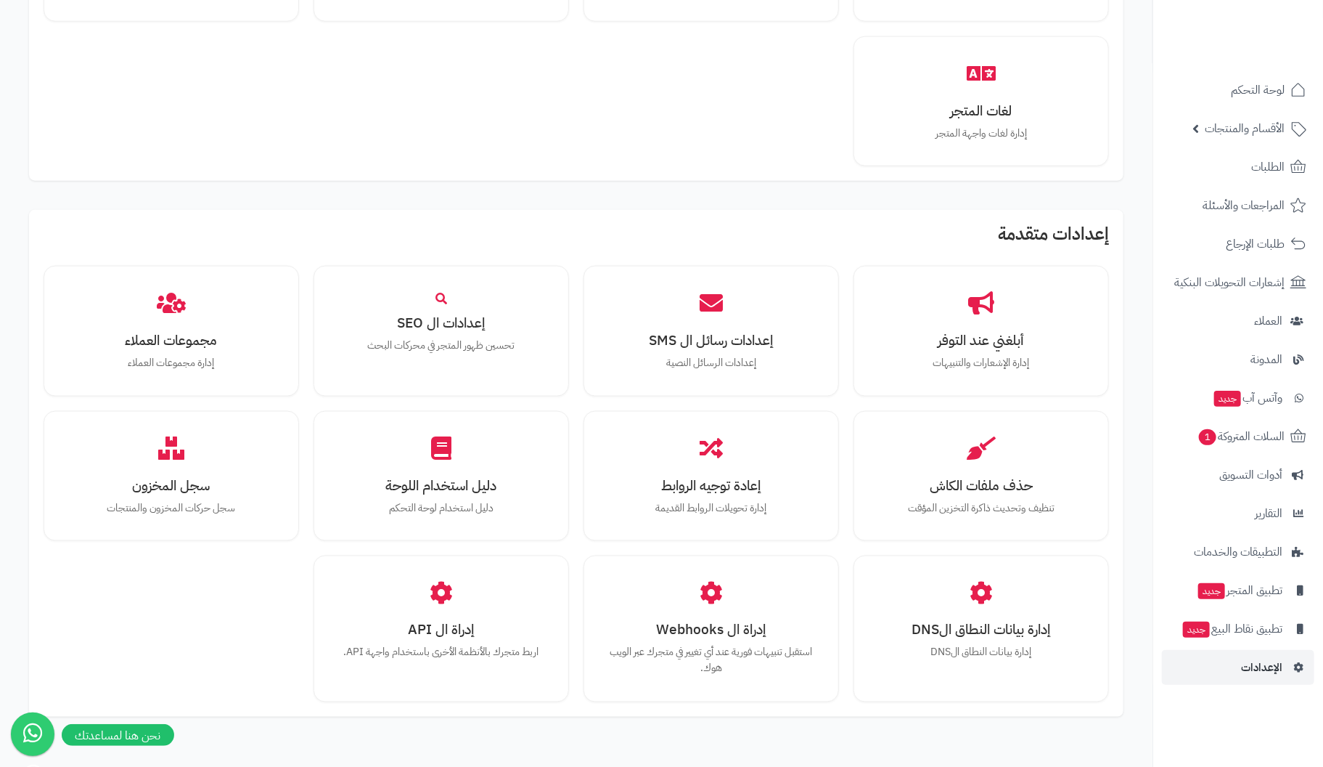
scroll to position [1080, 0]
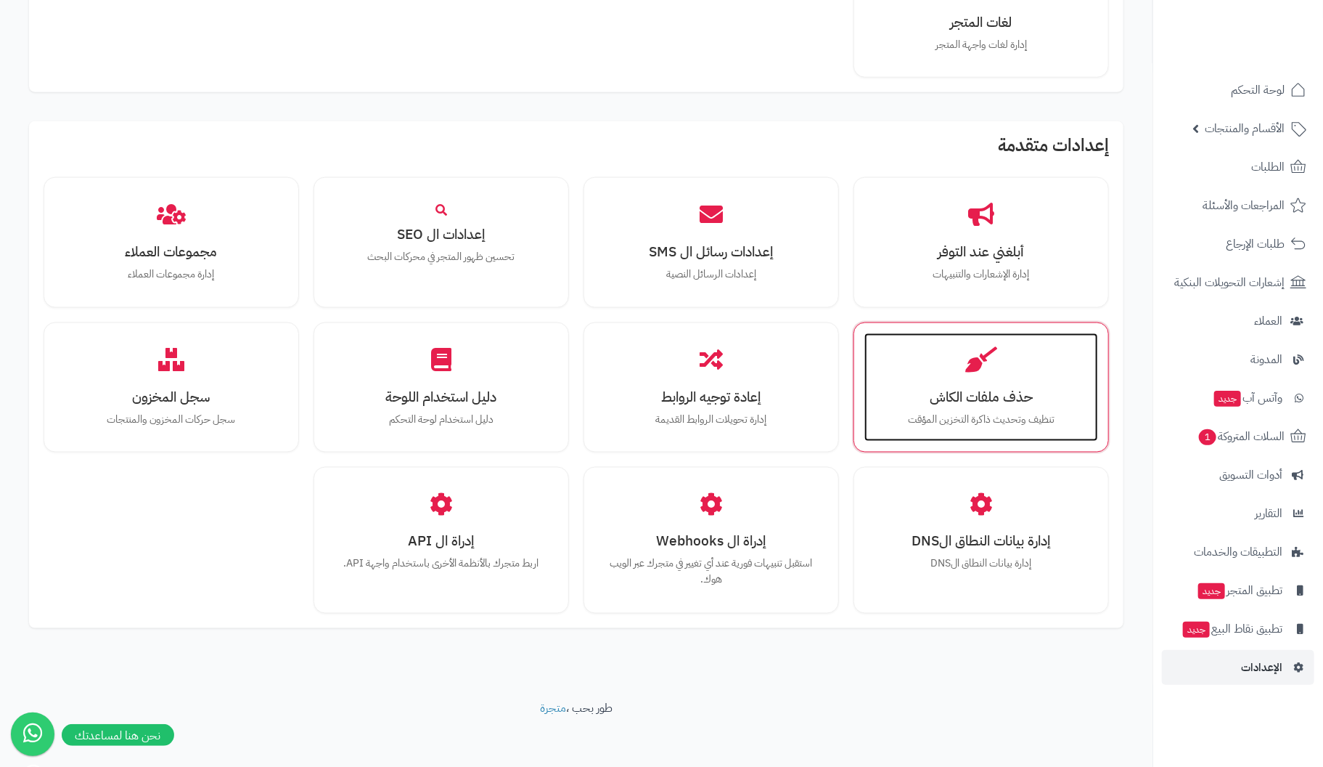
click at [971, 372] on div "حذف ملفات الكاش تنظيف وتحديث ذاكرة التخزين المؤقت" at bounding box center [982, 387] width 234 height 109
click at [982, 389] on h3 "حذف ملفات الكاش" at bounding box center [981, 396] width 205 height 15
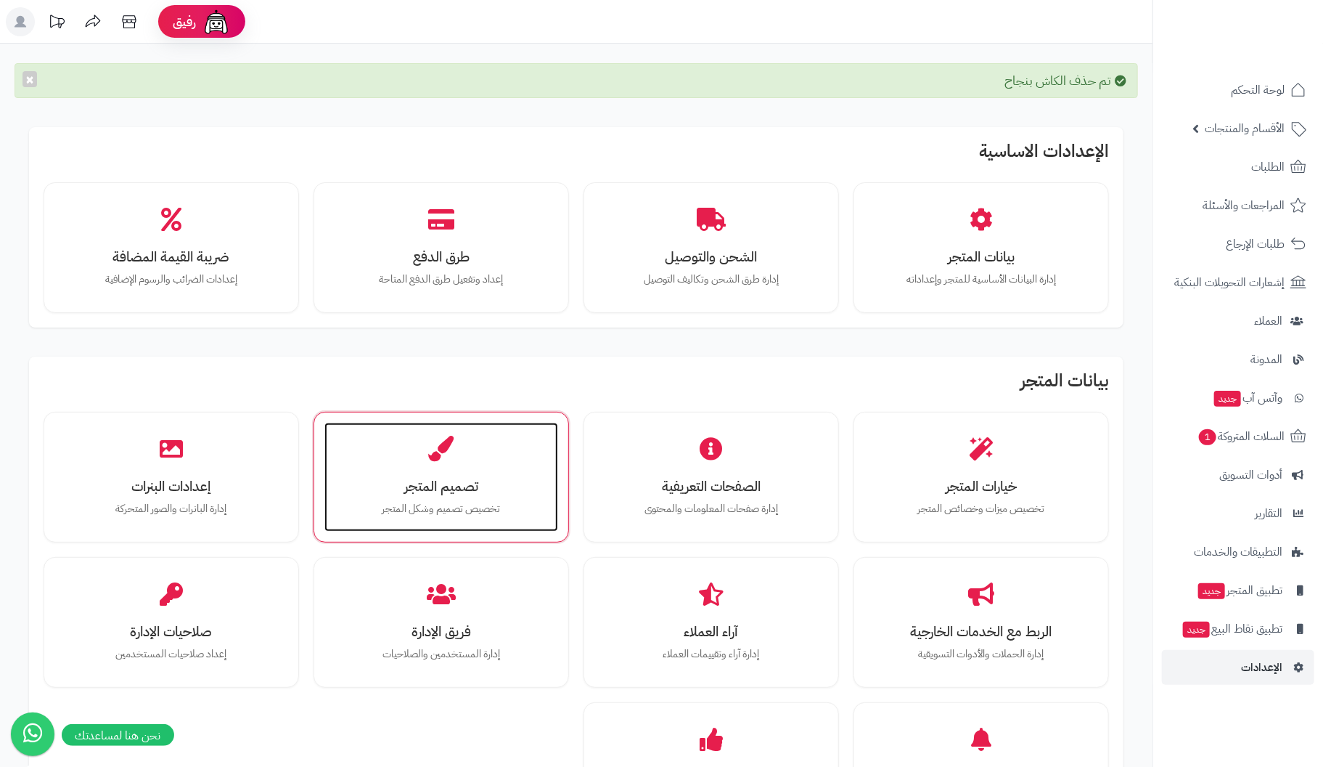
click at [421, 478] on h3 "تصميم المتجر" at bounding box center [441, 485] width 205 height 15
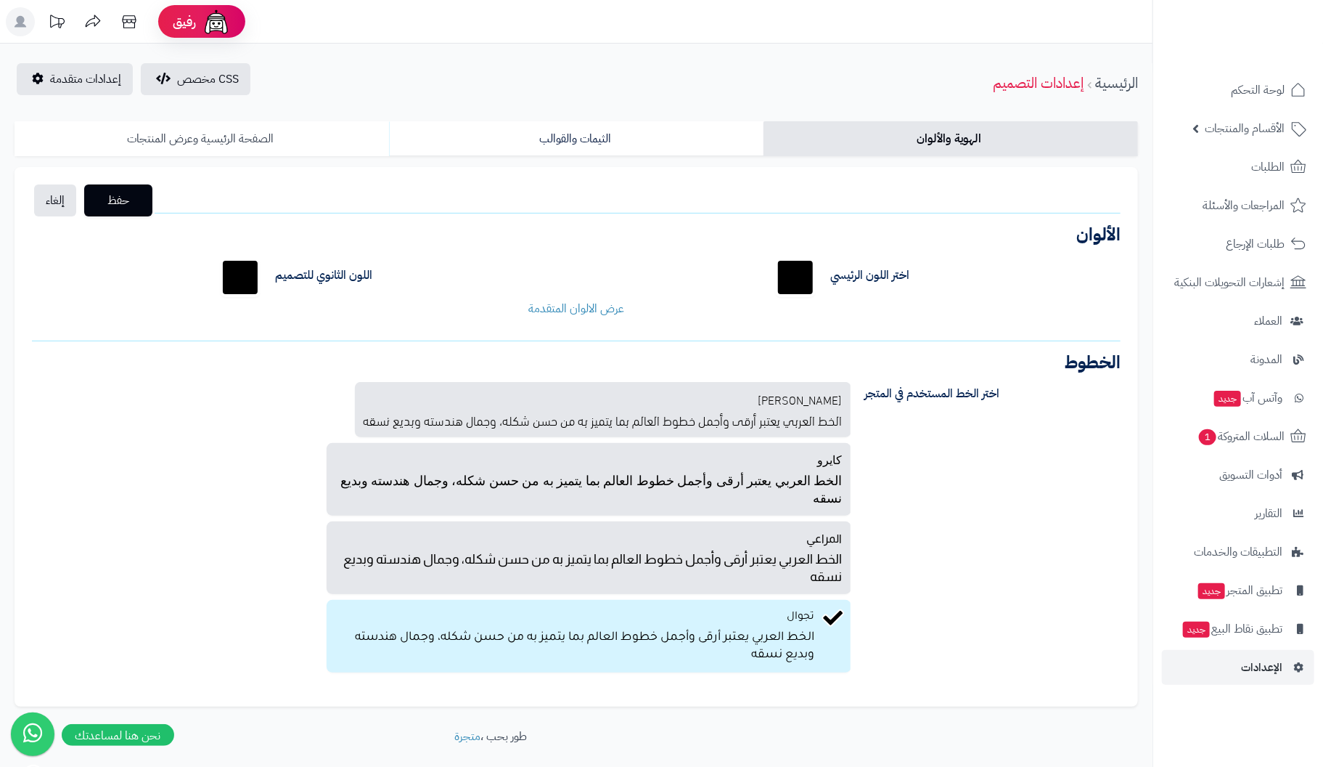
click at [238, 139] on link "الصفحة الرئيسية وعرض المنتجات" at bounding box center [202, 138] width 375 height 35
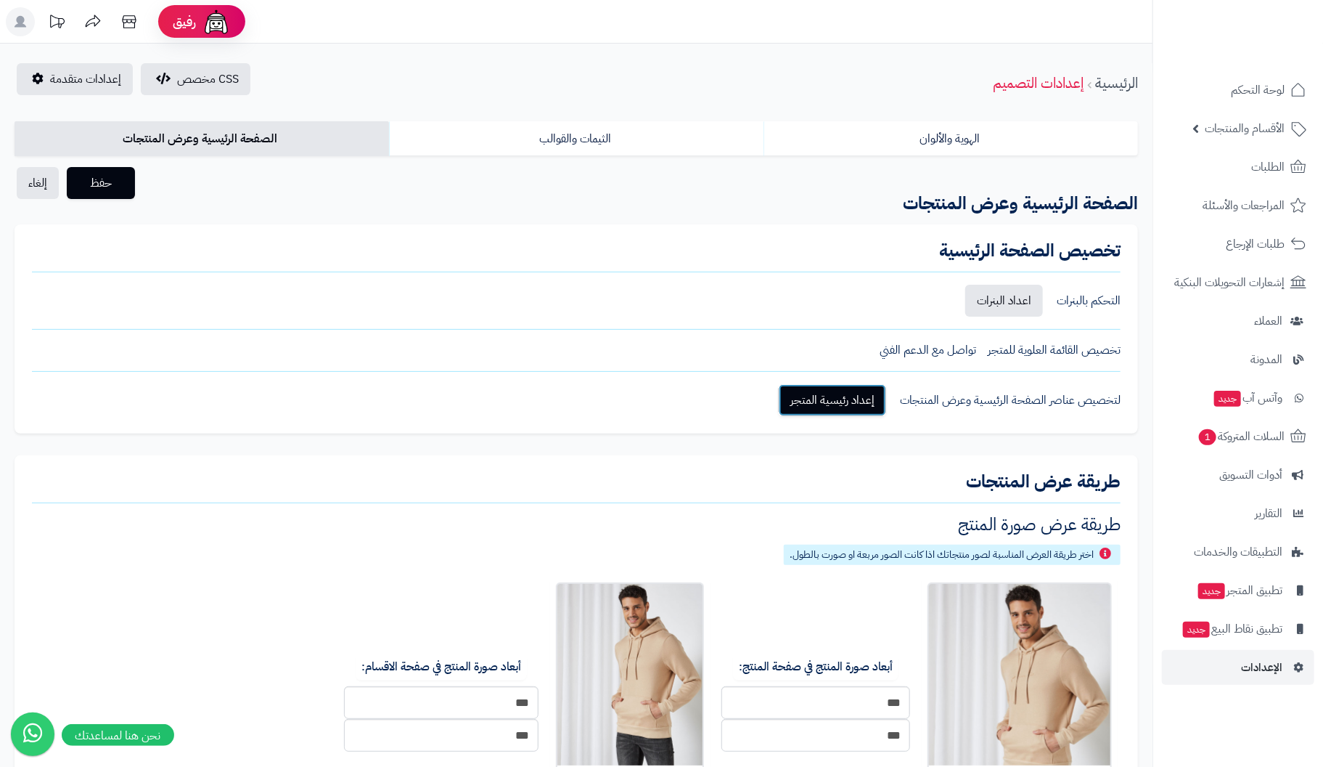
click at [823, 403] on link "إعداد رئيسية المتجر" at bounding box center [832, 400] width 107 height 32
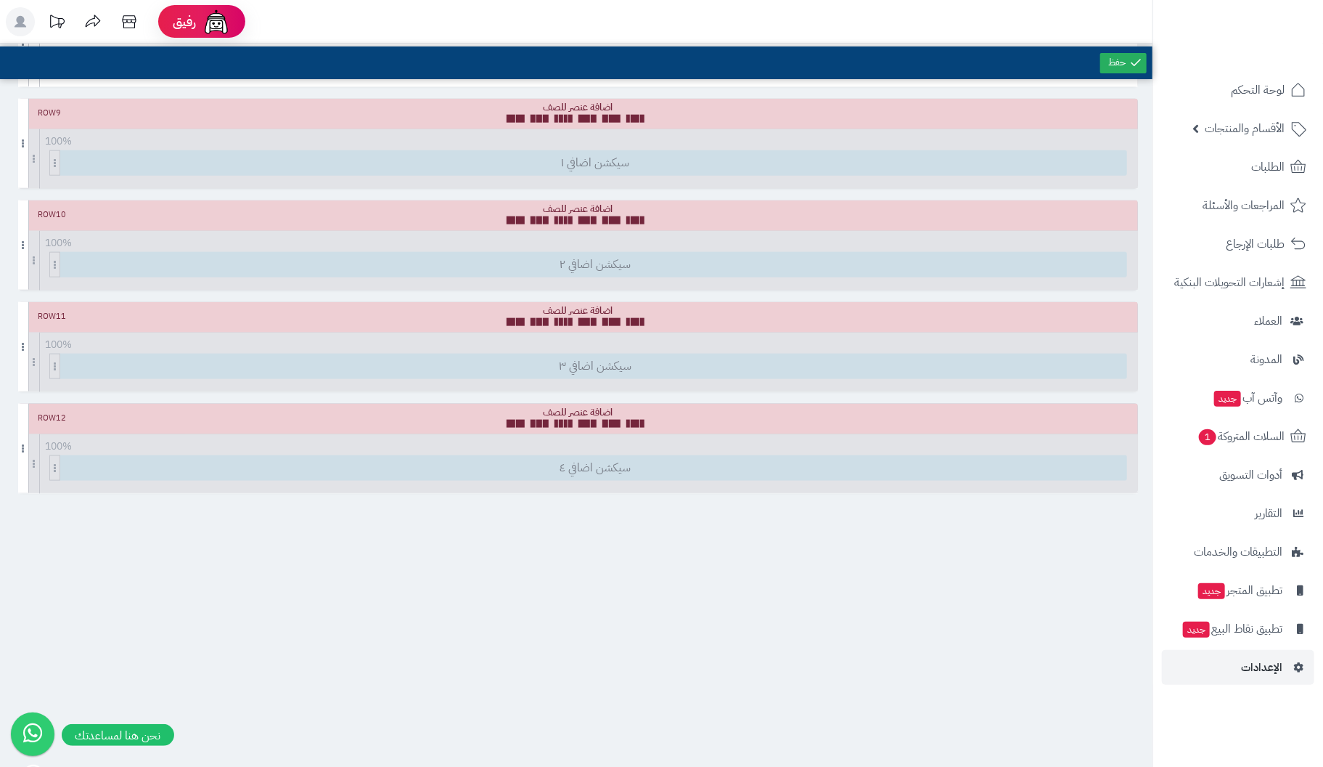
scroll to position [956, 0]
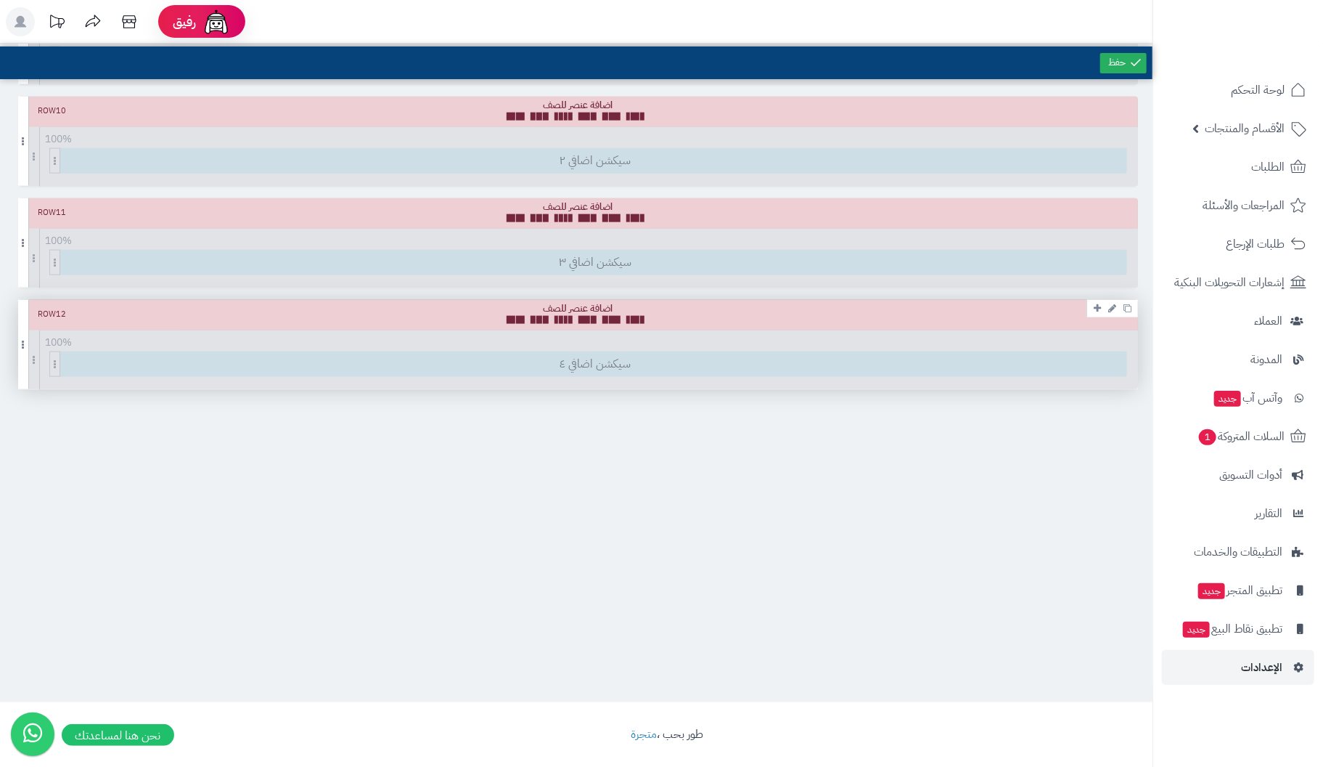
click at [589, 359] on div "Row 12 100 % 100 95 90 85 80 75 70 66 60 55 50 45 40 33 30 25 20 15 10 5 سيكشن …" at bounding box center [578, 344] width 1120 height 89
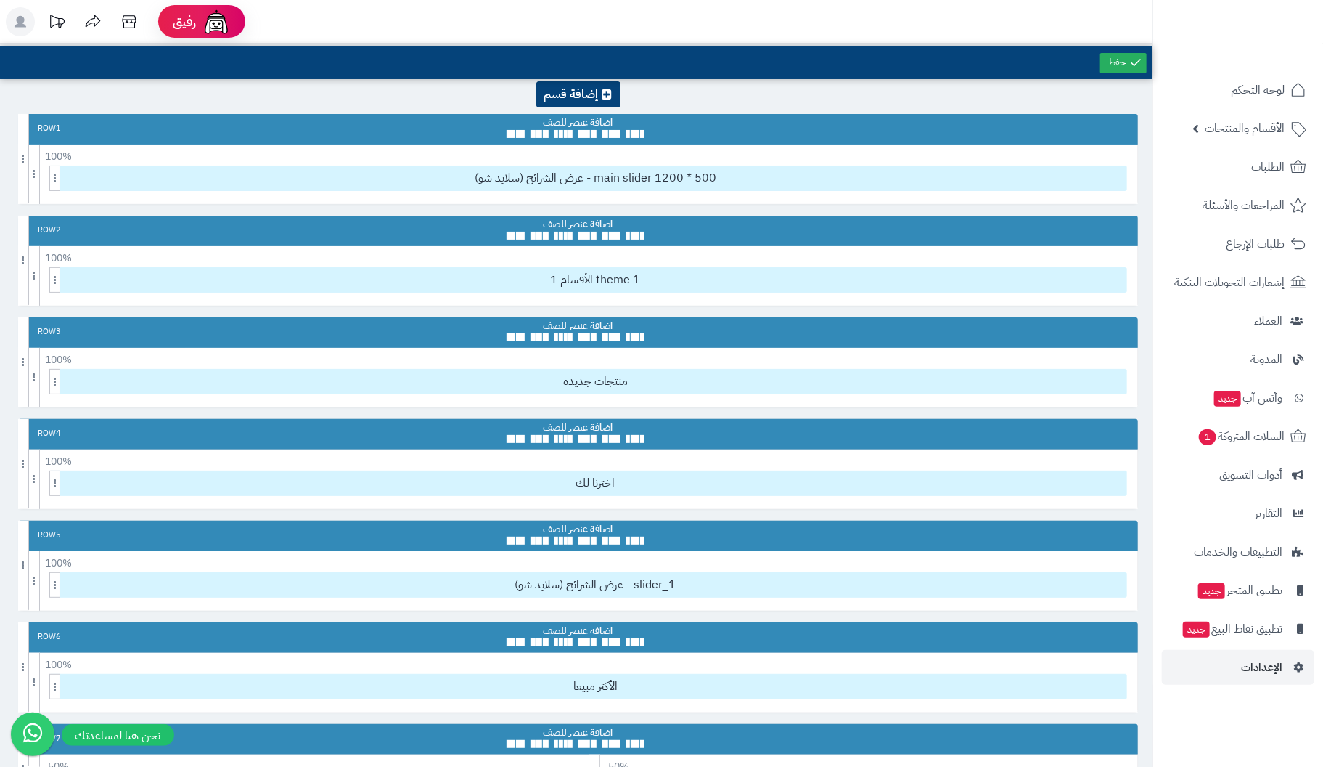
scroll to position [0, 0]
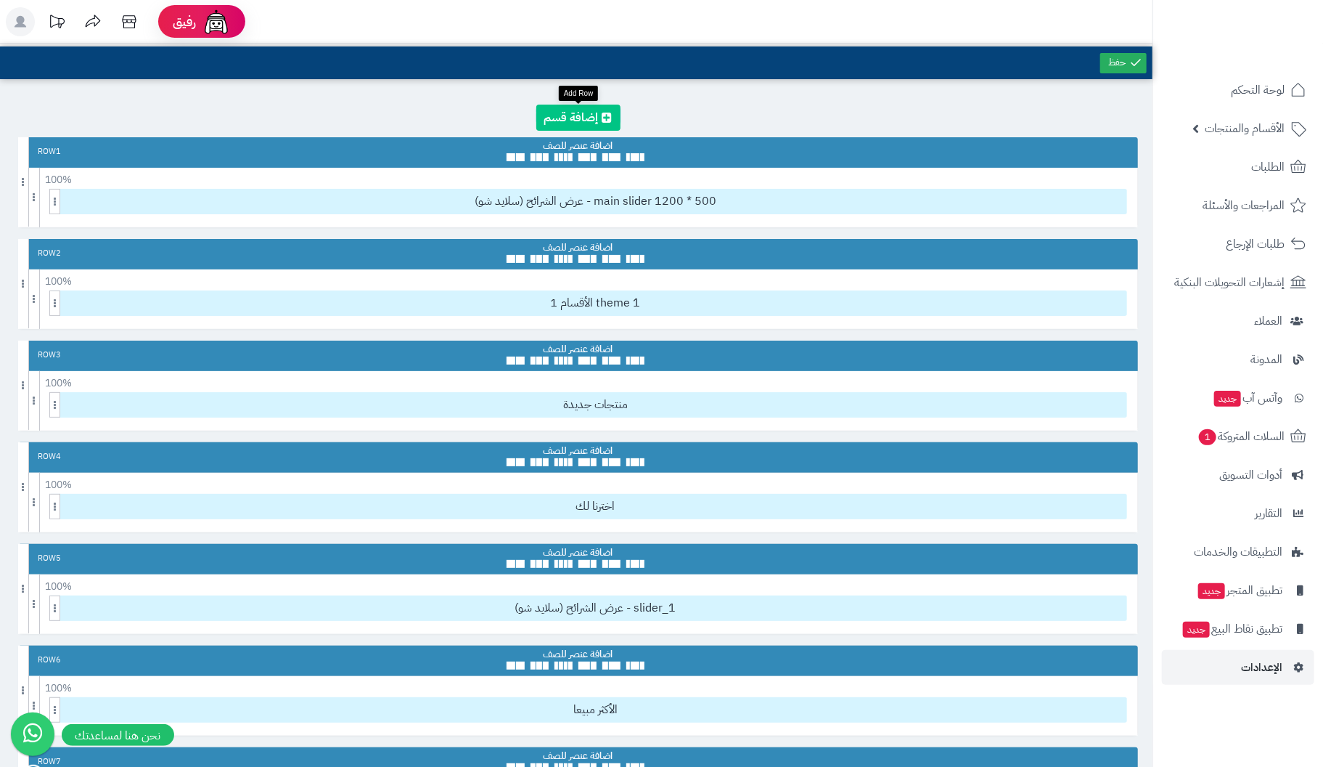
click at [609, 118] on icon at bounding box center [608, 118] width 10 height 12
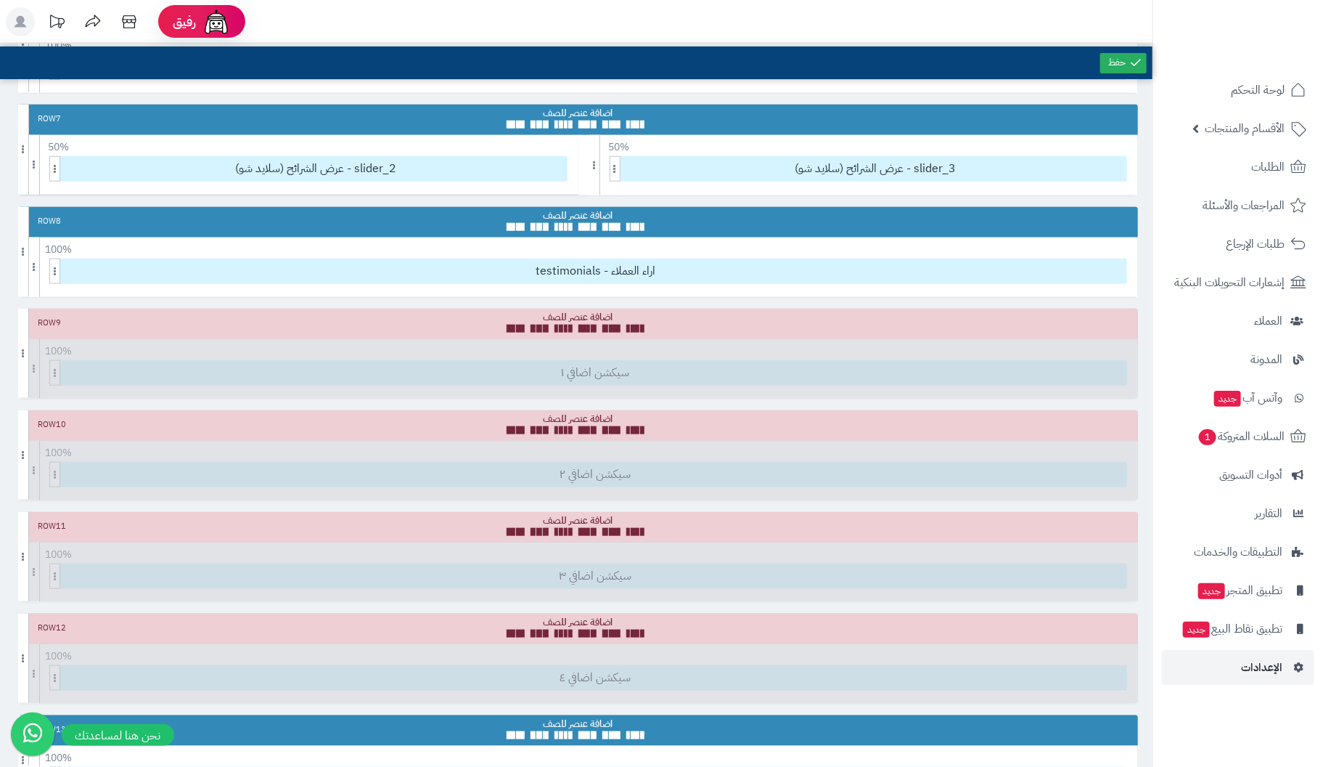
scroll to position [1057, 0]
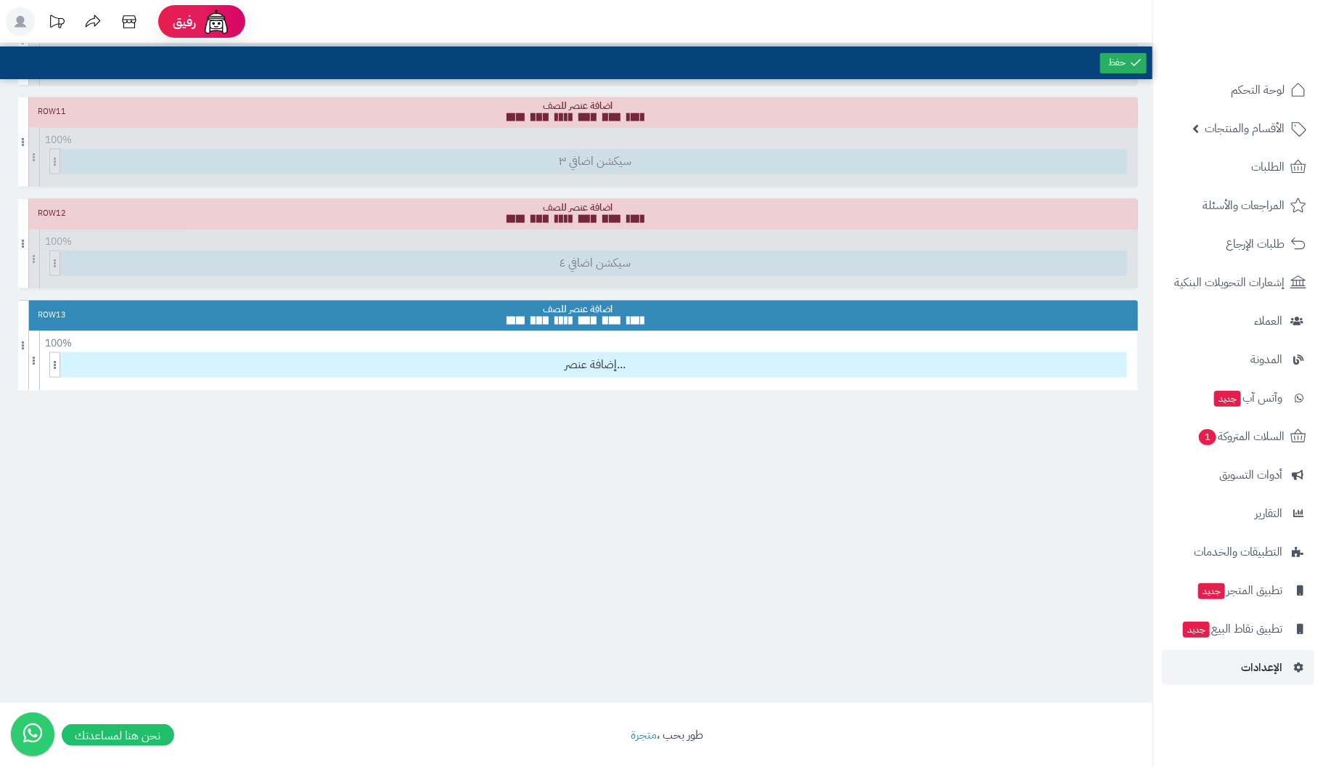
drag, startPoint x: 783, startPoint y: 204, endPoint x: 560, endPoint y: 497, distance: 367.4
click at [560, 497] on div at bounding box center [578, 551] width 1120 height 257
click at [603, 354] on span "إضافة عنصر..." at bounding box center [596, 365] width 1062 height 24
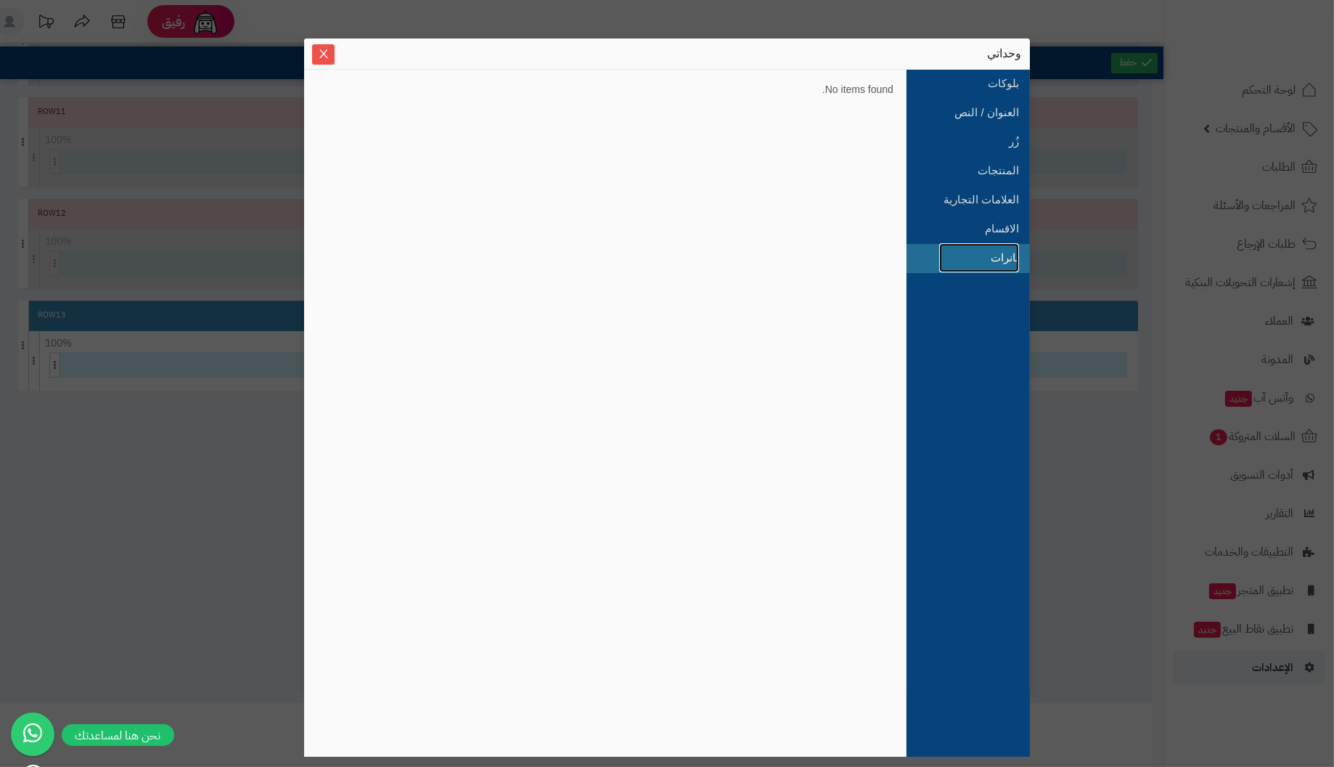
click at [1013, 259] on link "بانرات" at bounding box center [979, 257] width 80 height 29
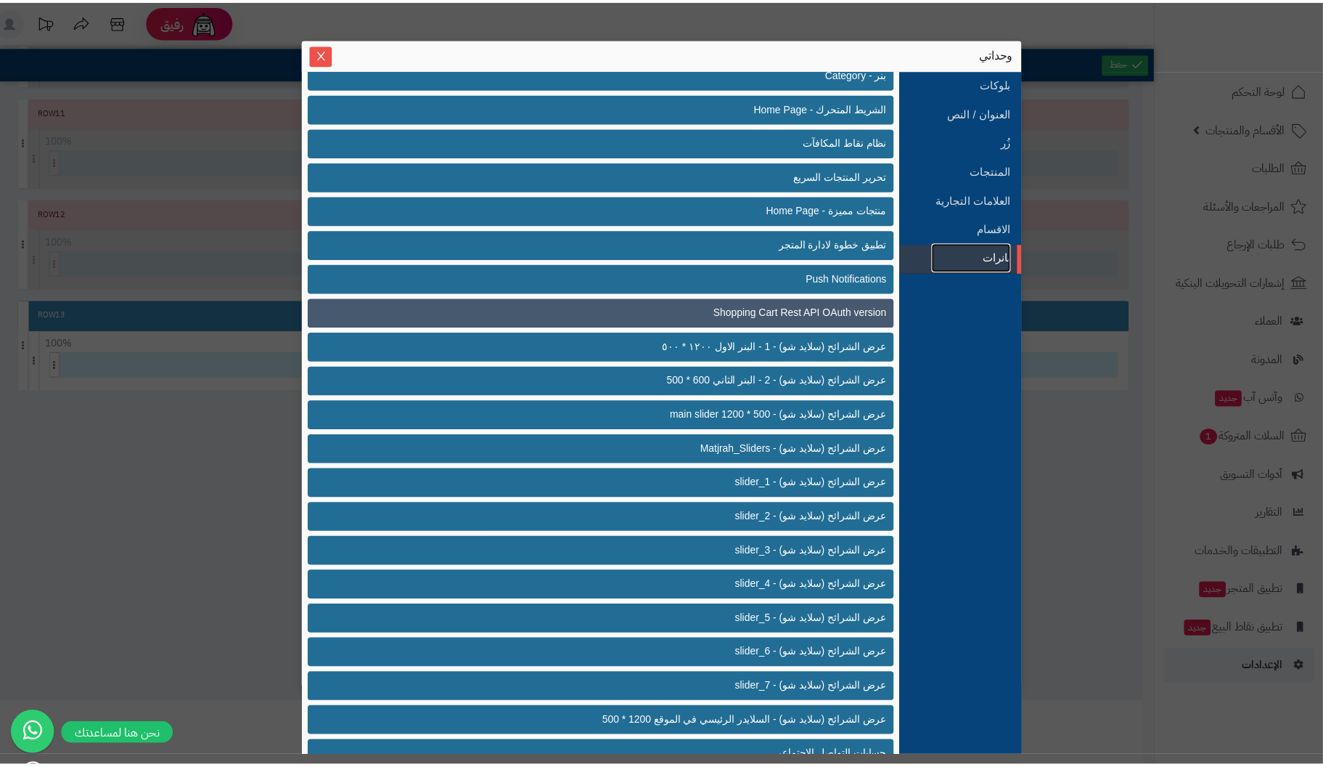
scroll to position [143, 0]
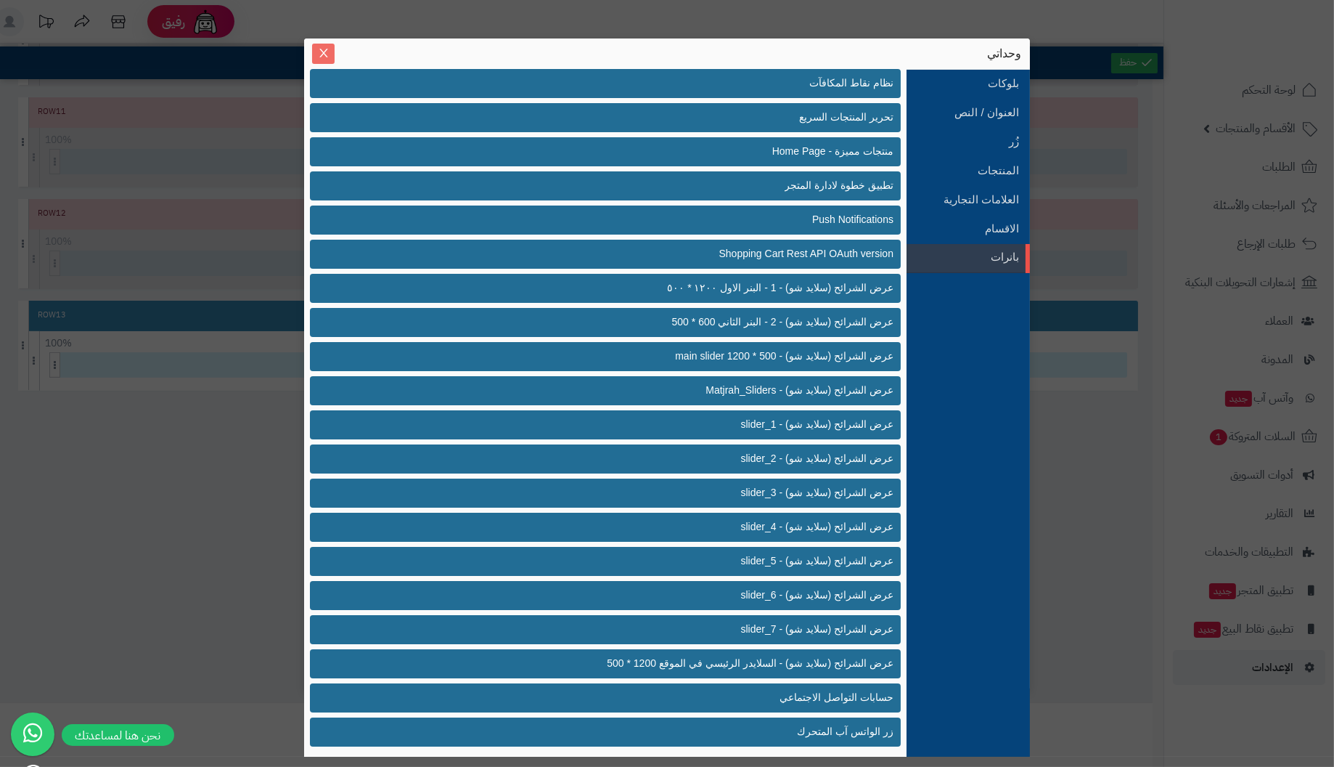
click at [326, 54] on icon "Close" at bounding box center [324, 53] width 12 height 12
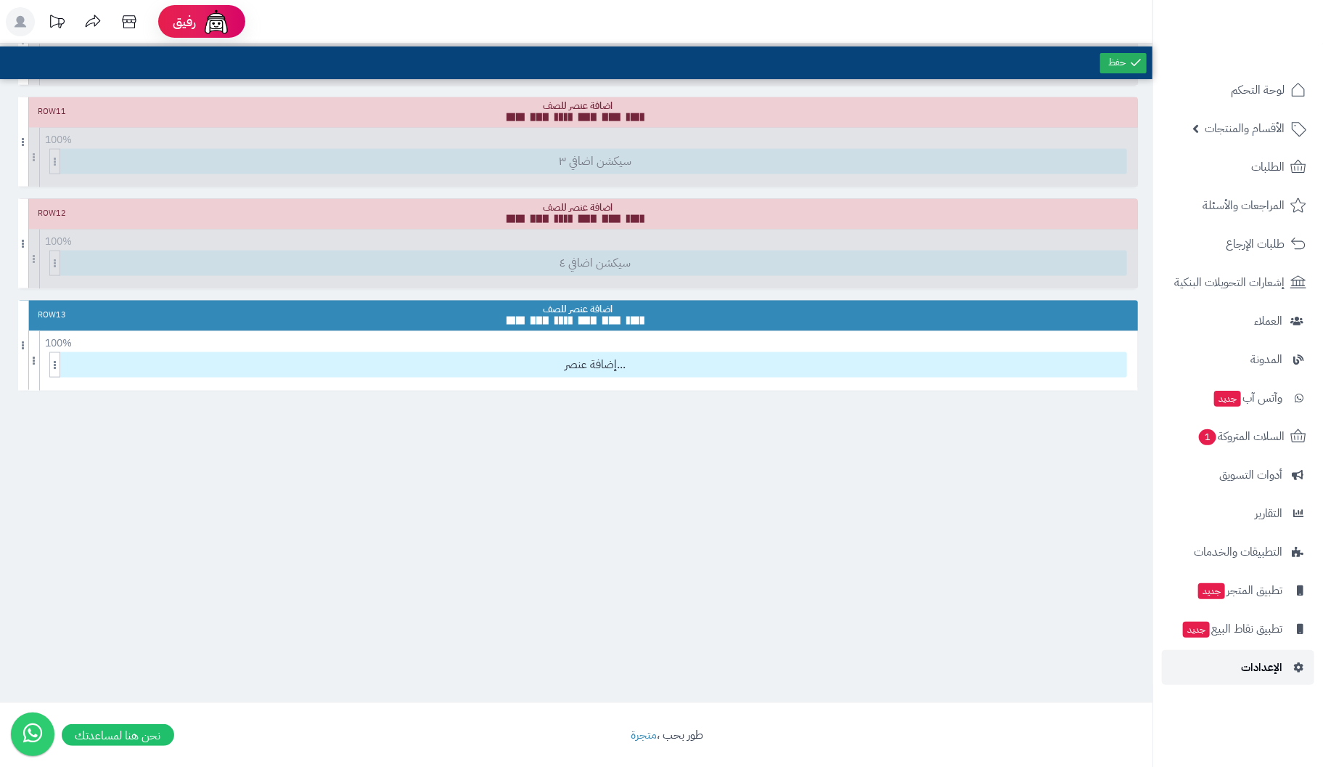
click at [1246, 662] on span "الإعدادات" at bounding box center [1261, 667] width 41 height 20
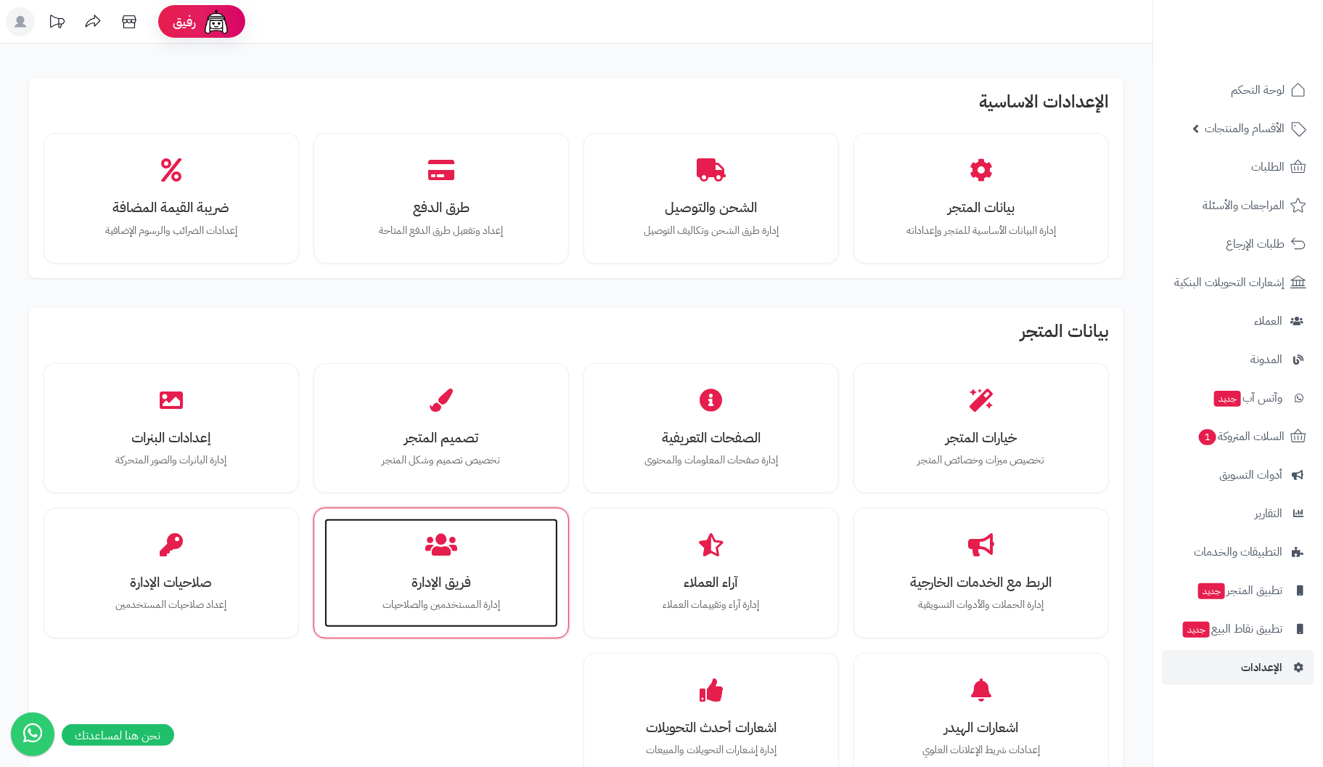
click at [457, 581] on h3 "فريق الإدارة" at bounding box center [441, 581] width 205 height 15
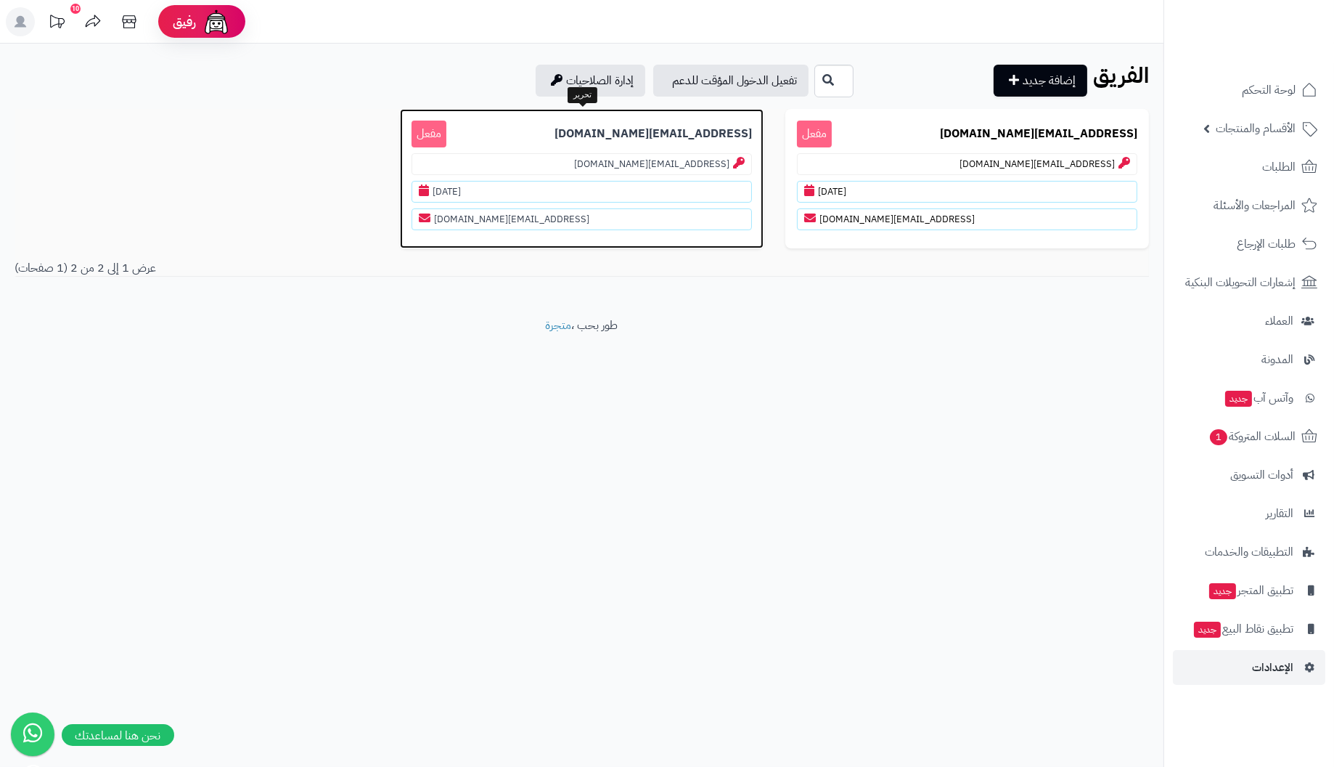
click at [550, 146] on p "[EMAIL_ADDRESS][DOMAIN_NAME] مفعل" at bounding box center [582, 134] width 340 height 27
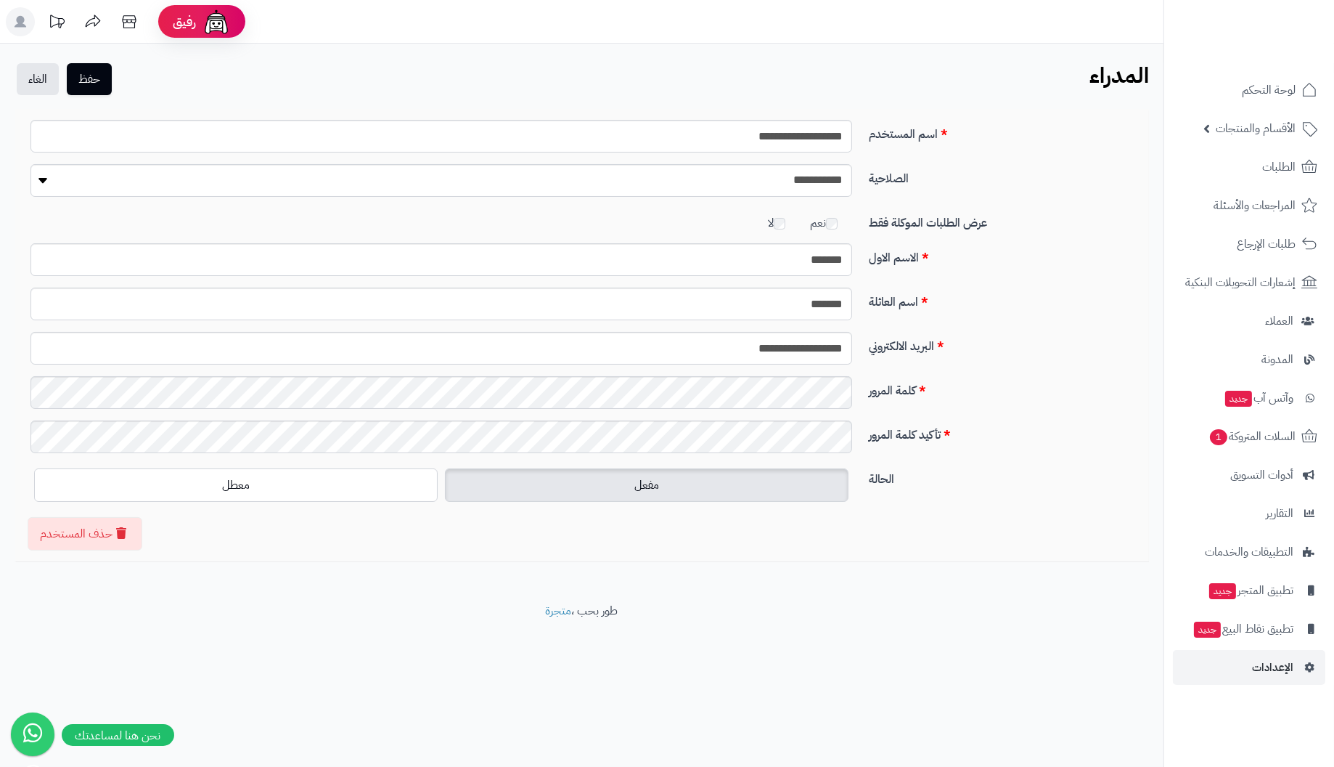
click at [626, 484] on label "مفعل" at bounding box center [647, 484] width 404 height 33
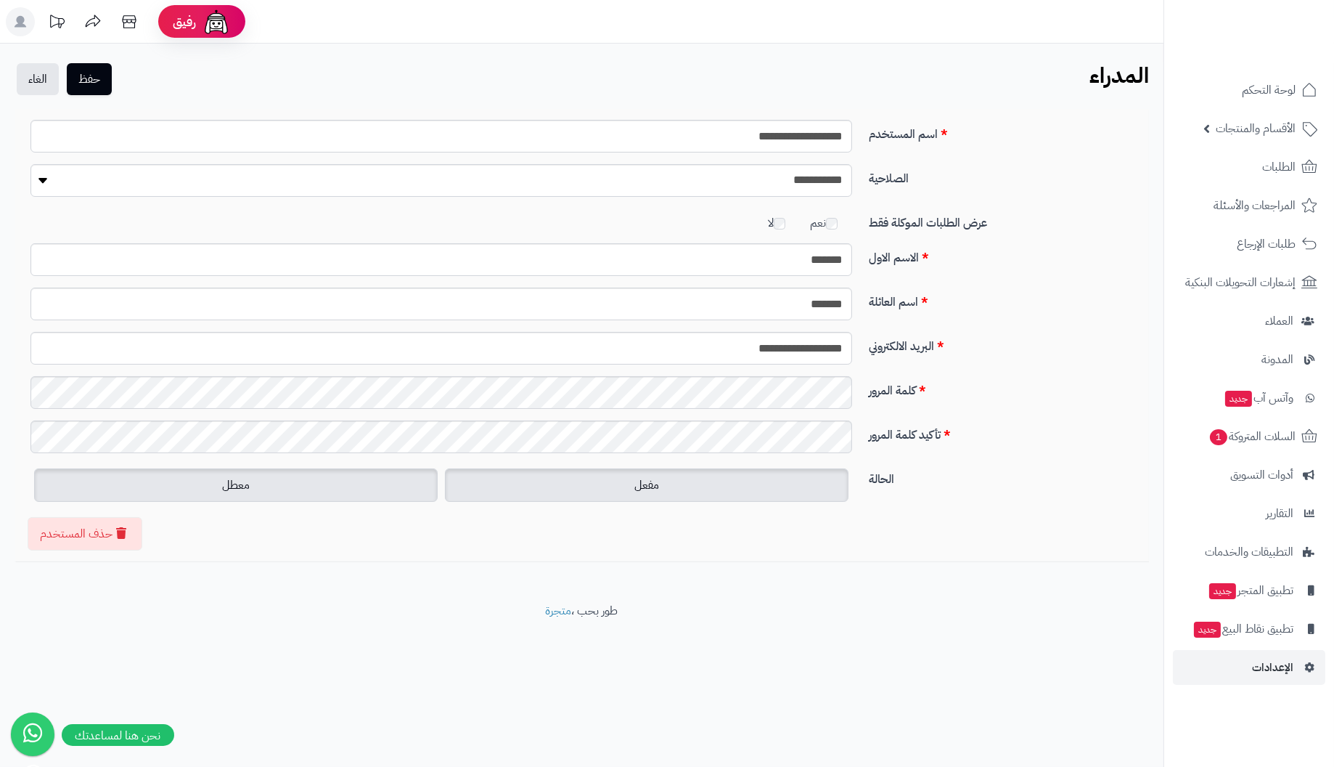
click at [361, 481] on label "معطل" at bounding box center [236, 484] width 404 height 33
click at [637, 485] on span "مفعل" at bounding box center [647, 484] width 25 height 17
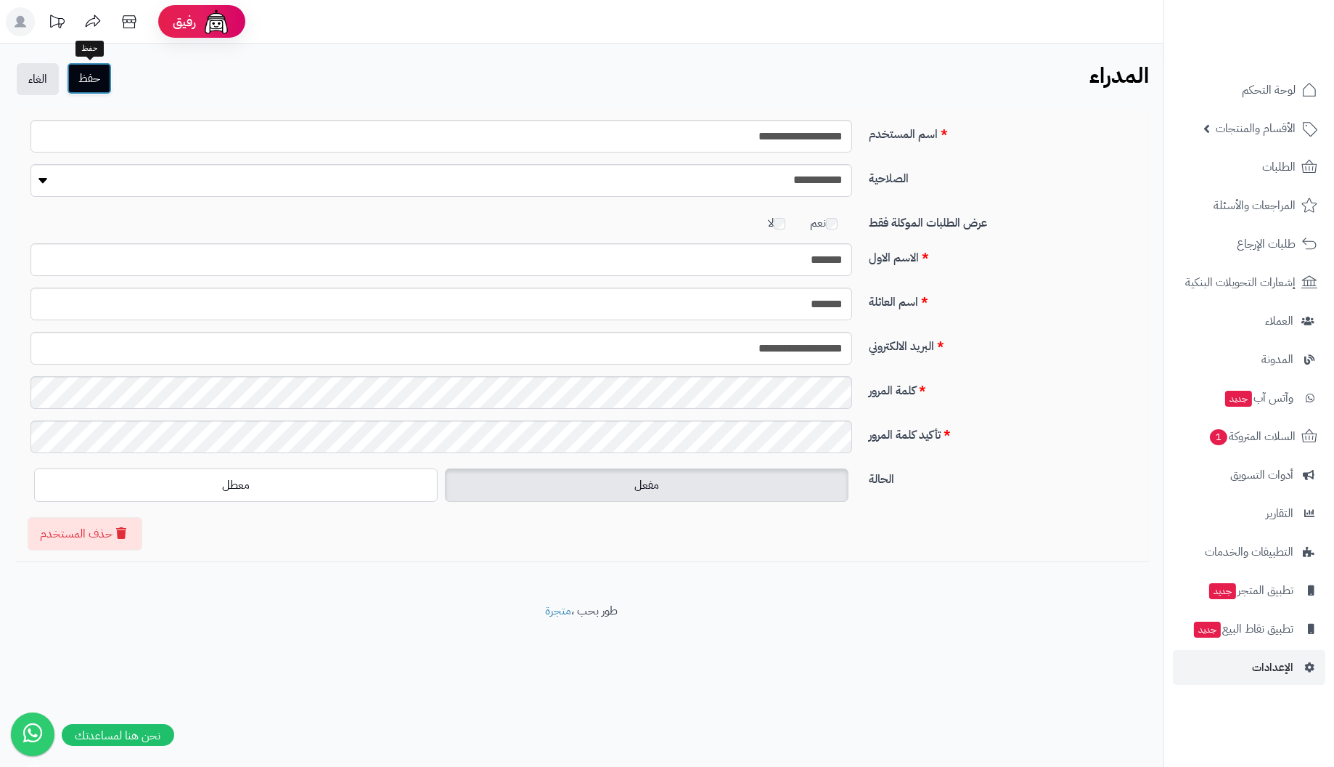
click at [96, 78] on button "حفظ" at bounding box center [89, 78] width 45 height 32
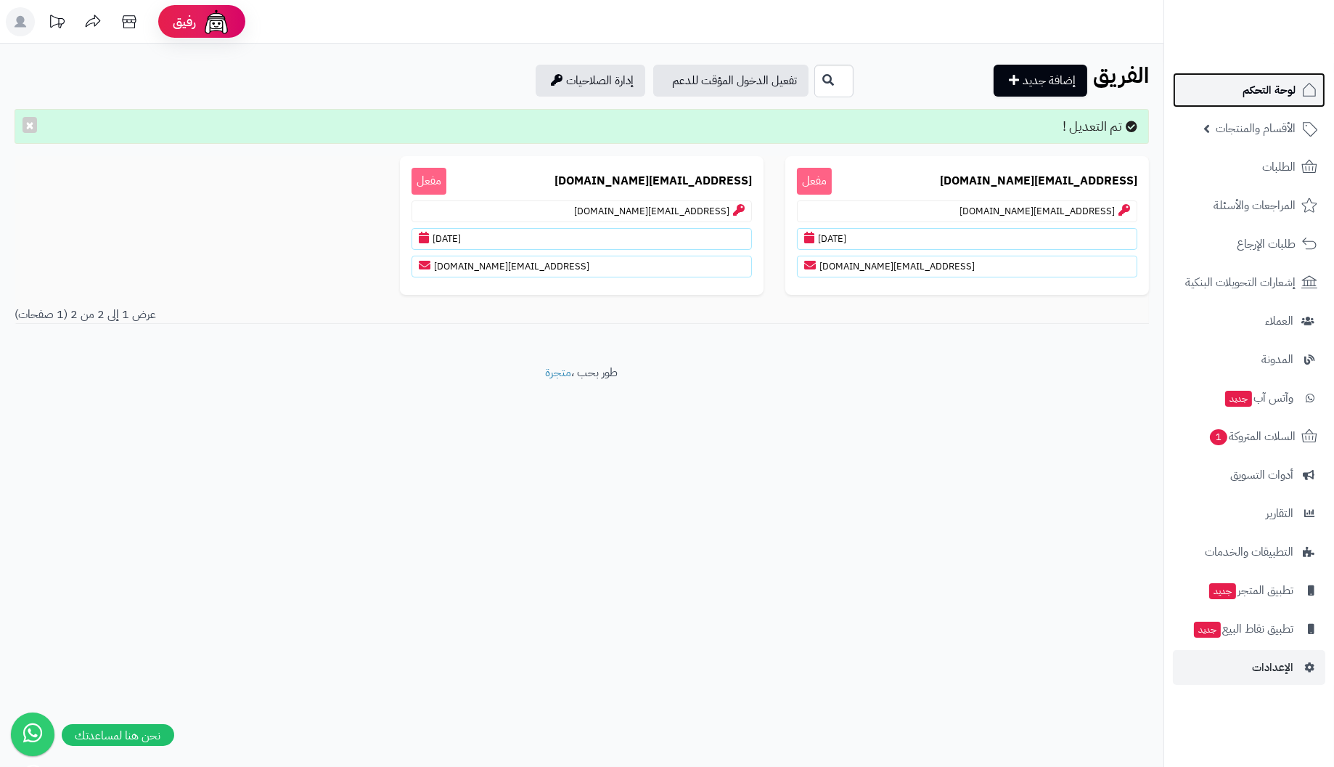
click at [1268, 89] on span "لوحة التحكم" at bounding box center [1269, 90] width 53 height 20
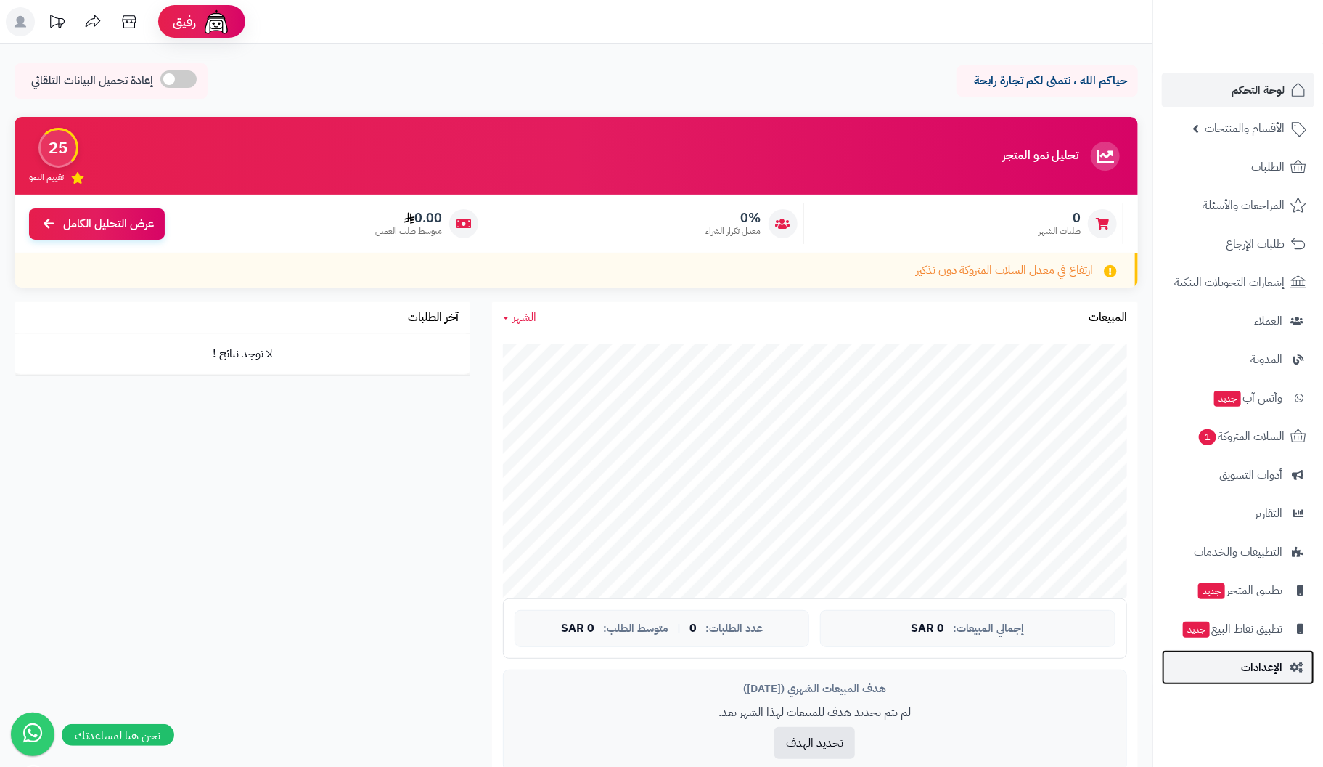
click at [1241, 663] on link "الإعدادات" at bounding box center [1238, 667] width 152 height 35
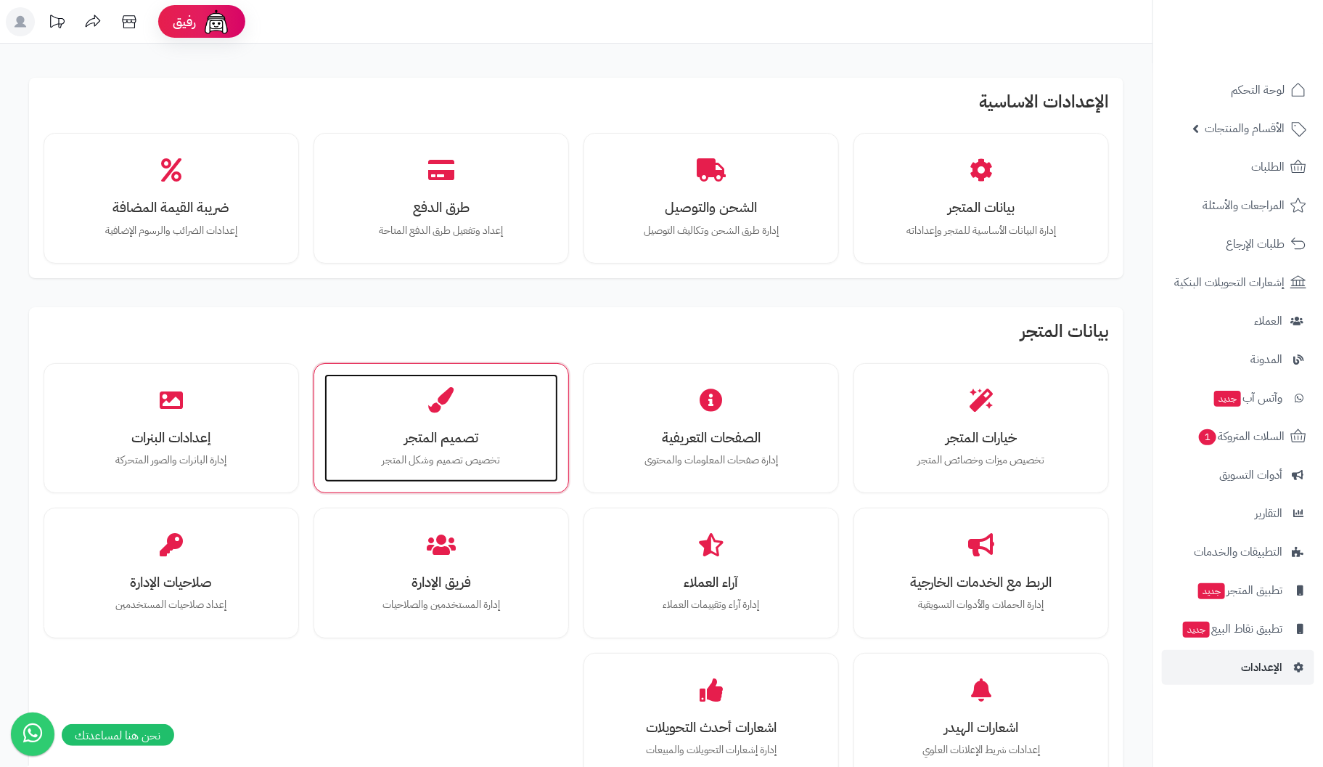
click at [422, 422] on div "تصميم المتجر تخصيص تصميم وشكل المتجر" at bounding box center [442, 428] width 234 height 109
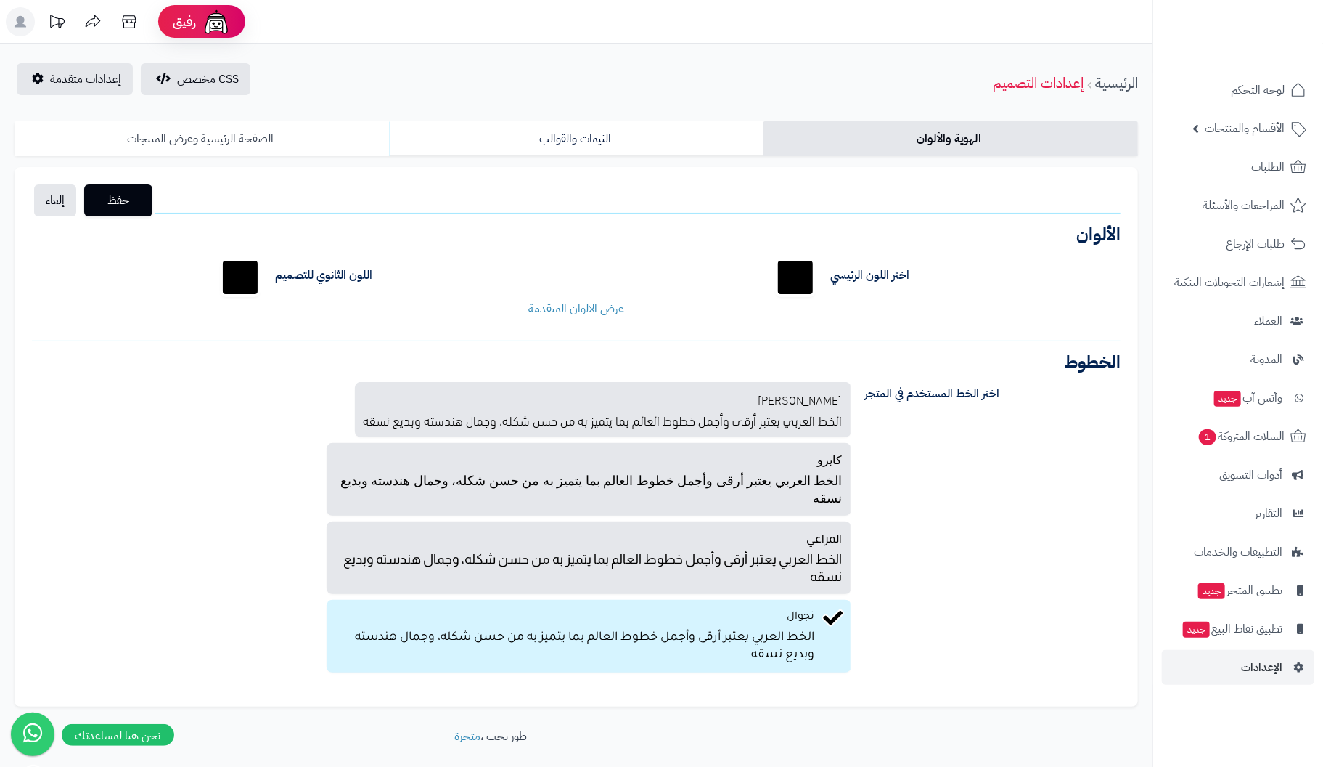
click at [234, 137] on link "الصفحة الرئيسية وعرض المنتجات" at bounding box center [202, 138] width 375 height 35
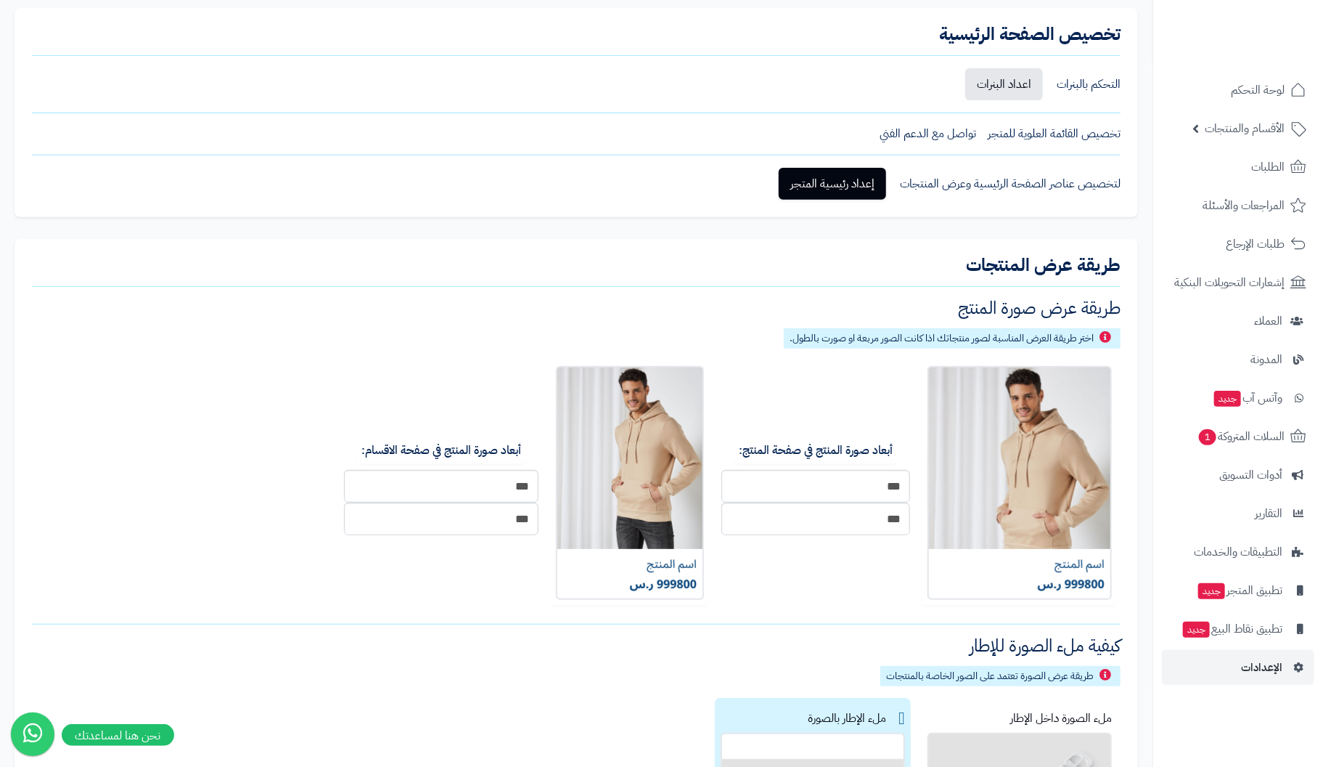
scroll to position [217, 0]
click at [841, 169] on link "إعداد رئيسية المتجر" at bounding box center [832, 183] width 107 height 32
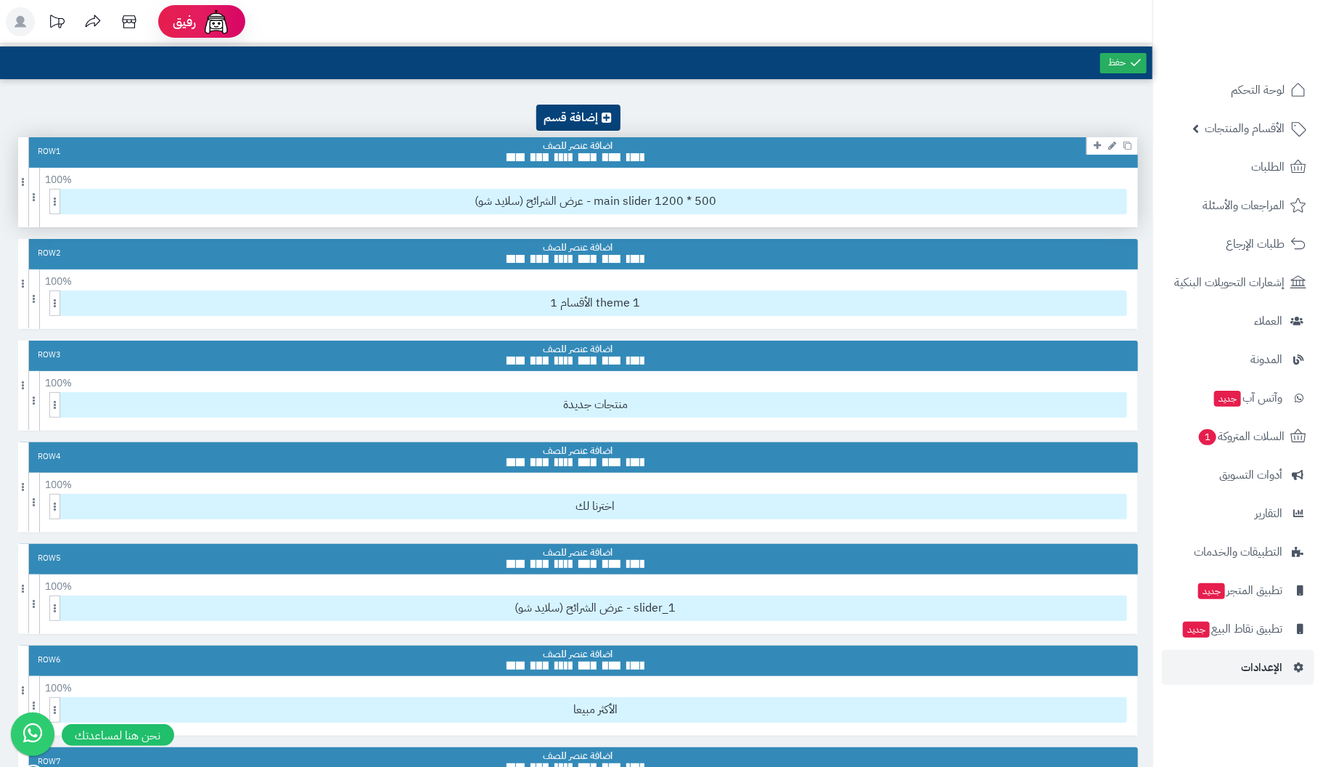
click at [682, 149] on div "Row 1" at bounding box center [578, 152] width 1120 height 30
click at [573, 155] on ul at bounding box center [579, 157] width 144 height 8
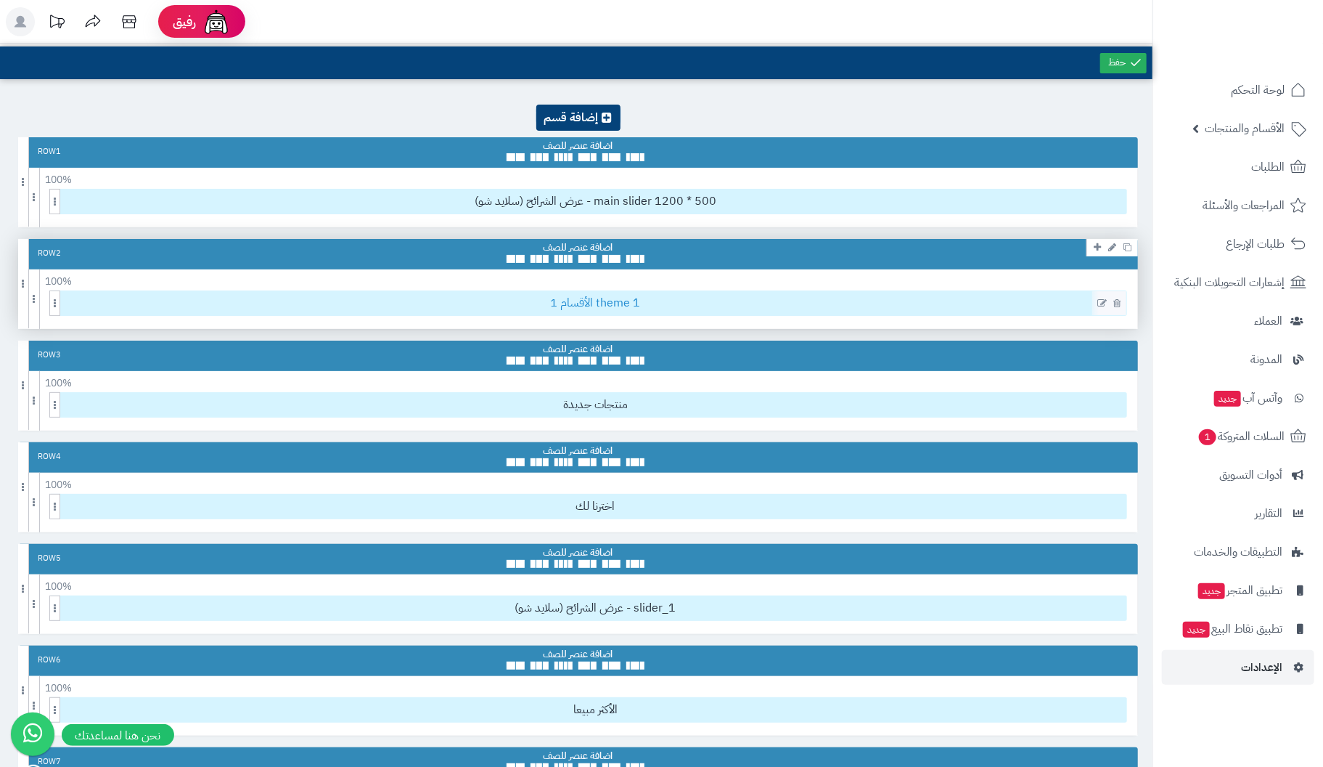
click at [640, 304] on span "1 الأقسام theme 1" at bounding box center [596, 303] width 1062 height 24
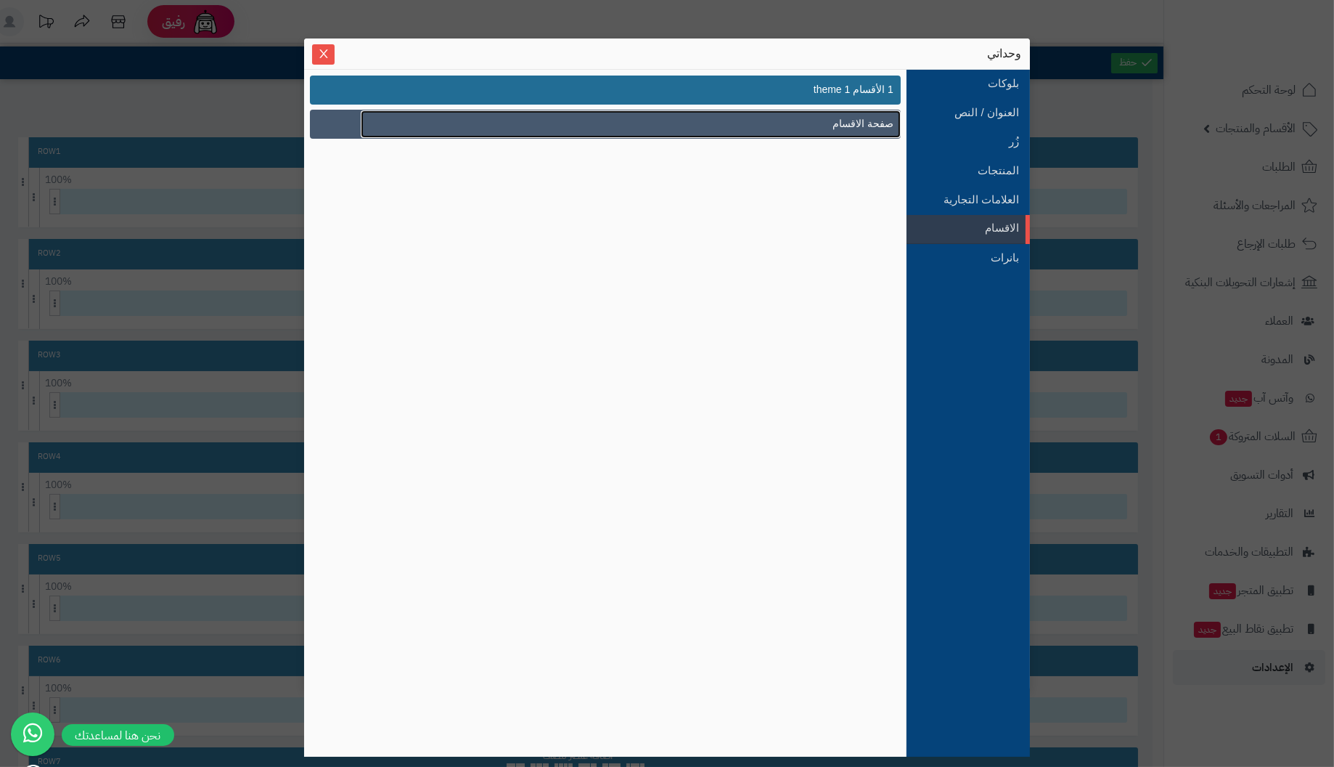
click at [854, 120] on span "صفحة الاقسام" at bounding box center [863, 123] width 61 height 15
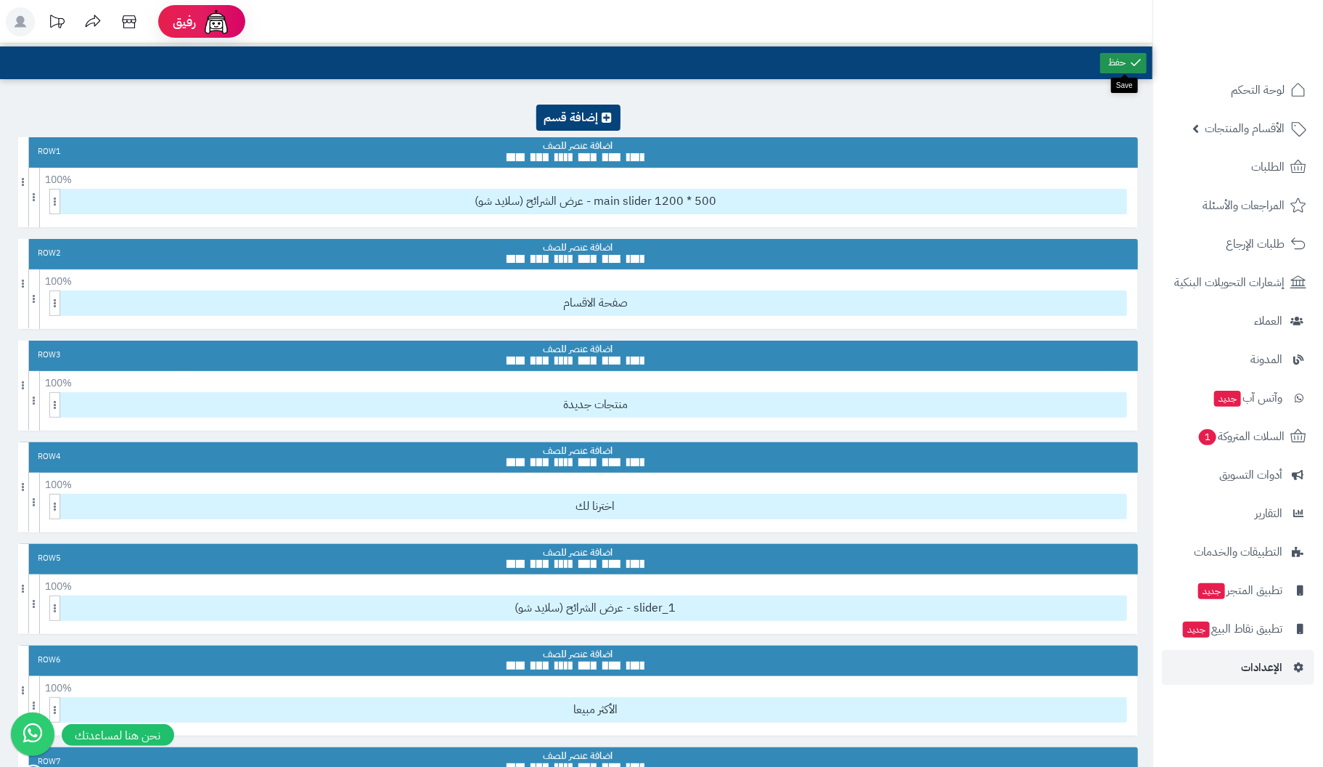
click at [1121, 64] on link at bounding box center [1124, 63] width 46 height 20
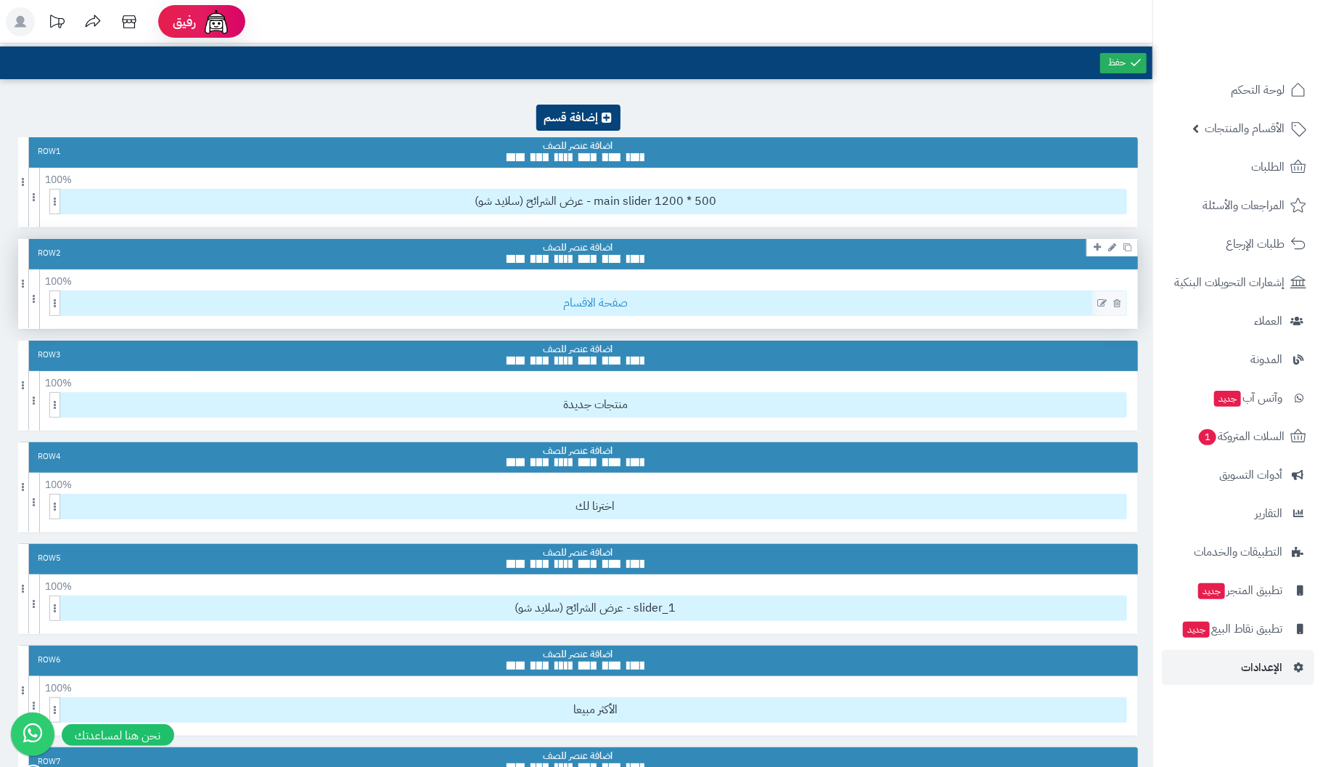
click at [654, 304] on span "صفحة الاقسام" at bounding box center [596, 303] width 1062 height 24
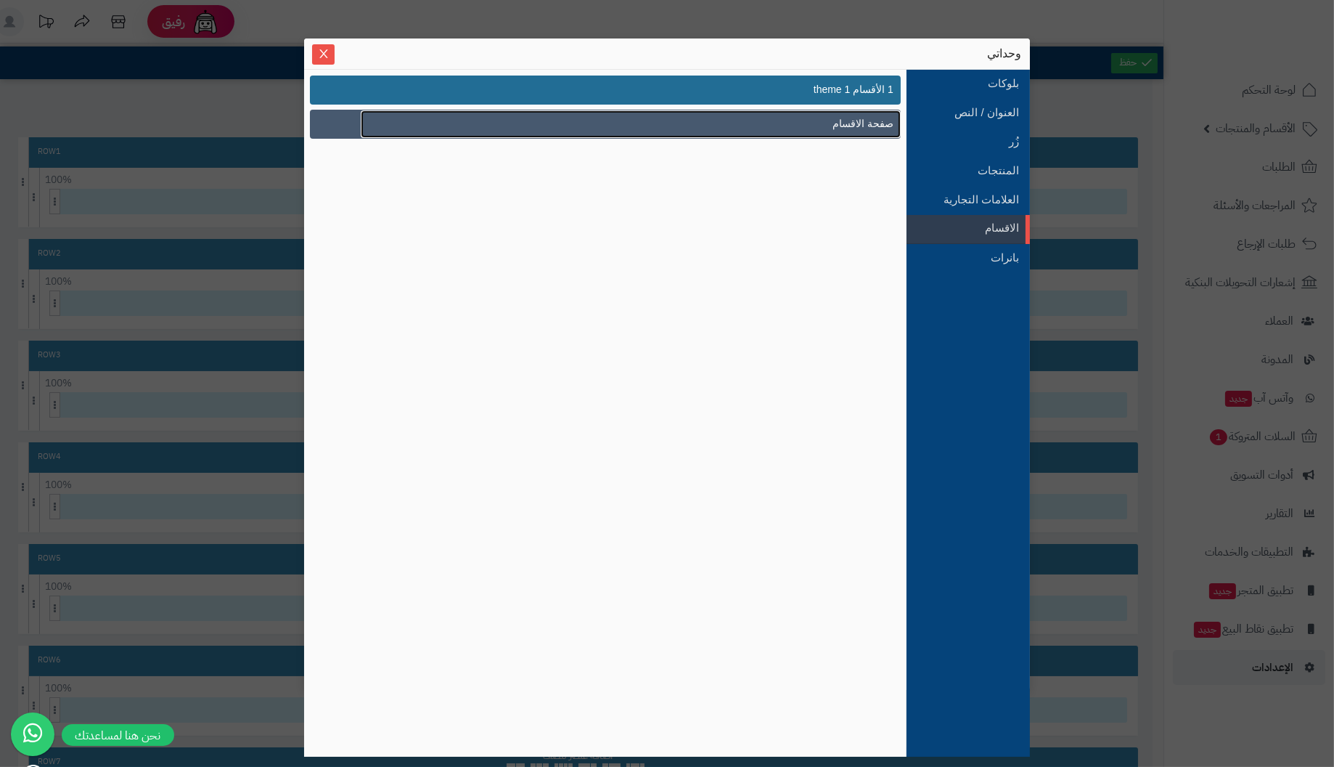
click at [865, 121] on span "صفحة الاقسام" at bounding box center [863, 123] width 61 height 15
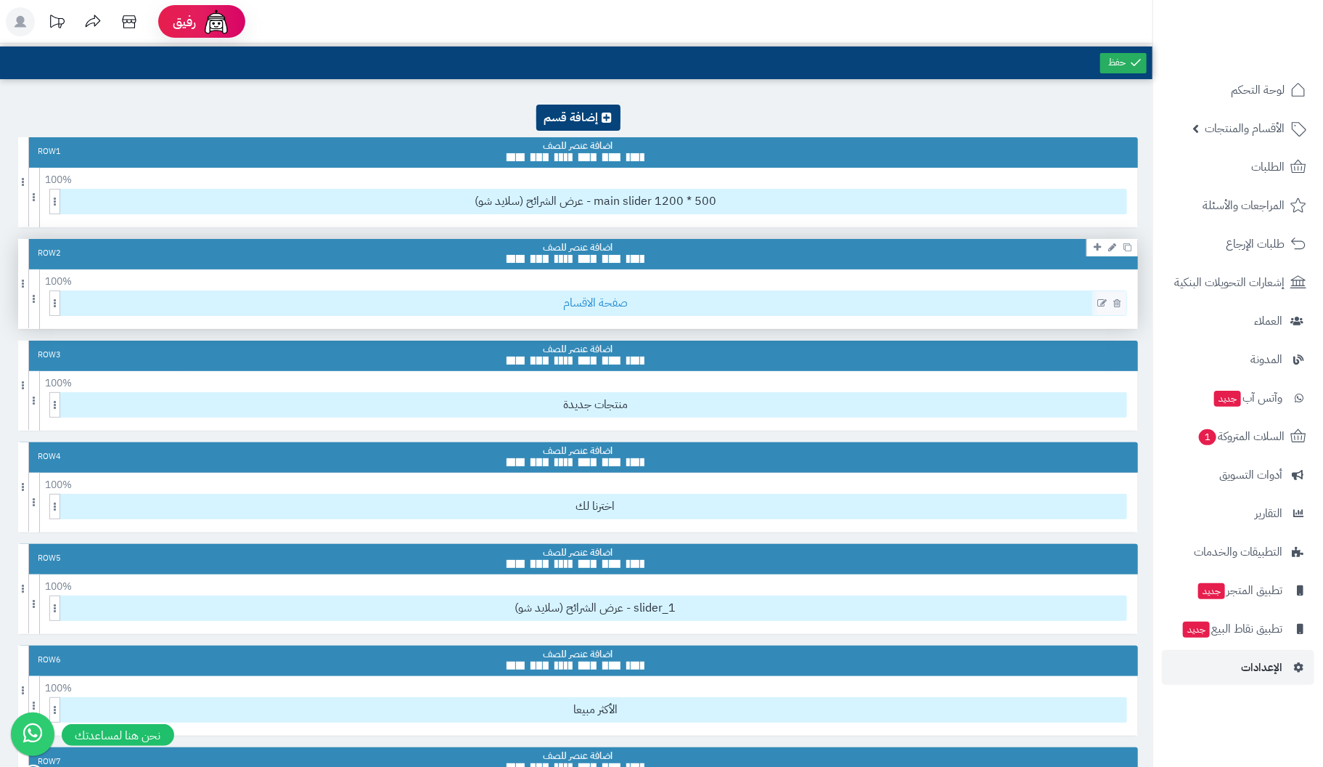
click at [635, 306] on span "صفحة الاقسام" at bounding box center [596, 303] width 1062 height 24
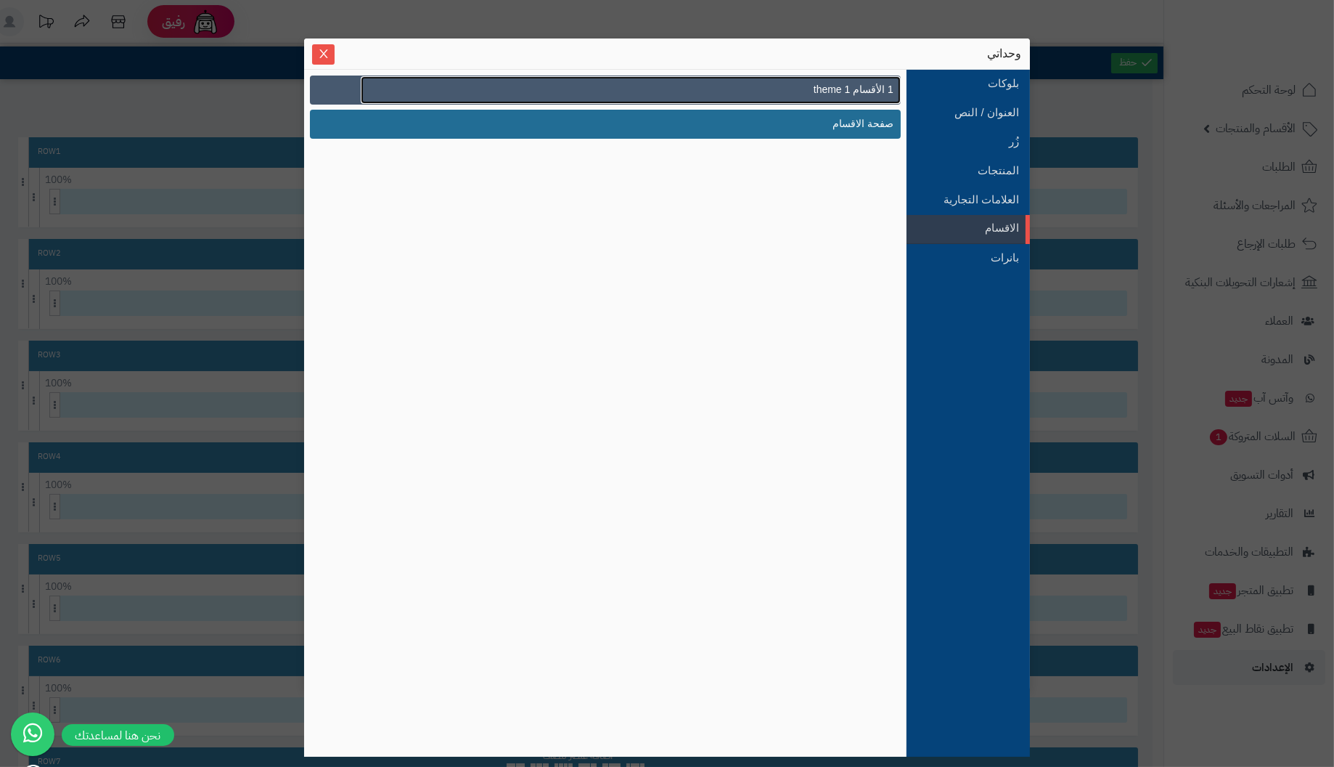
click at [782, 88] on link "1 الأقسام theme 1" at bounding box center [631, 90] width 540 height 28
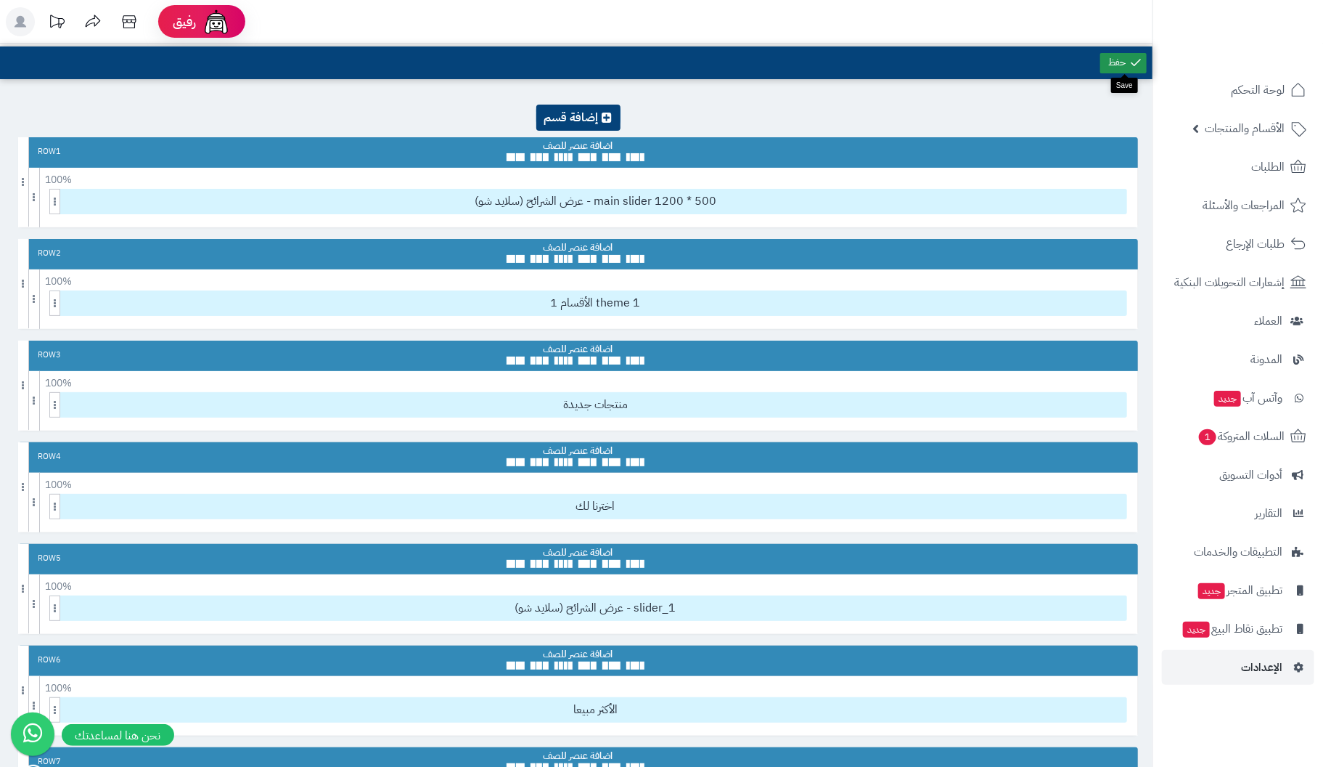
click at [1121, 57] on link at bounding box center [1124, 63] width 46 height 20
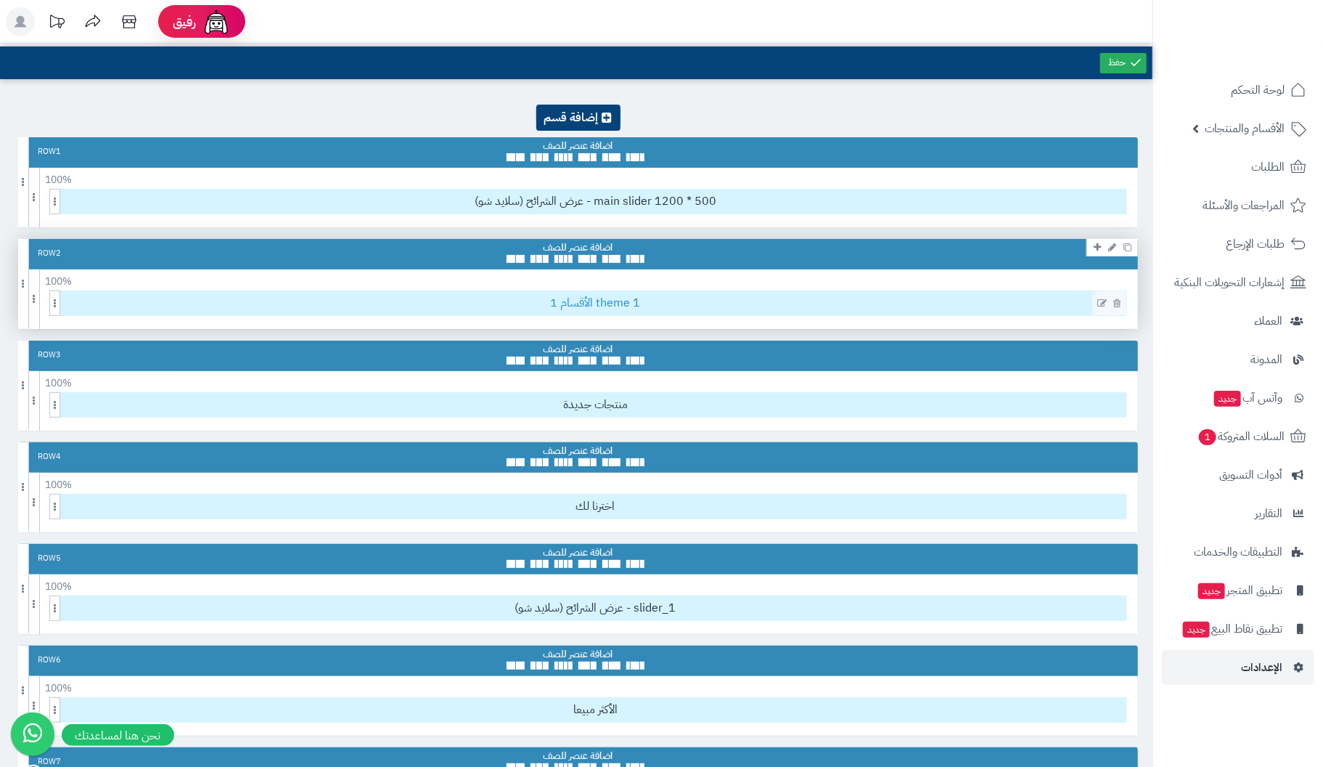
click at [614, 298] on span "1 الأقسام theme 1" at bounding box center [596, 303] width 1062 height 24
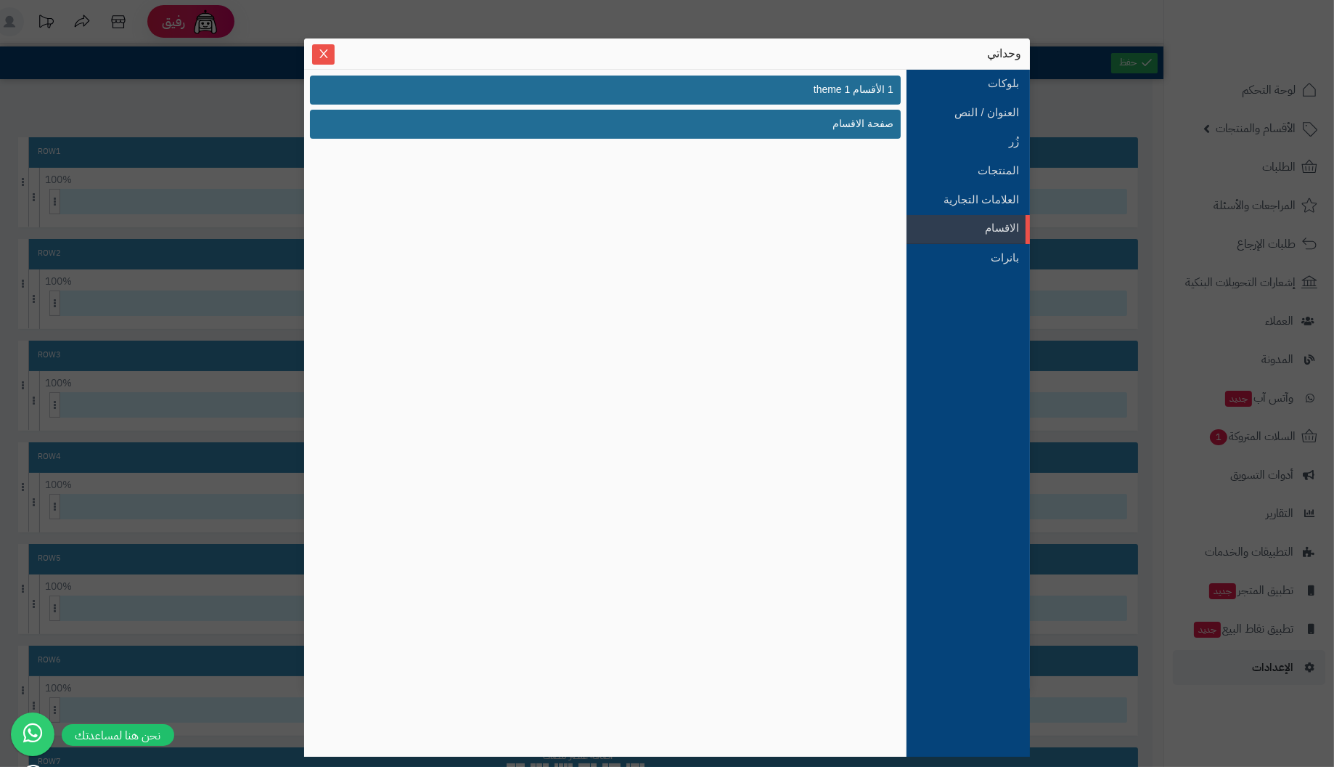
drag, startPoint x: 831, startPoint y: 48, endPoint x: 801, endPoint y: 35, distance: 31.8
click at [801, 35] on div "sentinelStart وحداتي بلوكات العنوان / النص زُر المنتجات العلامات التجارية الاقس…" at bounding box center [667, 383] width 1334 height 767
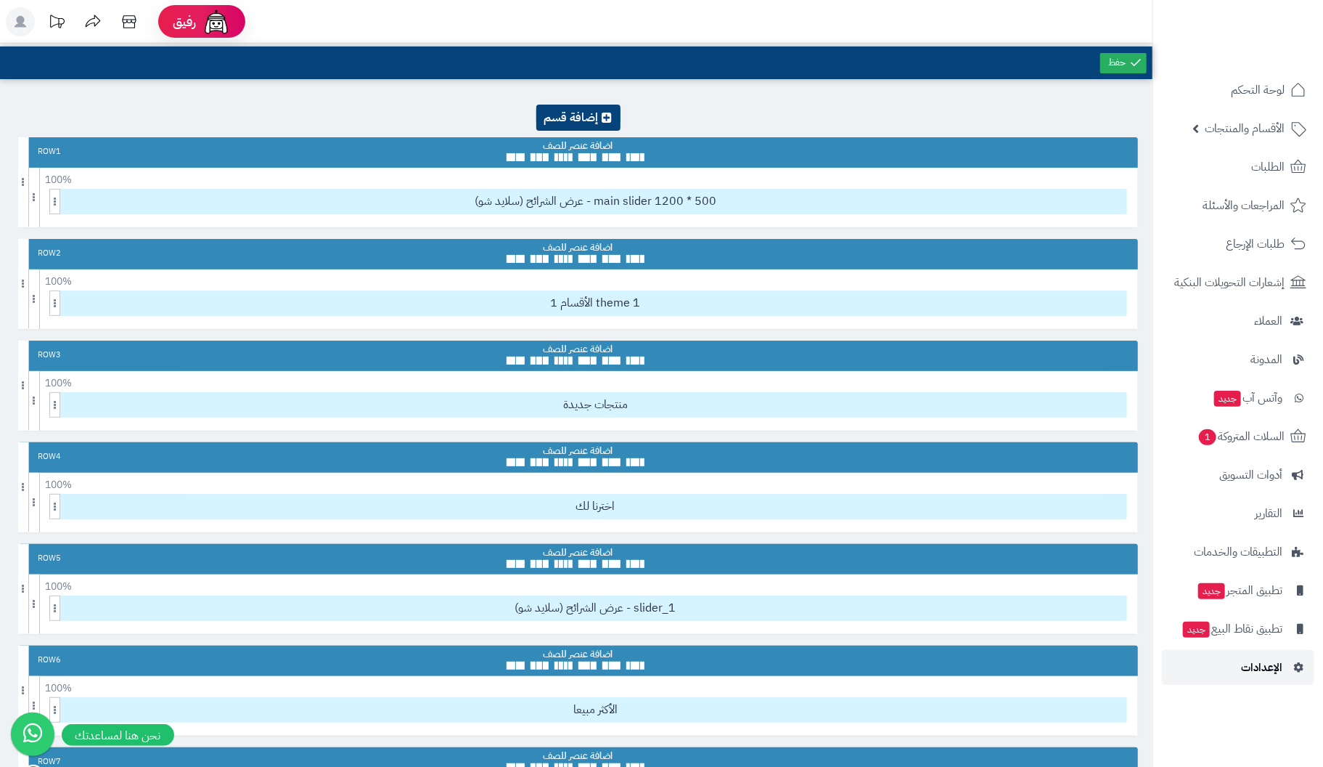
click at [1263, 660] on span "الإعدادات" at bounding box center [1261, 667] width 41 height 20
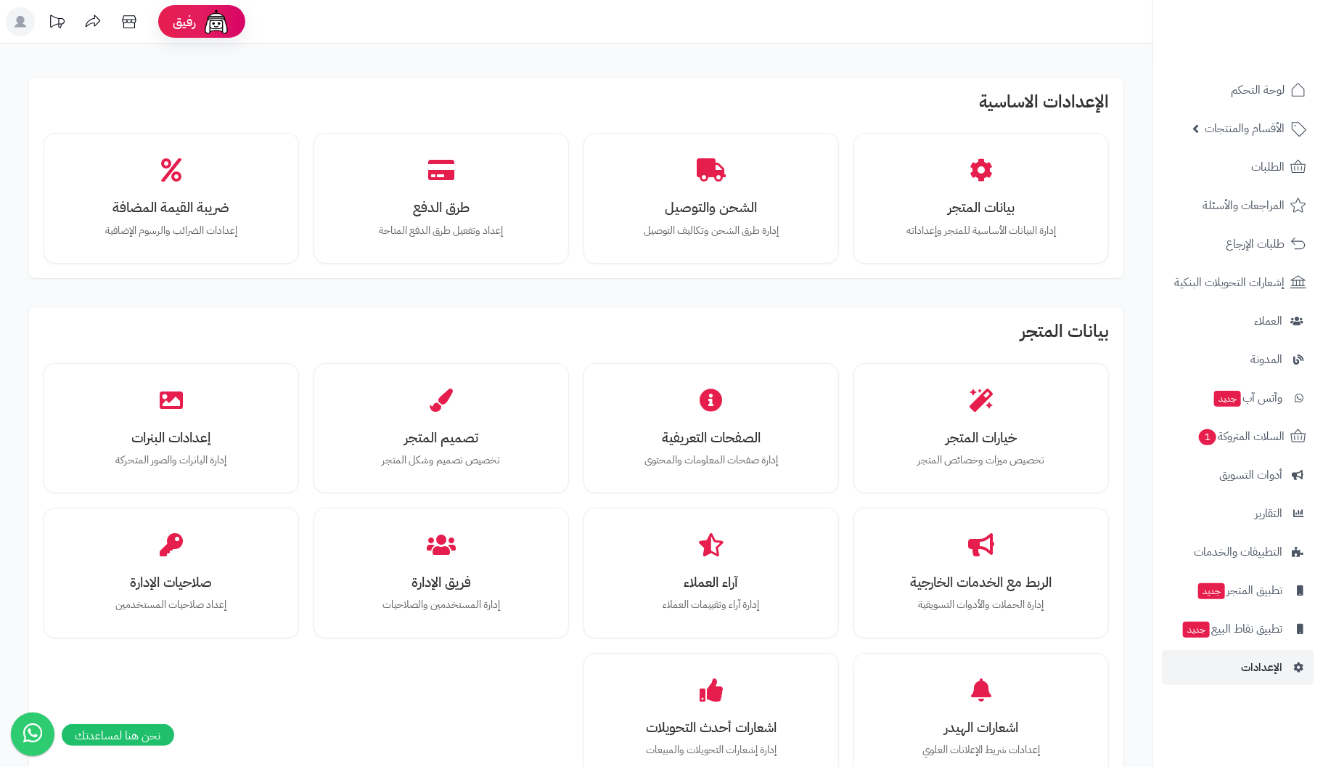
click at [1262, 671] on span "الإعدادات" at bounding box center [1261, 667] width 41 height 20
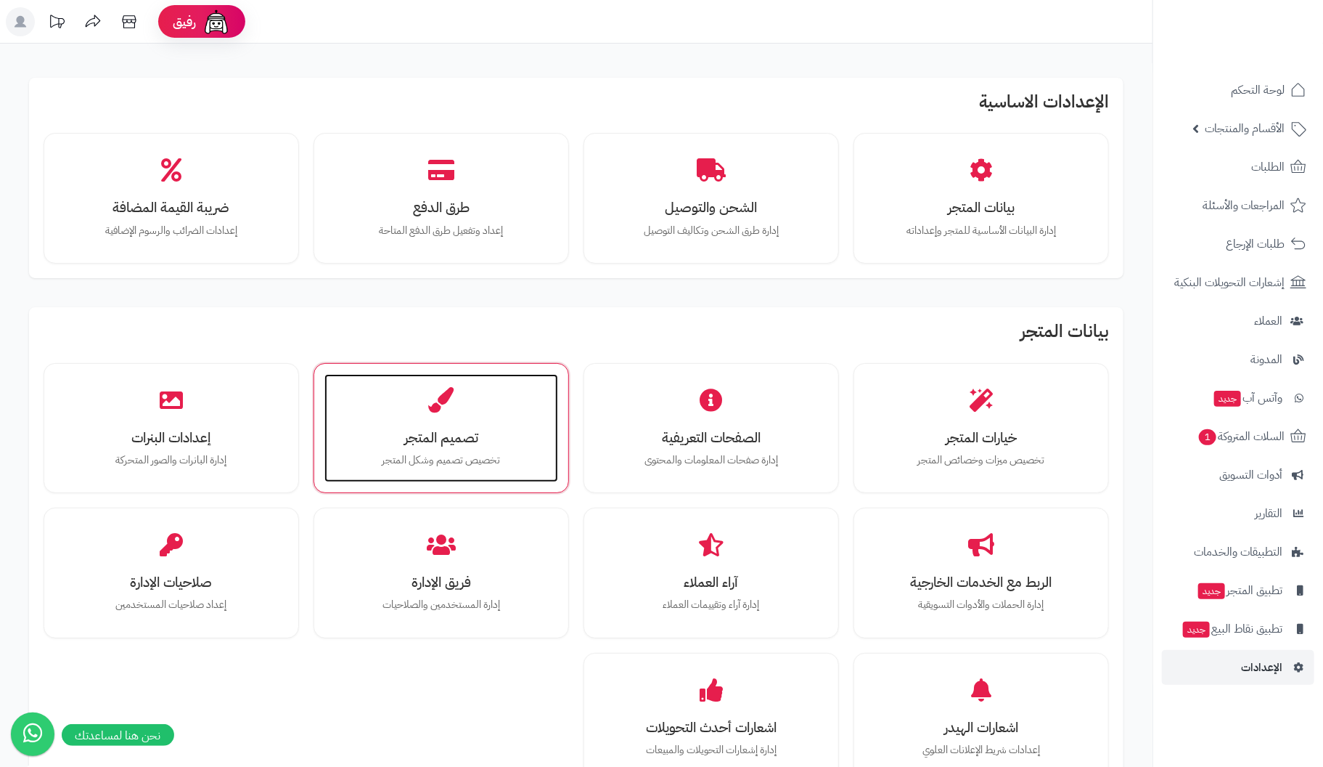
click at [451, 403] on icon at bounding box center [440, 399] width 25 height 25
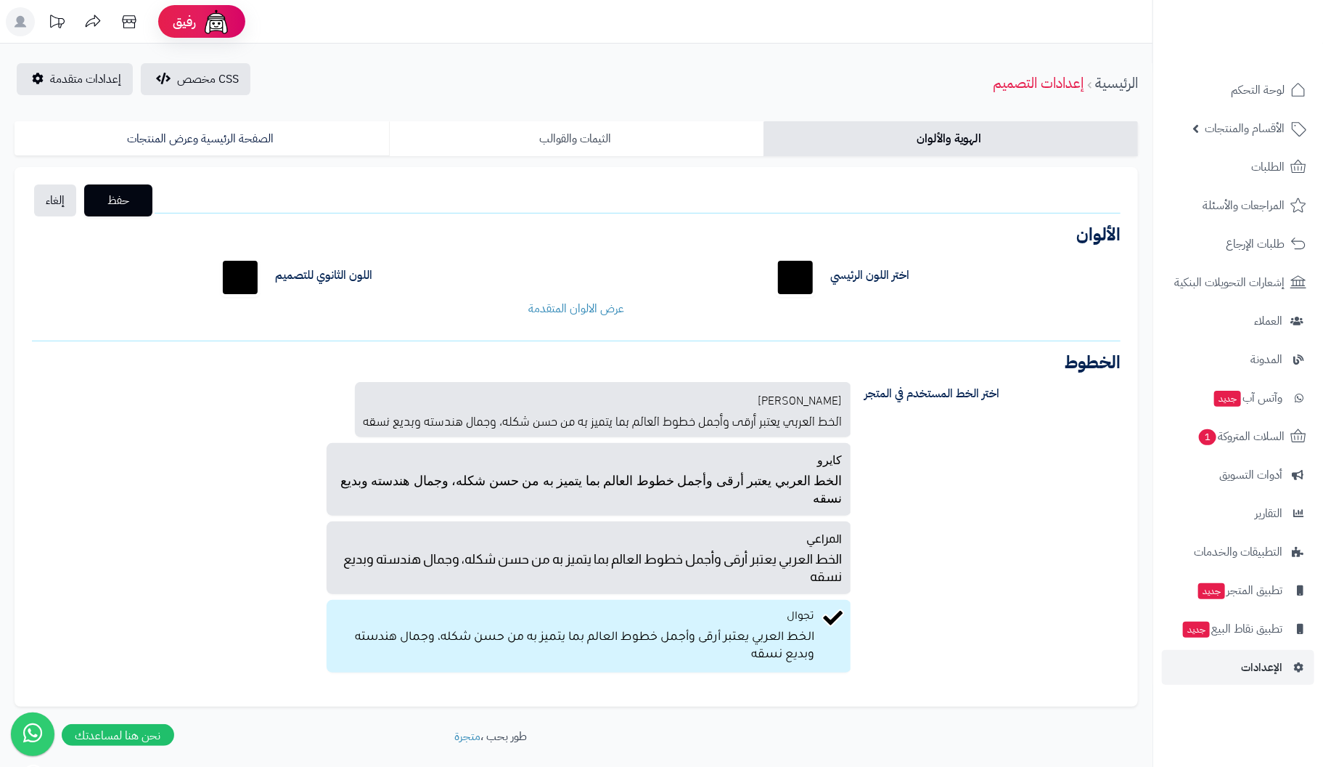
click at [570, 126] on link "الثيمات والقوالب" at bounding box center [576, 138] width 375 height 35
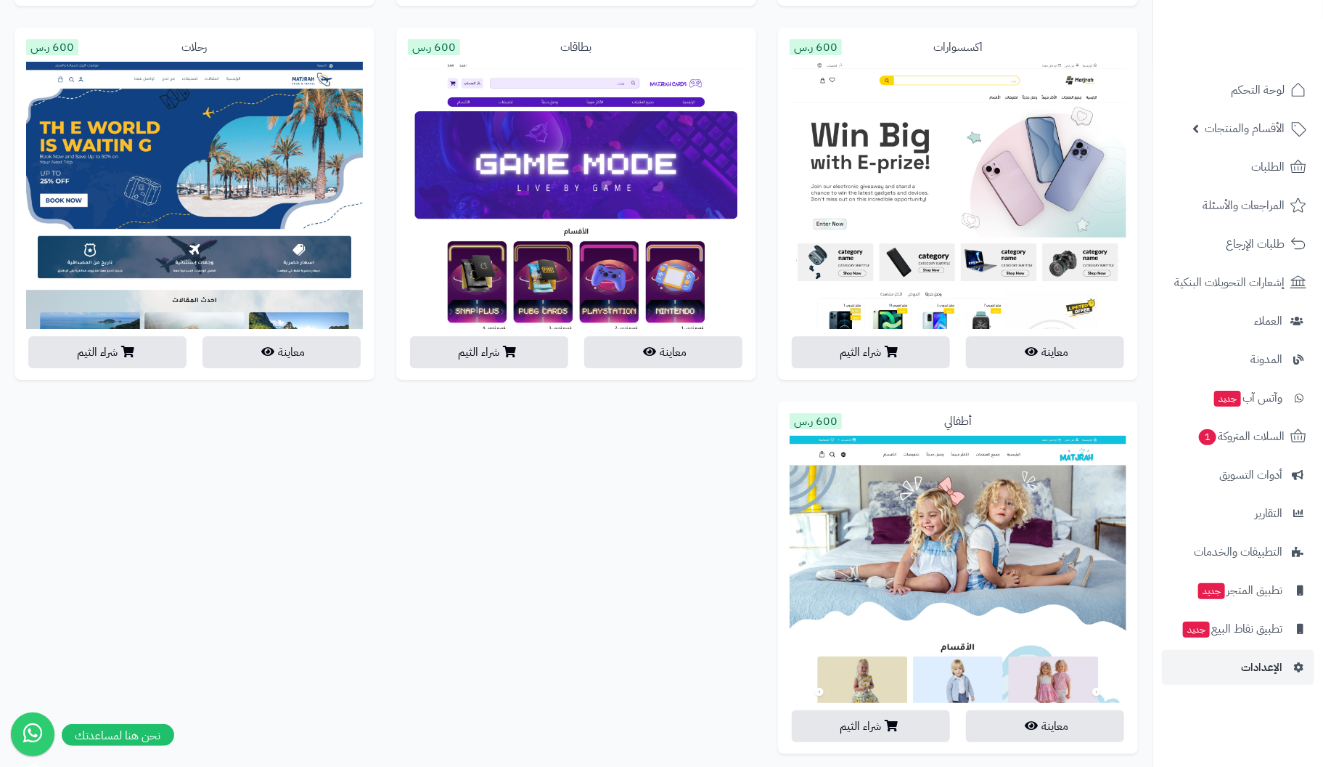
scroll to position [3135, 0]
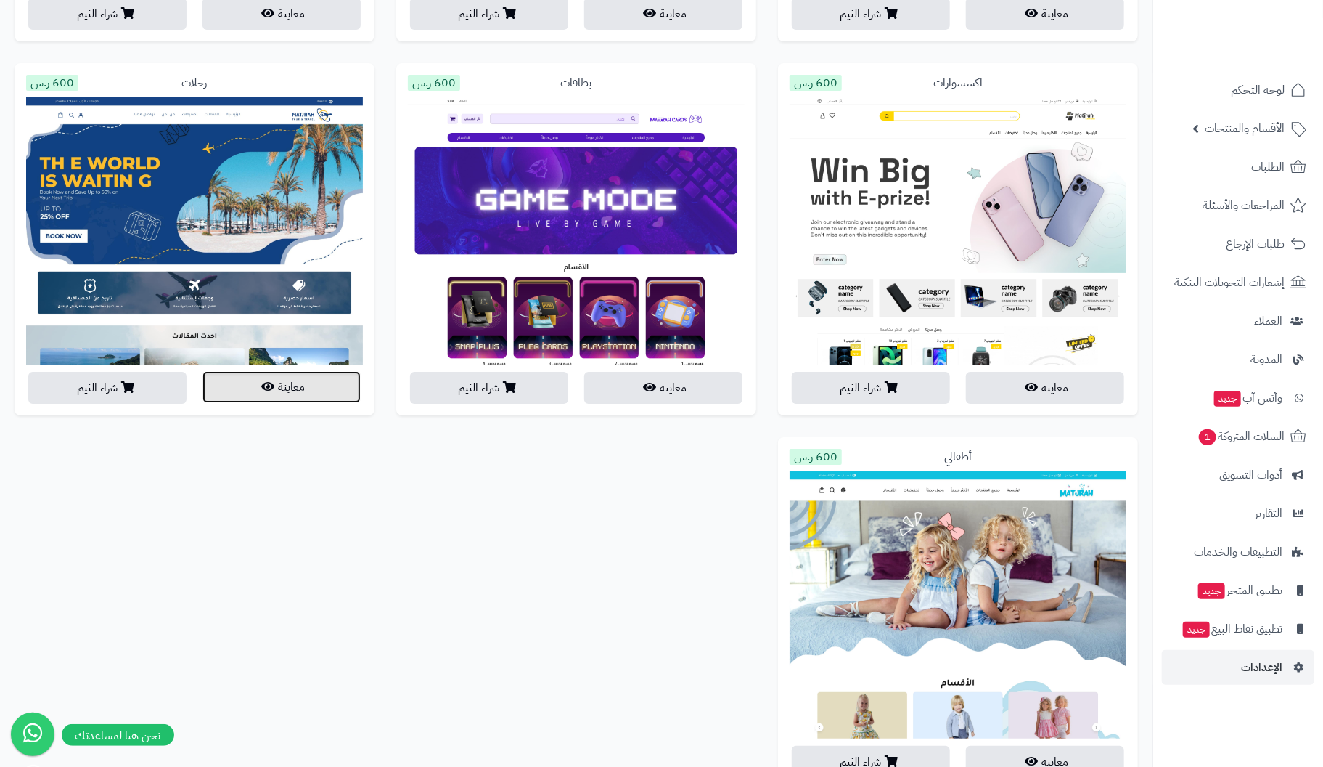
click at [320, 387] on button "معاينة" at bounding box center [282, 387] width 158 height 32
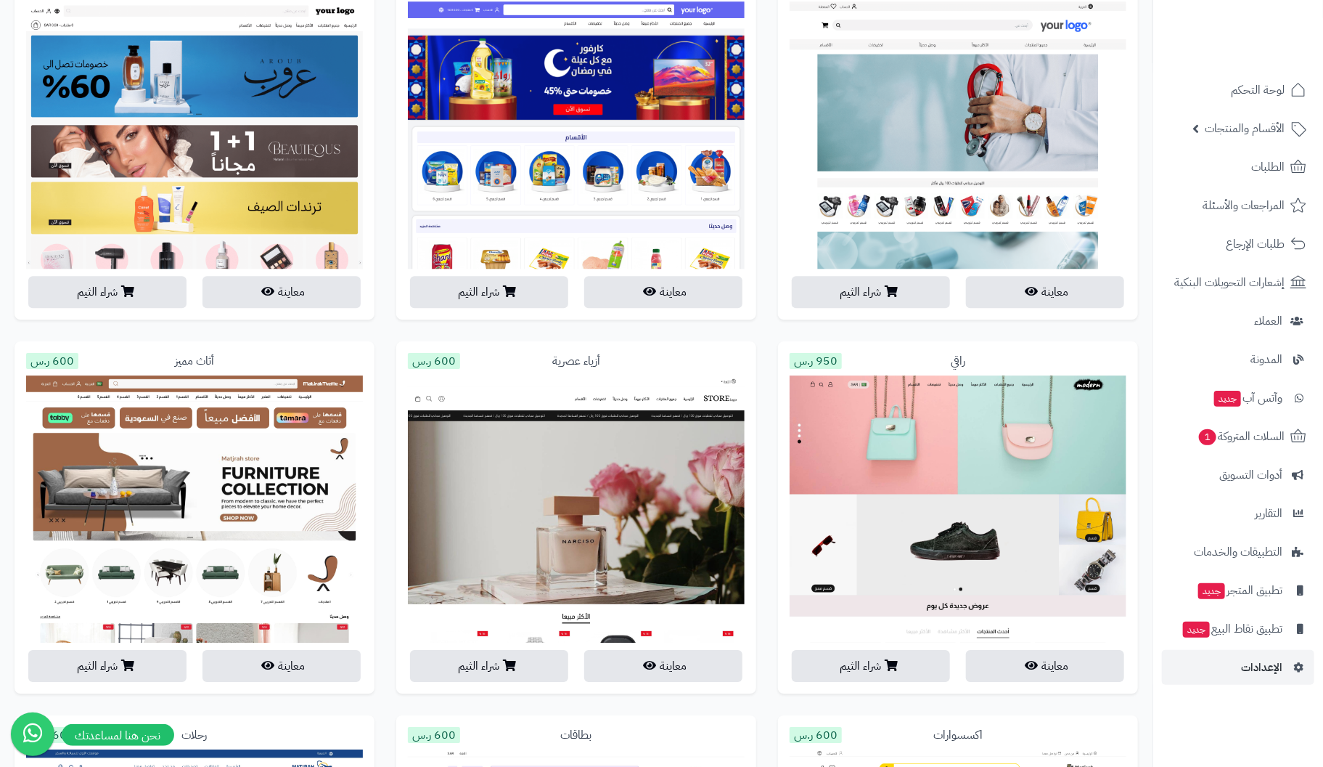
scroll to position [2481, 0]
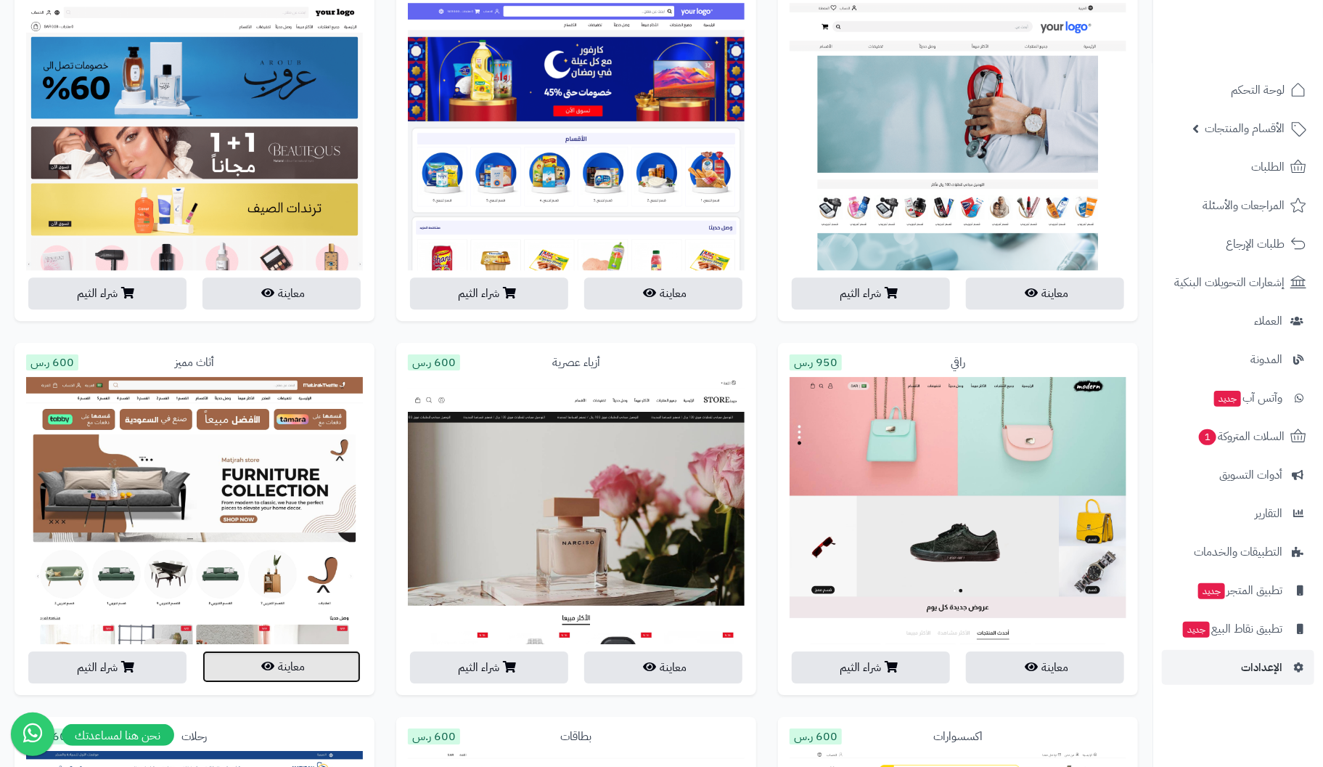
click at [284, 670] on button "معاينة" at bounding box center [282, 666] width 158 height 32
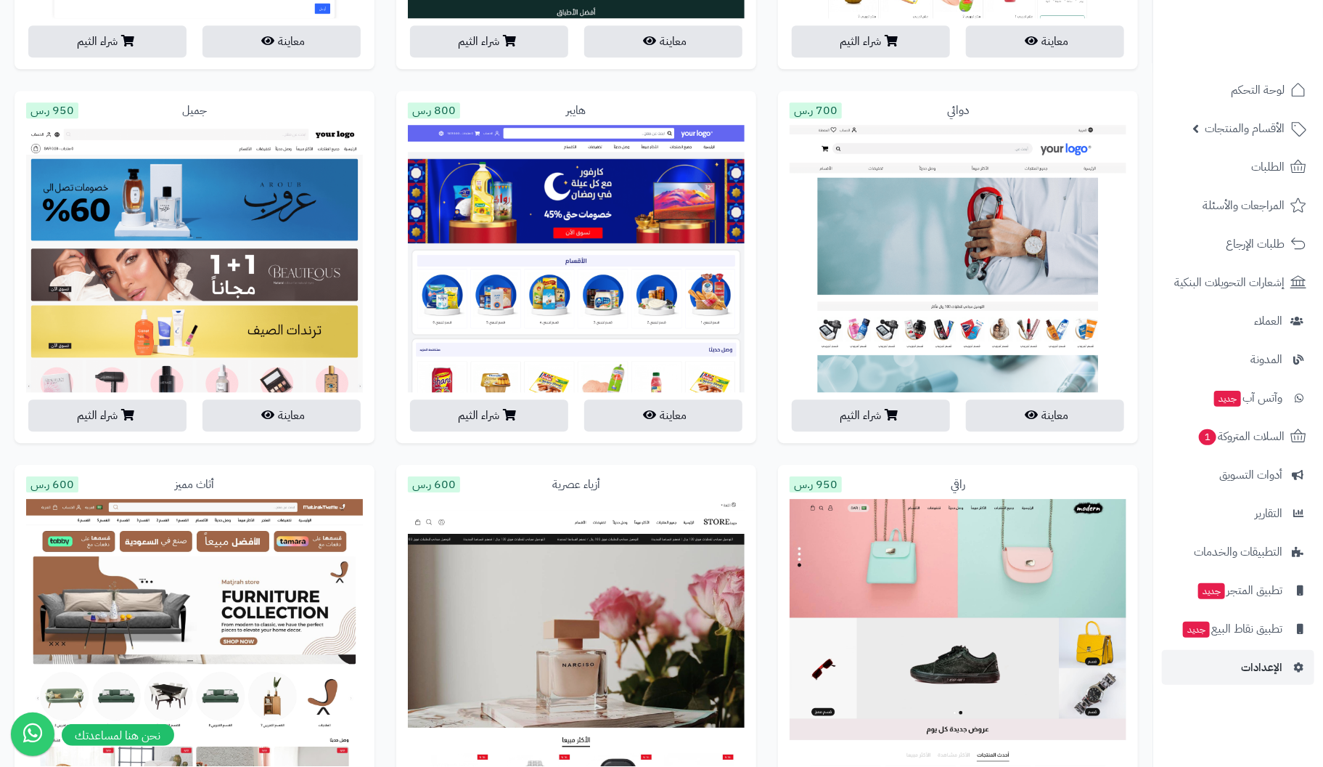
scroll to position [2336, 0]
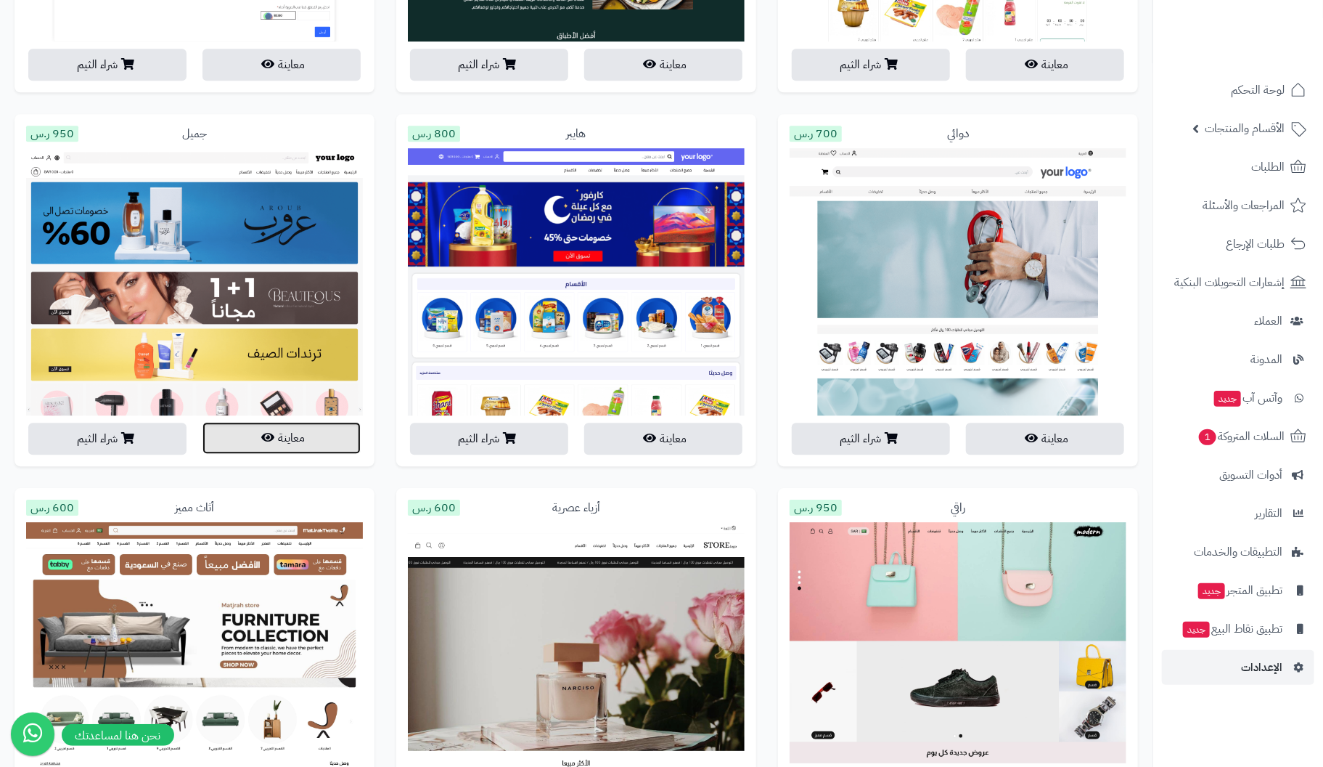
click at [306, 435] on button "معاينة" at bounding box center [282, 438] width 158 height 32
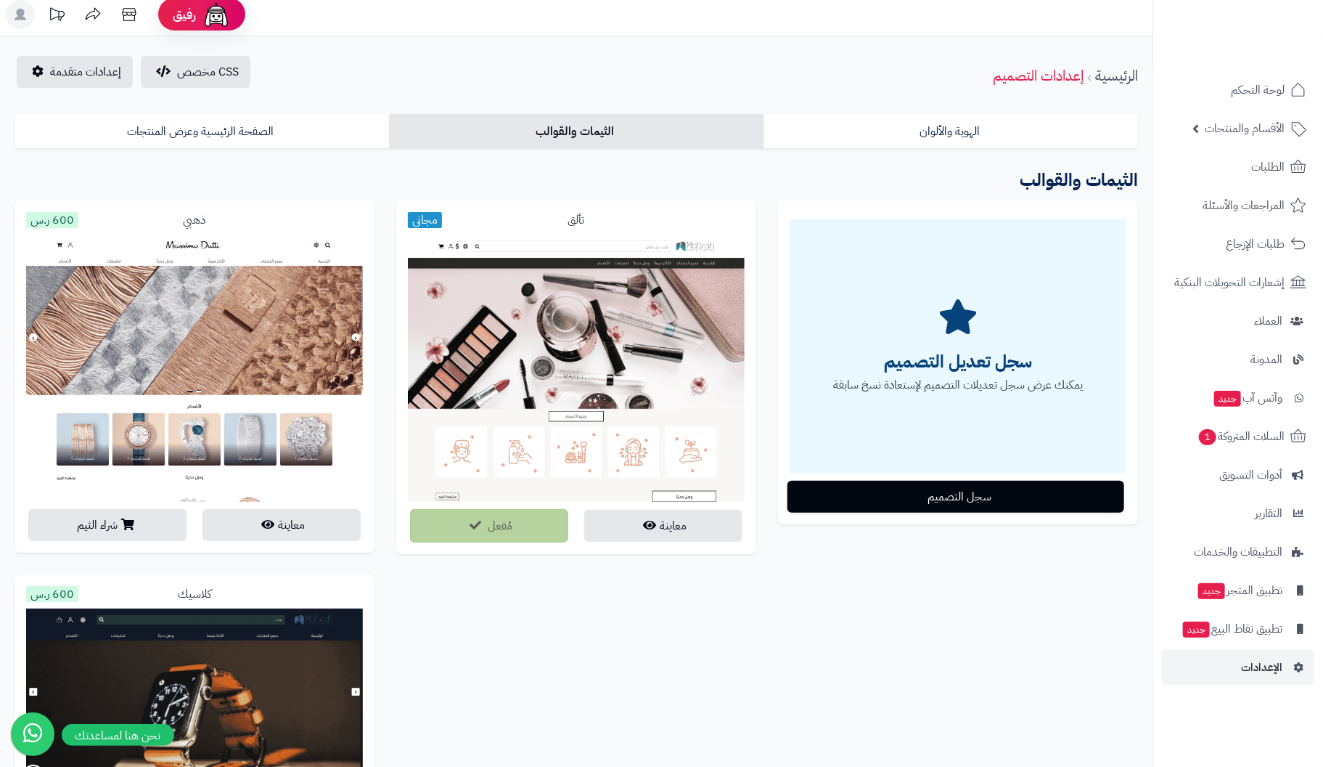
scroll to position [0, 0]
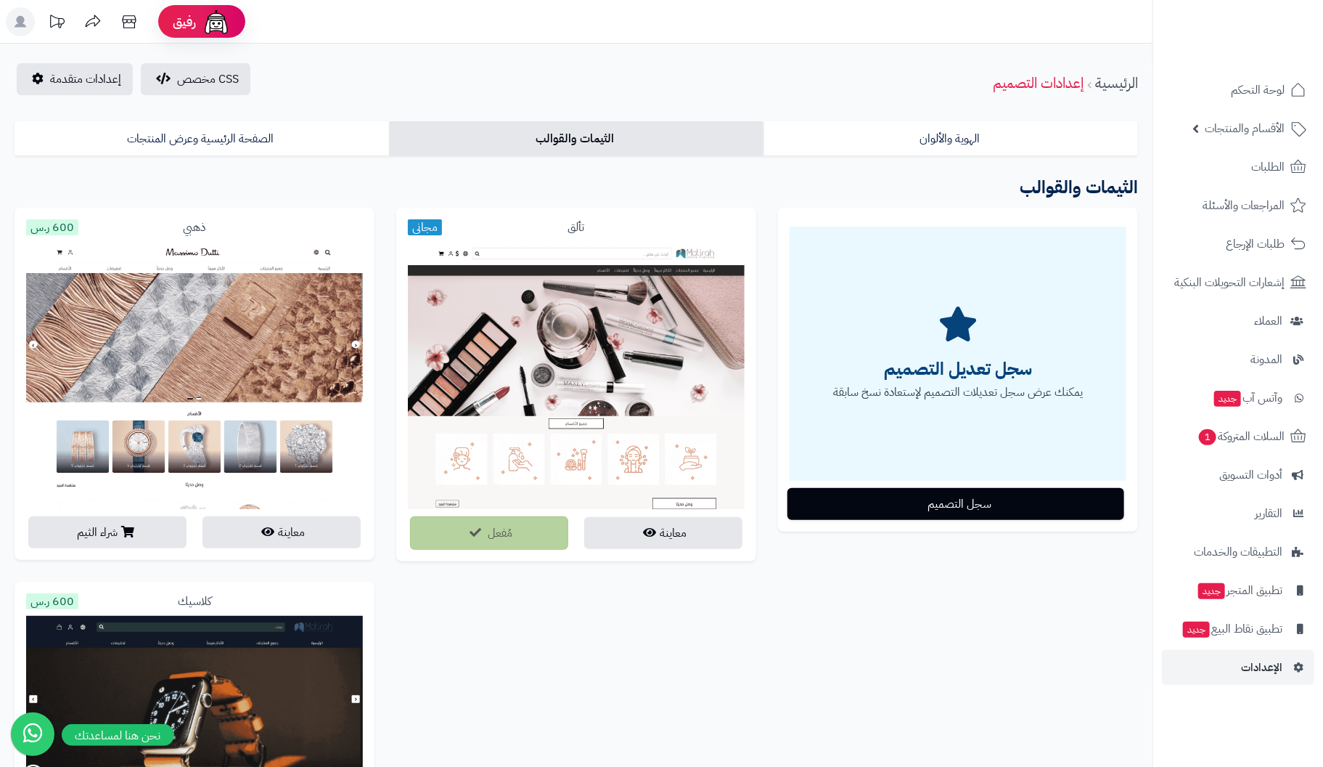
click at [444, 25] on header "رفيق ! الطلبات معالجة مكتمل إرجاع المنتجات العملاء المتواجدون الان 1 عملاء منتظ…" at bounding box center [661, 22] width 1323 height 44
click at [1249, 662] on span "الإعدادات" at bounding box center [1261, 667] width 41 height 20
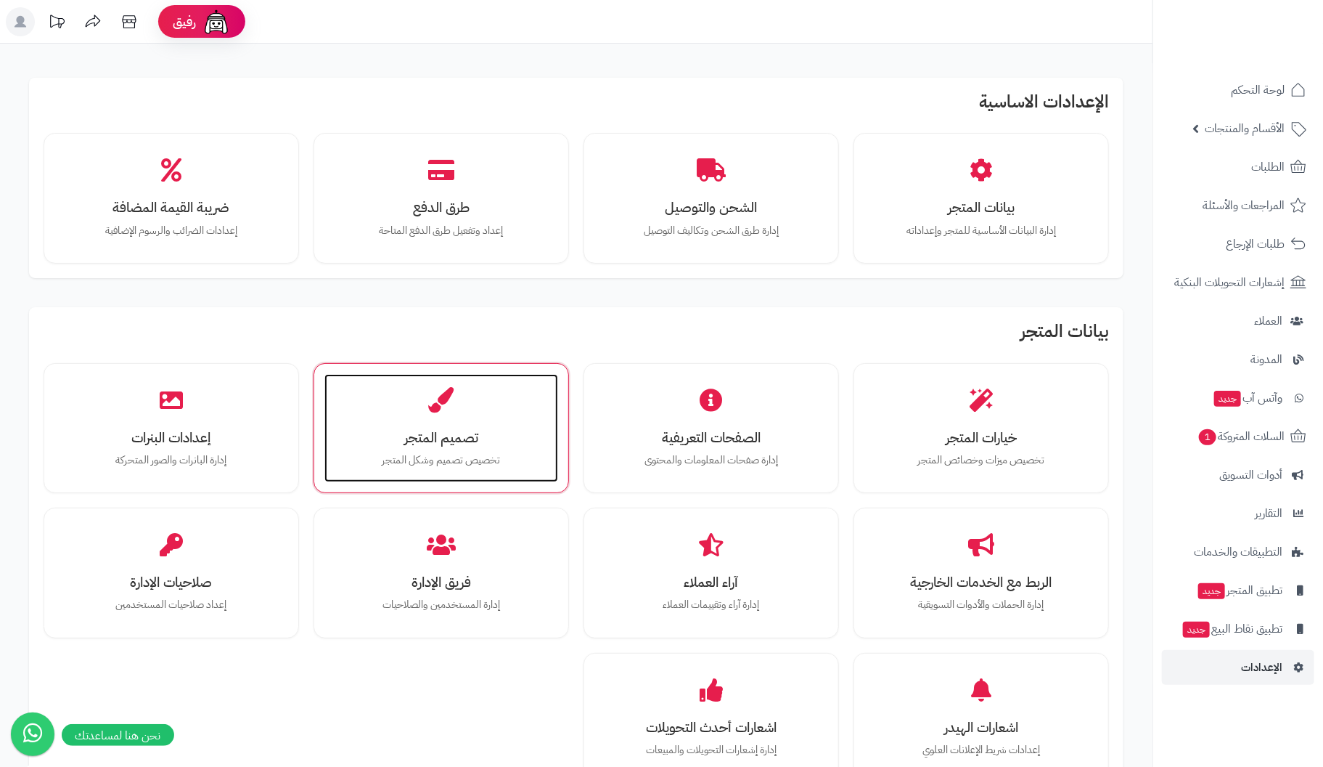
click at [412, 431] on h3 "تصميم المتجر" at bounding box center [441, 437] width 205 height 15
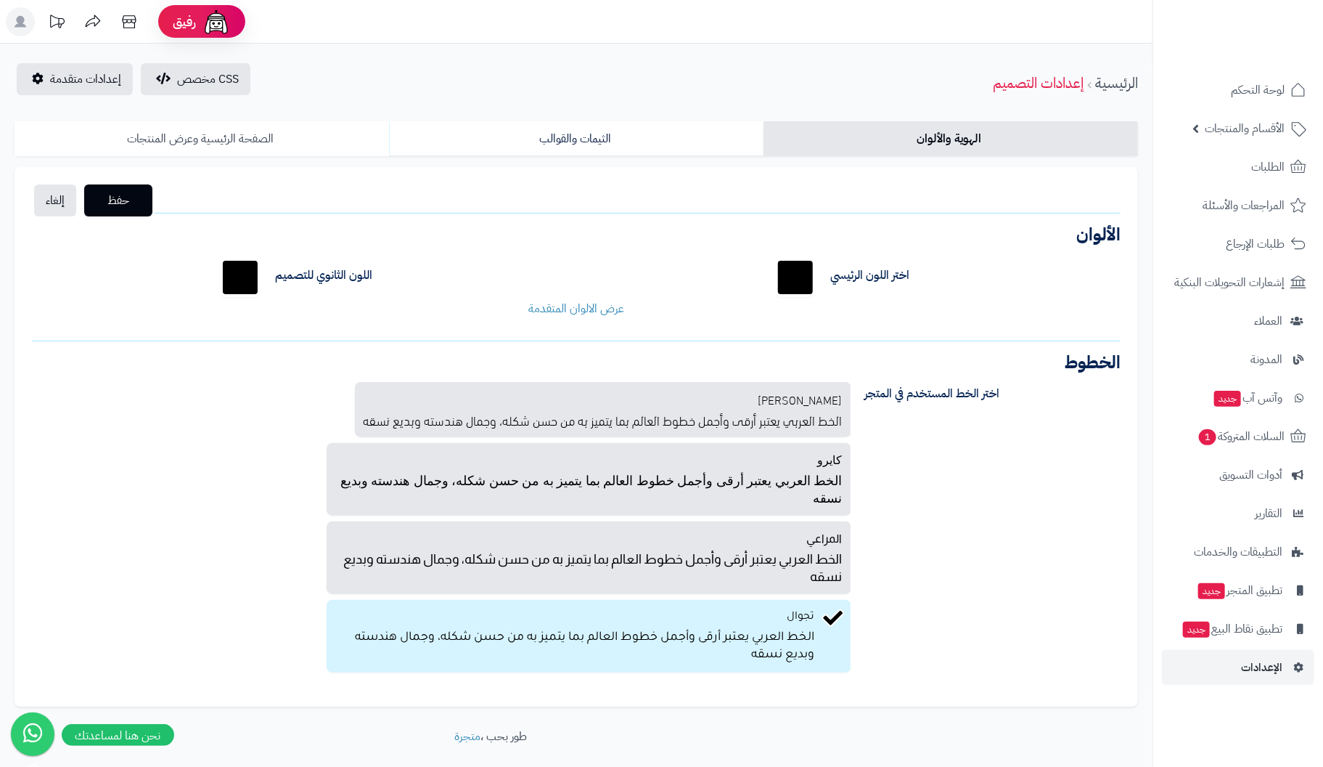
click at [216, 134] on link "الصفحة الرئيسية وعرض المنتجات" at bounding box center [202, 138] width 375 height 35
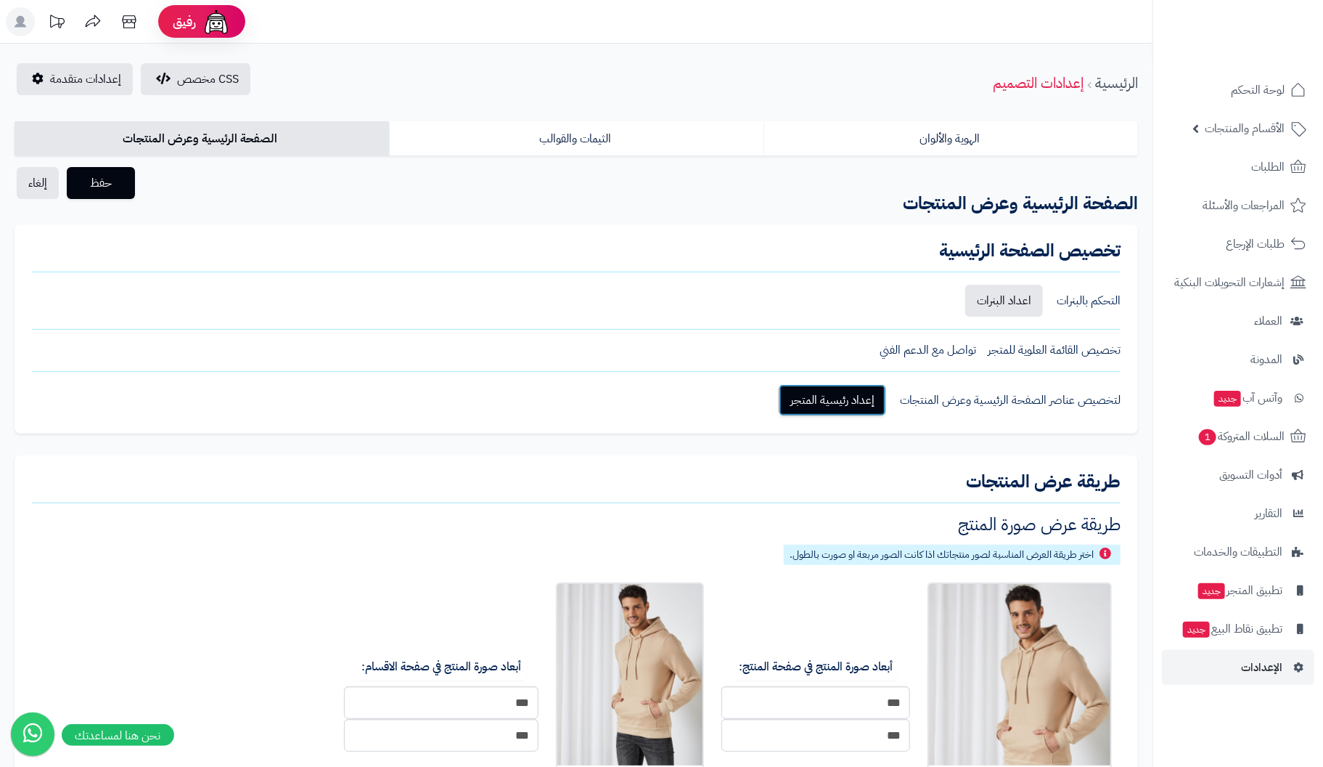
click at [842, 401] on link "إعداد رئيسية المتجر" at bounding box center [832, 400] width 107 height 32
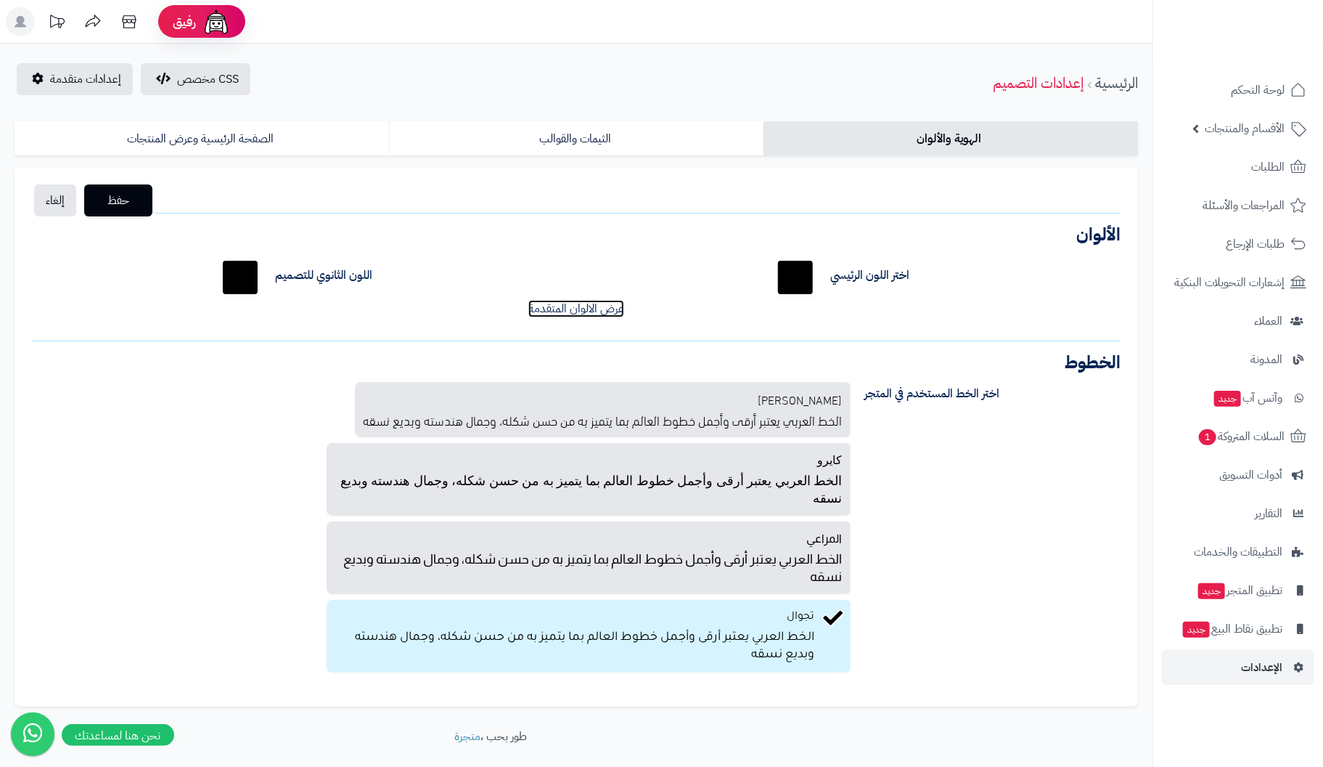
click at [566, 300] on link "عرض الالوان المتقدمة" at bounding box center [577, 308] width 96 height 17
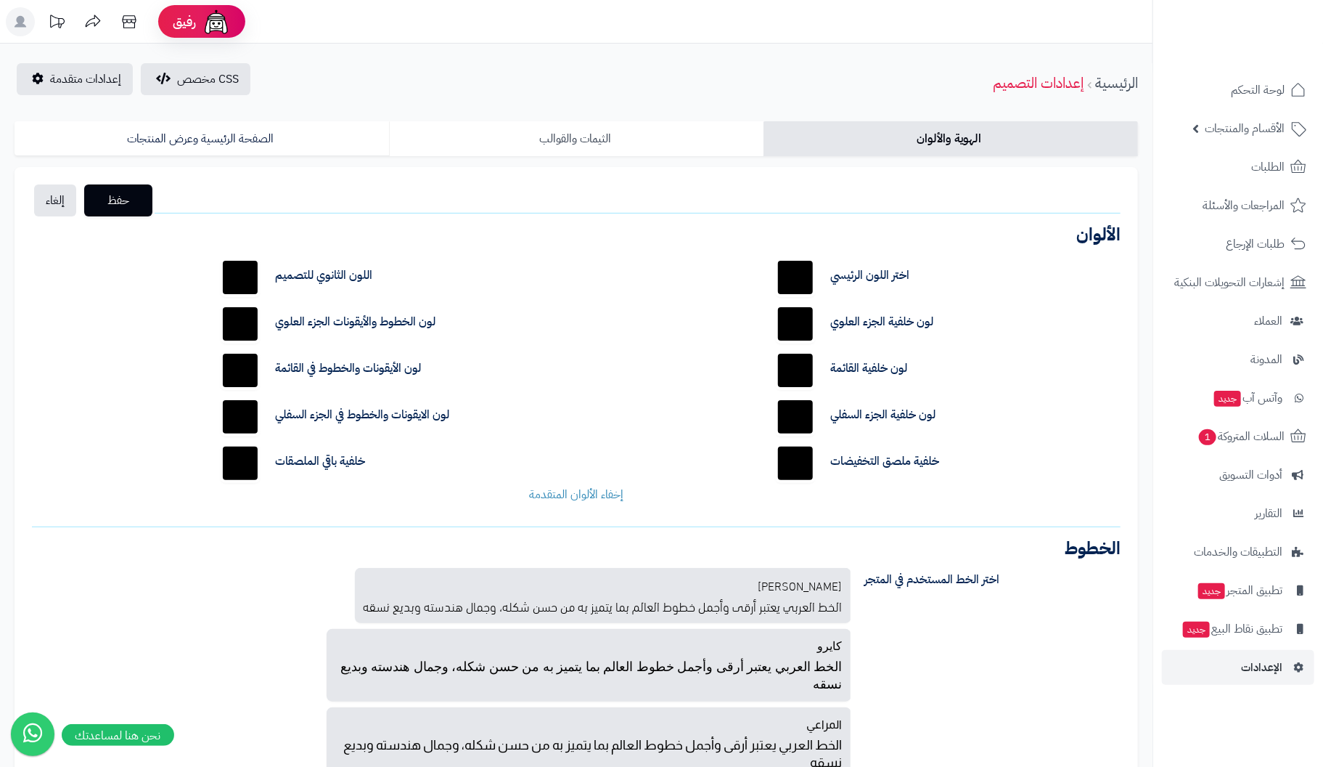
click at [591, 144] on link "الثيمات والقوالب" at bounding box center [576, 138] width 375 height 35
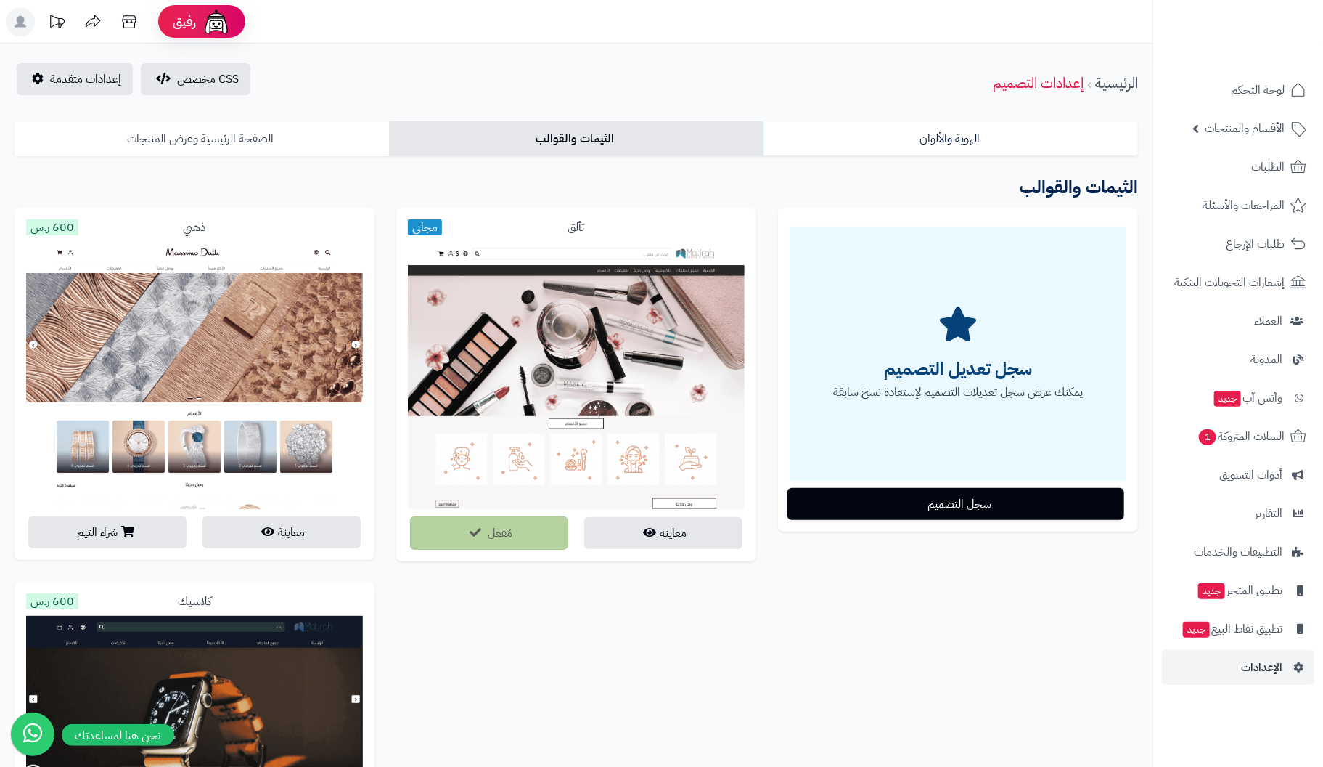
click at [204, 136] on link "الصفحة الرئيسية وعرض المنتجات" at bounding box center [202, 138] width 375 height 35
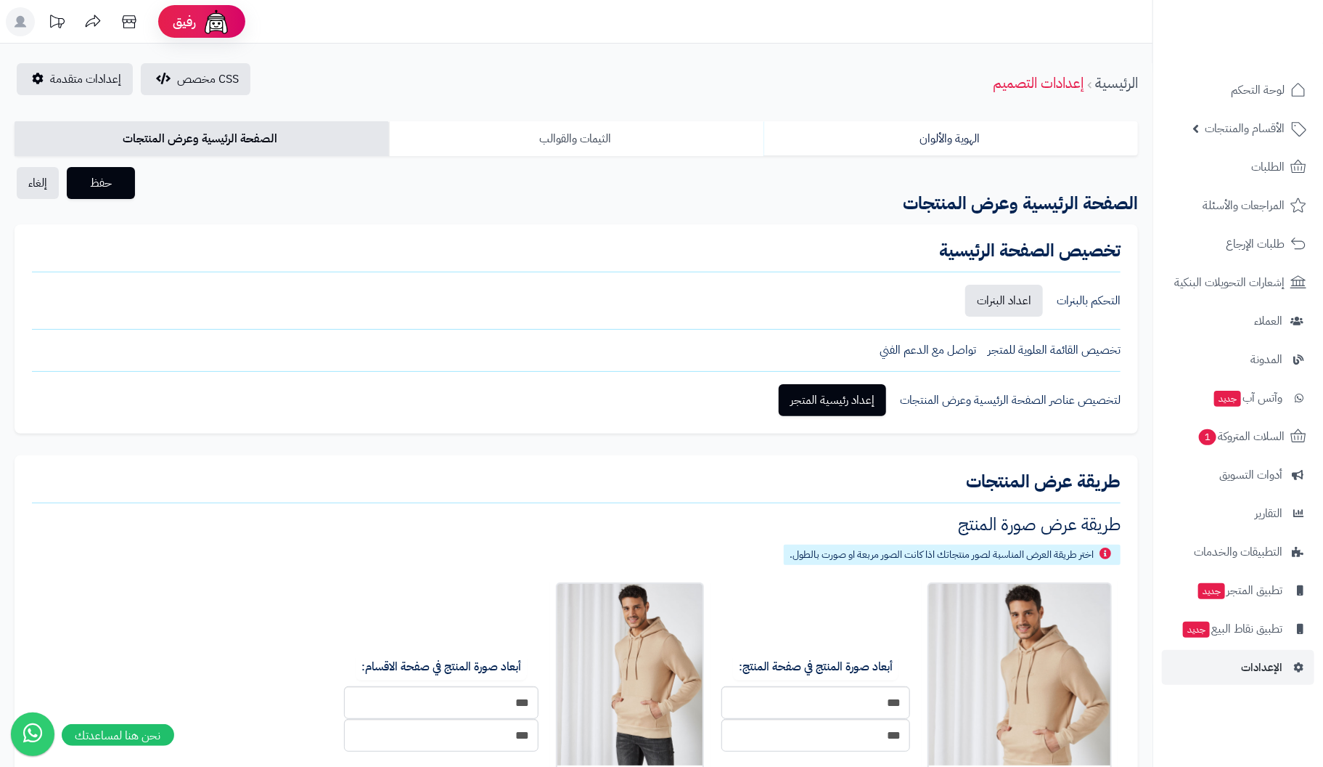
click at [492, 140] on link "الثيمات والقوالب" at bounding box center [576, 138] width 375 height 35
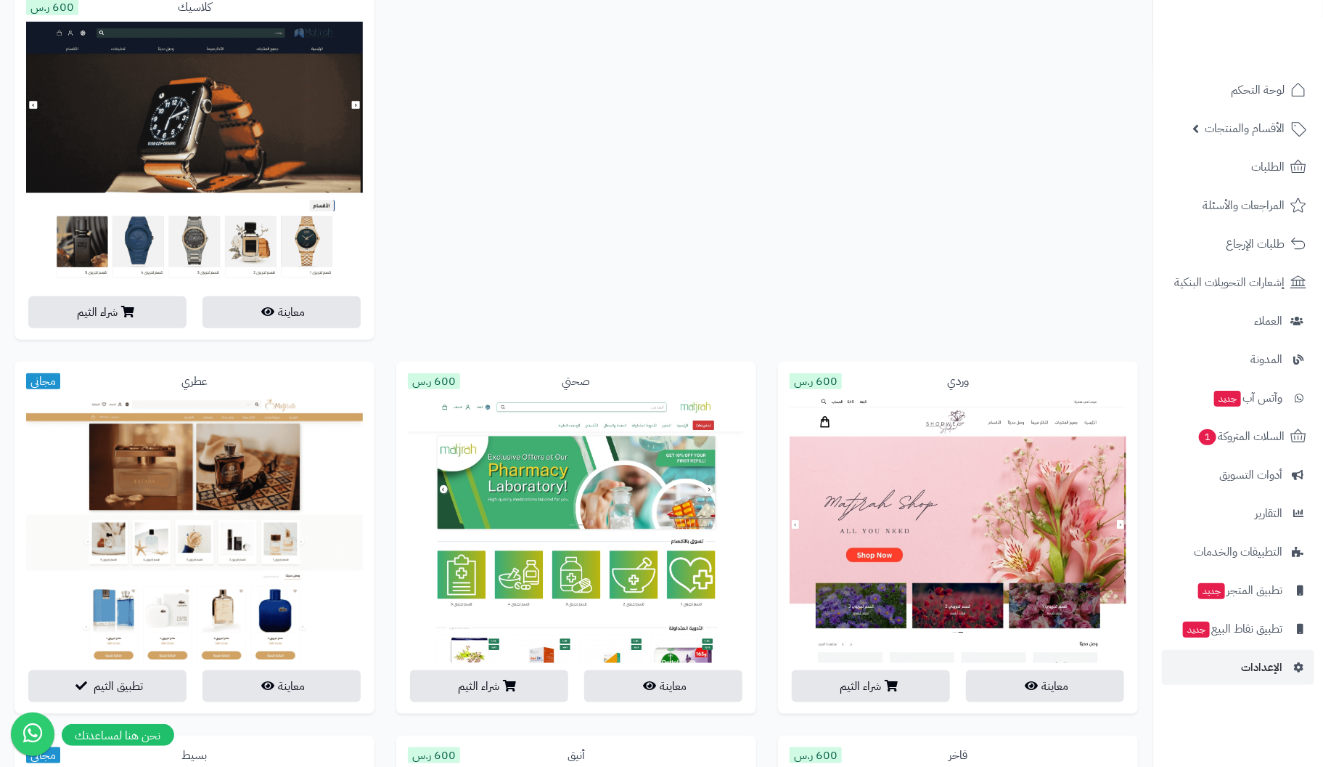
scroll to position [653, 0]
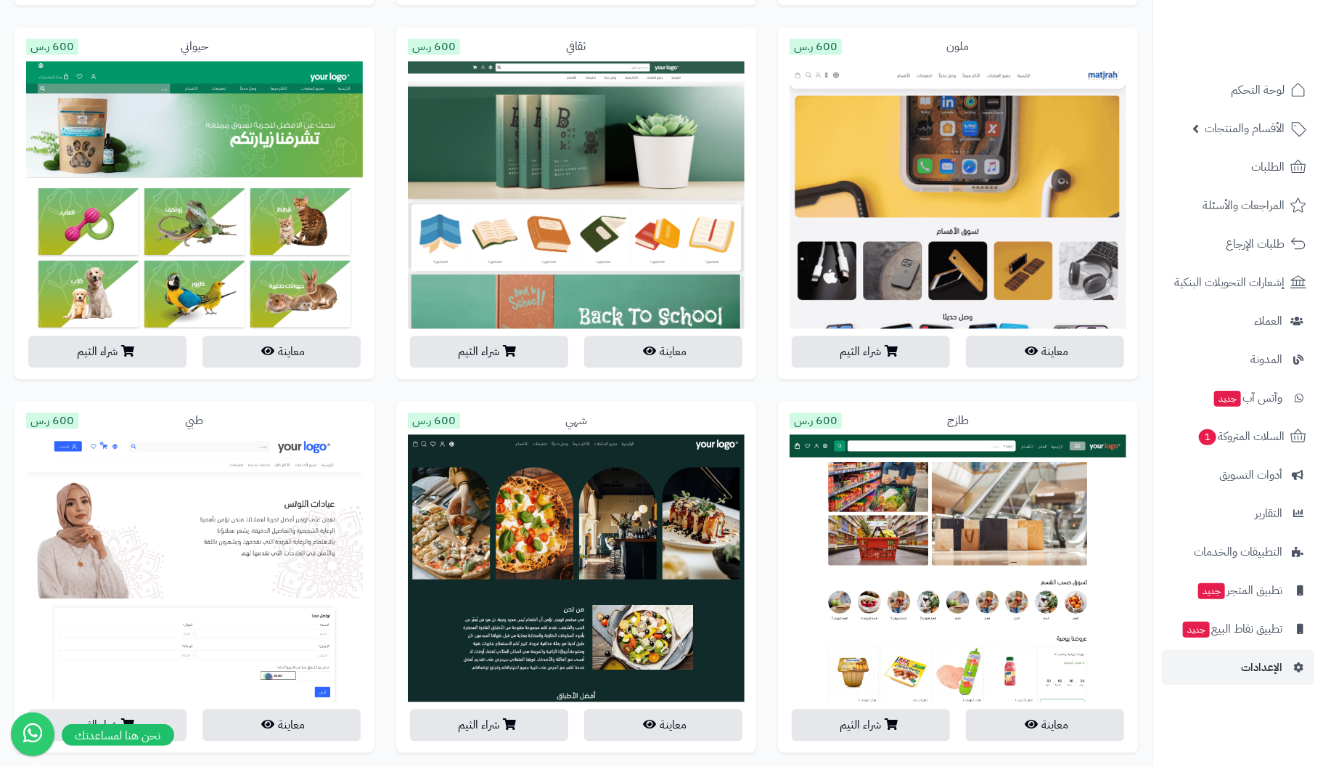
scroll to position [1888, 0]
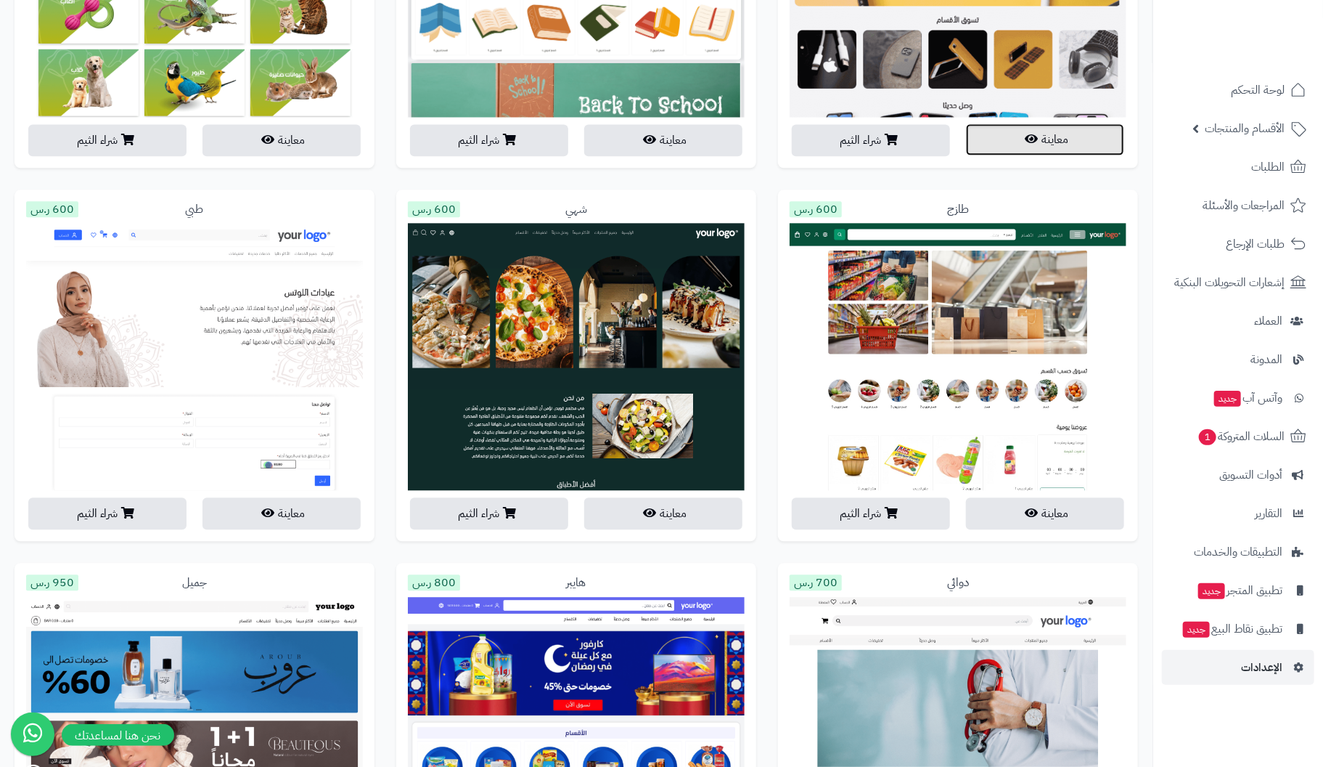
click at [1073, 136] on button "معاينة" at bounding box center [1045, 139] width 158 height 32
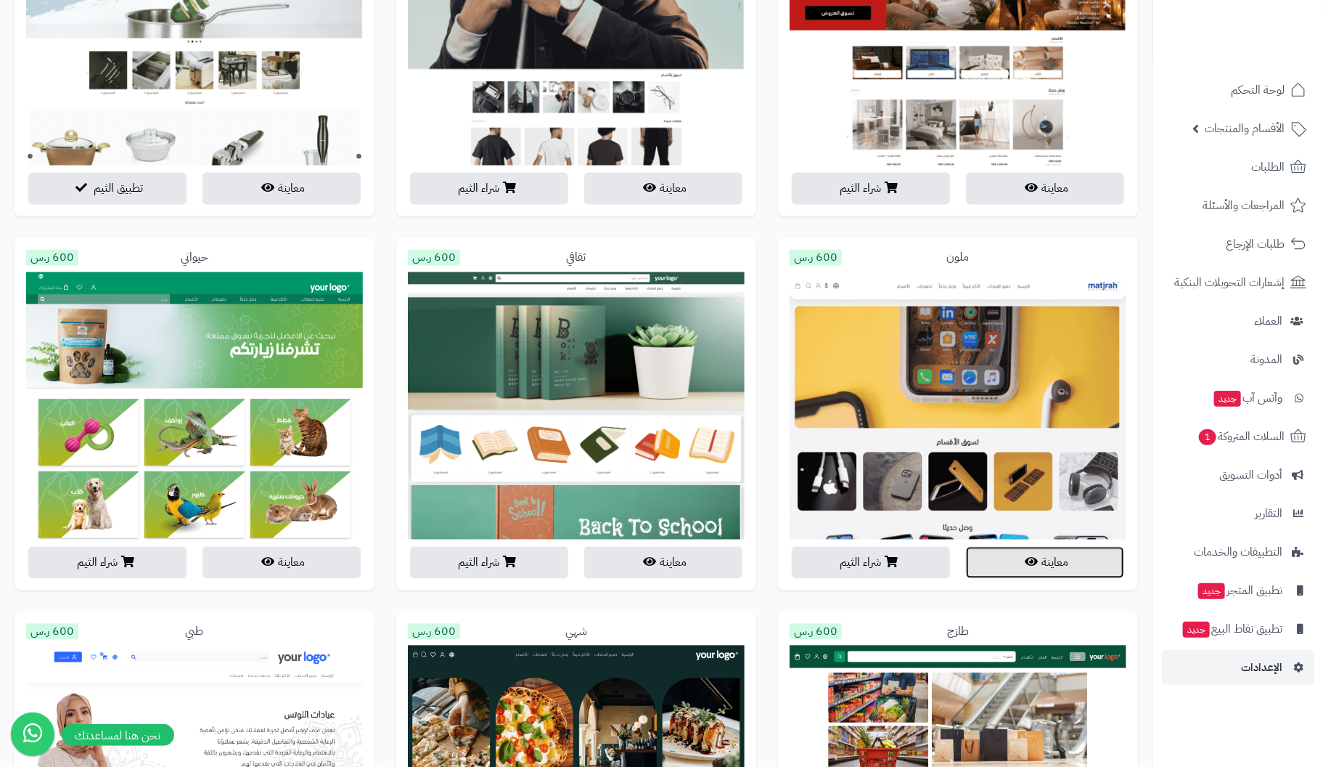
scroll to position [1452, 0]
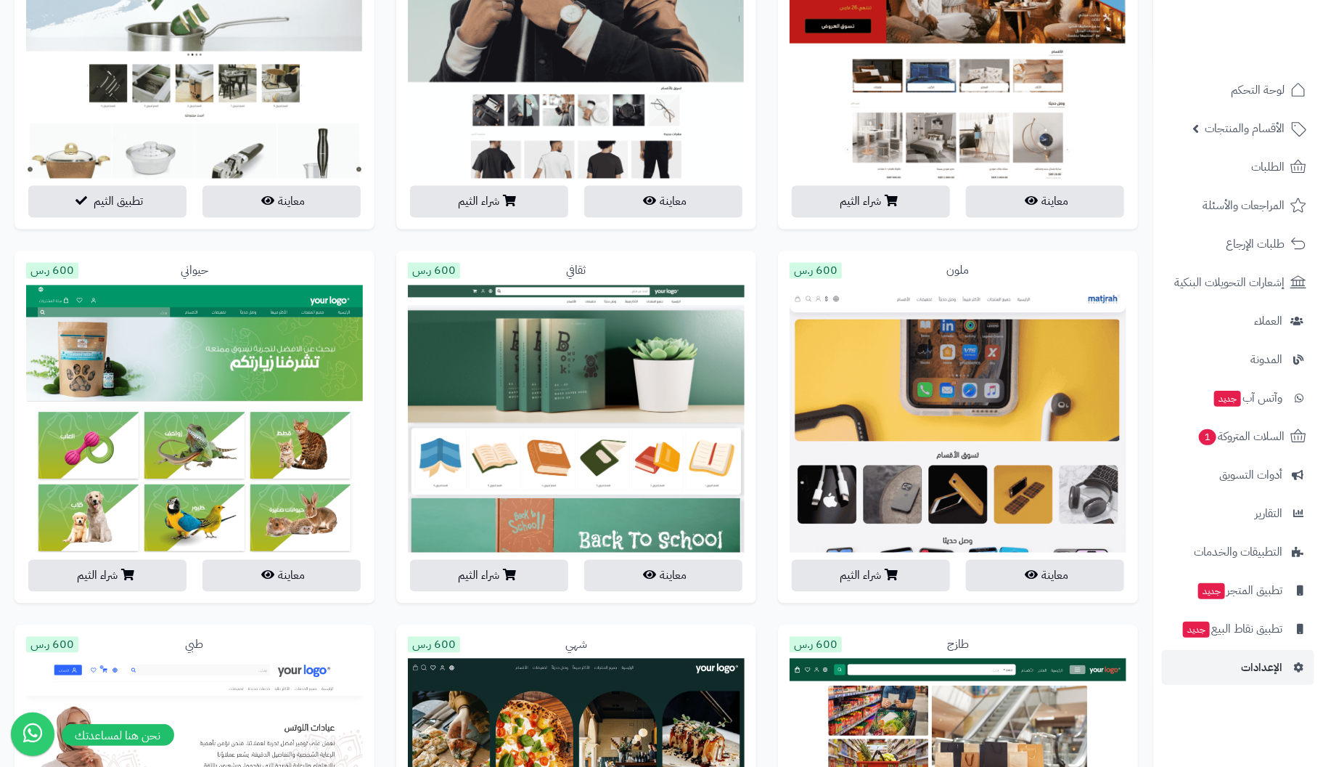
click at [589, 455] on img at bounding box center [576, 744] width 337 height 918
click at [675, 578] on button "معاينة" at bounding box center [663, 575] width 158 height 32
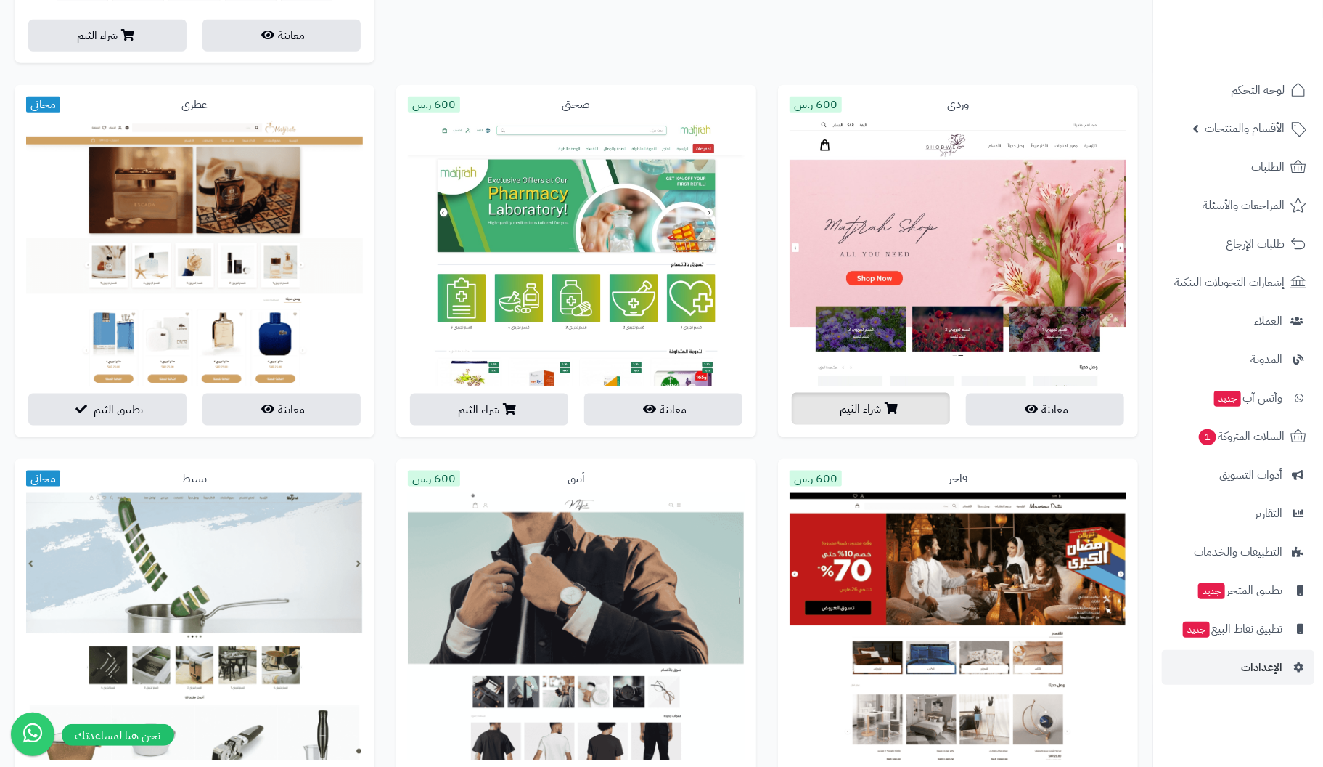
scroll to position [870, 0]
click at [1082, 413] on button "معاينة" at bounding box center [1045, 409] width 158 height 32
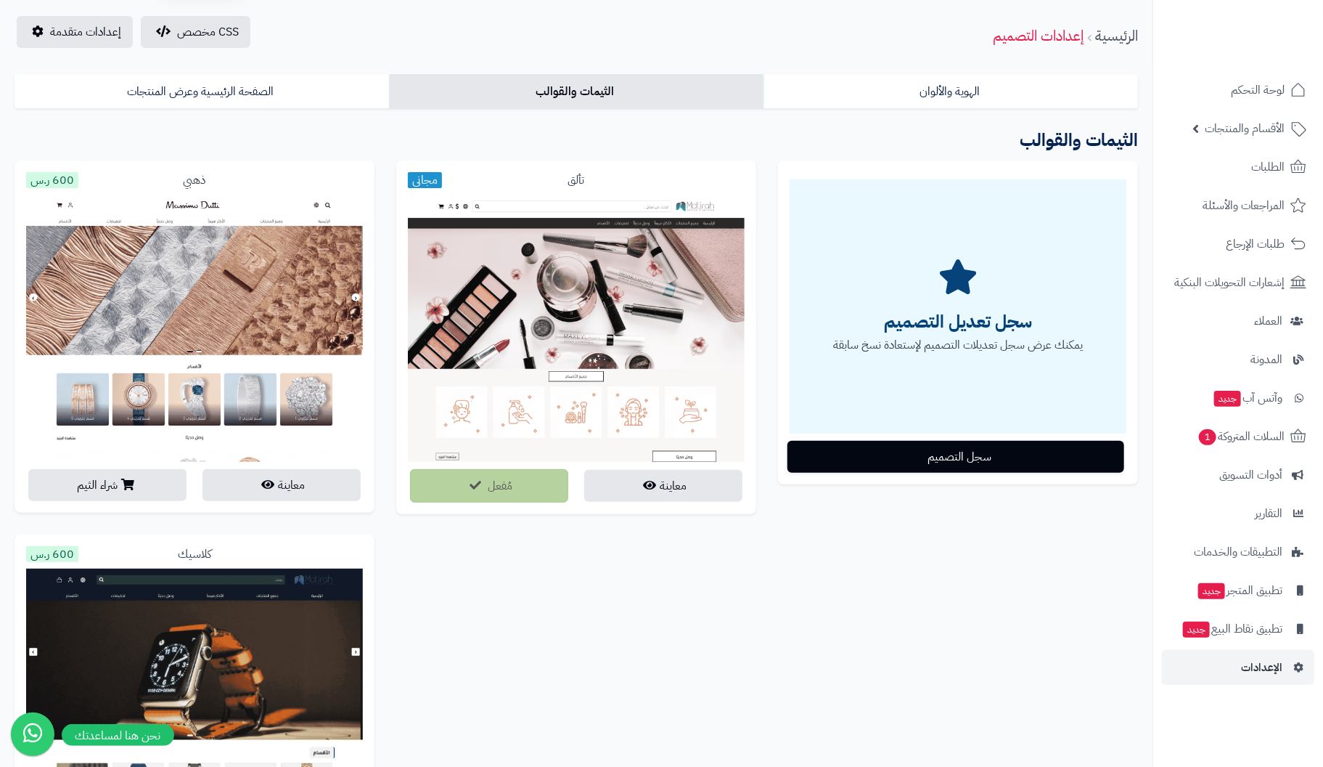
scroll to position [0, 0]
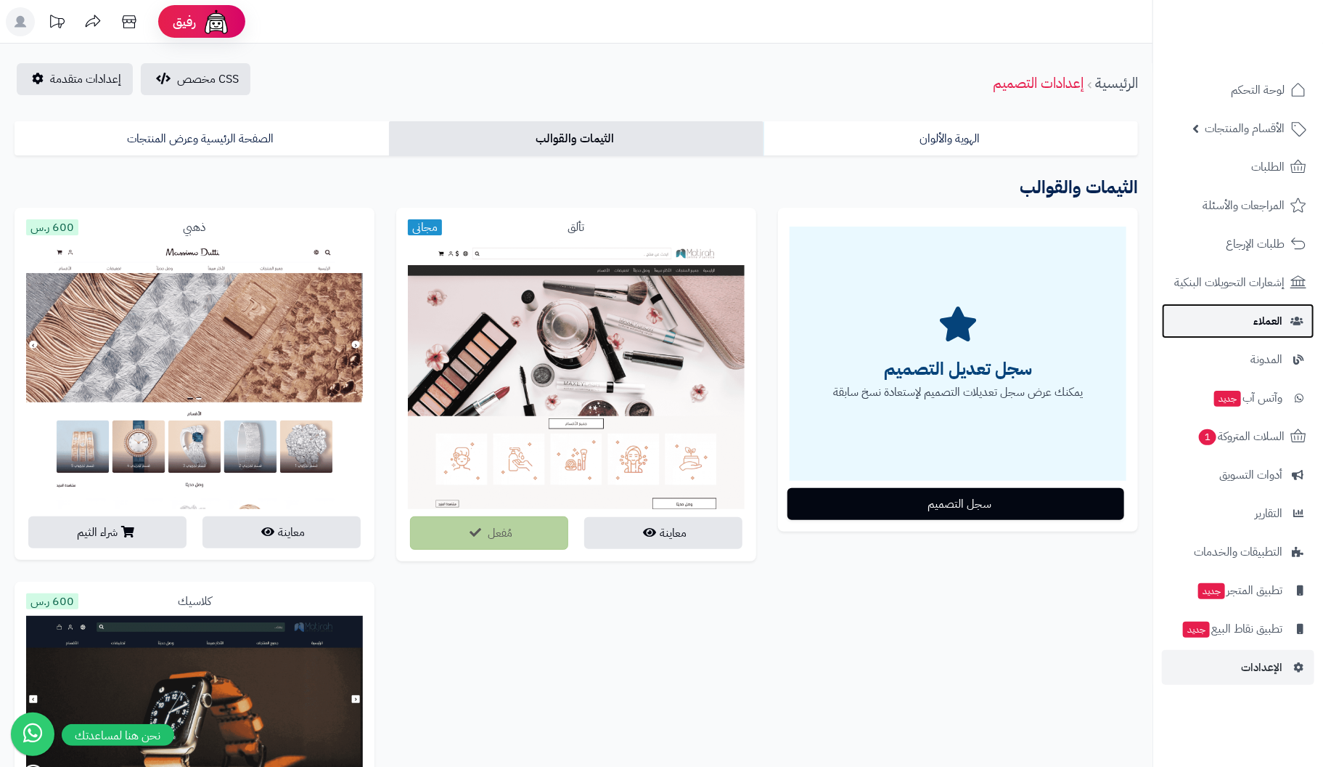
click at [1273, 315] on span "العملاء" at bounding box center [1268, 321] width 29 height 20
